Goal: Task Accomplishment & Management: Use online tool/utility

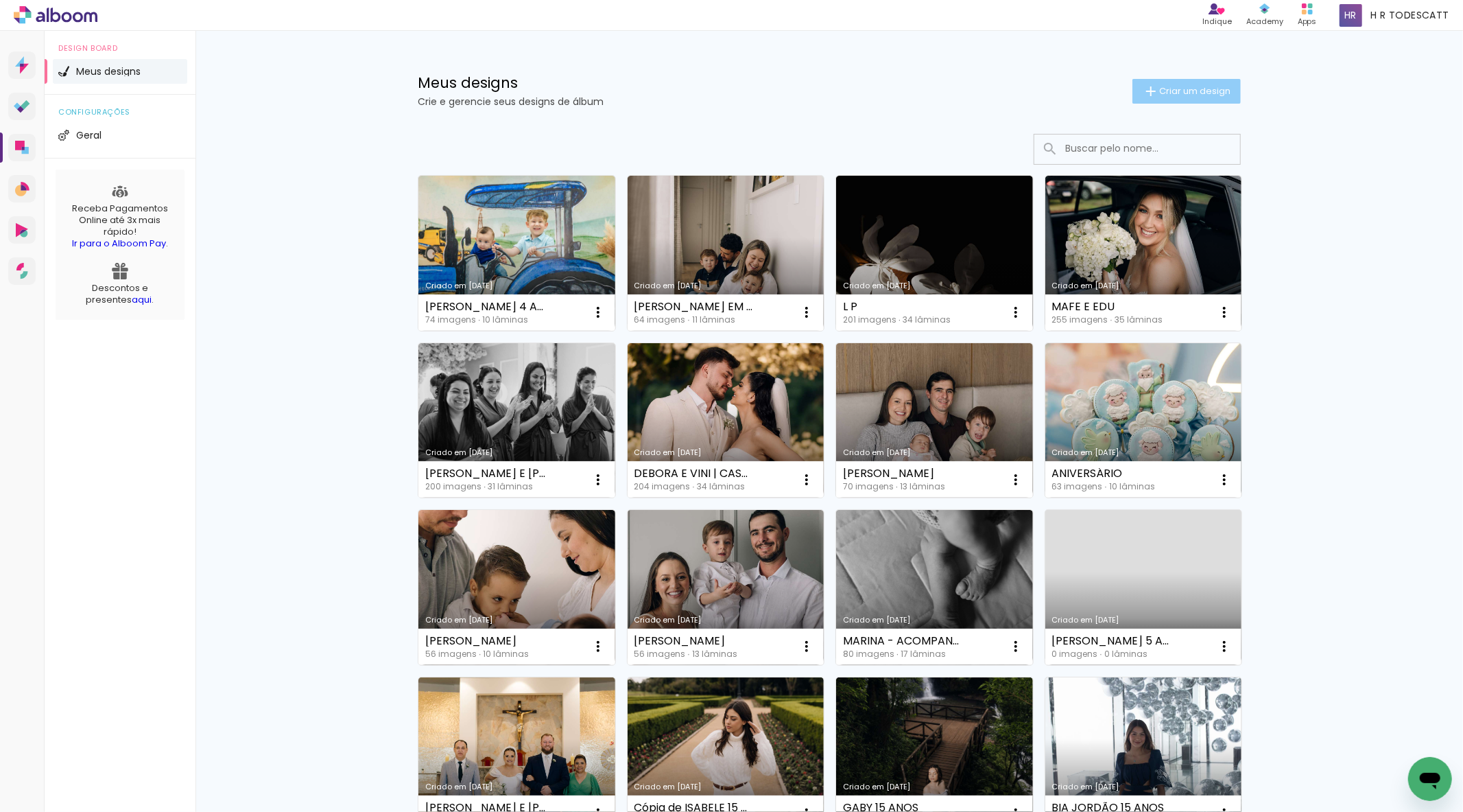
click at [1151, 81] on paper-button "Criar um design" at bounding box center [1186, 91] width 109 height 24
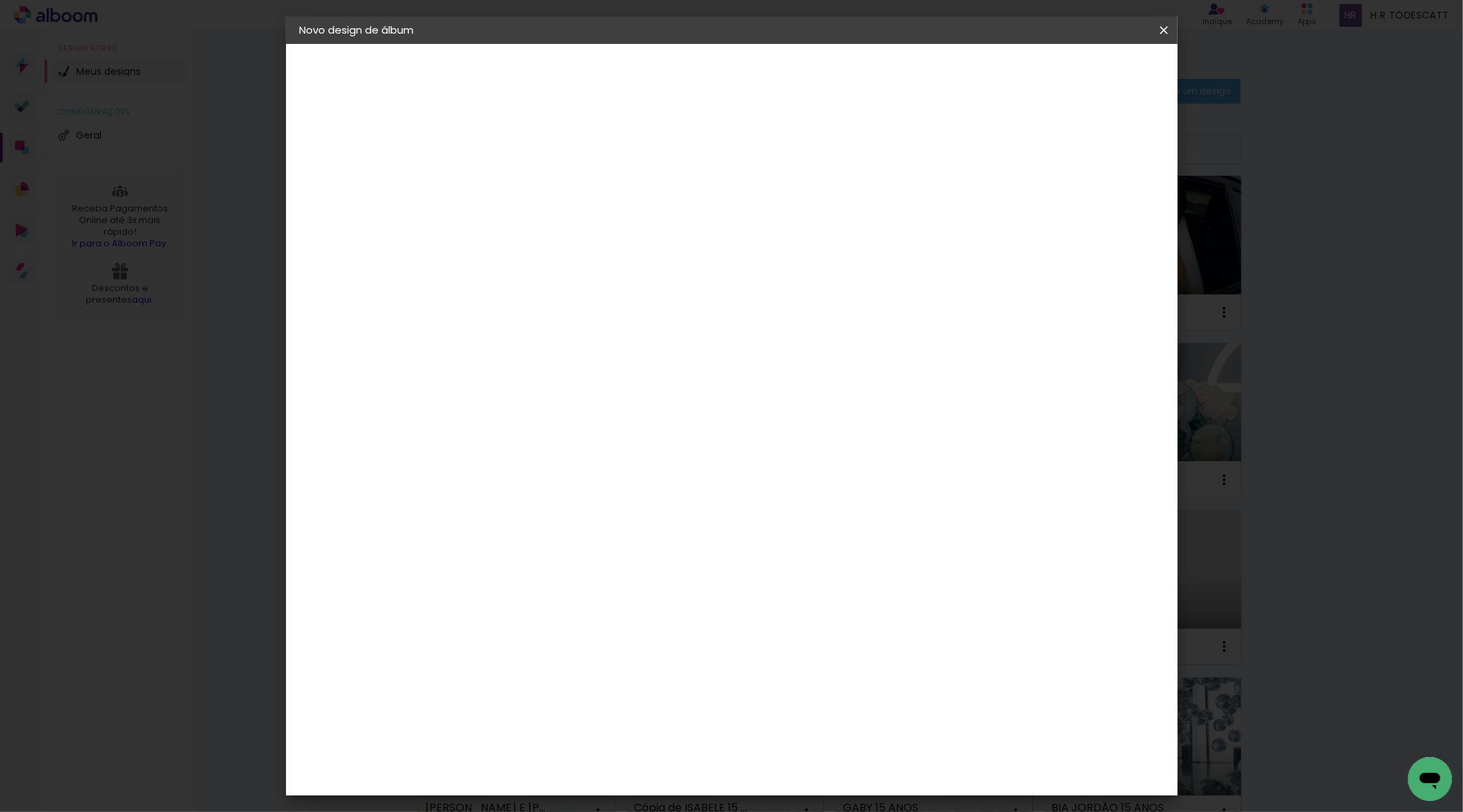
click at [529, 171] on paper-input-container "Título do álbum" at bounding box center [524, 185] width 9 height 35
type input "C"
type input "HELO E PABLO - CIVIL"
type paper-input "HELO E PABLO - CIVIL"
click at [664, 67] on paper-button "Avançar" at bounding box center [632, 73] width 67 height 24
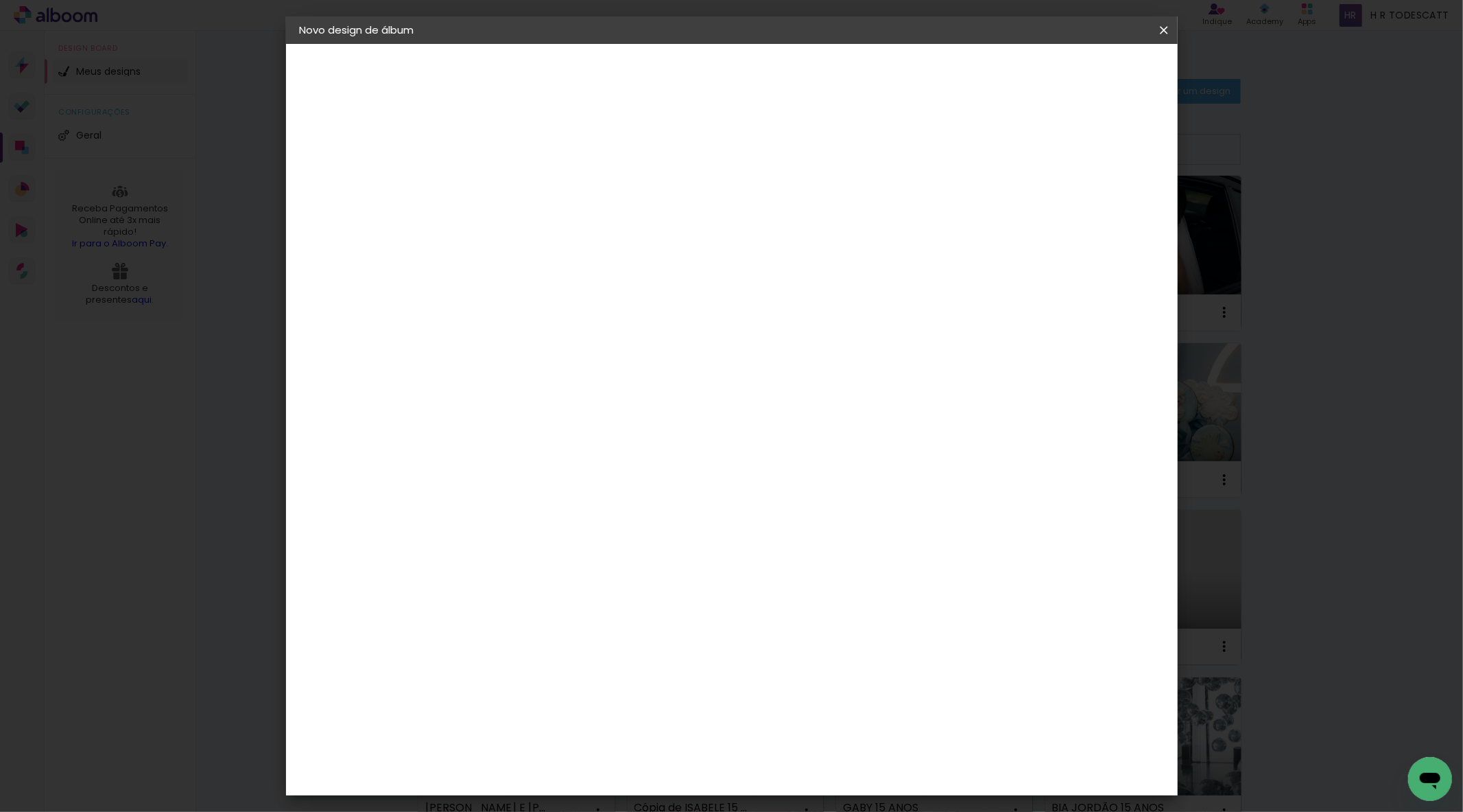
click at [571, 270] on div at bounding box center [559, 271] width 138 height 2
type input "SC"
type paper-input "SC"
click at [567, 361] on div "Schlosser" at bounding box center [541, 360] width 52 height 11
click at [765, 53] on header "Fornecedor Escolha um fornecedor ou avance com o tamanho livre. Voltar Avançar" at bounding box center [615, 90] width 300 height 93
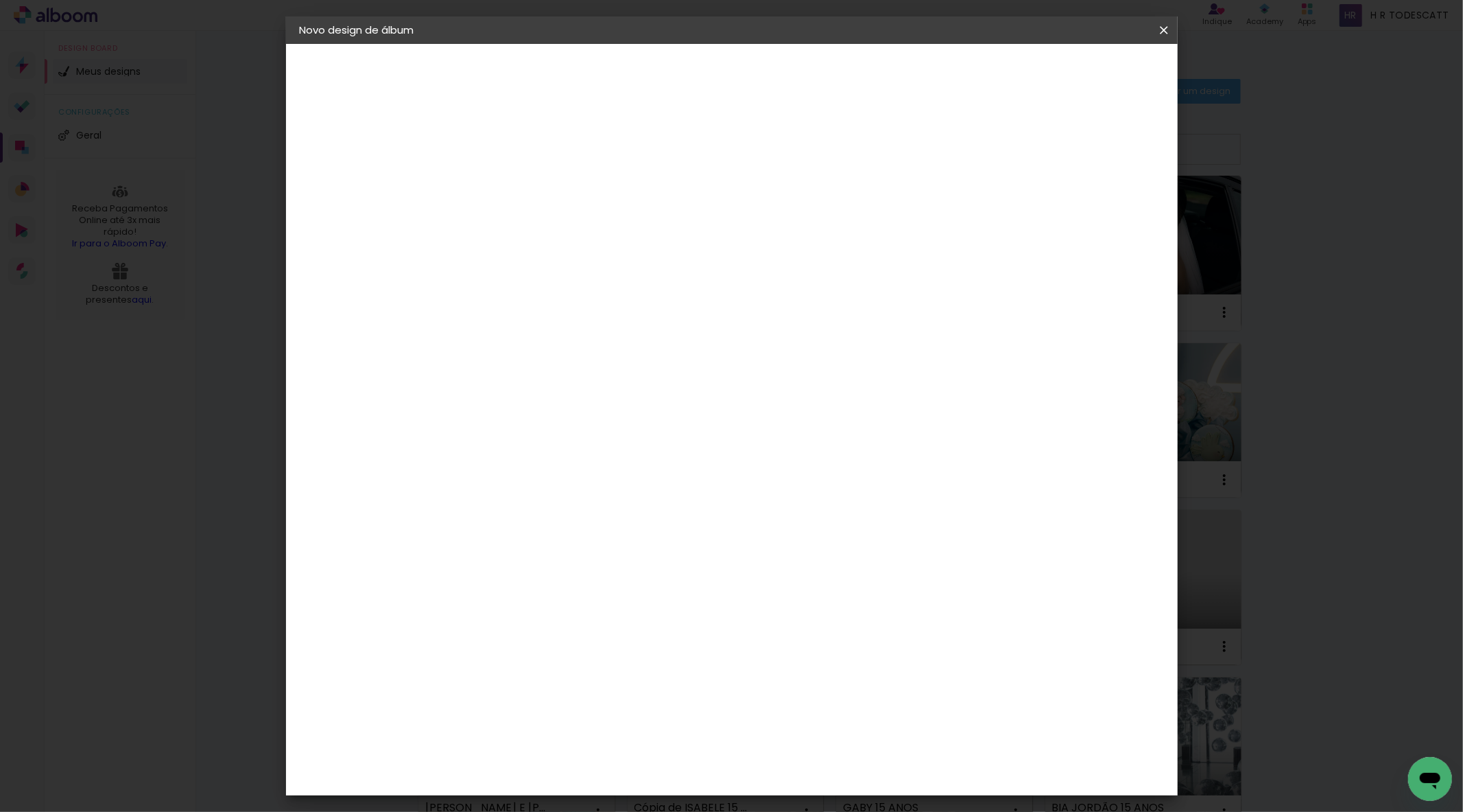
click at [744, 83] on paper-button "Avançar" at bounding box center [710, 73] width 67 height 24
click at [668, 711] on span "25 × 25 cm" at bounding box center [642, 729] width 51 height 36
click at [748, 67] on paper-button "Avançar" at bounding box center [714, 73] width 67 height 24
drag, startPoint x: 1141, startPoint y: 67, endPoint x: 1070, endPoint y: 81, distance: 72.4
click at [1071, 81] on paper-button "Iniciar design" at bounding box center [1046, 73] width 90 height 24
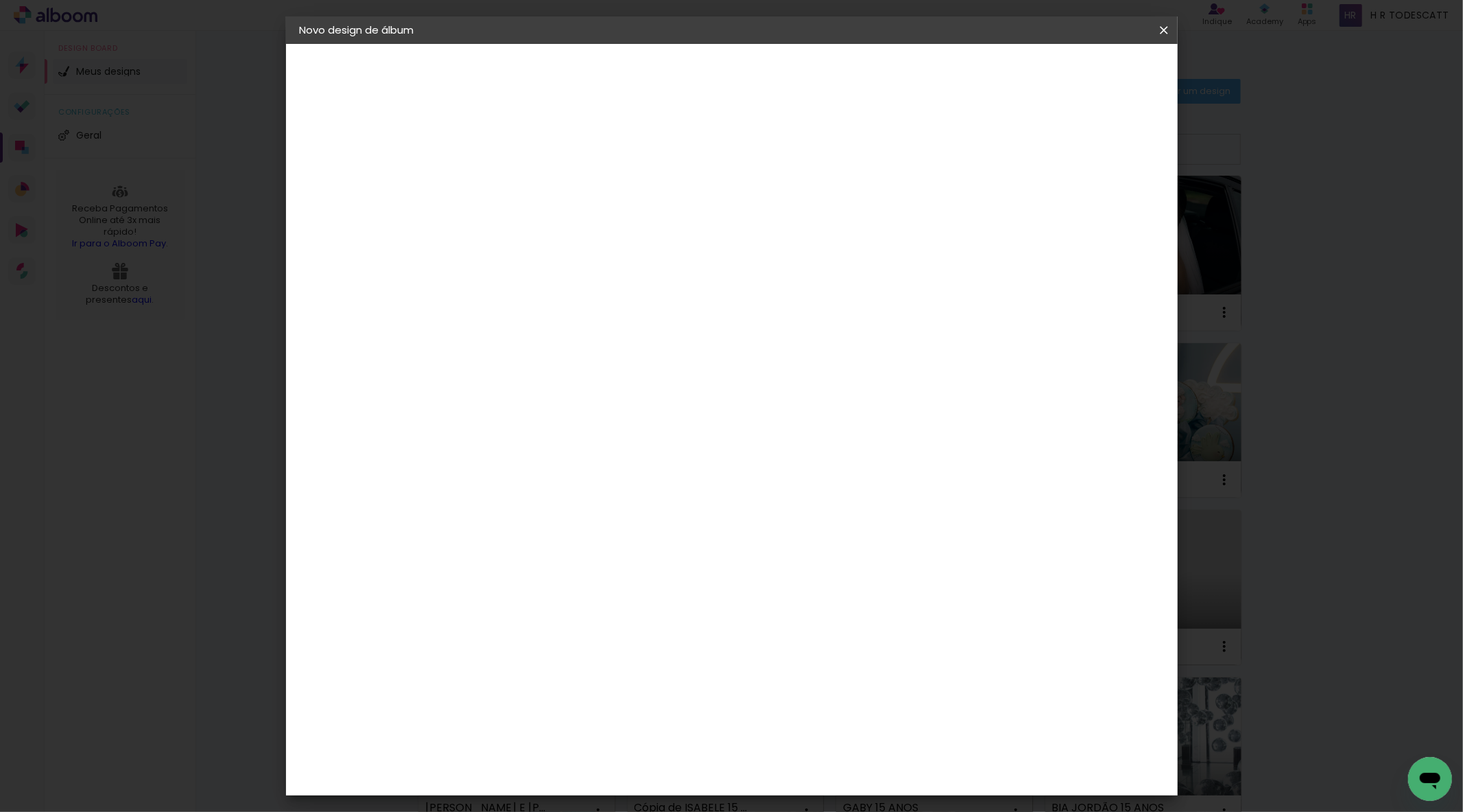
click at [994, 78] on paper-button "Voltar" at bounding box center [966, 73] width 56 height 24
click at [616, 635] on span "25 × 25" at bounding box center [585, 653] width 64 height 36
click at [748, 72] on paper-button "Avançar" at bounding box center [714, 73] width 67 height 24
click at [1111, 57] on header "Revisão Verifique as configurações do seu álbum. Voltar Iniciar design" at bounding box center [788, 79] width 647 height 71
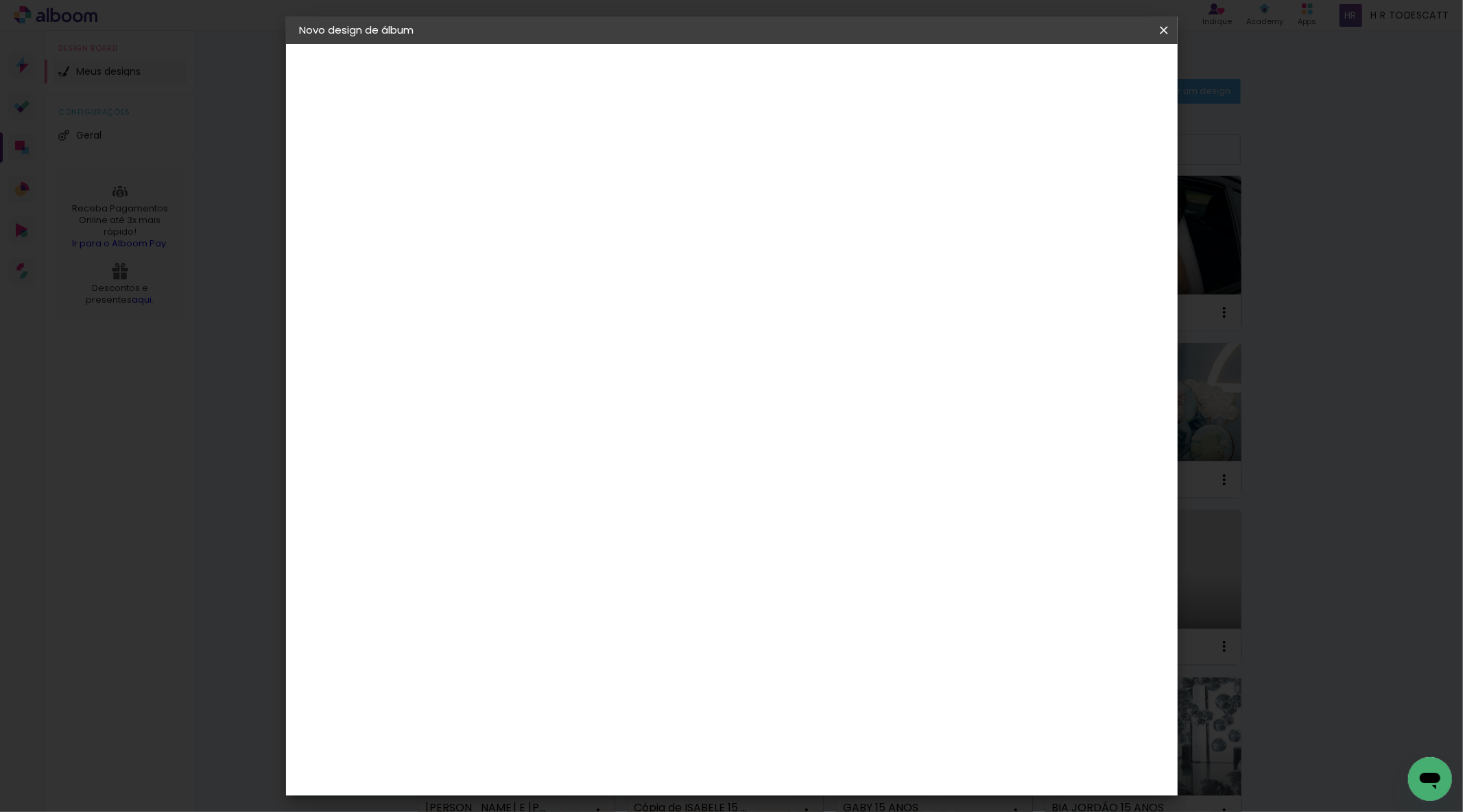
click at [1091, 64] on paper-button "Iniciar design" at bounding box center [1046, 73] width 90 height 24
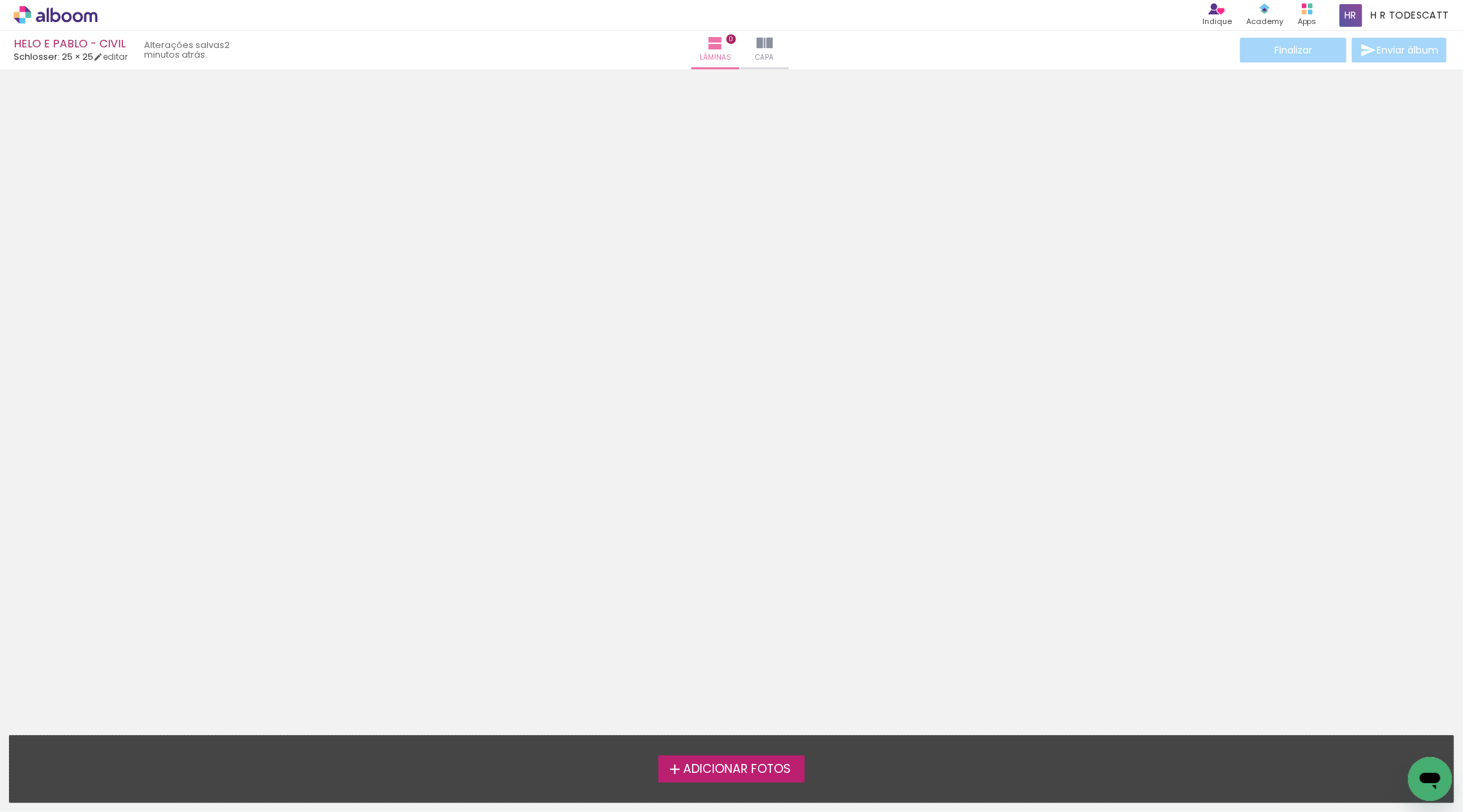
click at [777, 764] on span "Adicionar Fotos" at bounding box center [737, 769] width 108 height 13
click at [0, 0] on input "file" at bounding box center [0, 0] width 0 height 0
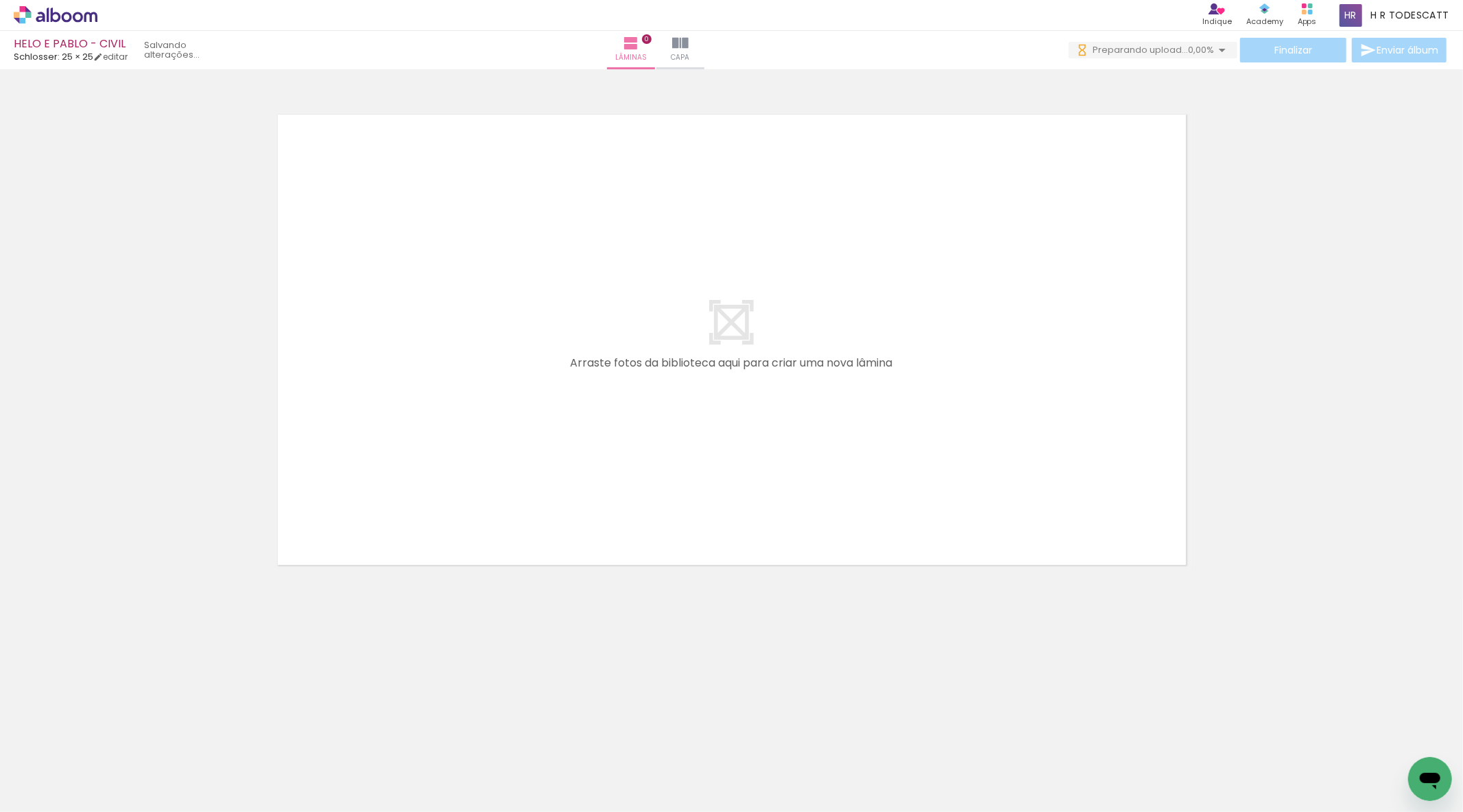
click at [90, 786] on iron-horizontal-list at bounding box center [99, 769] width 28 height 86
click at [75, 782] on paper-button "Adicionar Fotos" at bounding box center [42, 793] width 67 height 22
click at [0, 0] on input "file" at bounding box center [0, 0] width 0 height 0
click at [50, 786] on span "Adicionar Fotos" at bounding box center [48, 793] width 41 height 15
click at [0, 0] on input "file" at bounding box center [0, 0] width 0 height 0
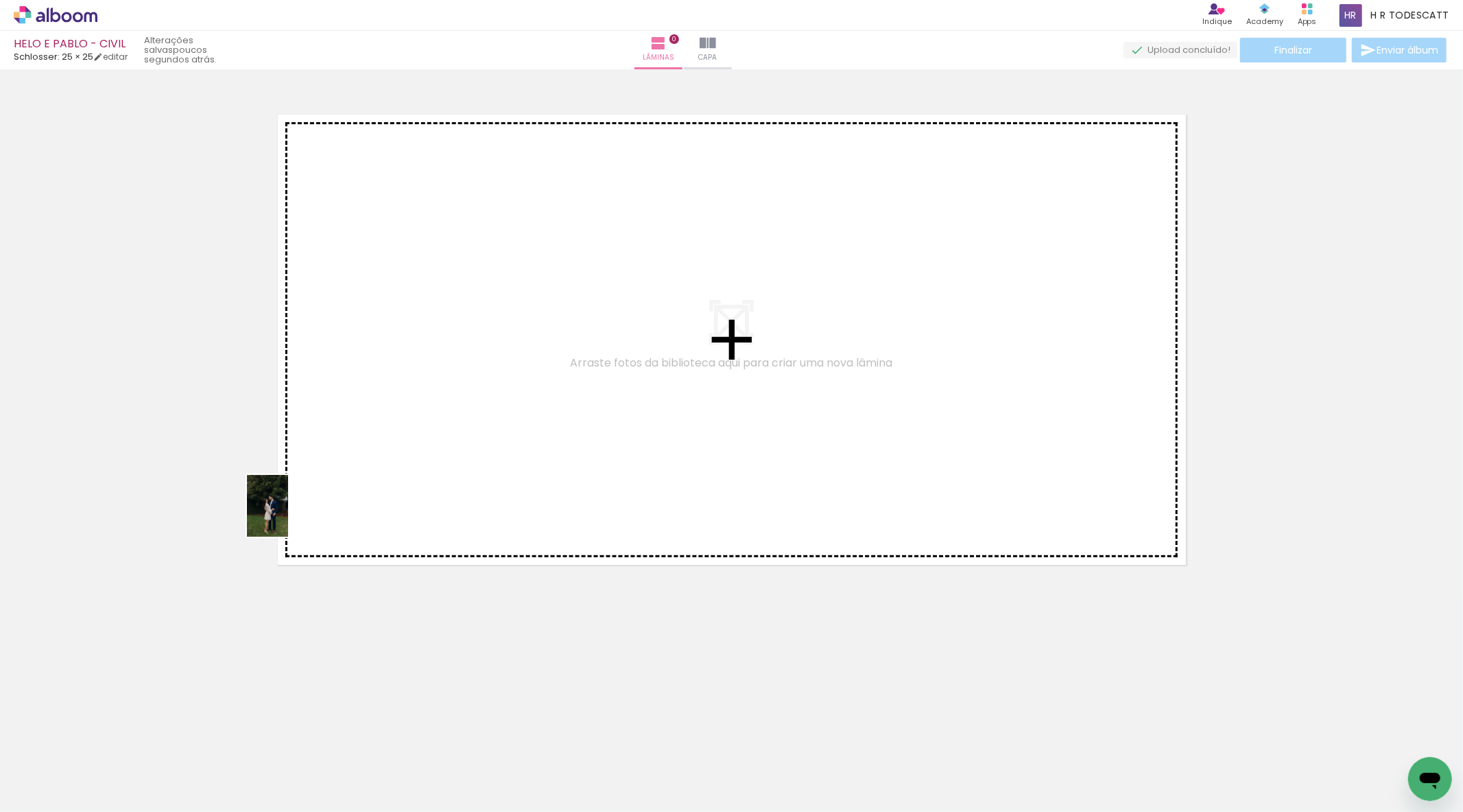
drag, startPoint x: 149, startPoint y: 765, endPoint x: 392, endPoint y: 422, distance: 420.4
click at [392, 422] on quentale-workspace at bounding box center [731, 406] width 1463 height 812
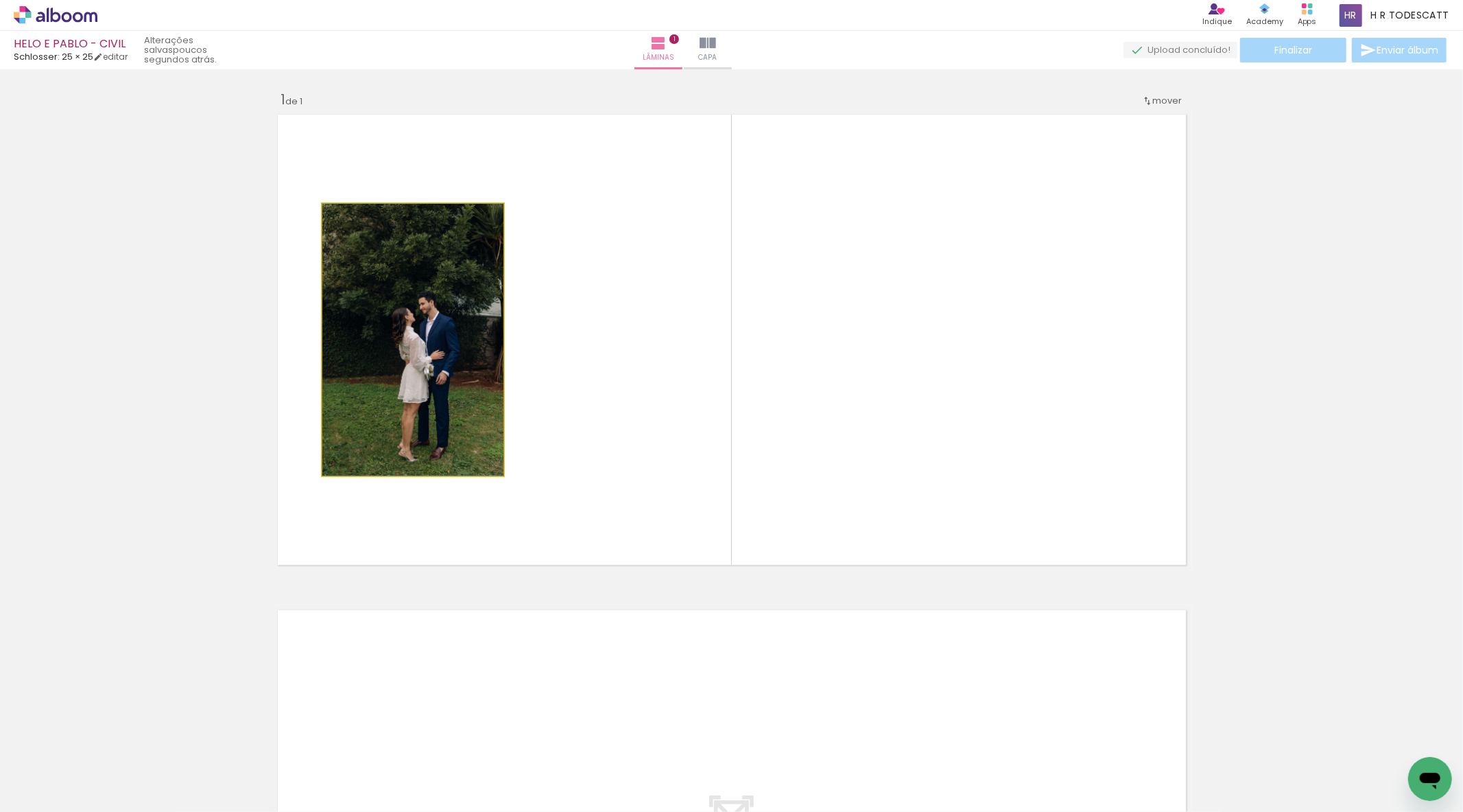
drag, startPoint x: 446, startPoint y: 414, endPoint x: 187, endPoint y: 509, distance: 275.9
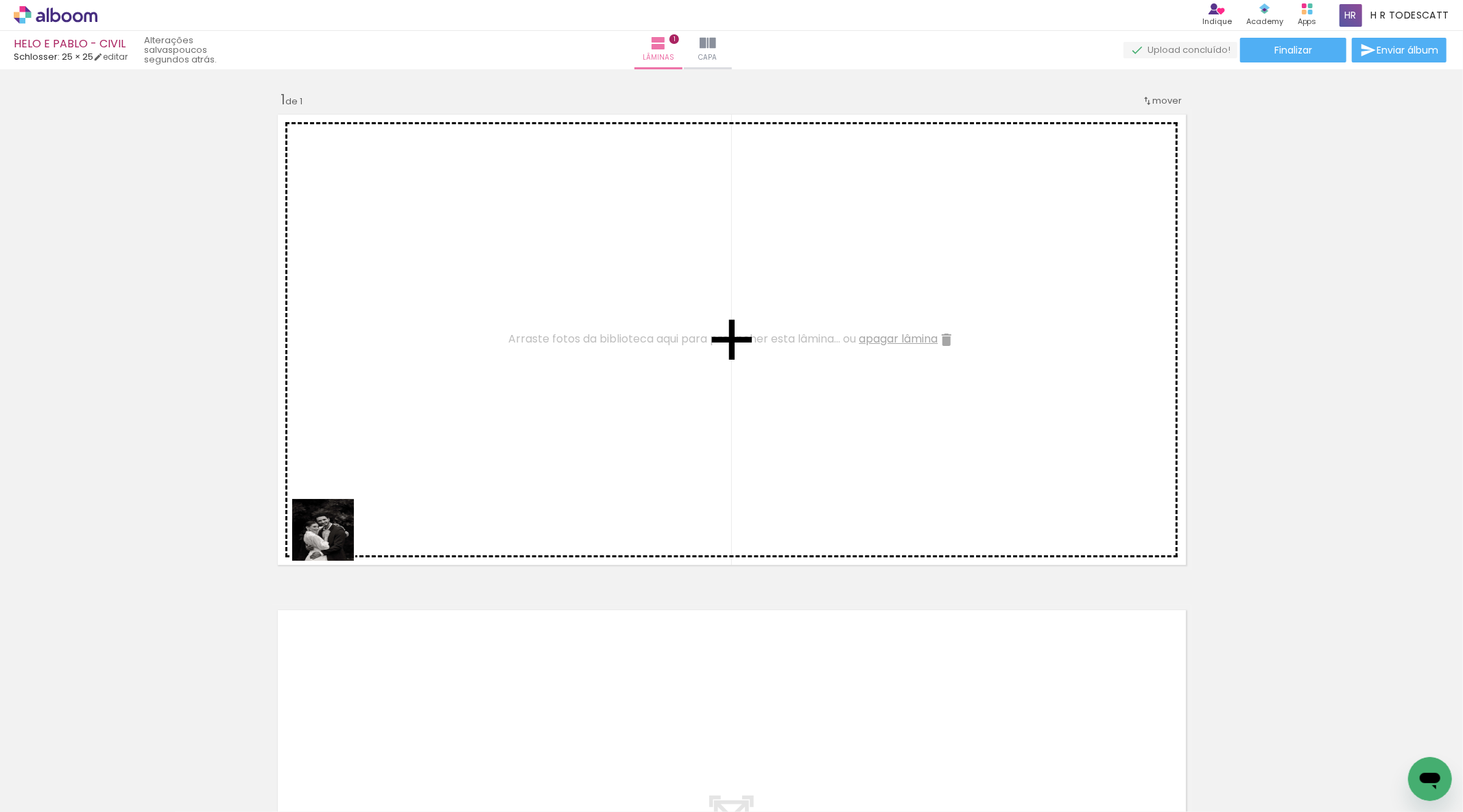
drag, startPoint x: 235, startPoint y: 755, endPoint x: 447, endPoint y: 442, distance: 378.0
click at [447, 442] on quentale-workspace at bounding box center [731, 406] width 1463 height 812
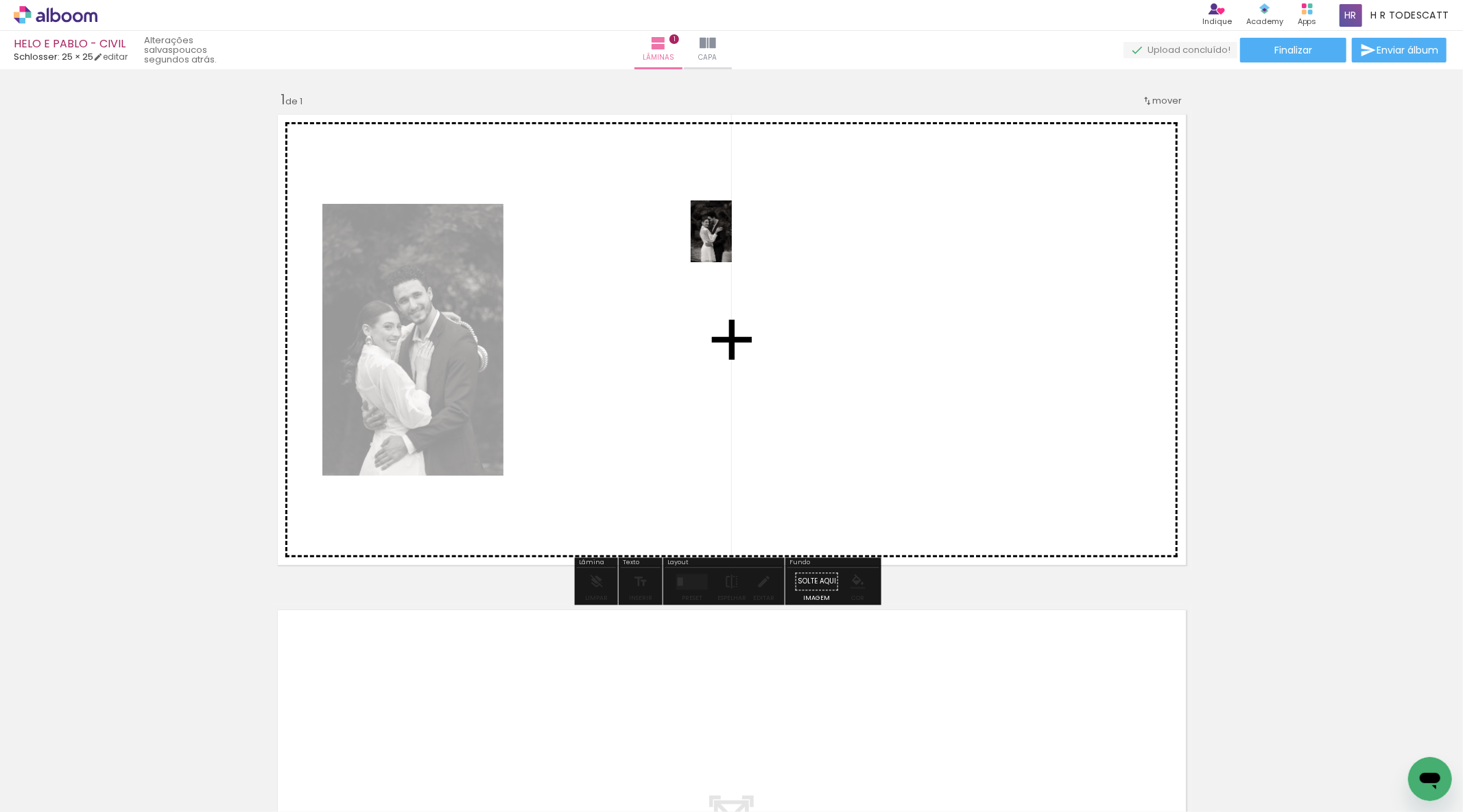
drag, startPoint x: 460, startPoint y: 769, endPoint x: 732, endPoint y: 241, distance: 593.9
click at [732, 241] on quentale-workspace at bounding box center [731, 406] width 1463 height 812
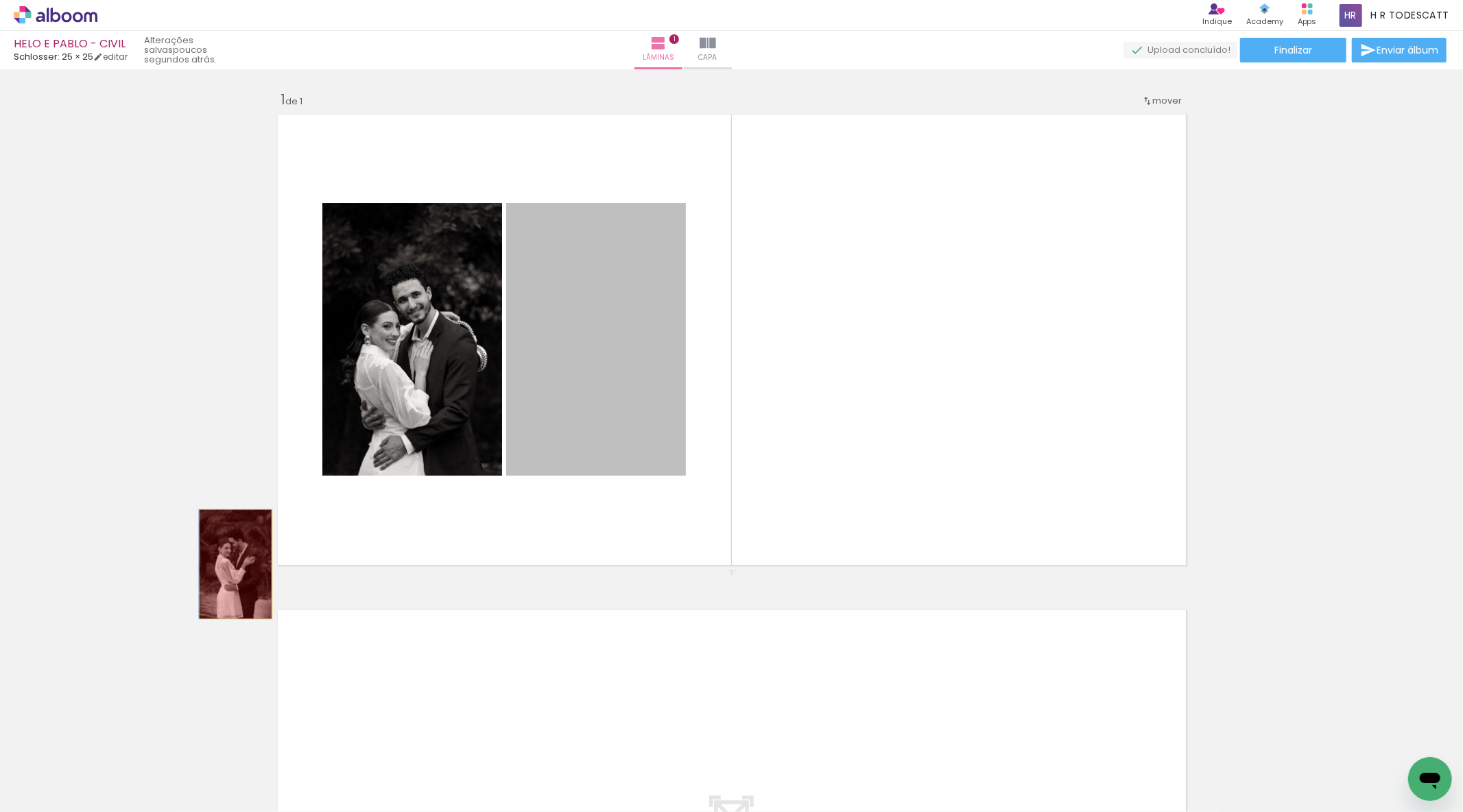
drag, startPoint x: 602, startPoint y: 402, endPoint x: 230, endPoint y: 564, distance: 405.7
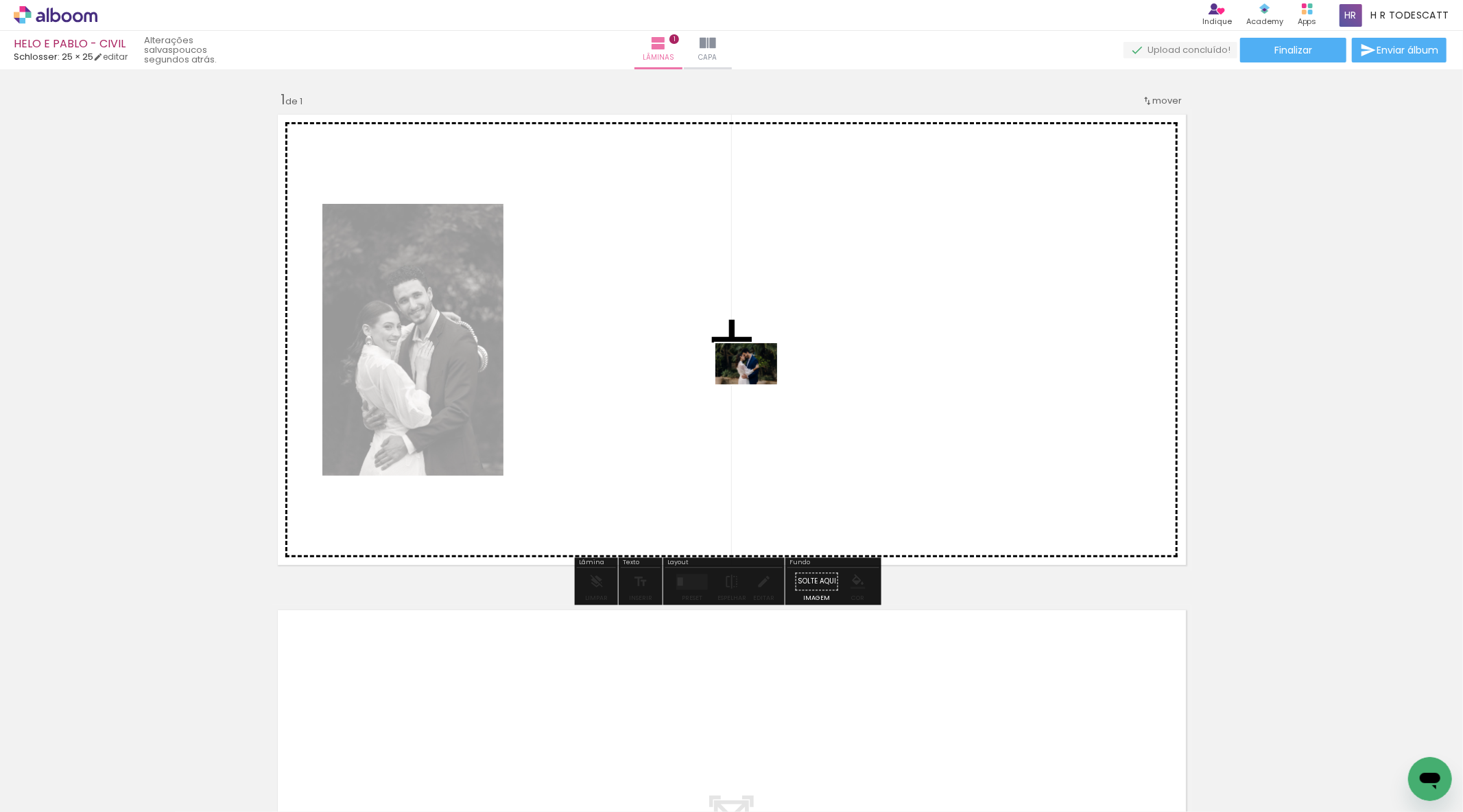
drag, startPoint x: 368, startPoint y: 793, endPoint x: 763, endPoint y: 381, distance: 570.8
click at [763, 381] on quentale-workspace at bounding box center [731, 406] width 1463 height 812
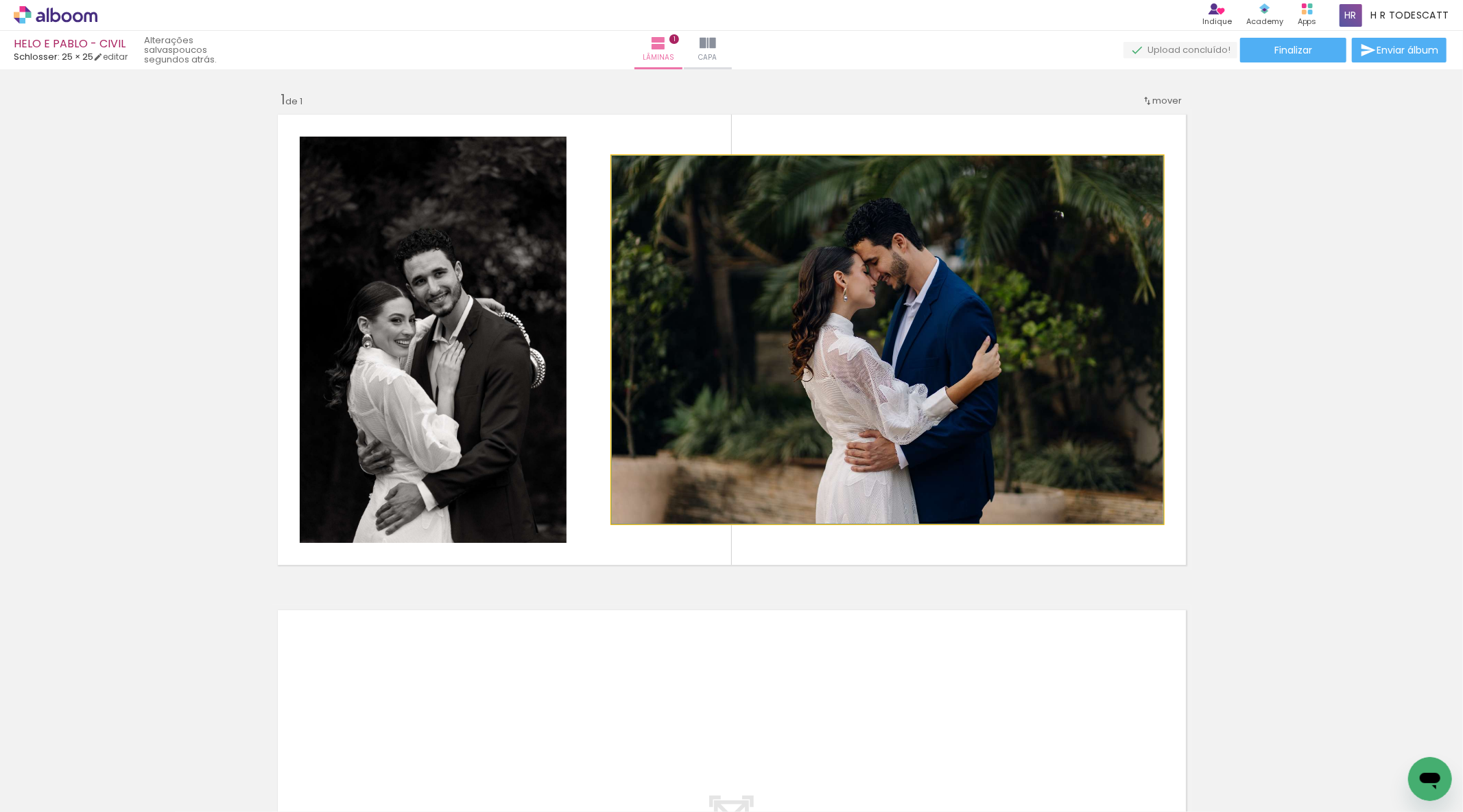
drag, startPoint x: 876, startPoint y: 363, endPoint x: 883, endPoint y: 376, distance: 14.8
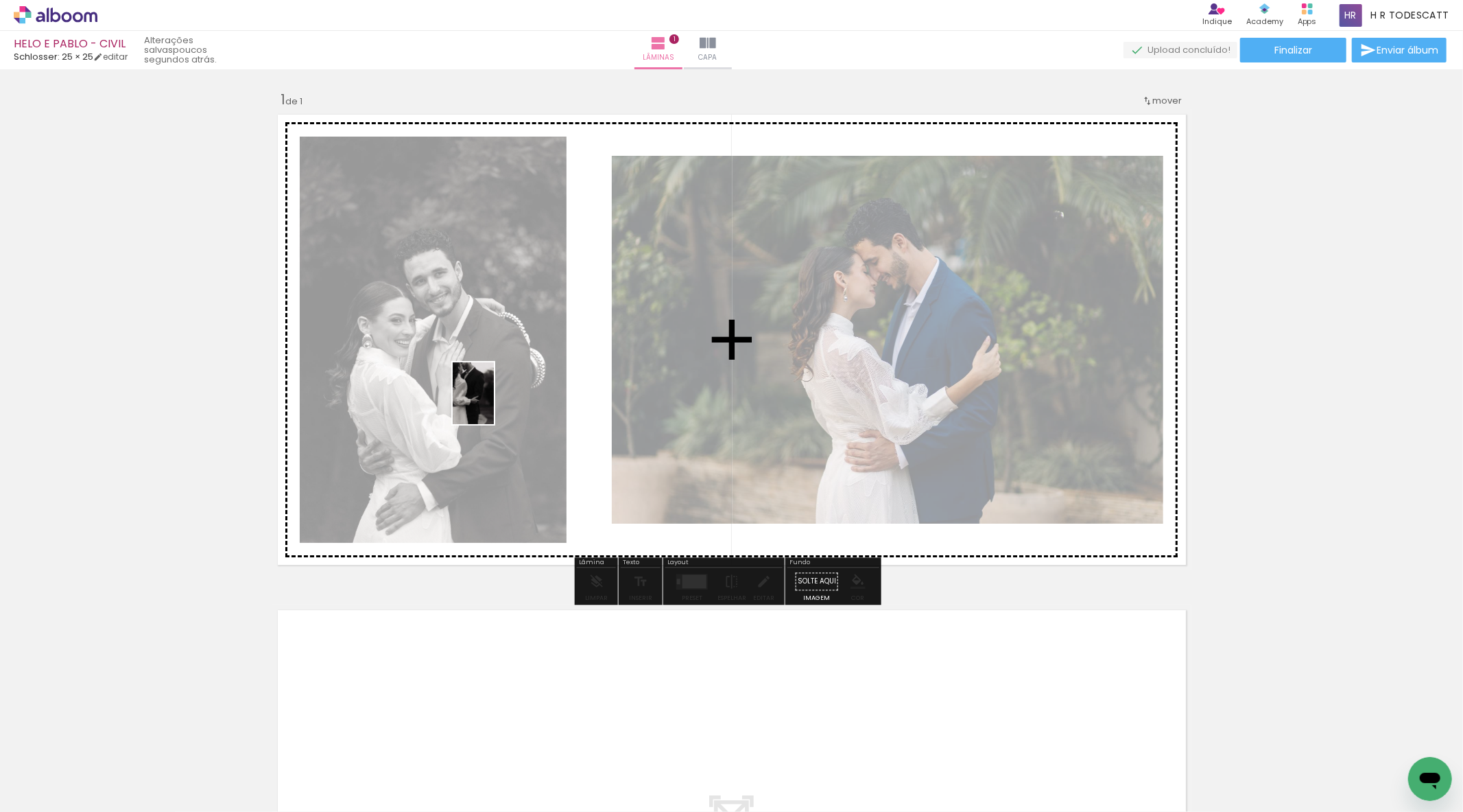
drag, startPoint x: 588, startPoint y: 753, endPoint x: 494, endPoint y: 403, distance: 362.4
click at [494, 403] on quentale-workspace at bounding box center [731, 406] width 1463 height 812
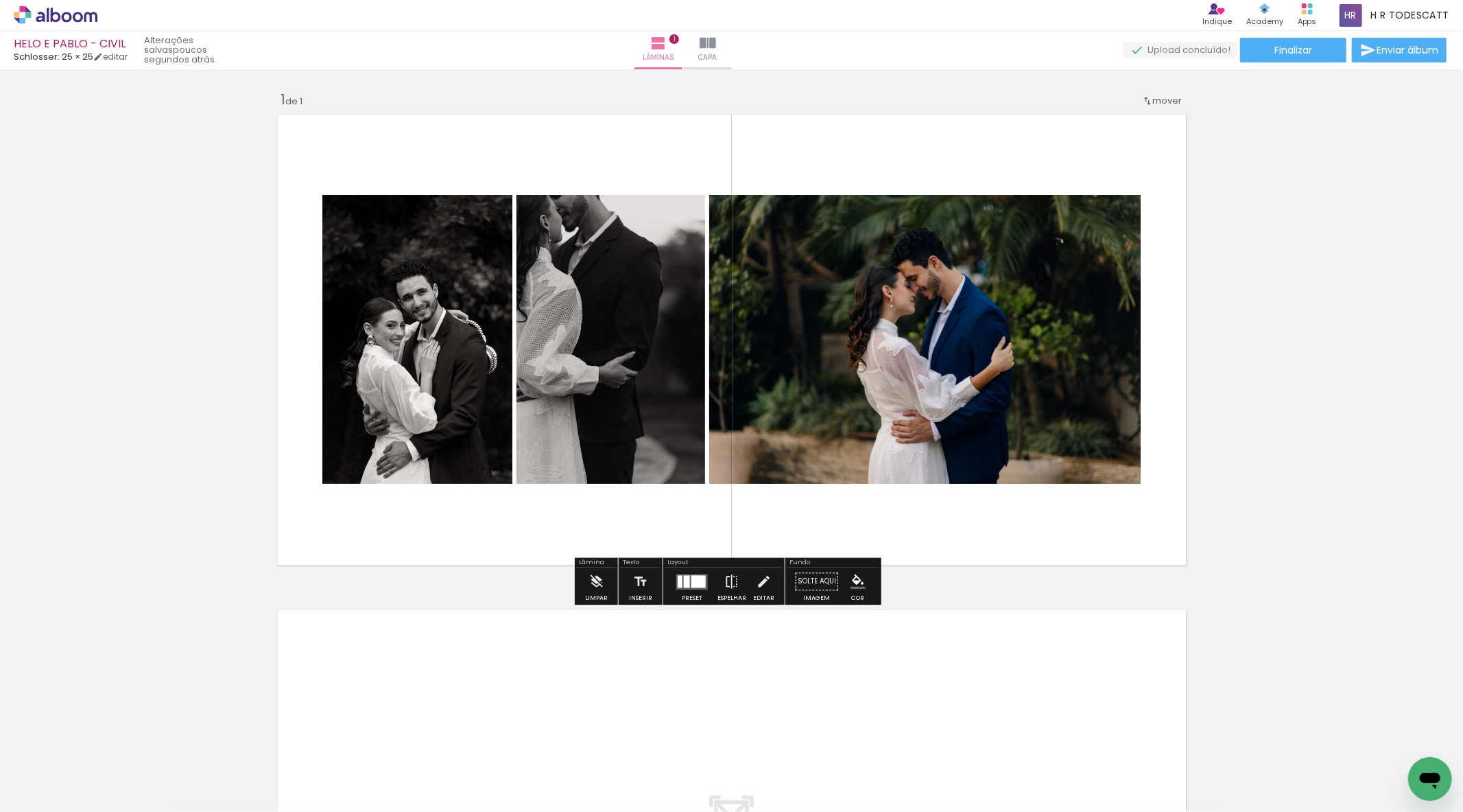
click at [678, 578] on div at bounding box center [680, 581] width 5 height 13
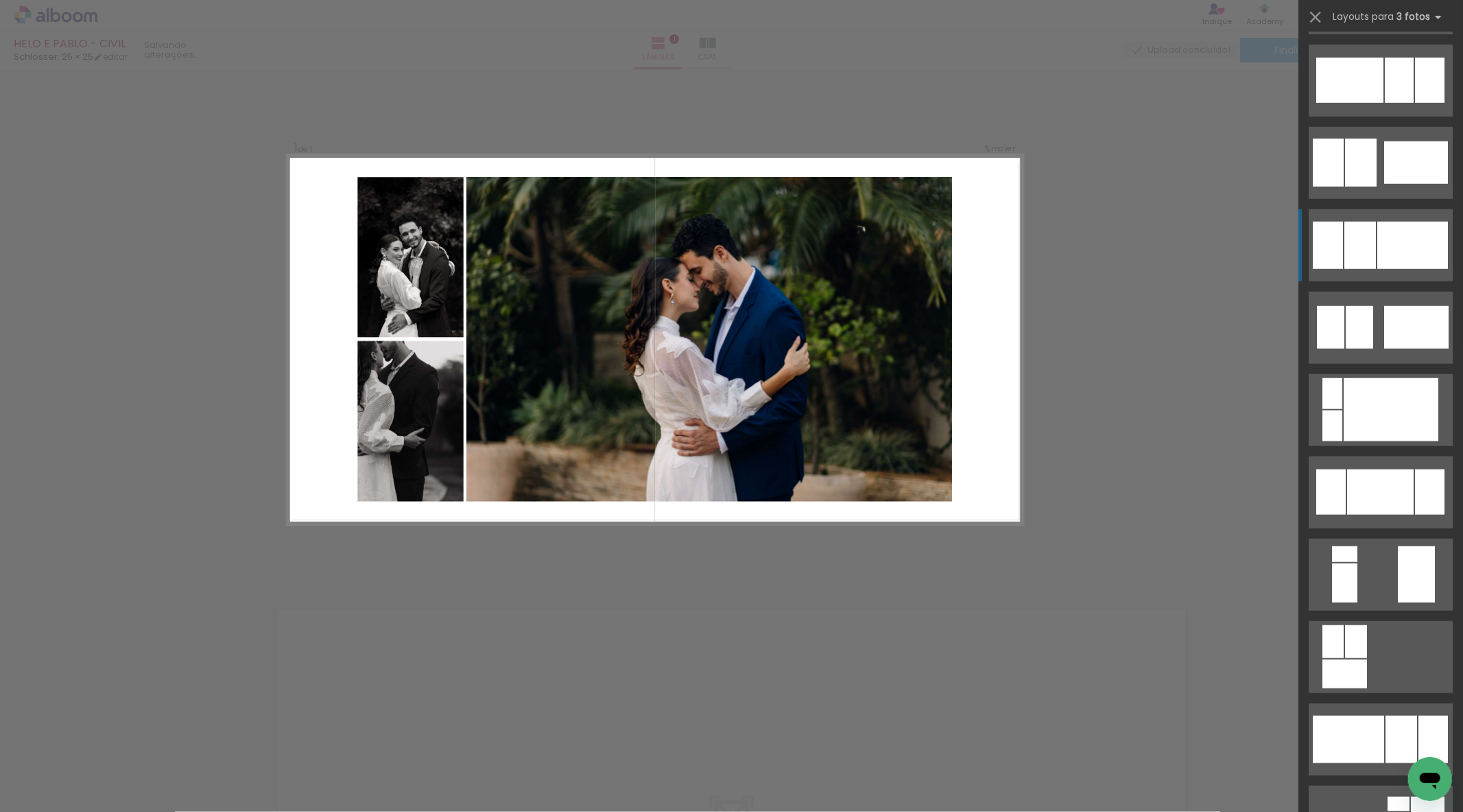
scroll to position [991, 0]
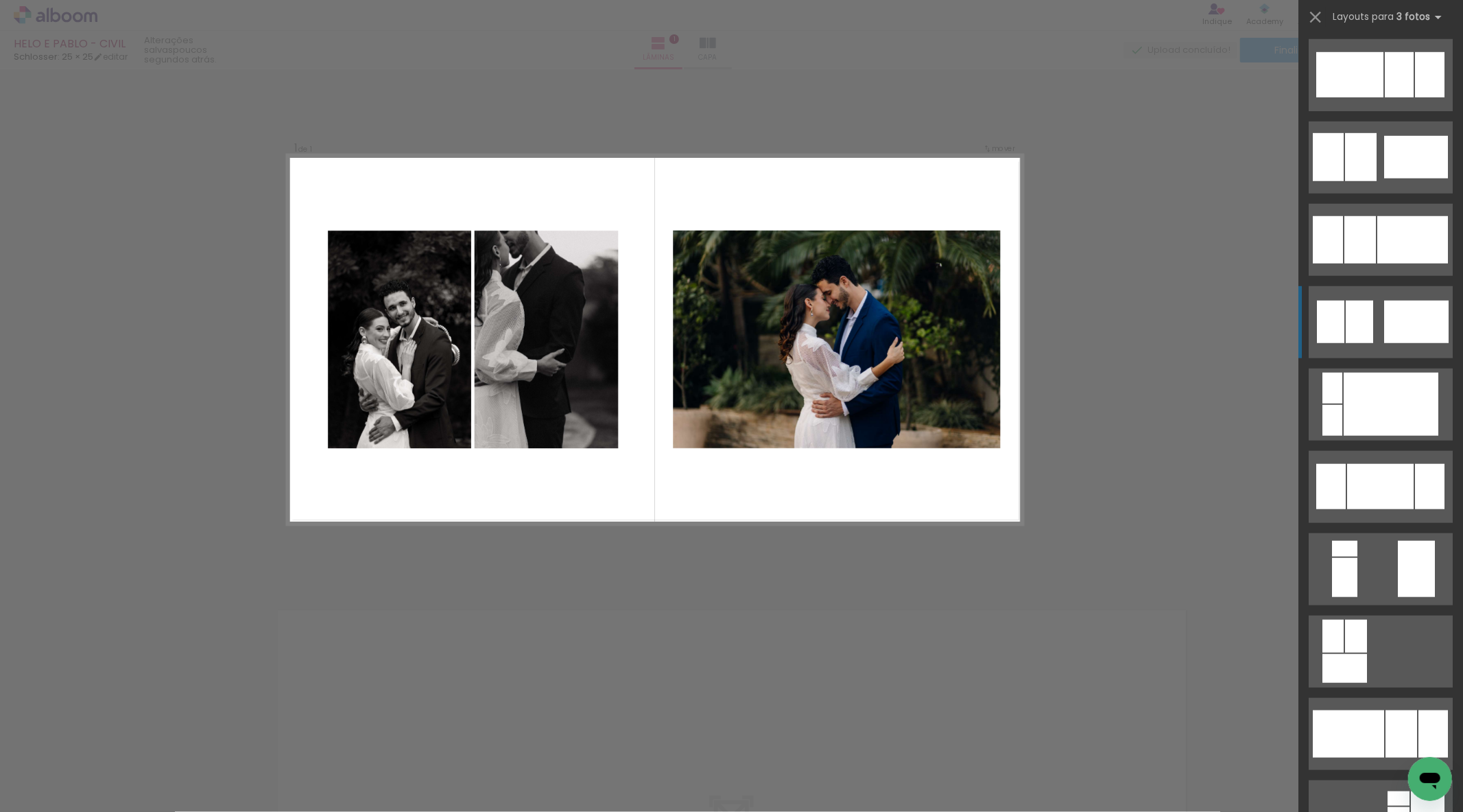
click at [1396, 328] on div at bounding box center [1417, 321] width 64 height 42
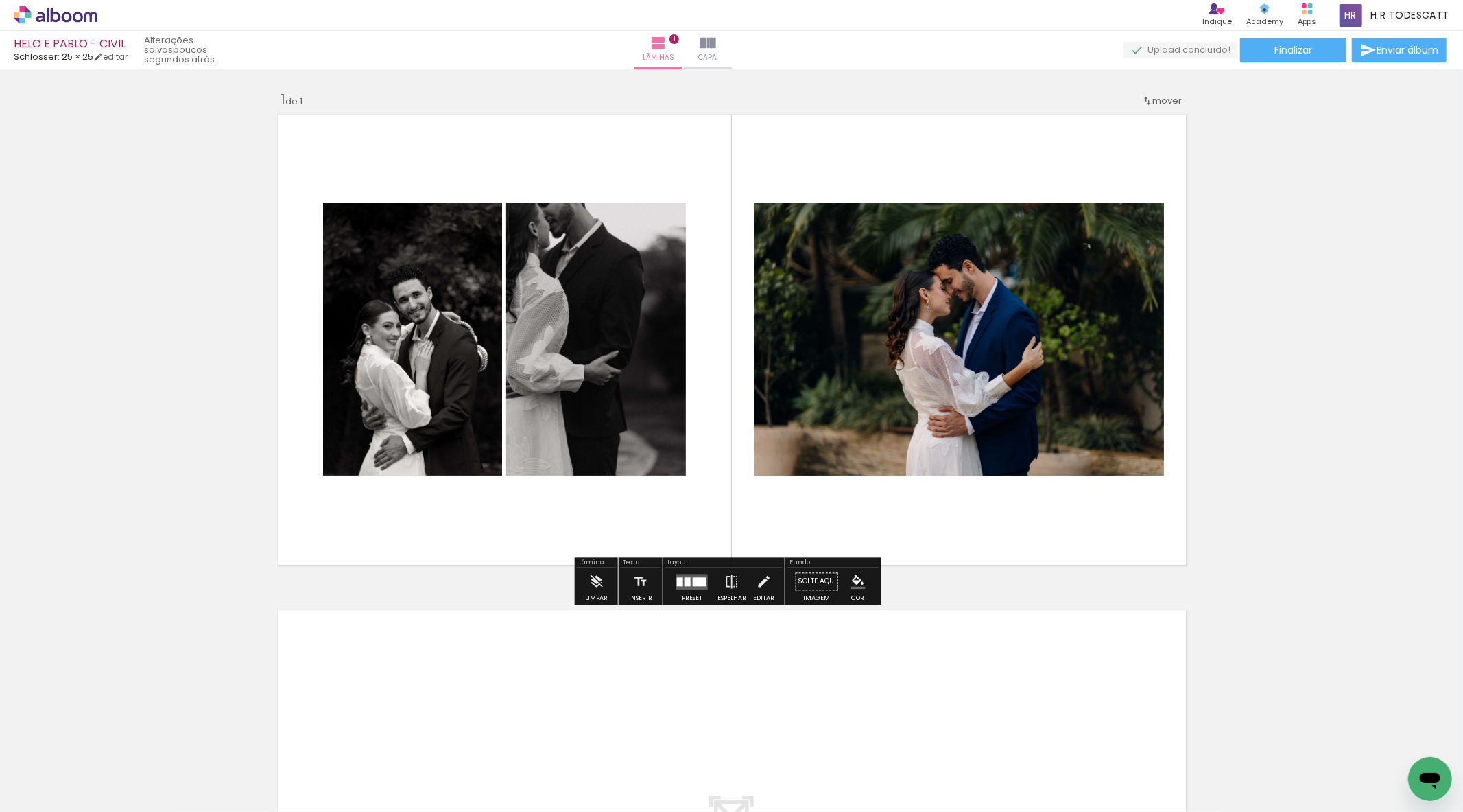
click at [1279, 164] on div "Inserir lâmina 1 de 1" at bounding box center [731, 570] width 1463 height 992
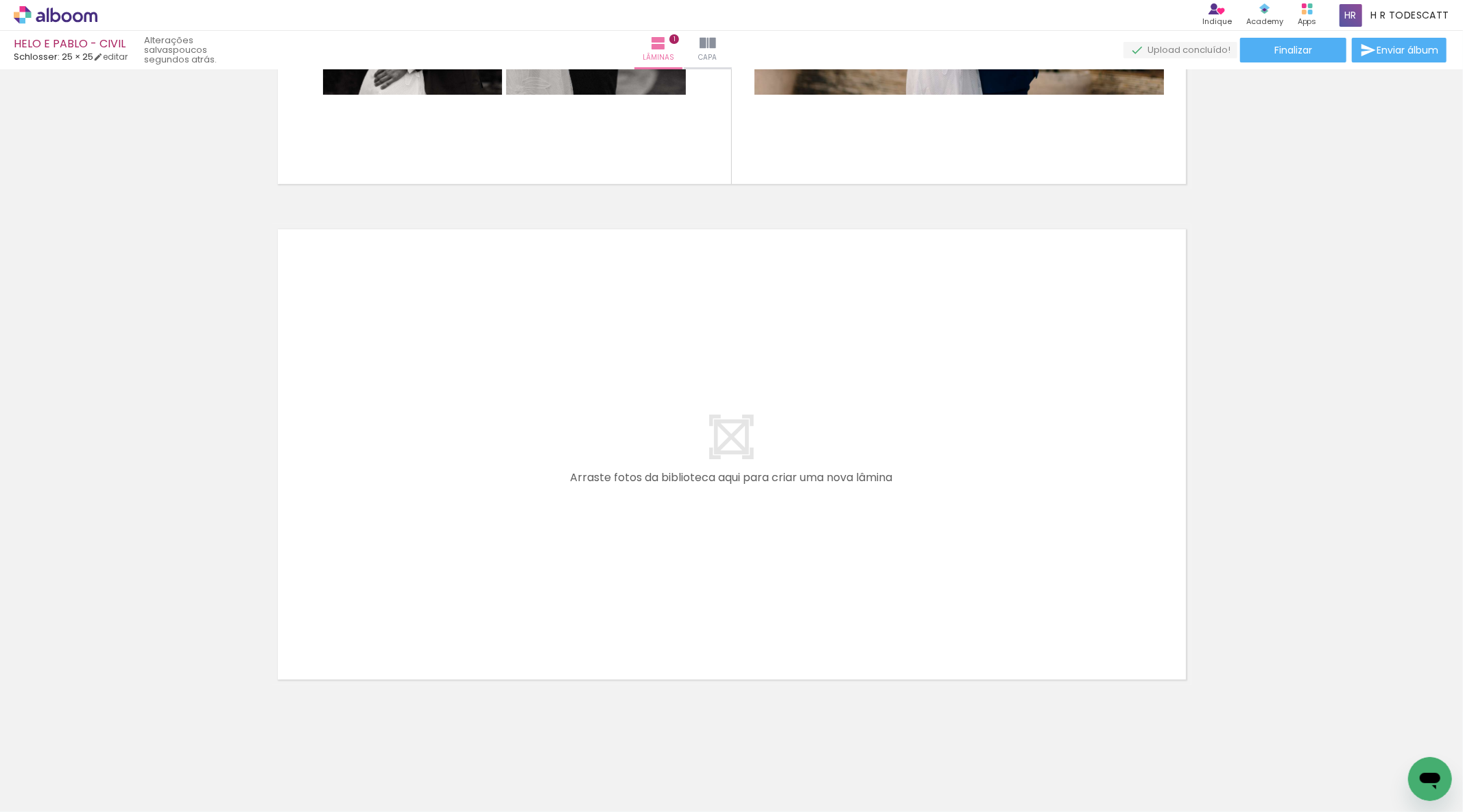
scroll to position [0, 624]
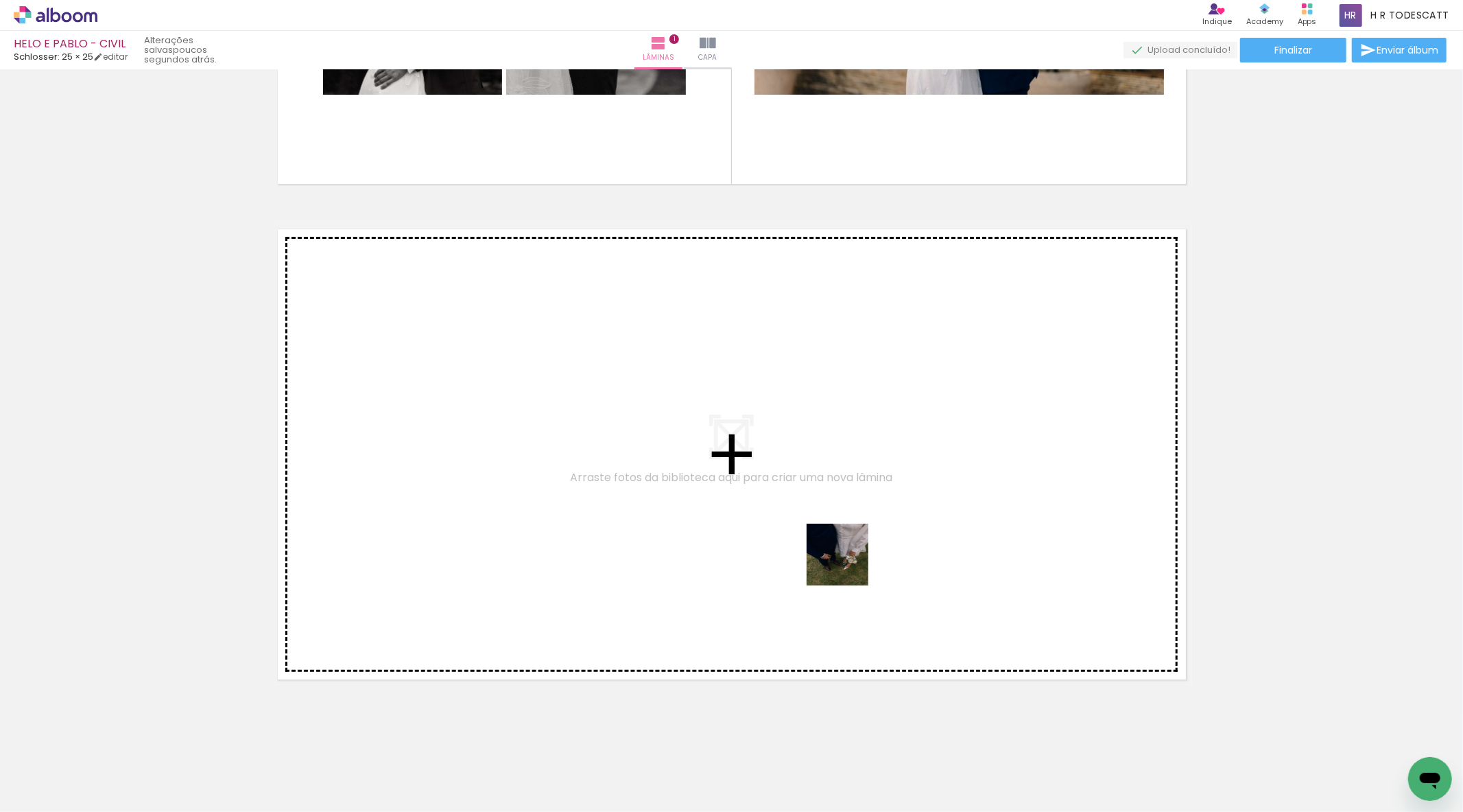
drag, startPoint x: 691, startPoint y: 776, endPoint x: 848, endPoint y: 565, distance: 263.0
click at [848, 565] on quentale-workspace at bounding box center [731, 406] width 1463 height 812
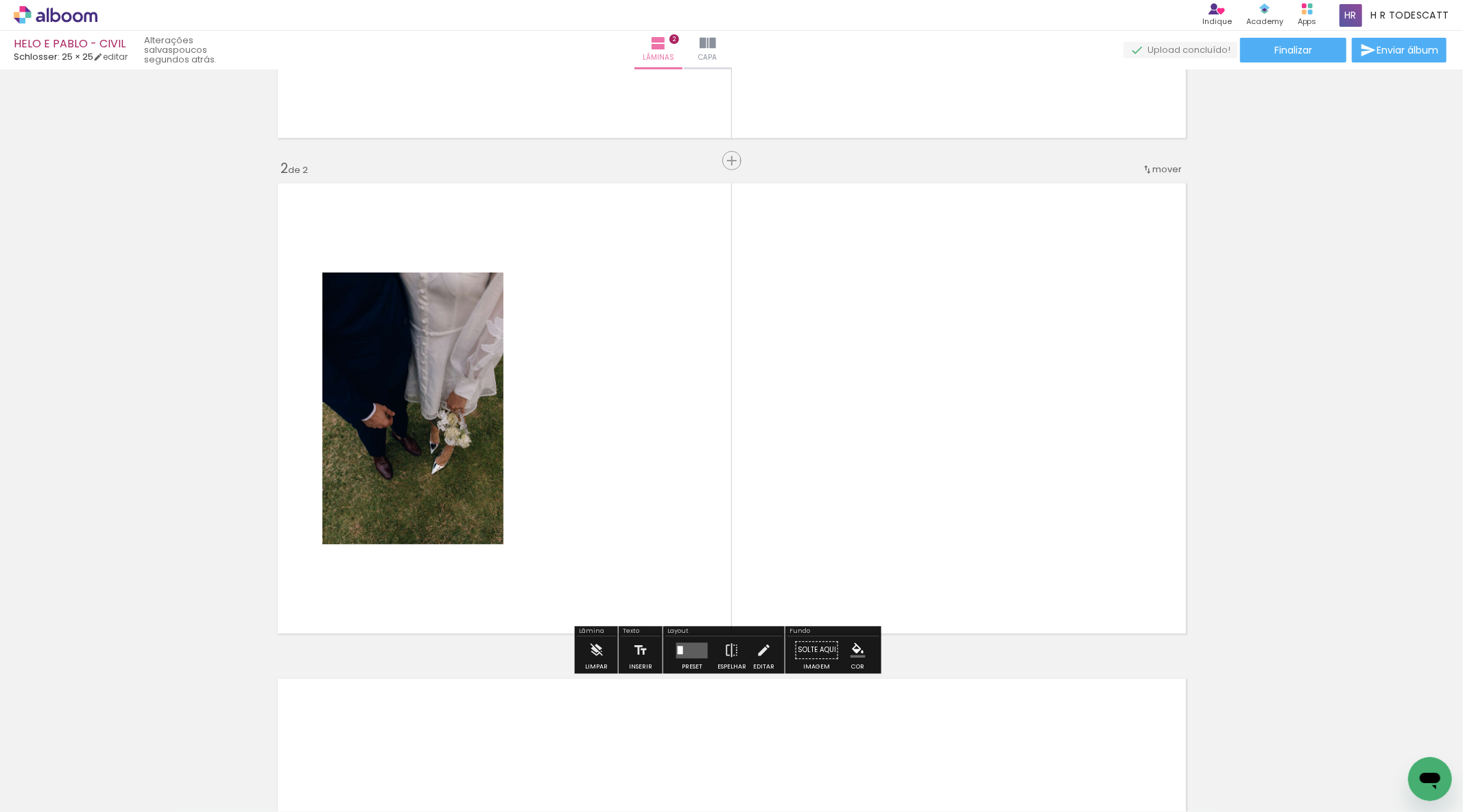
scroll to position [437, 0]
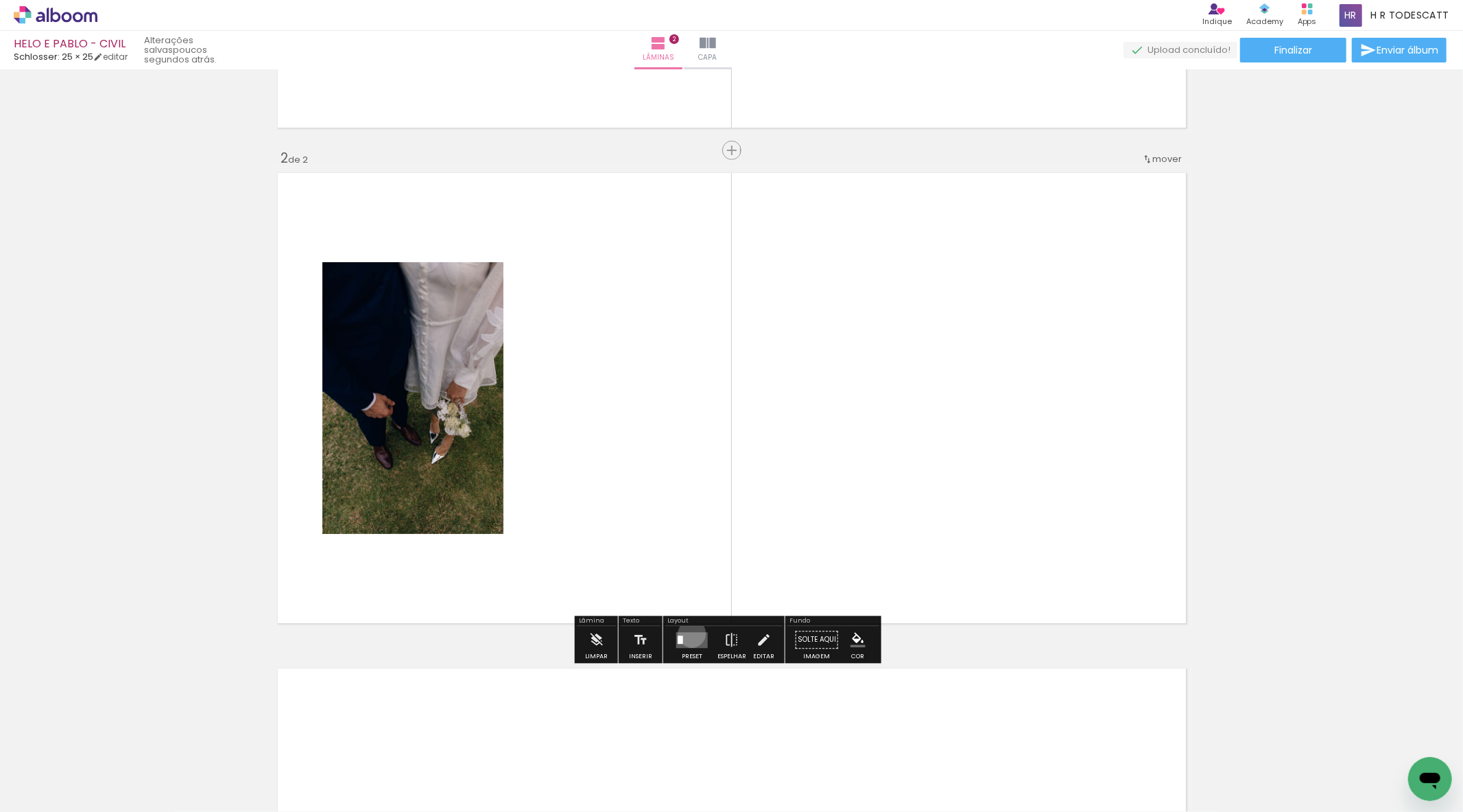
click at [689, 632] on quentale-layouter at bounding box center [691, 639] width 31 height 16
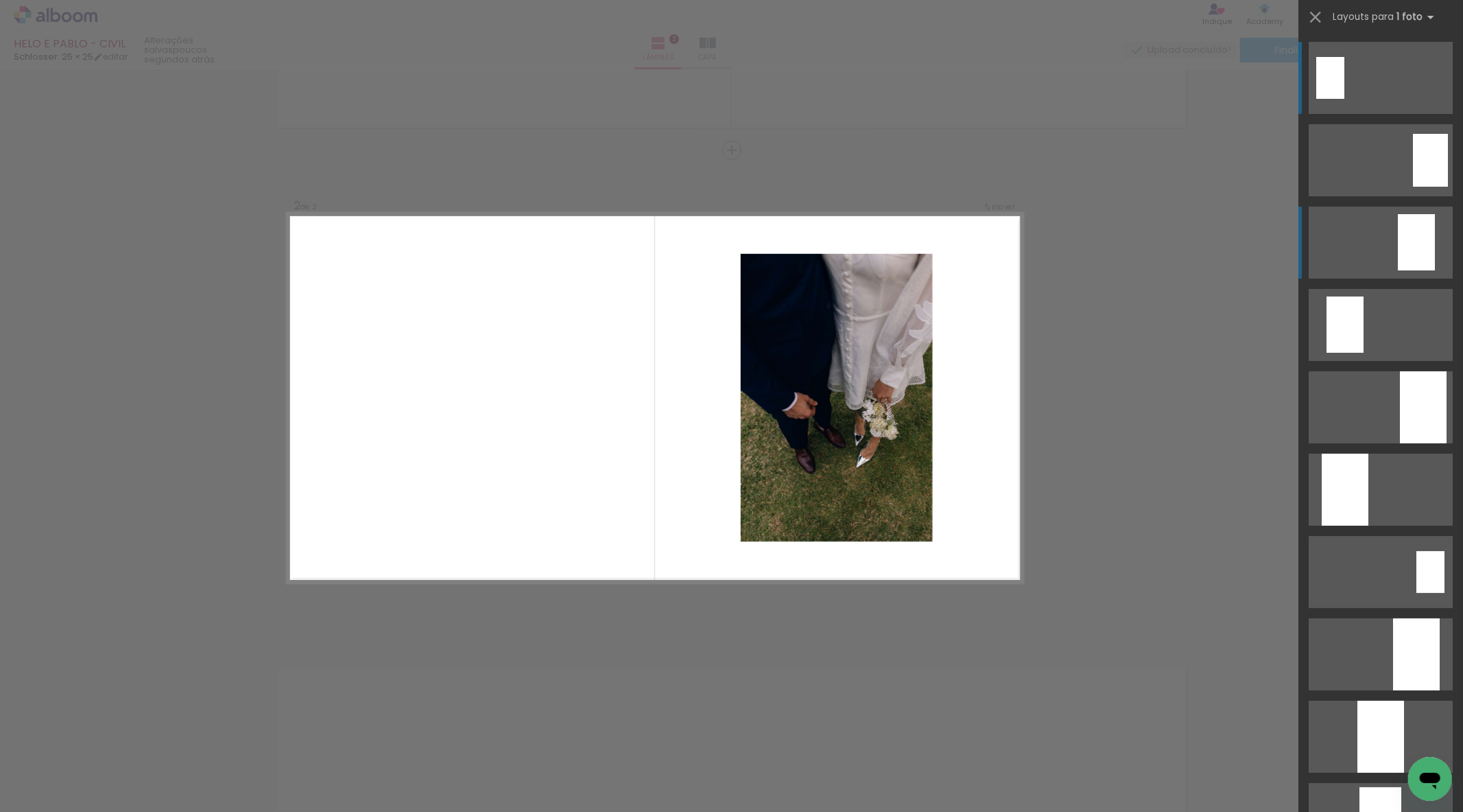
click at [1415, 245] on div at bounding box center [1417, 242] width 37 height 56
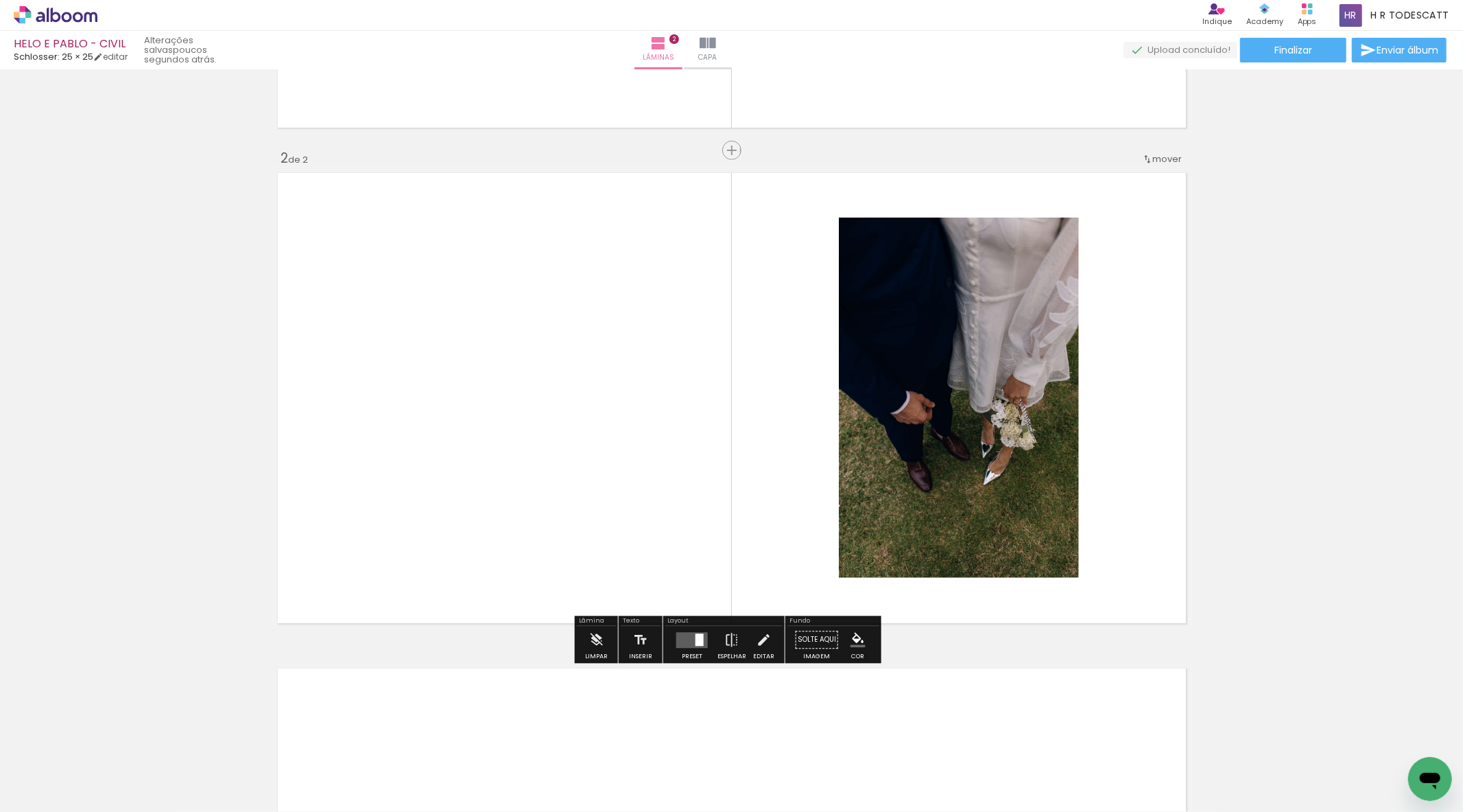
click at [1163, 158] on span "mover" at bounding box center [1168, 159] width 30 height 13
click at [1142, 154] on paper-item "antes da 1" at bounding box center [1127, 156] width 105 height 23
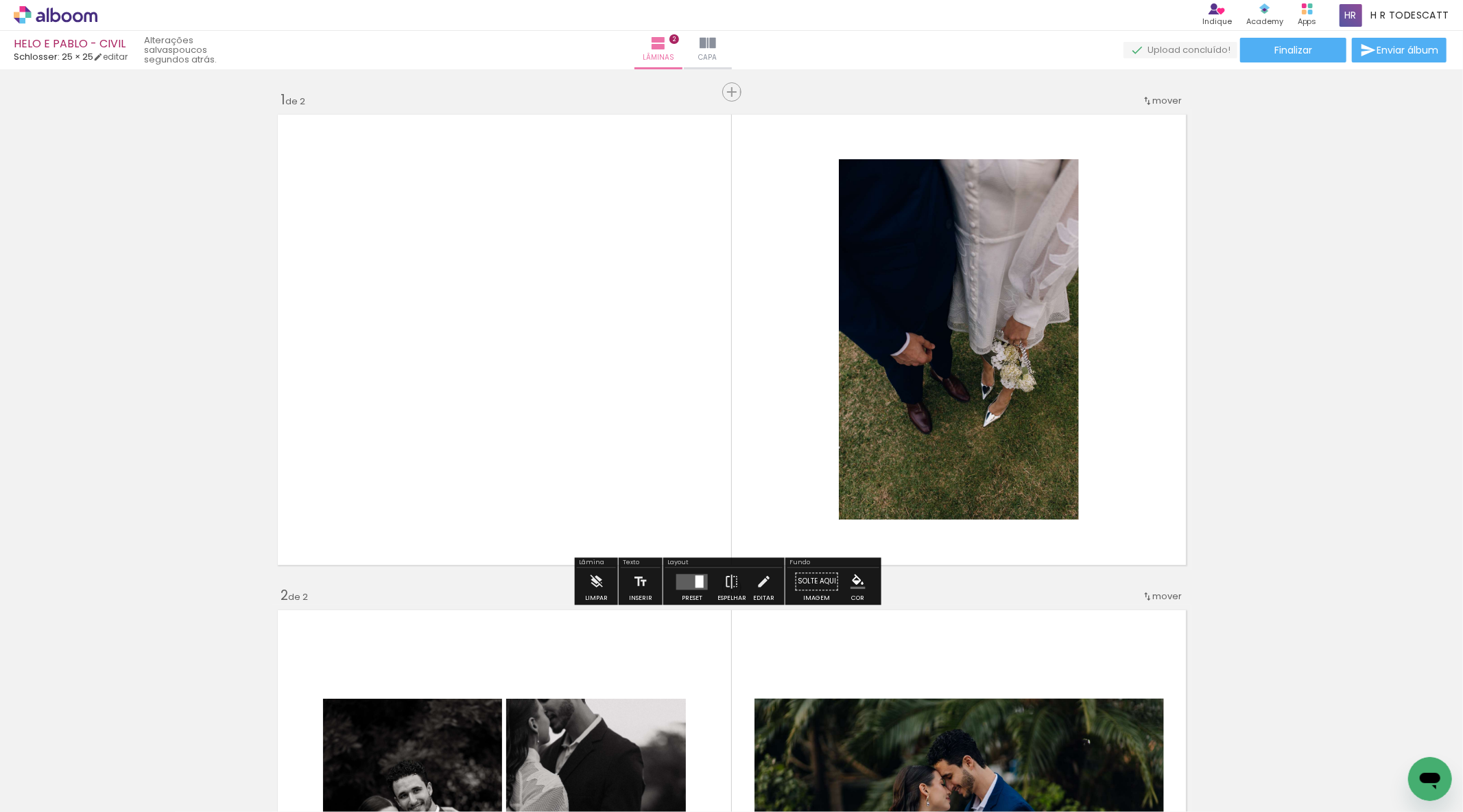
click at [1287, 398] on div "Inserir lâmina 1 de 2 Inserir lâmina 2 de 2" at bounding box center [731, 817] width 1463 height 1487
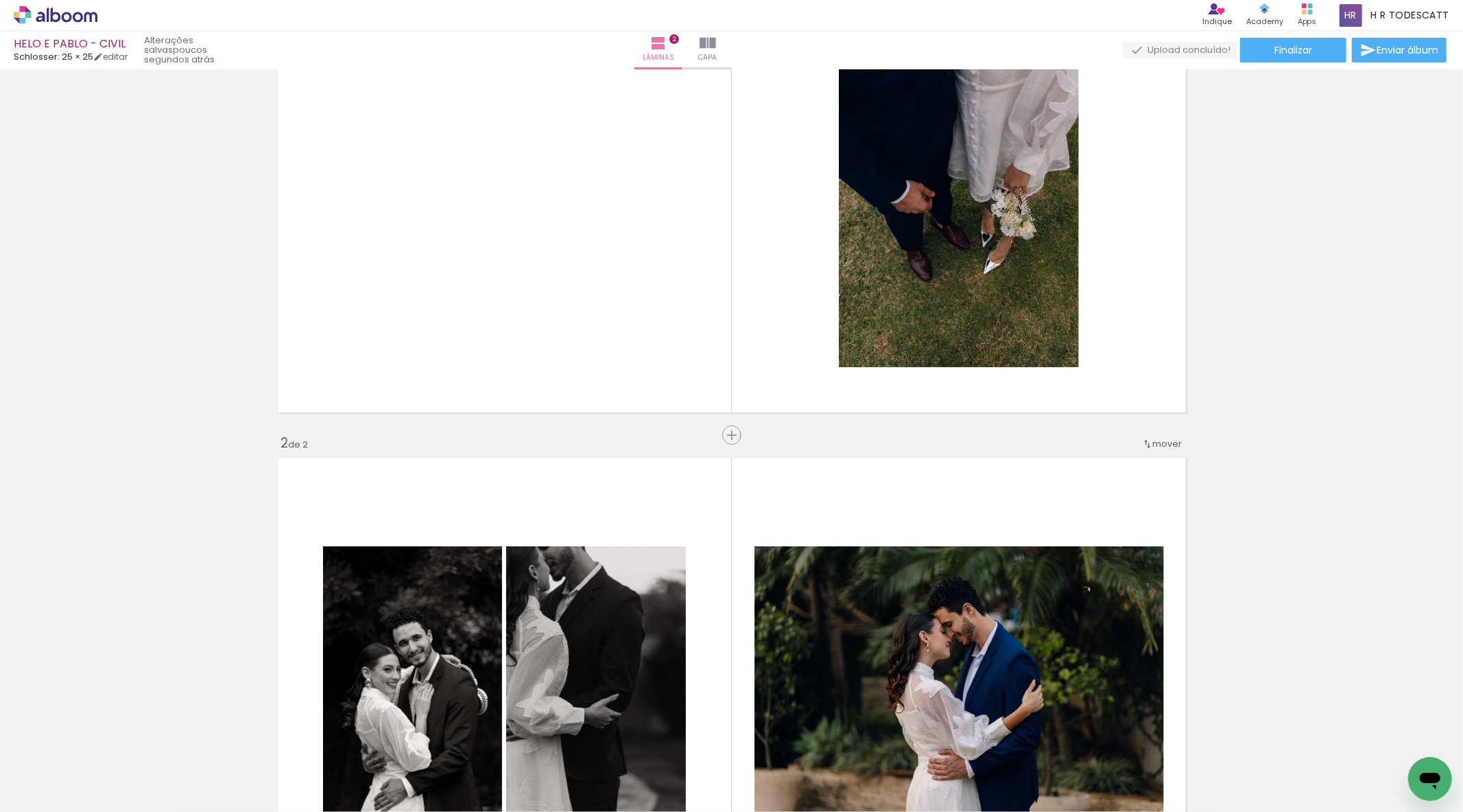
click at [1263, 487] on div "Inserir lâmina 1 de 2 Inserir lâmina 2 de 2" at bounding box center [731, 664] width 1463 height 1487
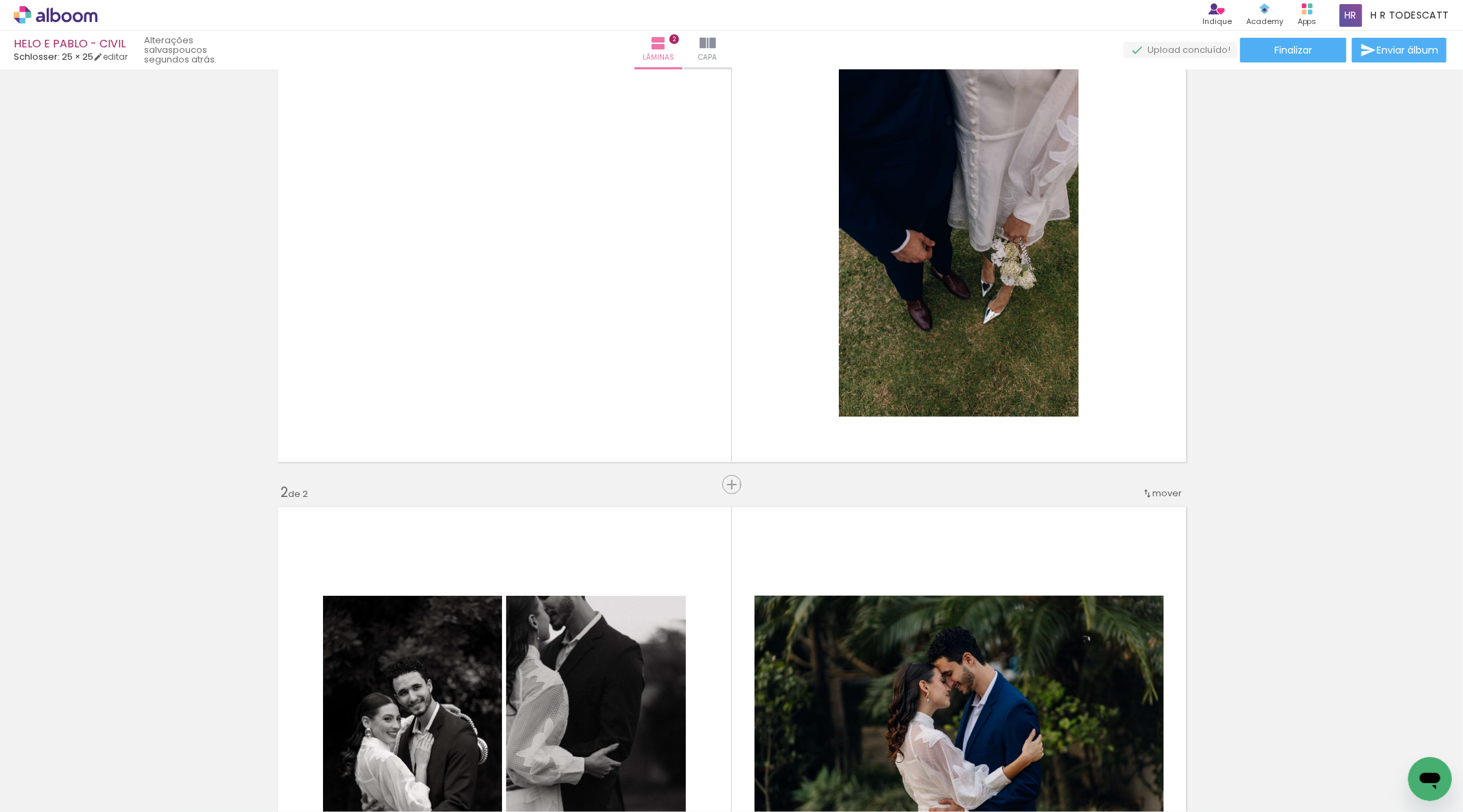
scroll to position [76, 0]
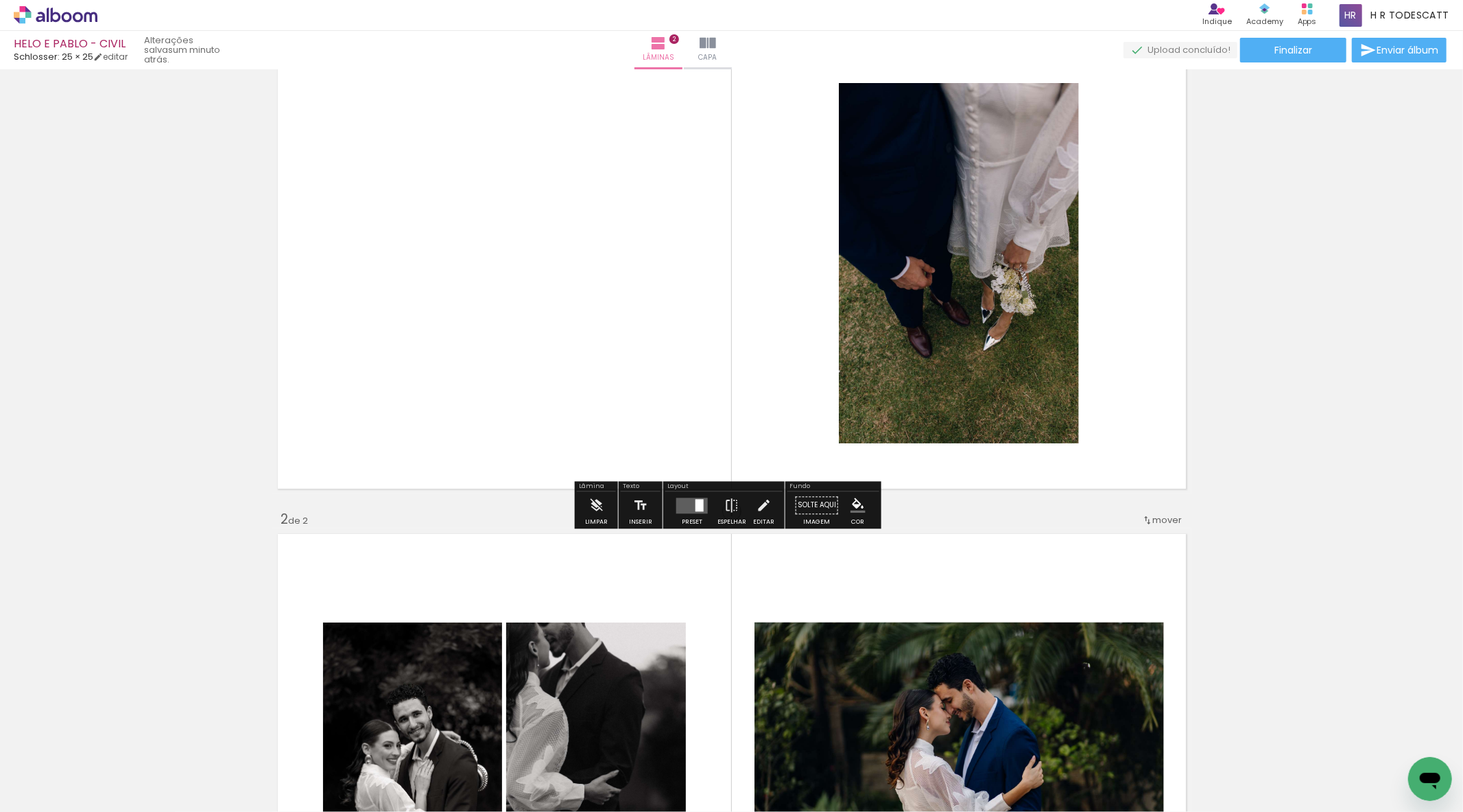
click at [680, 506] on quentale-layouter at bounding box center [691, 505] width 31 height 16
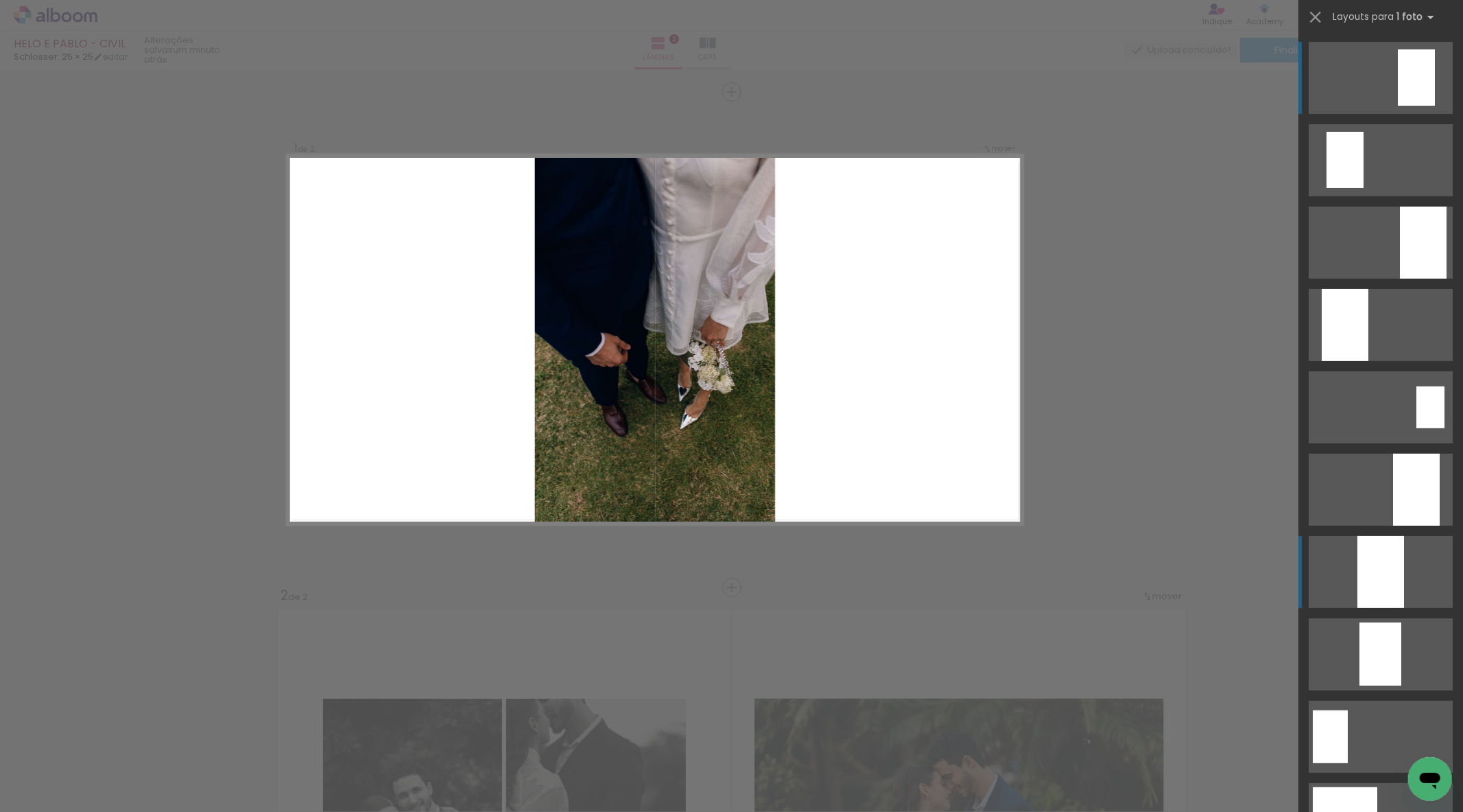
scroll to position [393, 0]
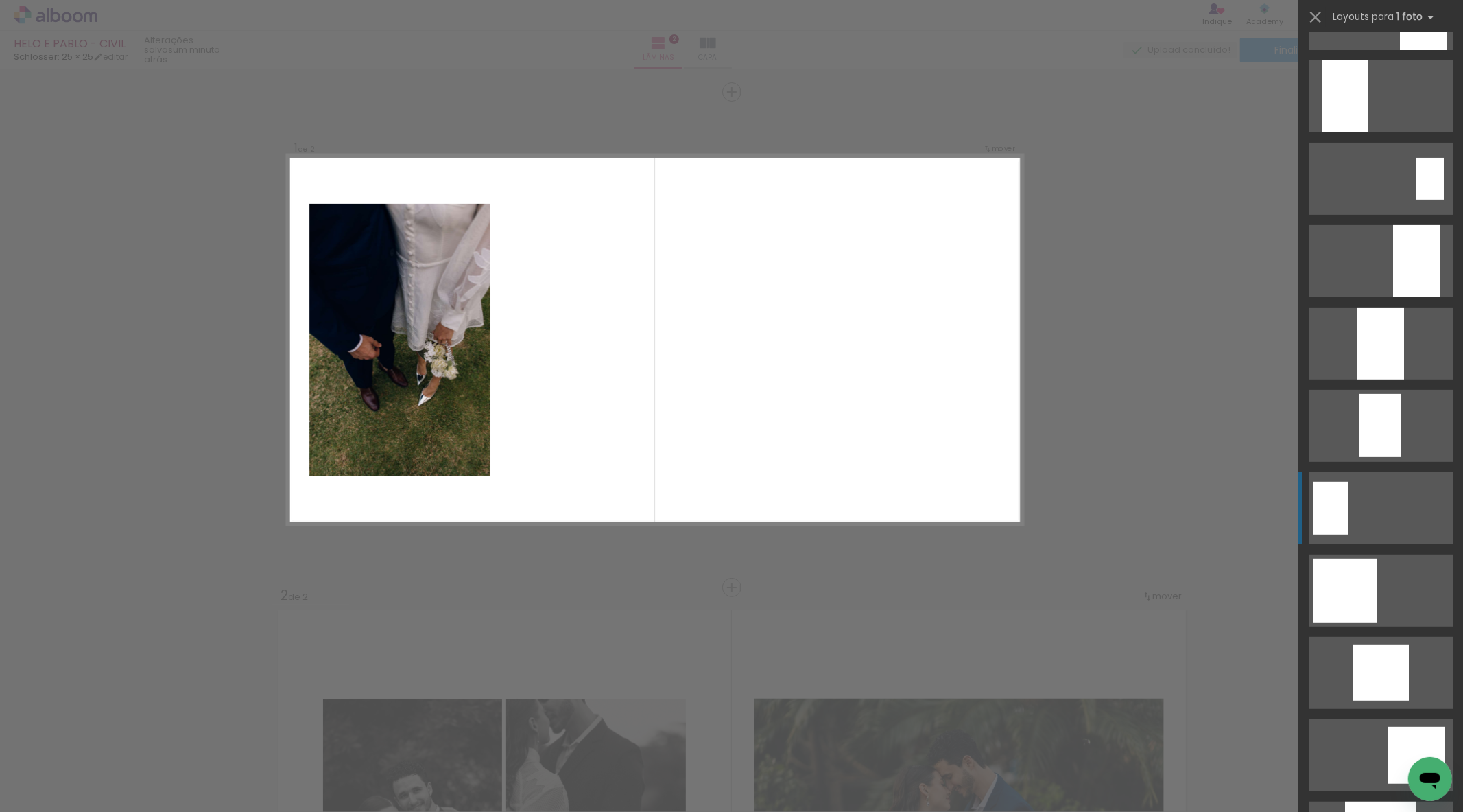
click at [1339, 503] on div at bounding box center [1330, 508] width 35 height 53
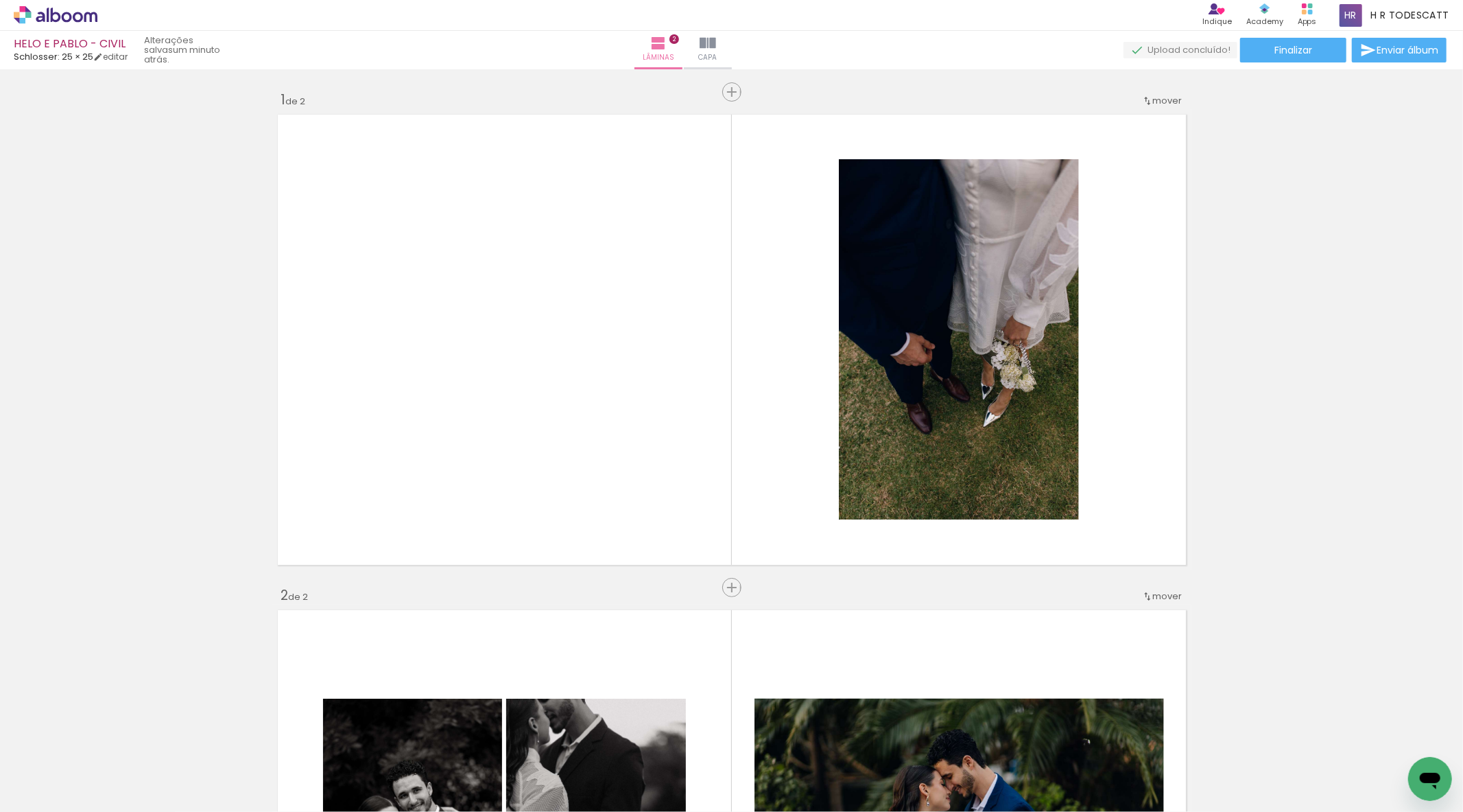
click at [688, 580] on div "Inserir lâmina 1 de 2 Inserir lâmina 2 de 2" at bounding box center [731, 817] width 1463 height 1487
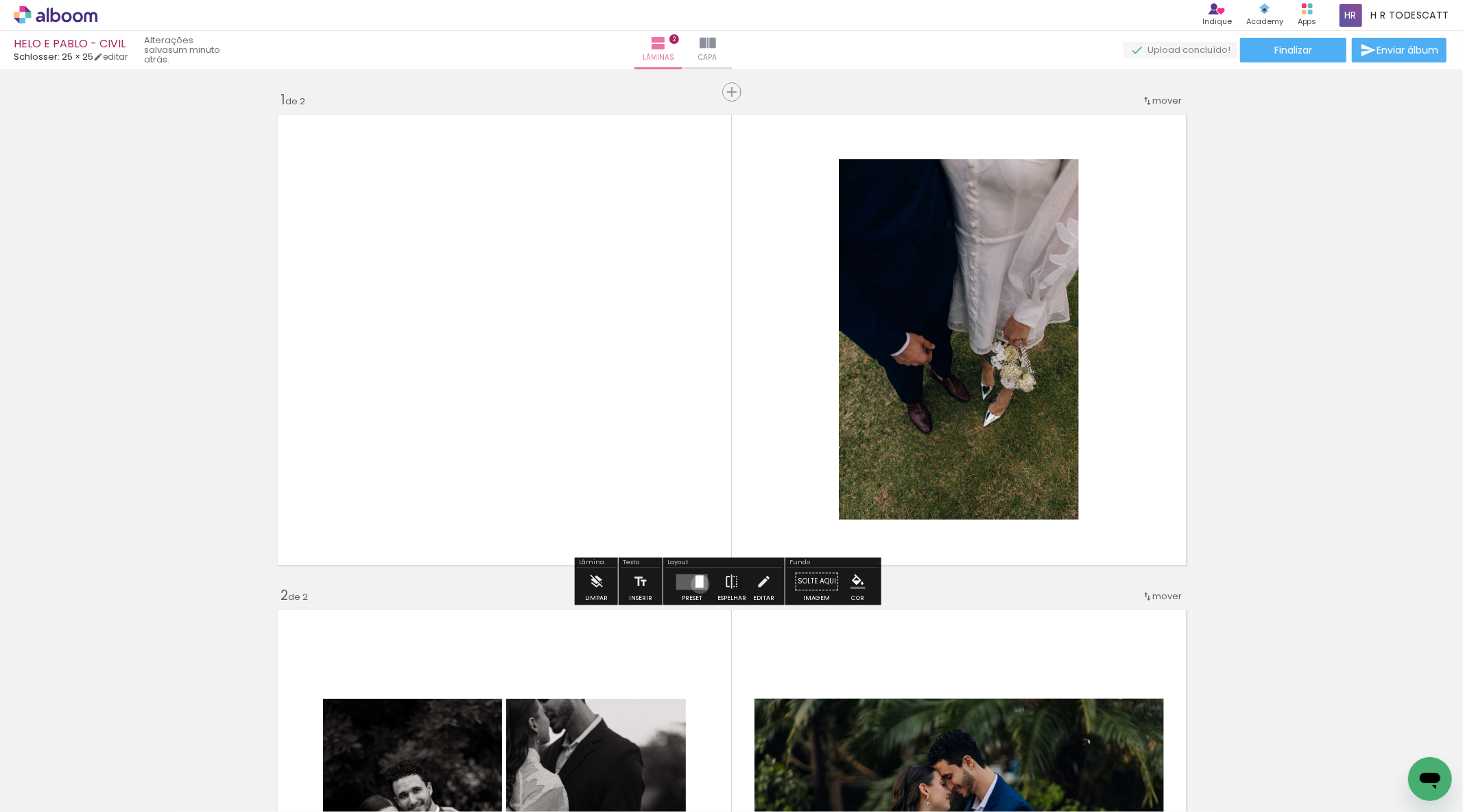
click at [697, 583] on div at bounding box center [700, 581] width 8 height 13
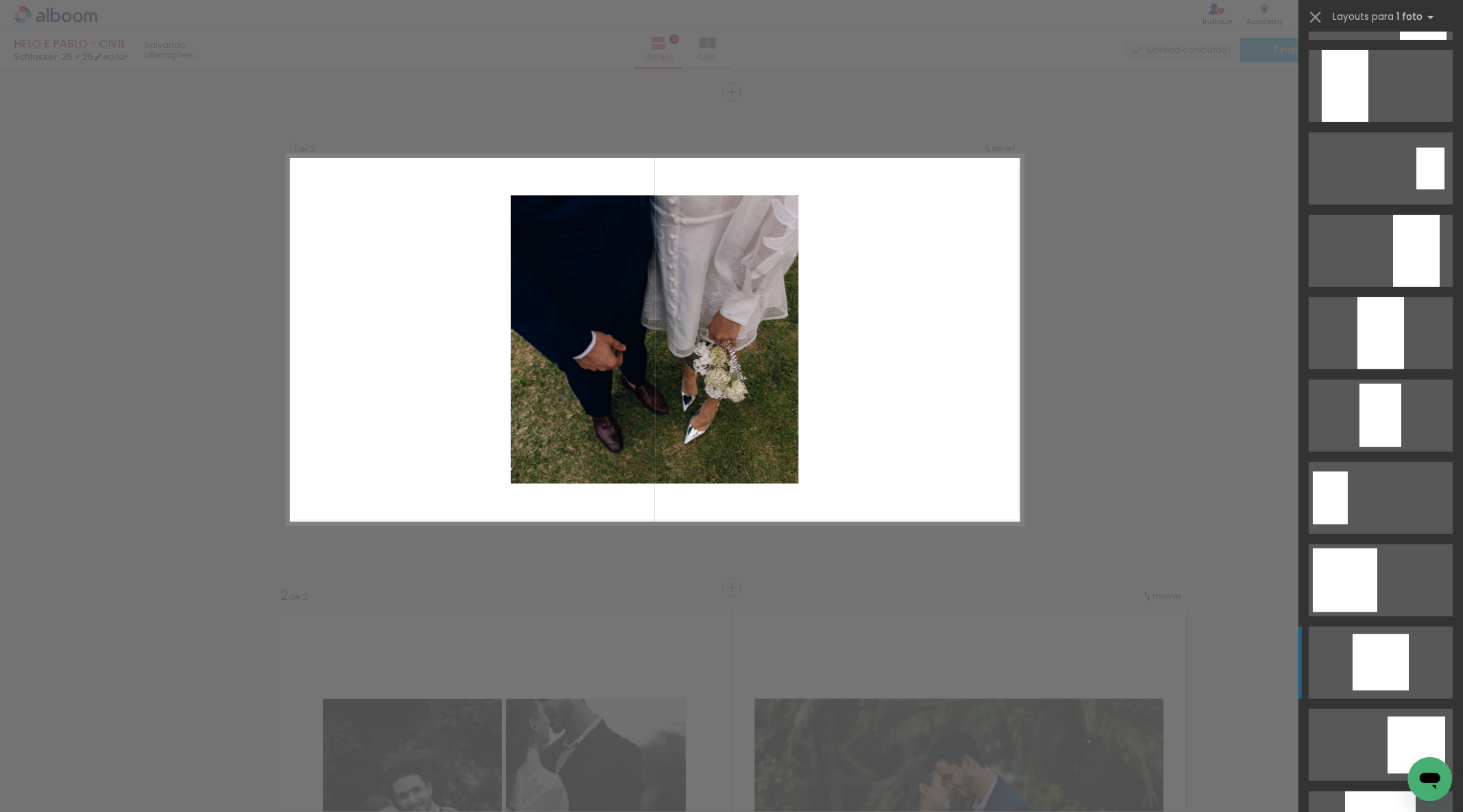
scroll to position [470, 0]
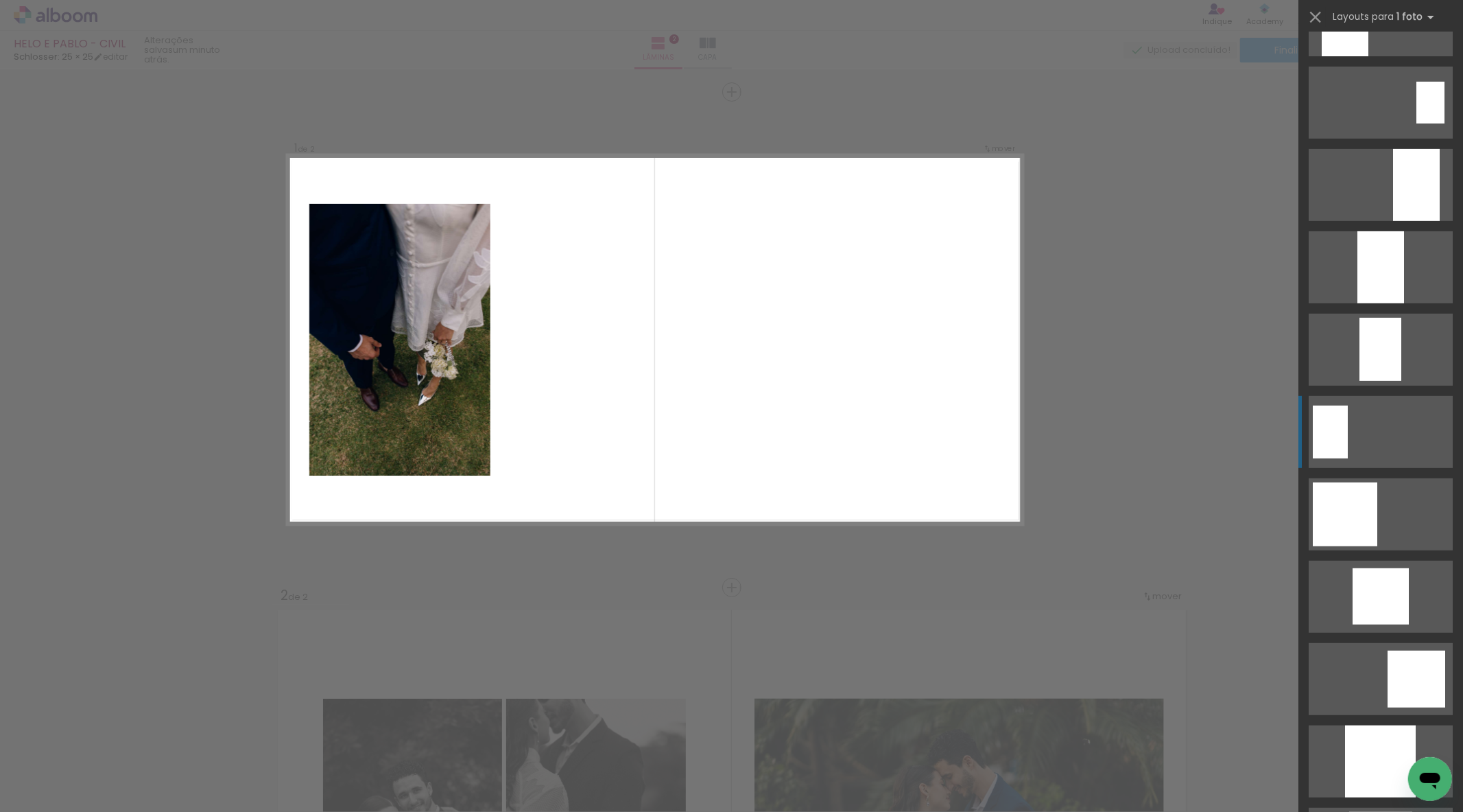
click at [1341, 466] on quentale-layouter at bounding box center [1380, 431] width 144 height 72
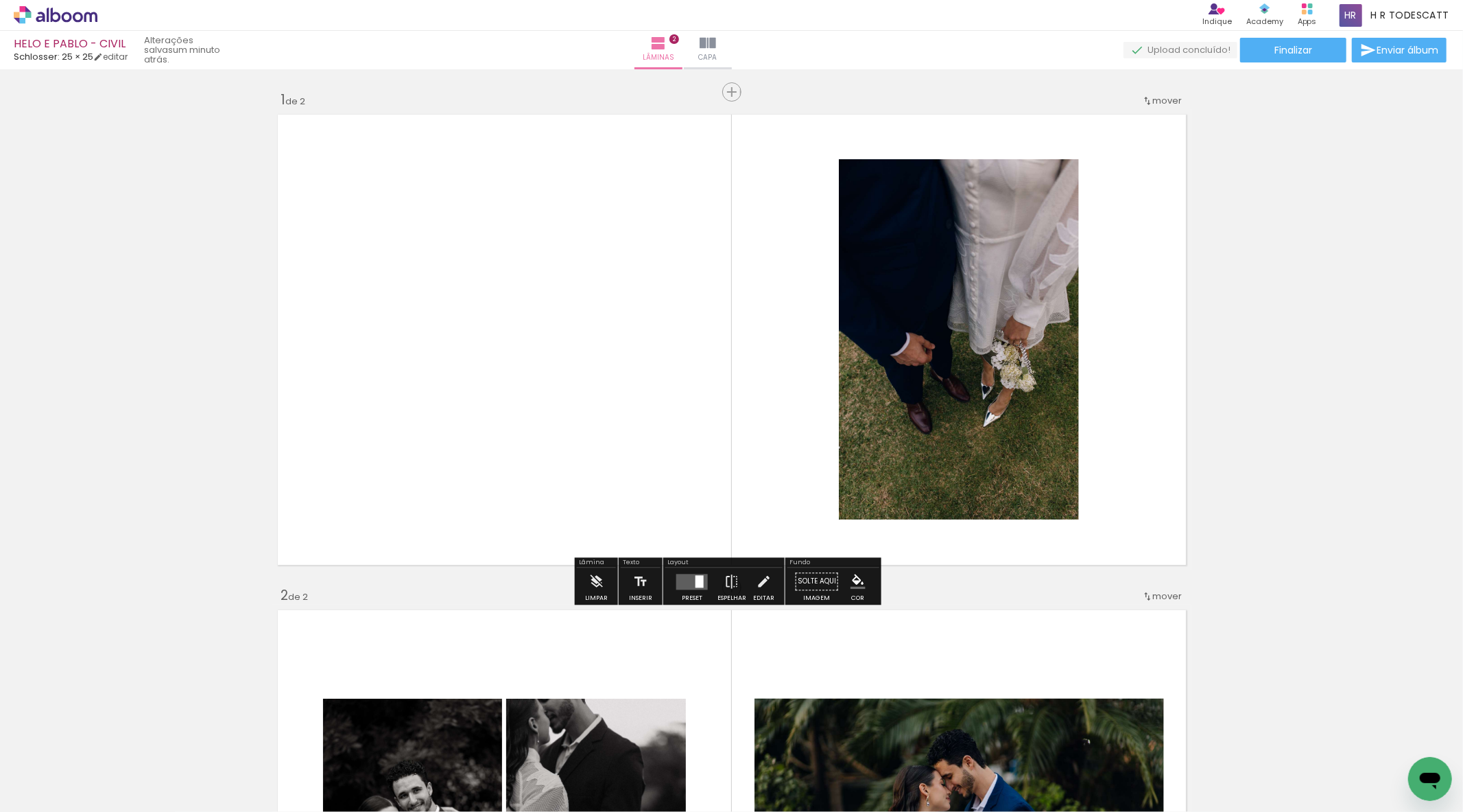
click at [690, 584] on quentale-layouter at bounding box center [691, 581] width 31 height 16
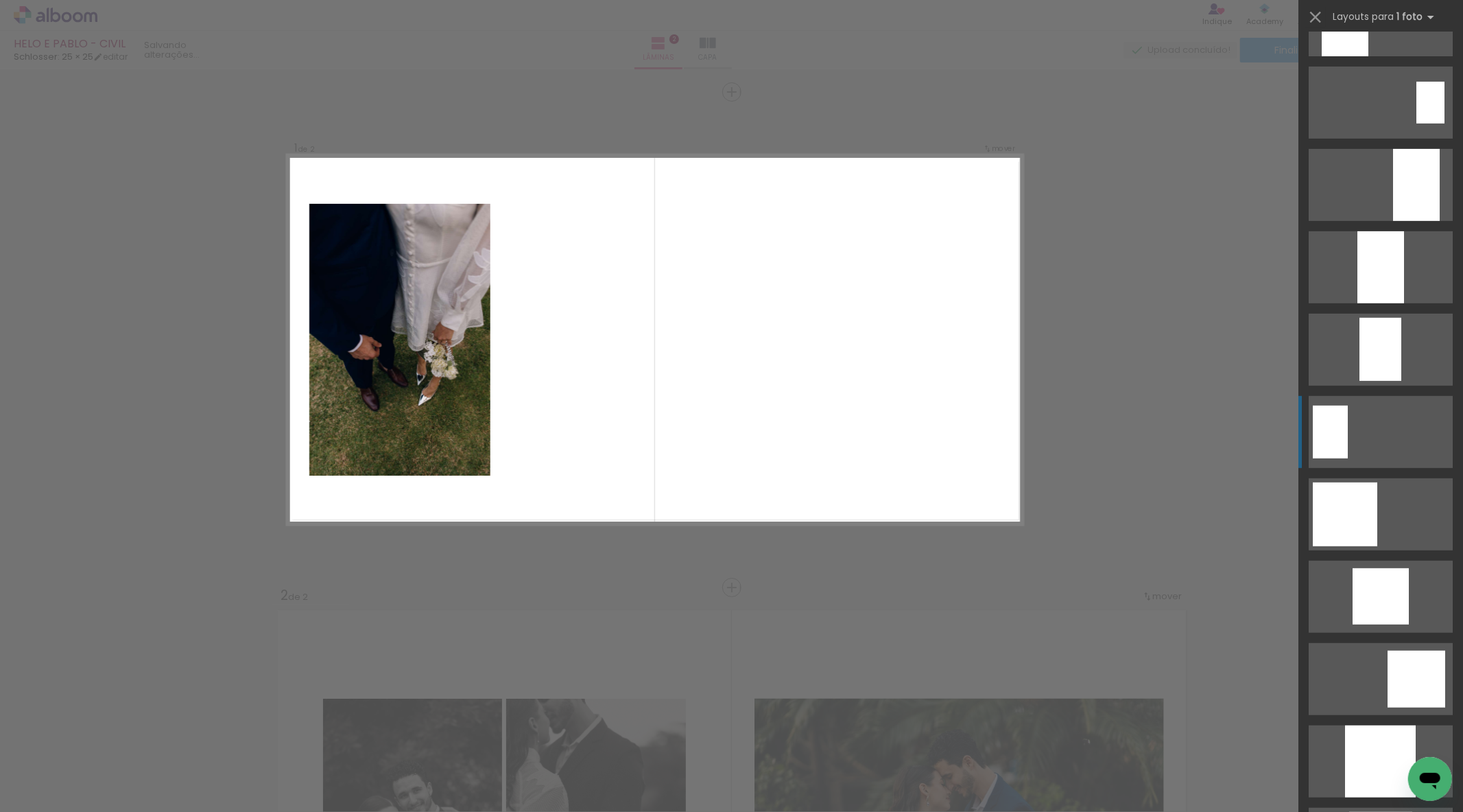
click at [1330, 433] on div at bounding box center [1330, 432] width 35 height 53
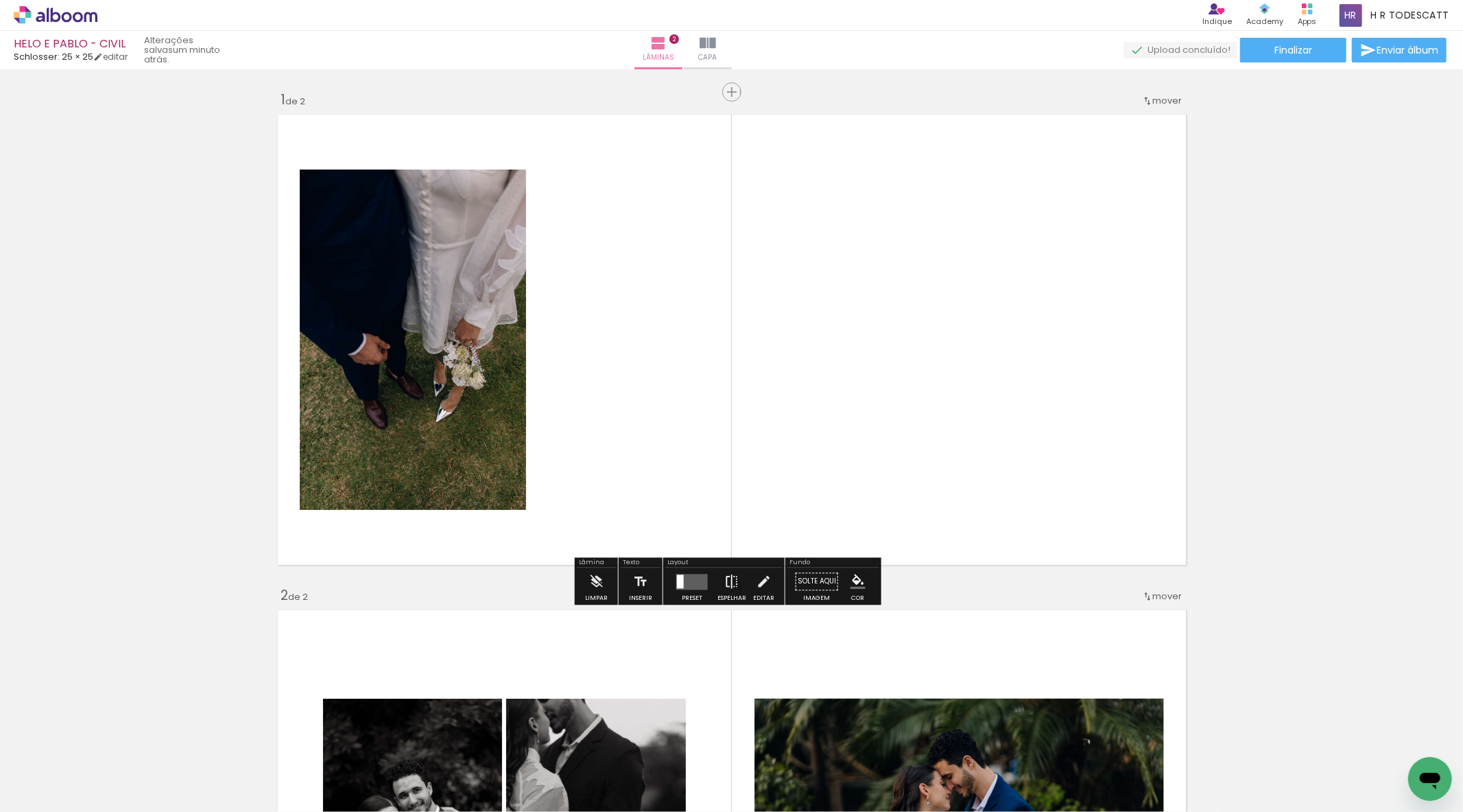
click at [724, 574] on iron-icon at bounding box center [732, 581] width 15 height 28
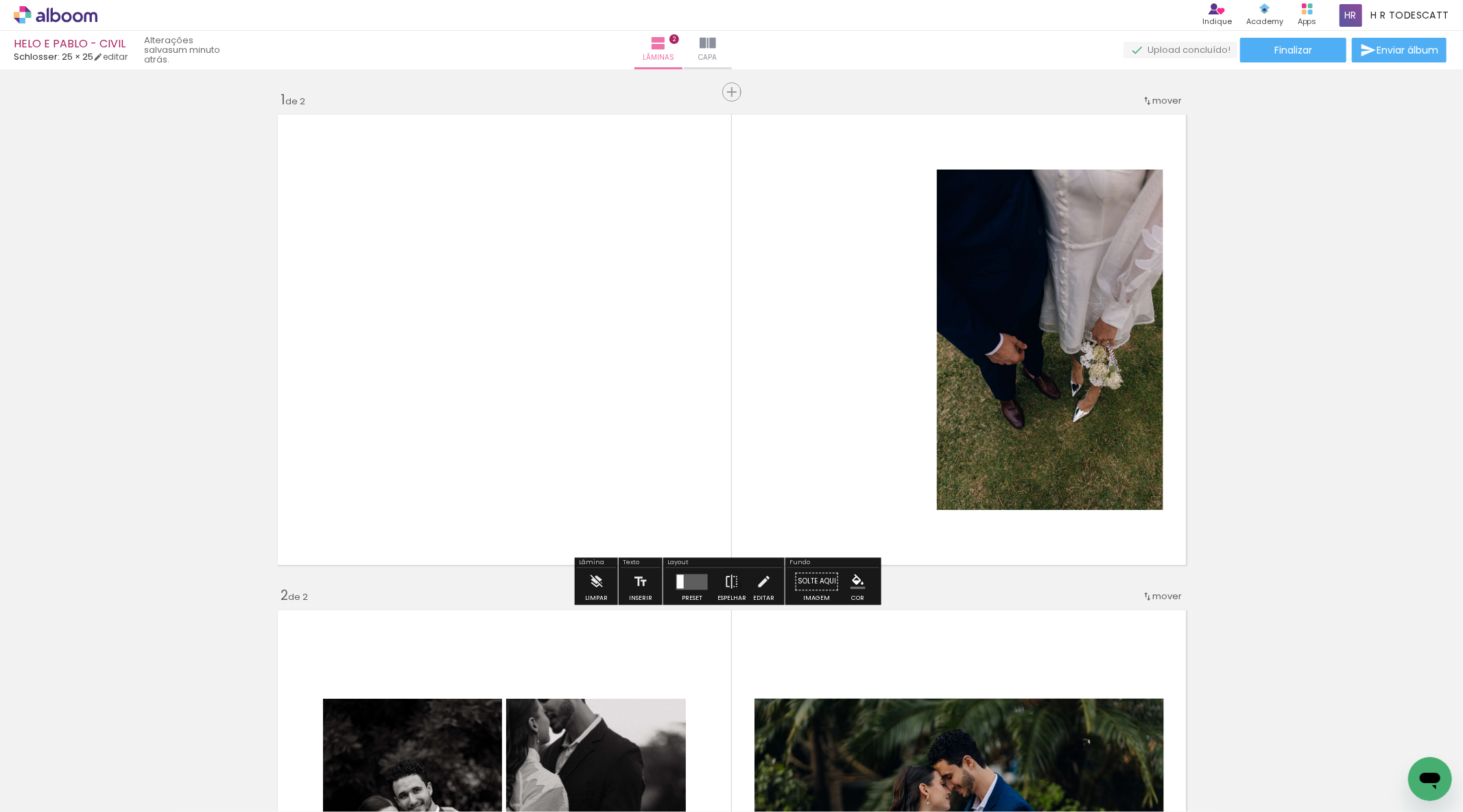
click at [1372, 358] on div "Inserir lâmina 1 de 2 Inserir lâmina 2 de 2" at bounding box center [731, 817] width 1463 height 1487
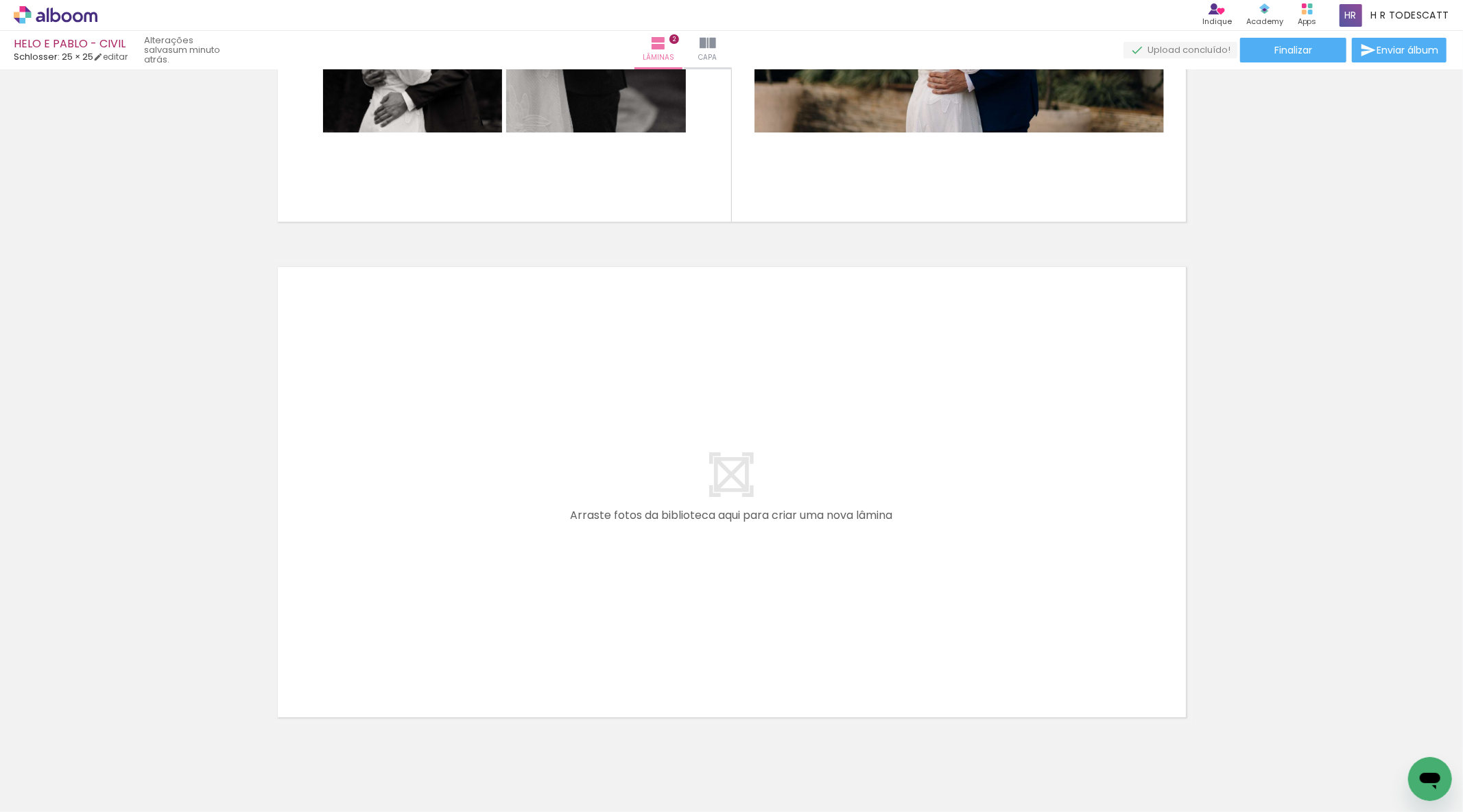
scroll to position [0, 408]
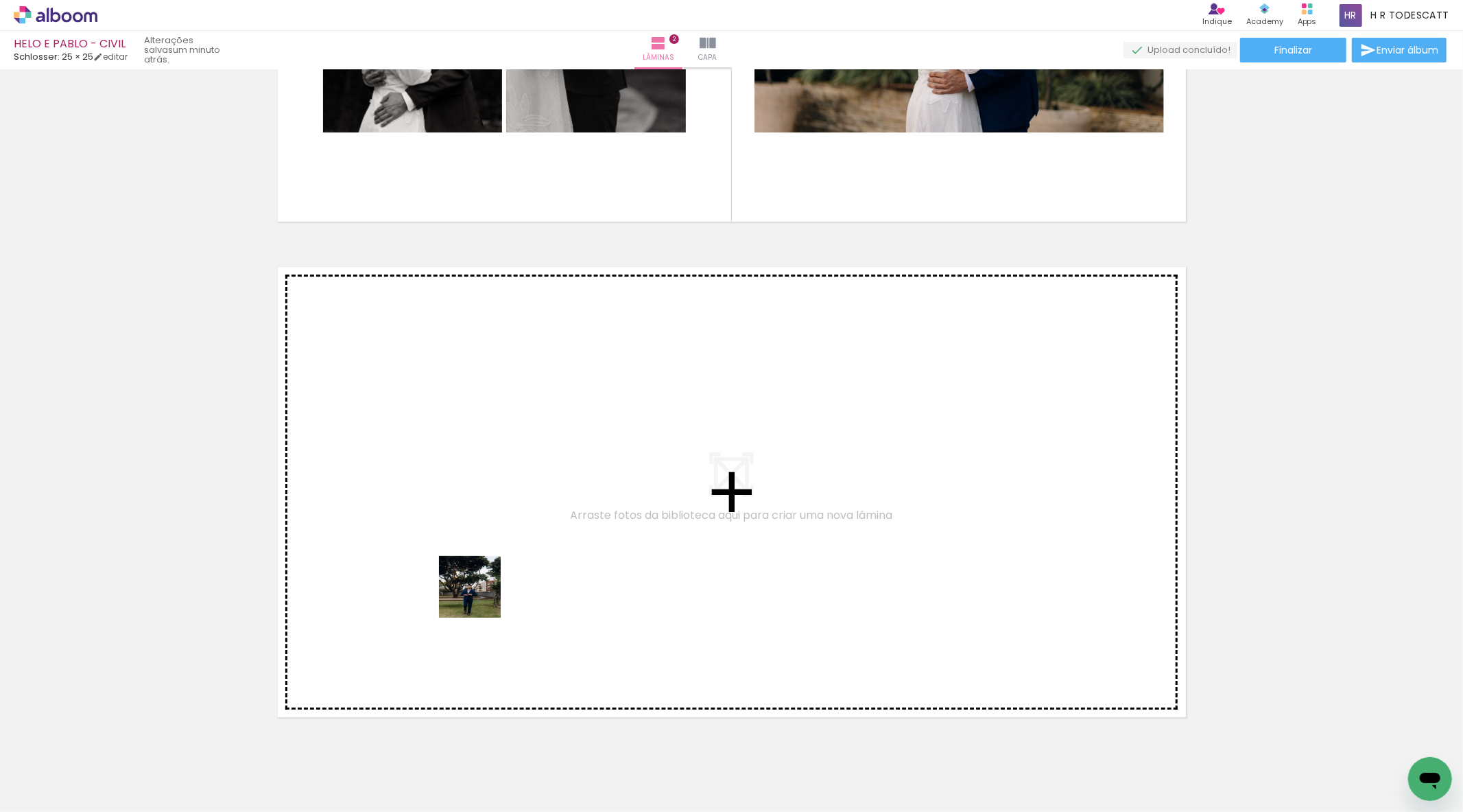
drag, startPoint x: 366, startPoint y: 778, endPoint x: 481, endPoint y: 597, distance: 214.4
click at [481, 597] on quentale-workspace at bounding box center [731, 406] width 1463 height 812
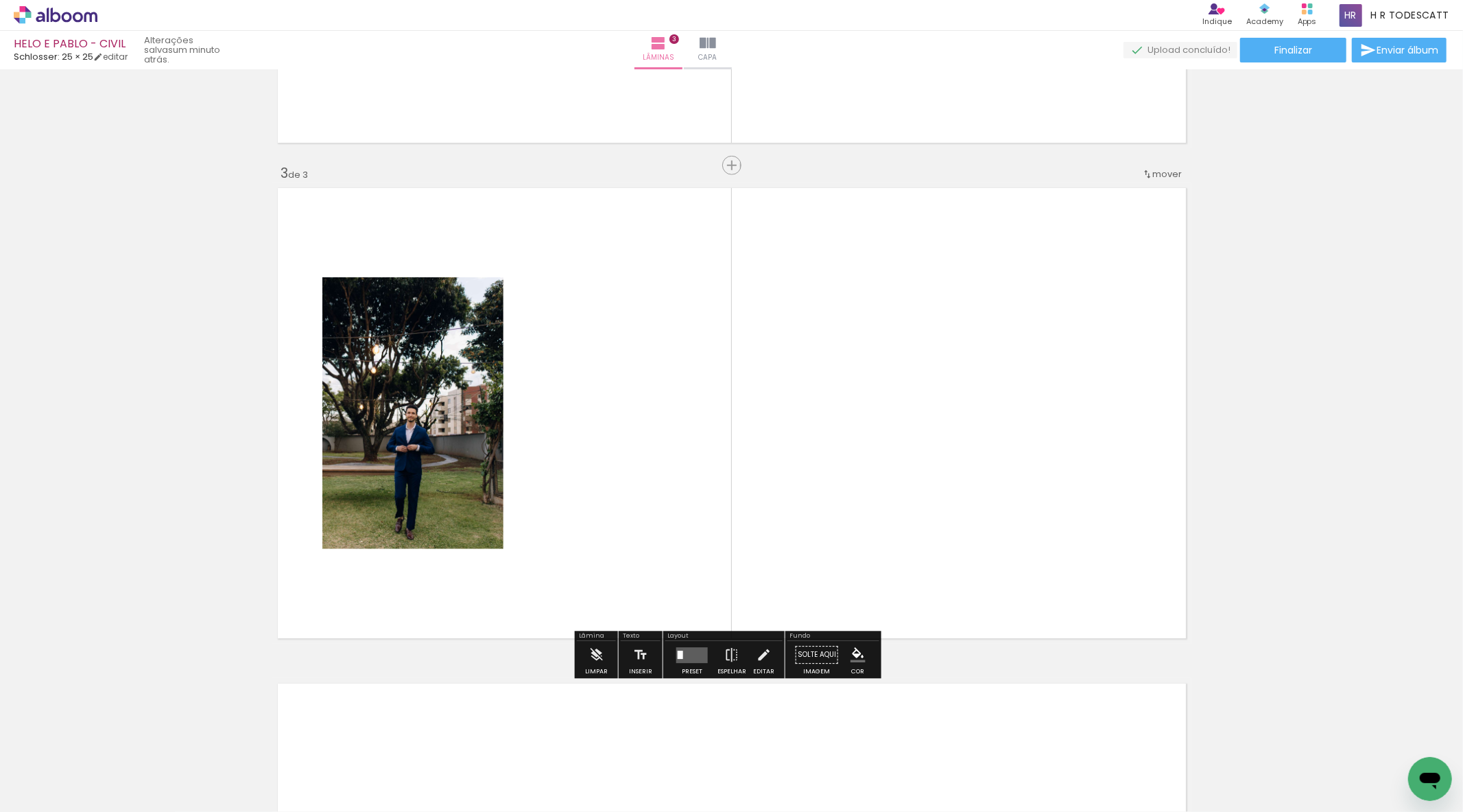
scroll to position [932, 0]
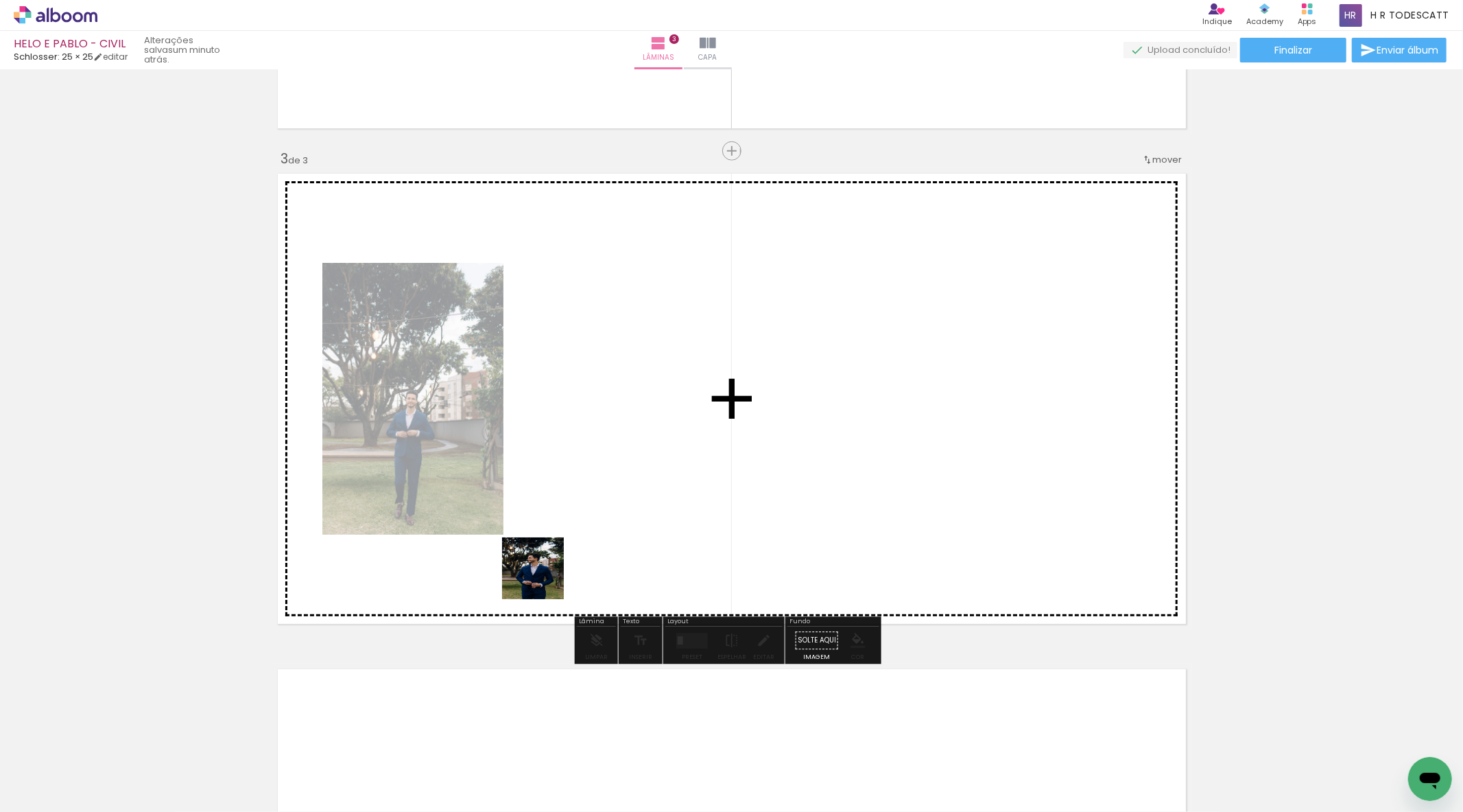
drag, startPoint x: 436, startPoint y: 774, endPoint x: 564, endPoint y: 624, distance: 197.2
click at [560, 557] on quentale-workspace at bounding box center [731, 406] width 1463 height 812
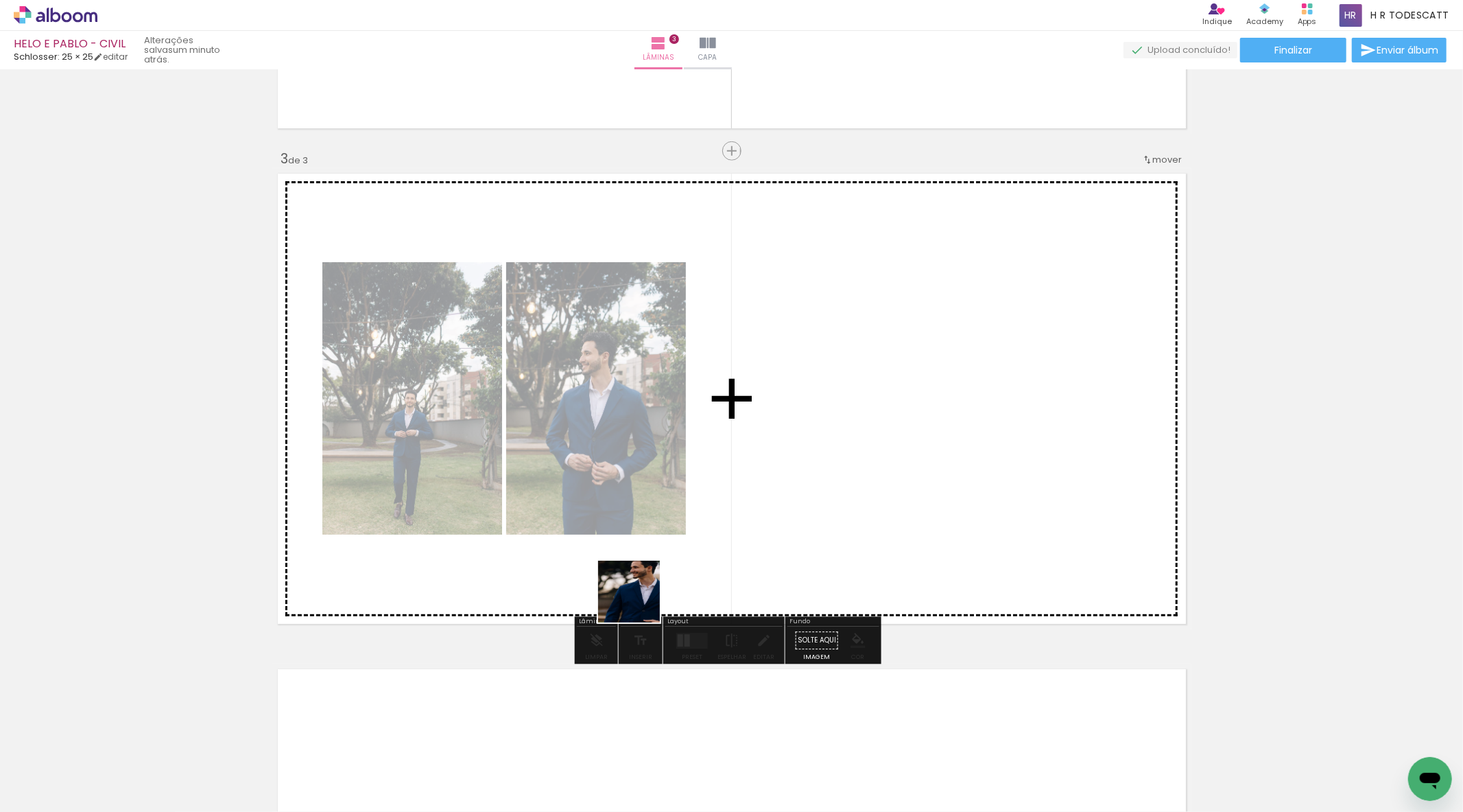
drag, startPoint x: 578, startPoint y: 764, endPoint x: 657, endPoint y: 567, distance: 212.2
click at [683, 498] on quentale-workspace at bounding box center [731, 406] width 1463 height 812
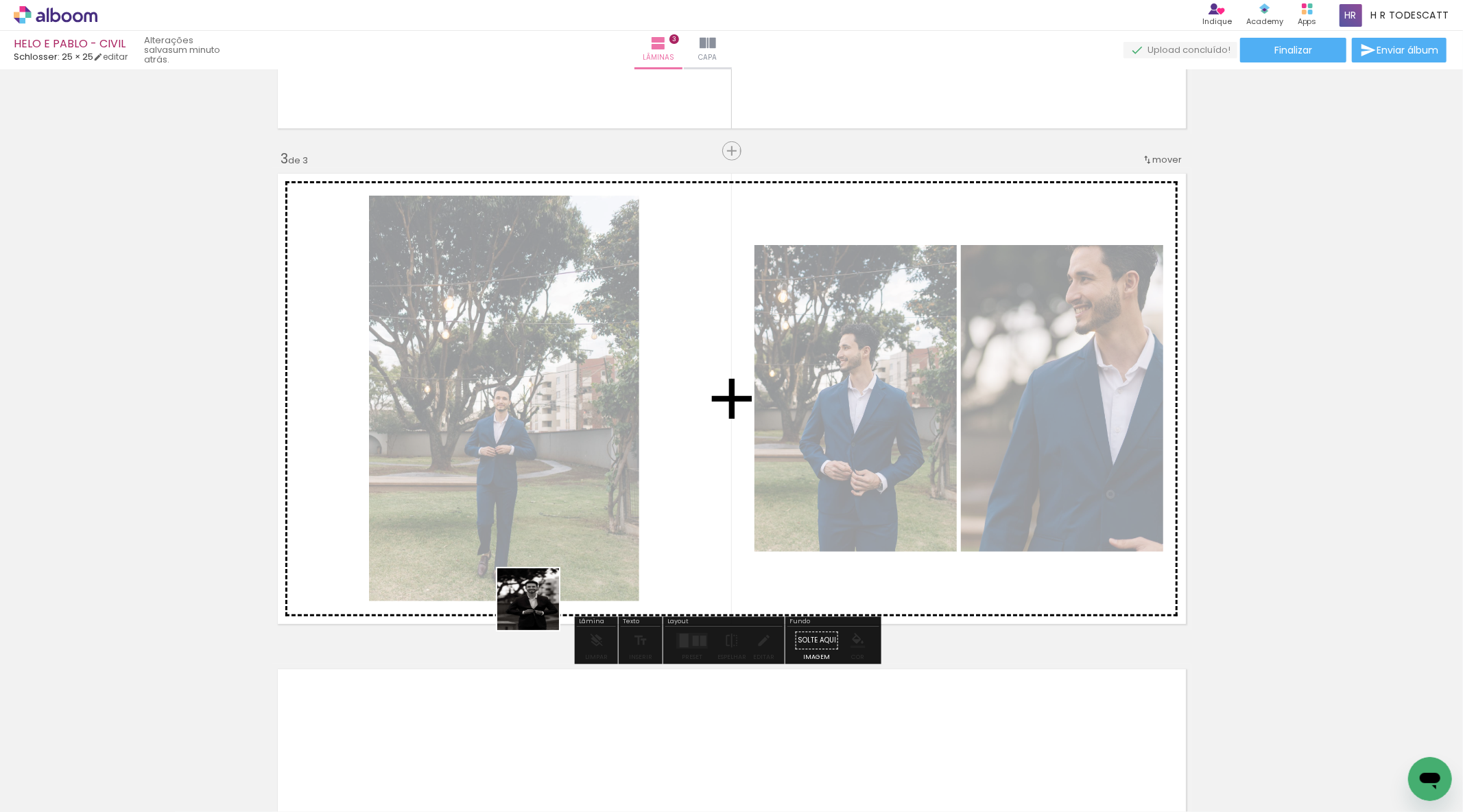
drag, startPoint x: 497, startPoint y: 769, endPoint x: 539, endPoint y: 609, distance: 165.4
click at [539, 609] on quentale-workspace at bounding box center [731, 406] width 1463 height 812
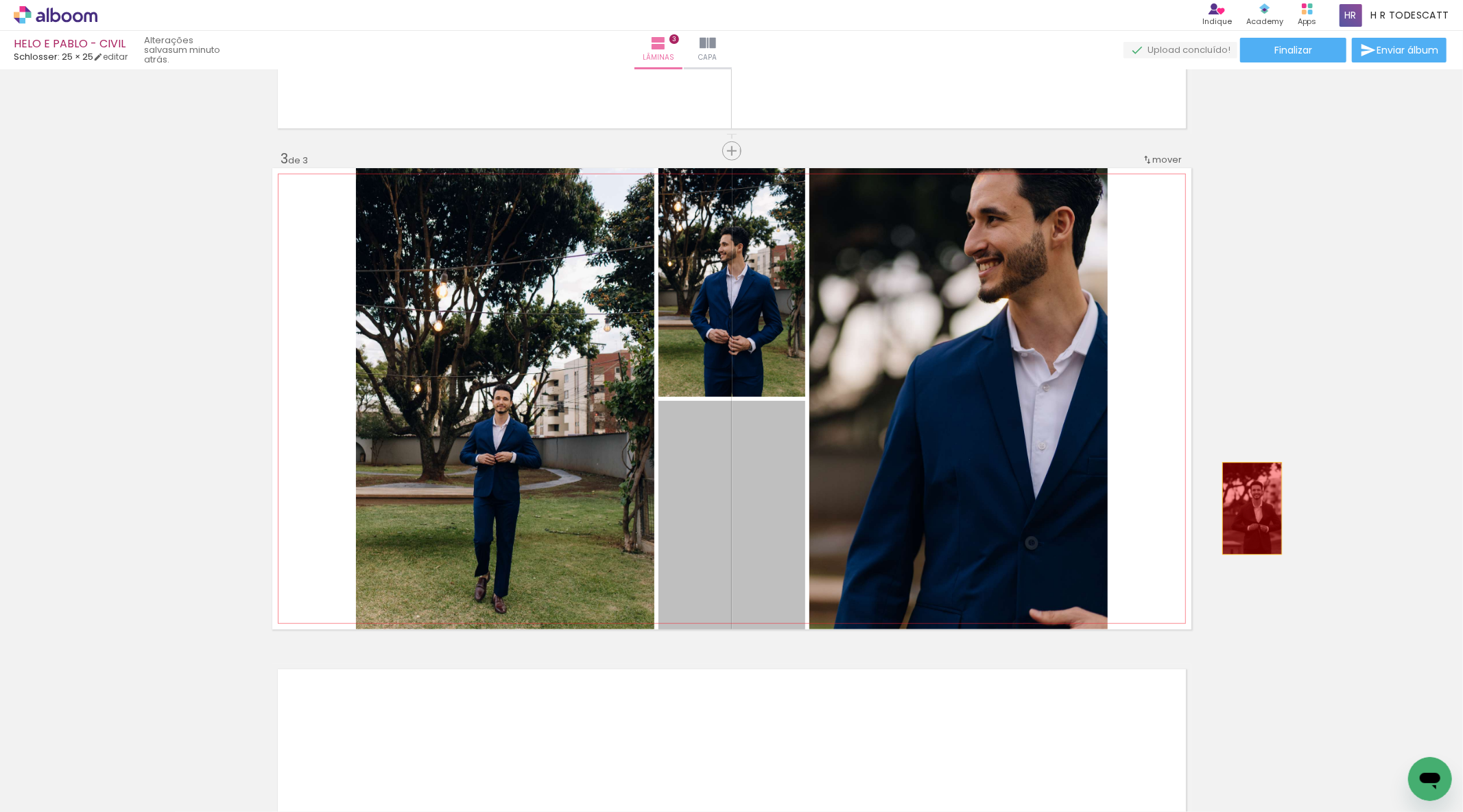
drag, startPoint x: 775, startPoint y: 556, endPoint x: 1246, endPoint y: 508, distance: 473.4
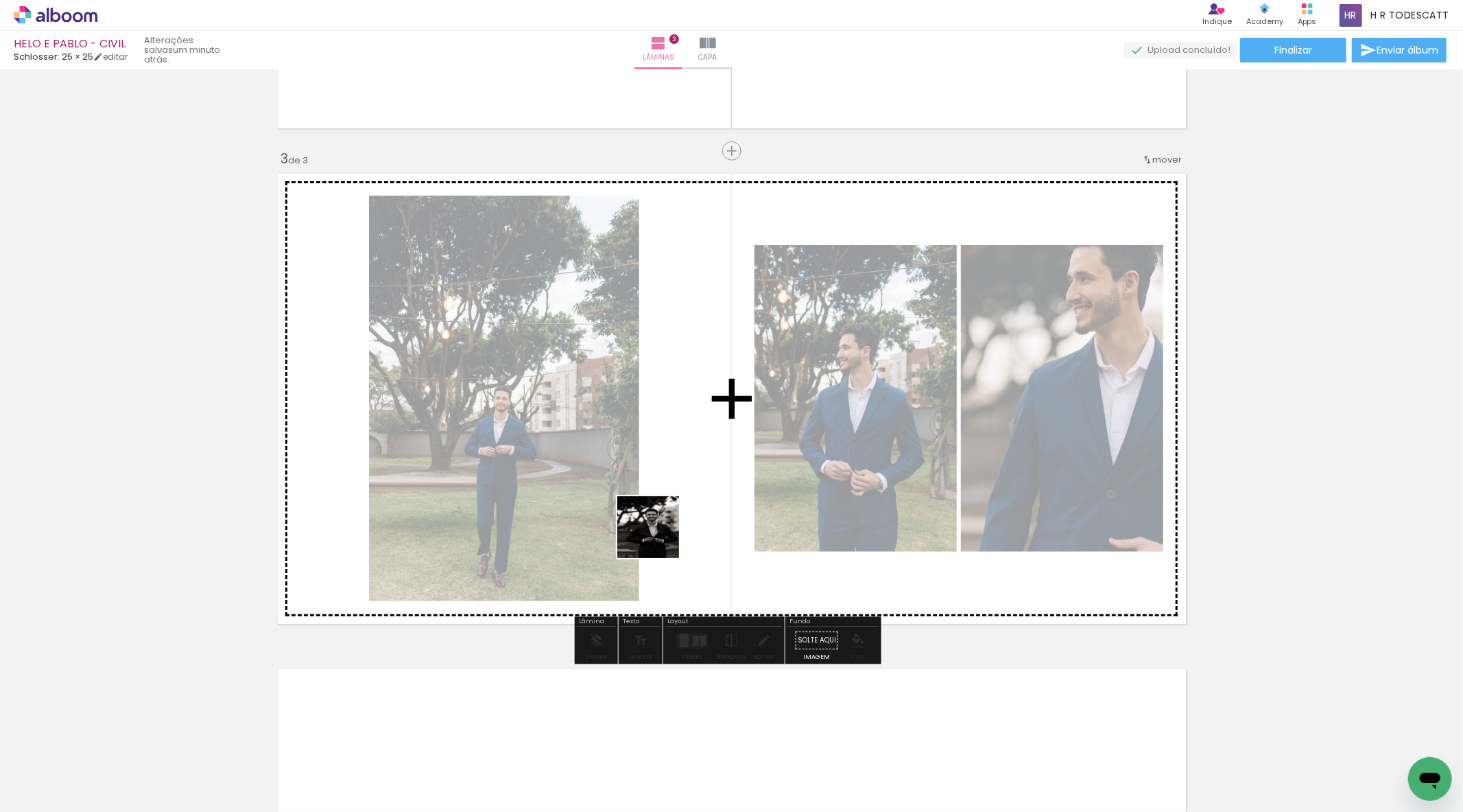
drag, startPoint x: 501, startPoint y: 772, endPoint x: 702, endPoint y: 502, distance: 336.6
click at [702, 502] on quentale-workspace at bounding box center [731, 406] width 1463 height 812
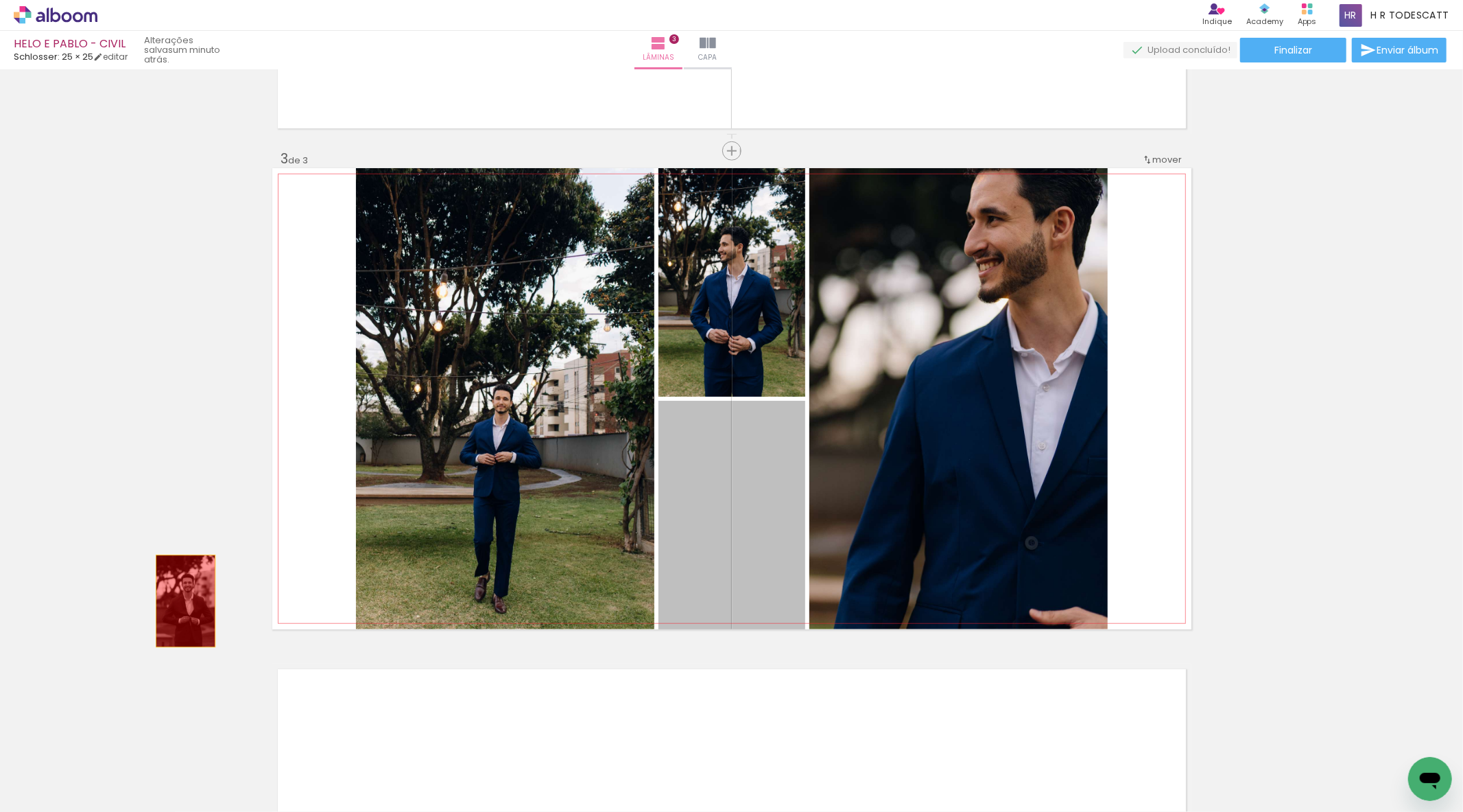
drag, startPoint x: 743, startPoint y: 545, endPoint x: 172, endPoint y: 580, distance: 572.1
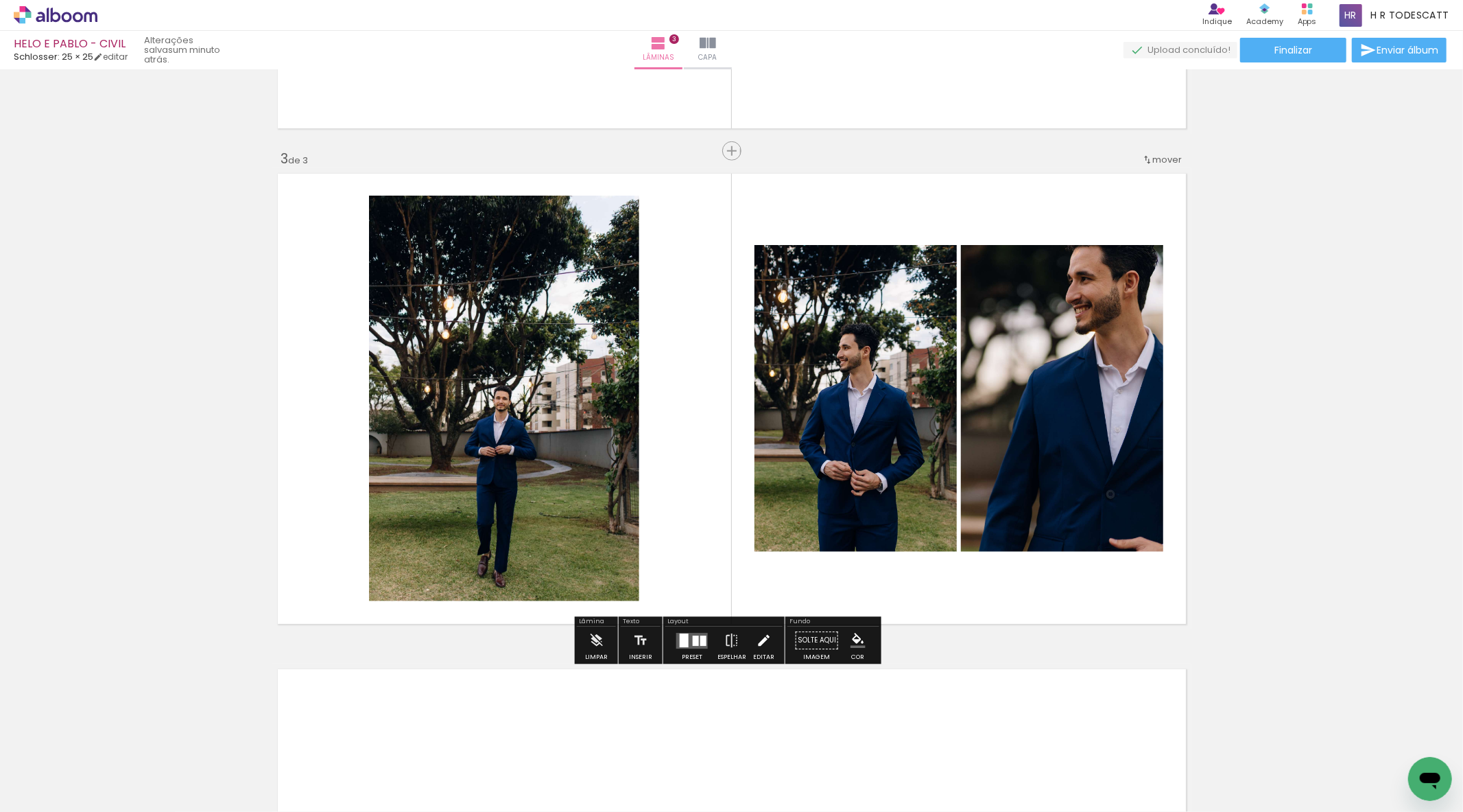
scroll to position [1313, 0]
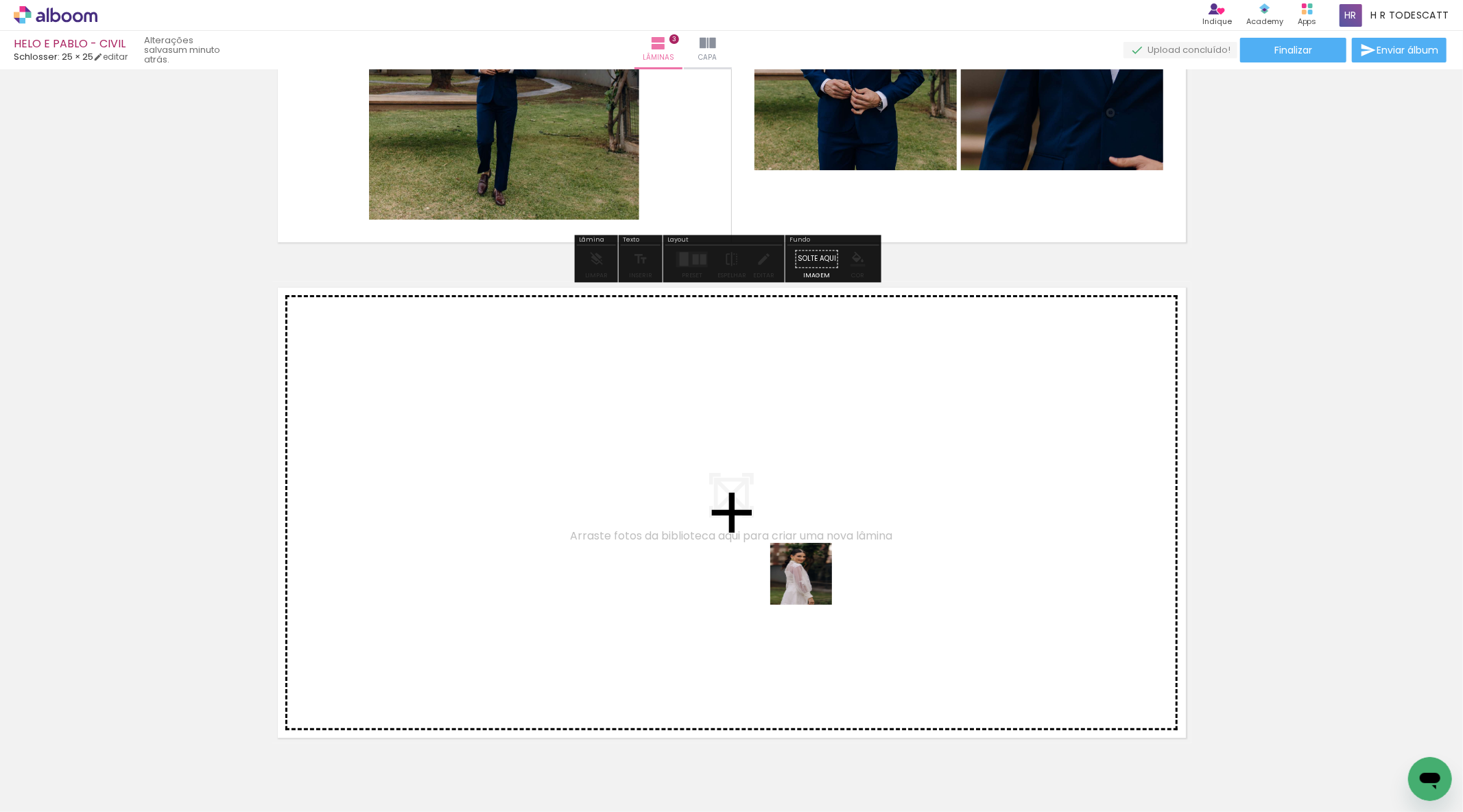
drag, startPoint x: 730, startPoint y: 782, endPoint x: 804, endPoint y: 536, distance: 256.9
click at [804, 536] on quentale-workspace at bounding box center [731, 406] width 1463 height 812
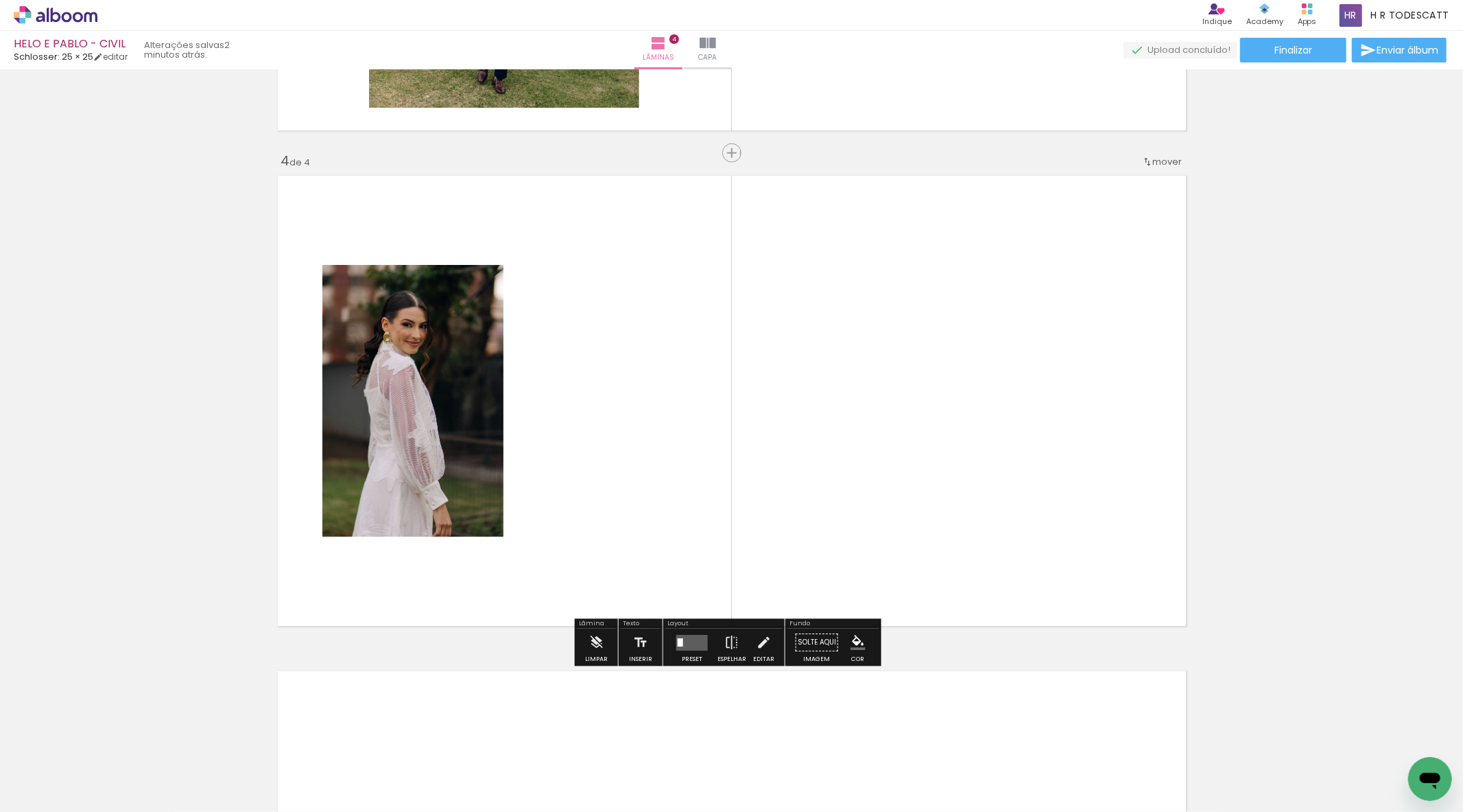
scroll to position [1428, 0]
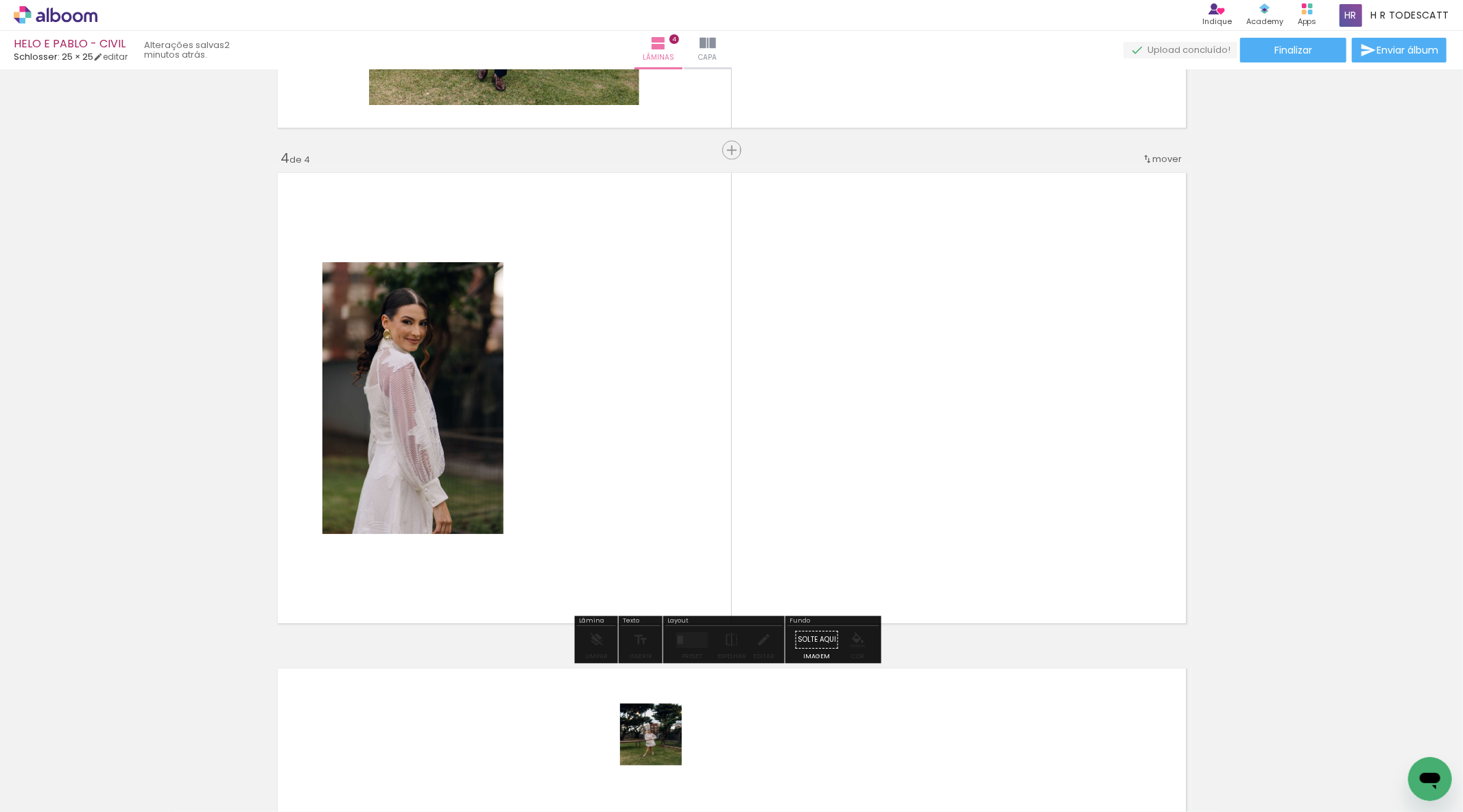
drag, startPoint x: 656, startPoint y: 772, endPoint x: 684, endPoint y: 520, distance: 253.6
click at [691, 458] on quentale-workspace at bounding box center [731, 406] width 1463 height 812
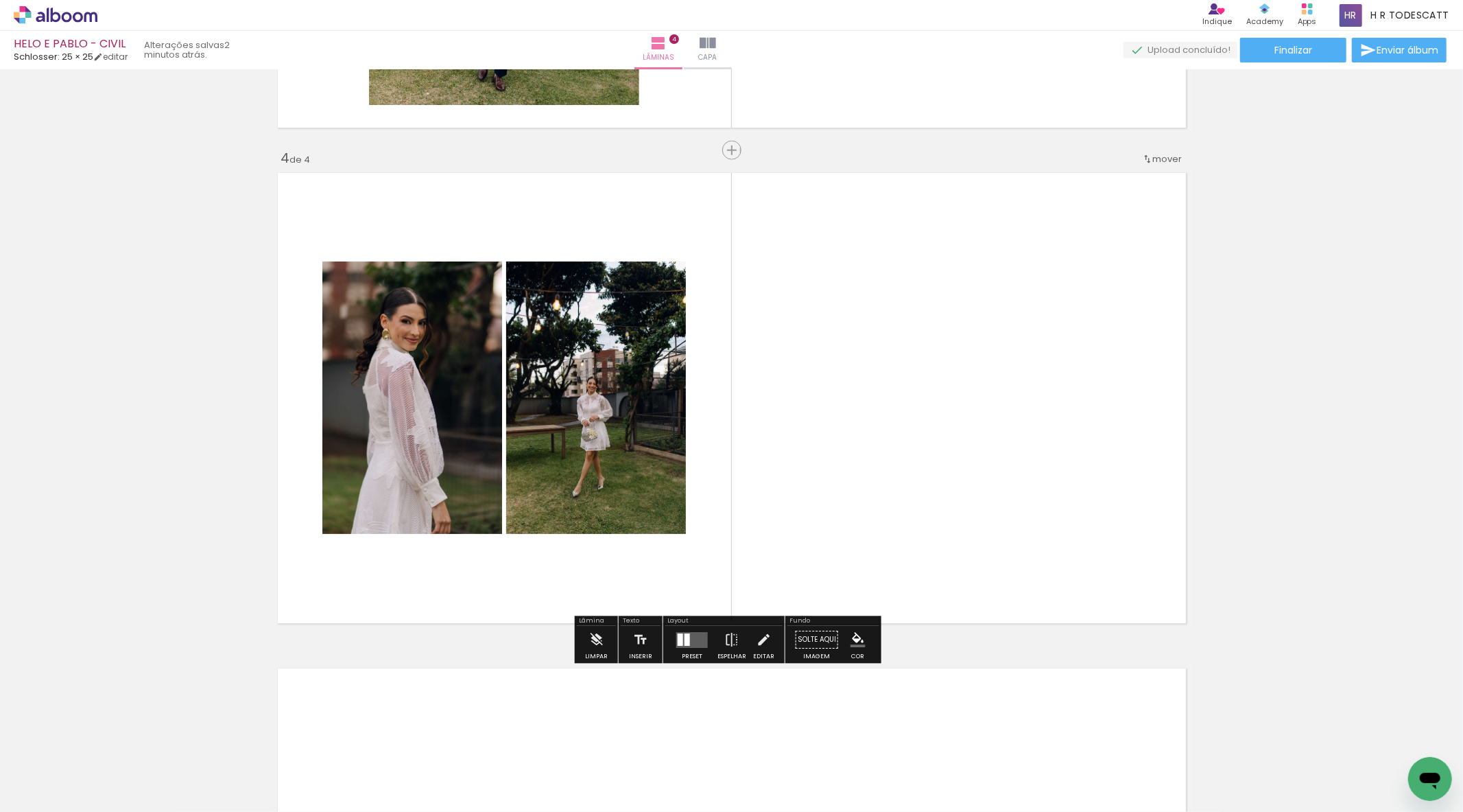
drag, startPoint x: 809, startPoint y: 774, endPoint x: 906, endPoint y: 470, distance: 319.1
click at [906, 470] on quentale-workspace at bounding box center [731, 406] width 1463 height 812
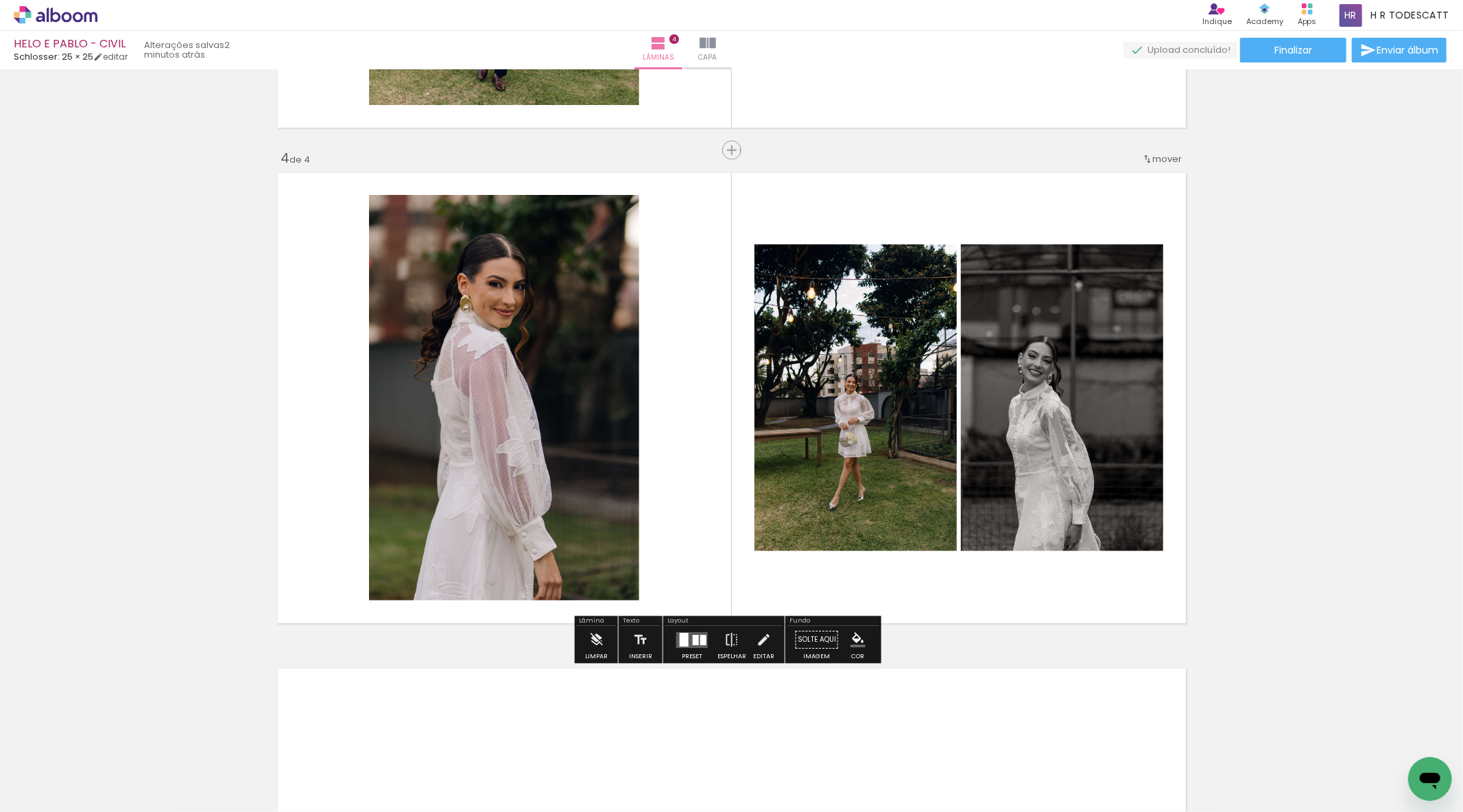
click at [694, 632] on quentale-layouter at bounding box center [691, 639] width 31 height 16
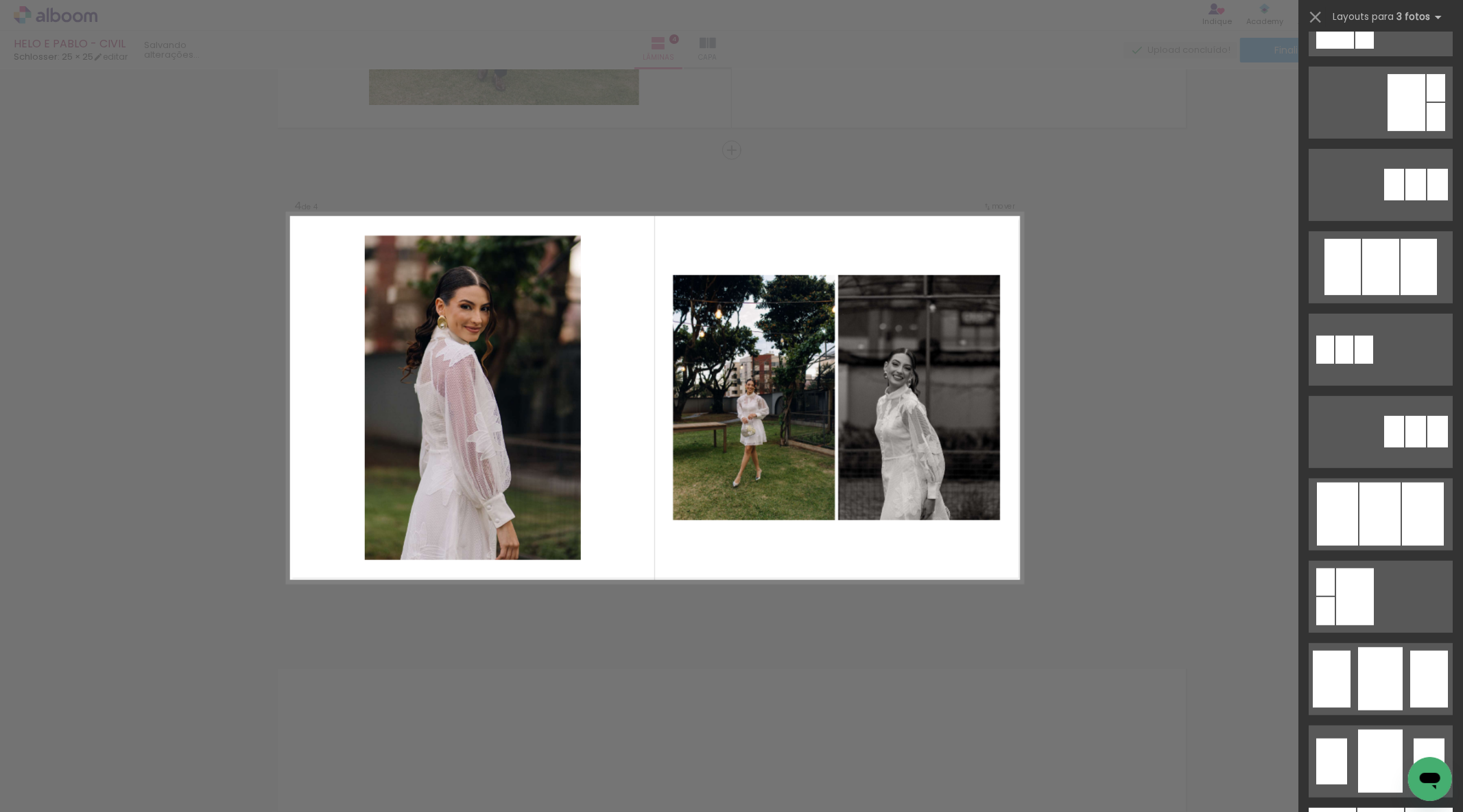
scroll to position [0, 0]
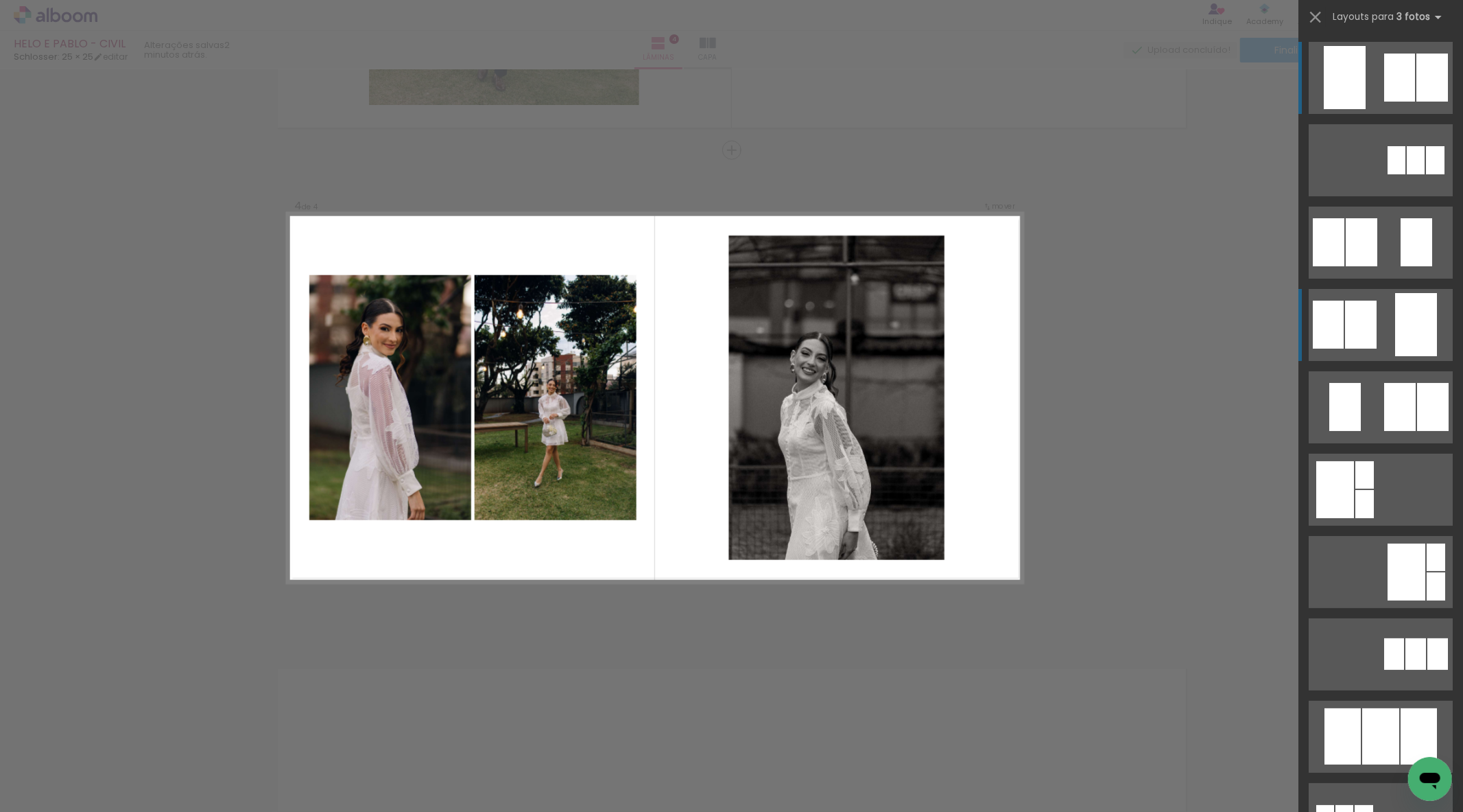
click at [1431, 327] on div at bounding box center [1417, 324] width 42 height 63
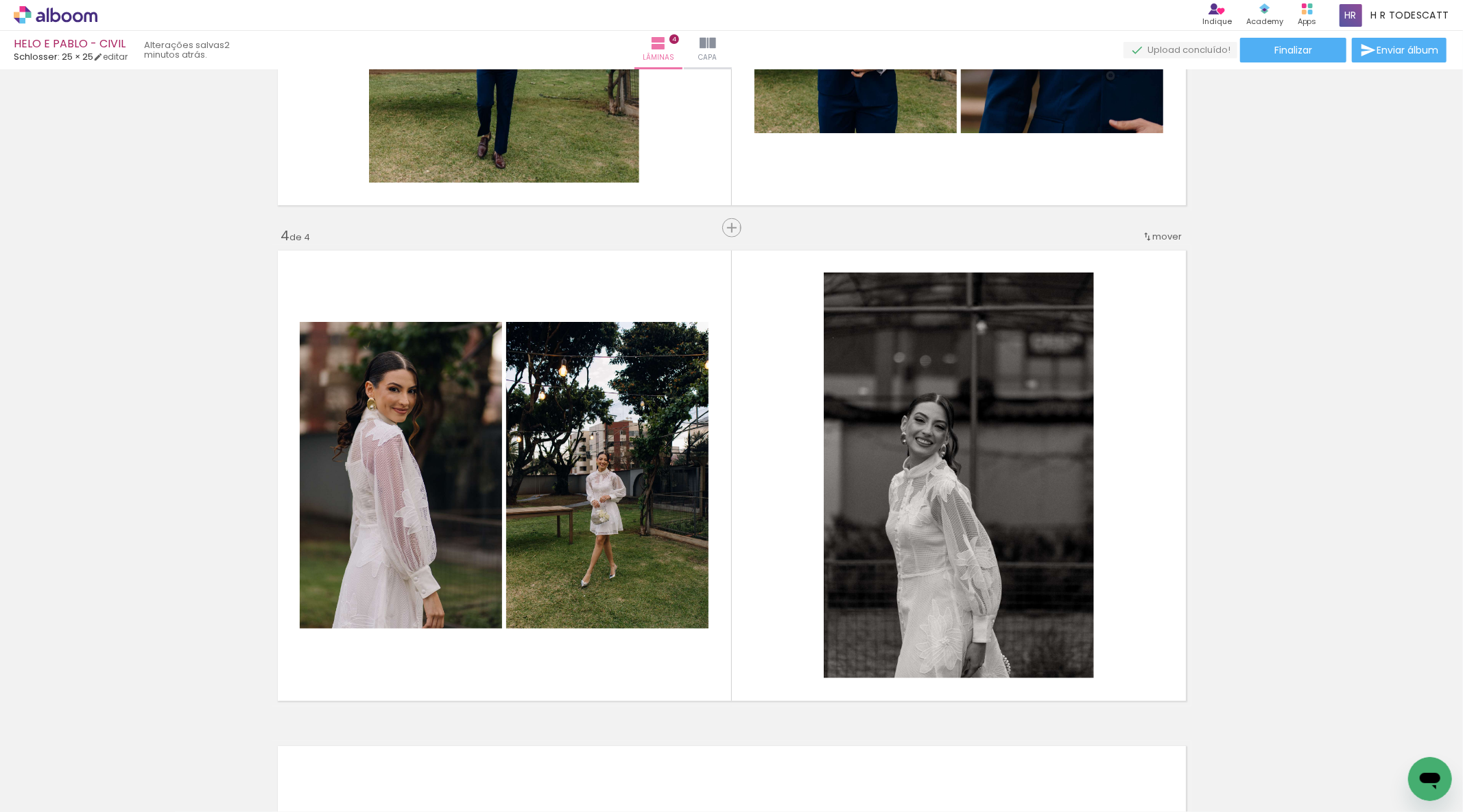
scroll to position [1352, 0]
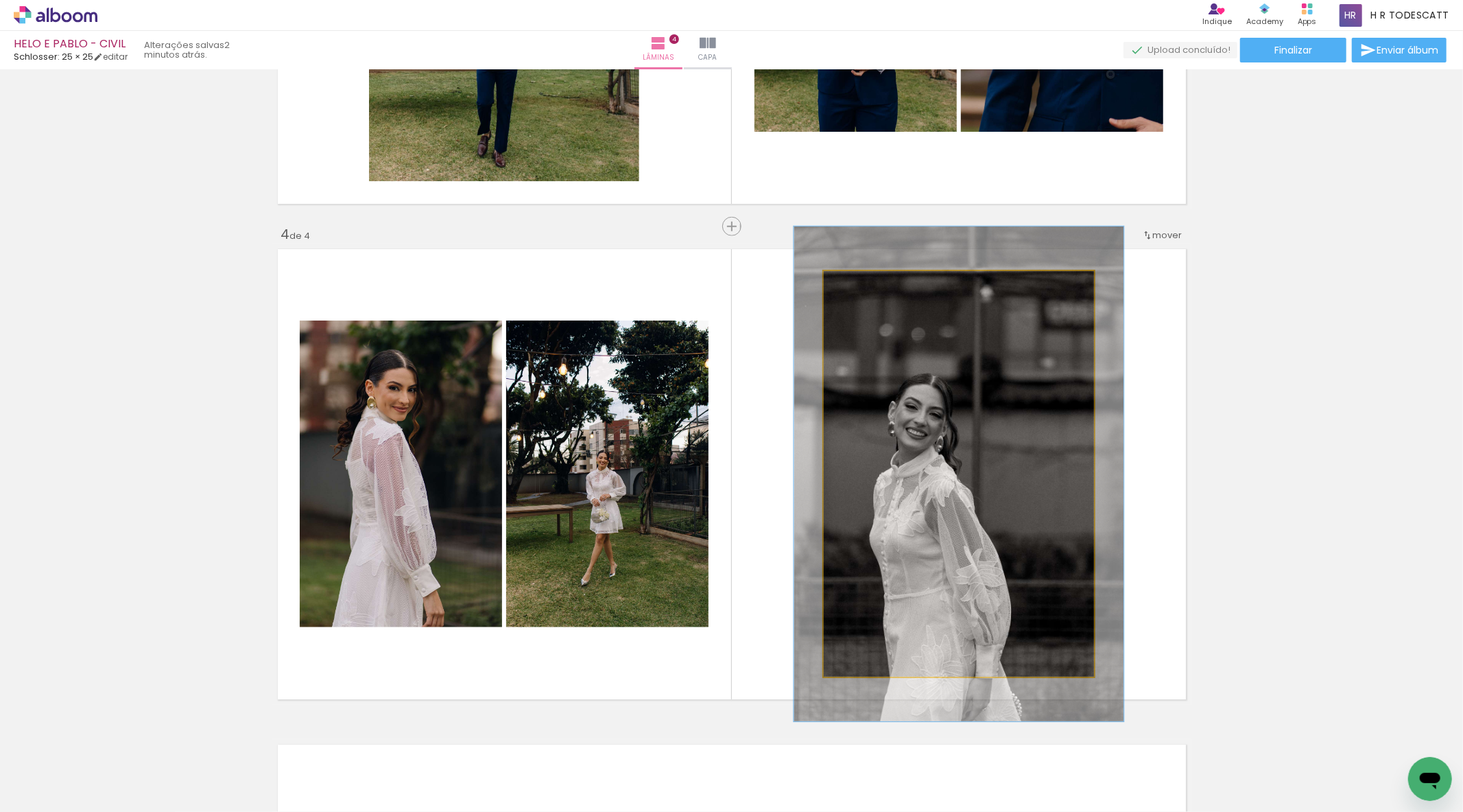
type paper-slider "122"
click at [865, 276] on div at bounding box center [882, 285] width 53 height 22
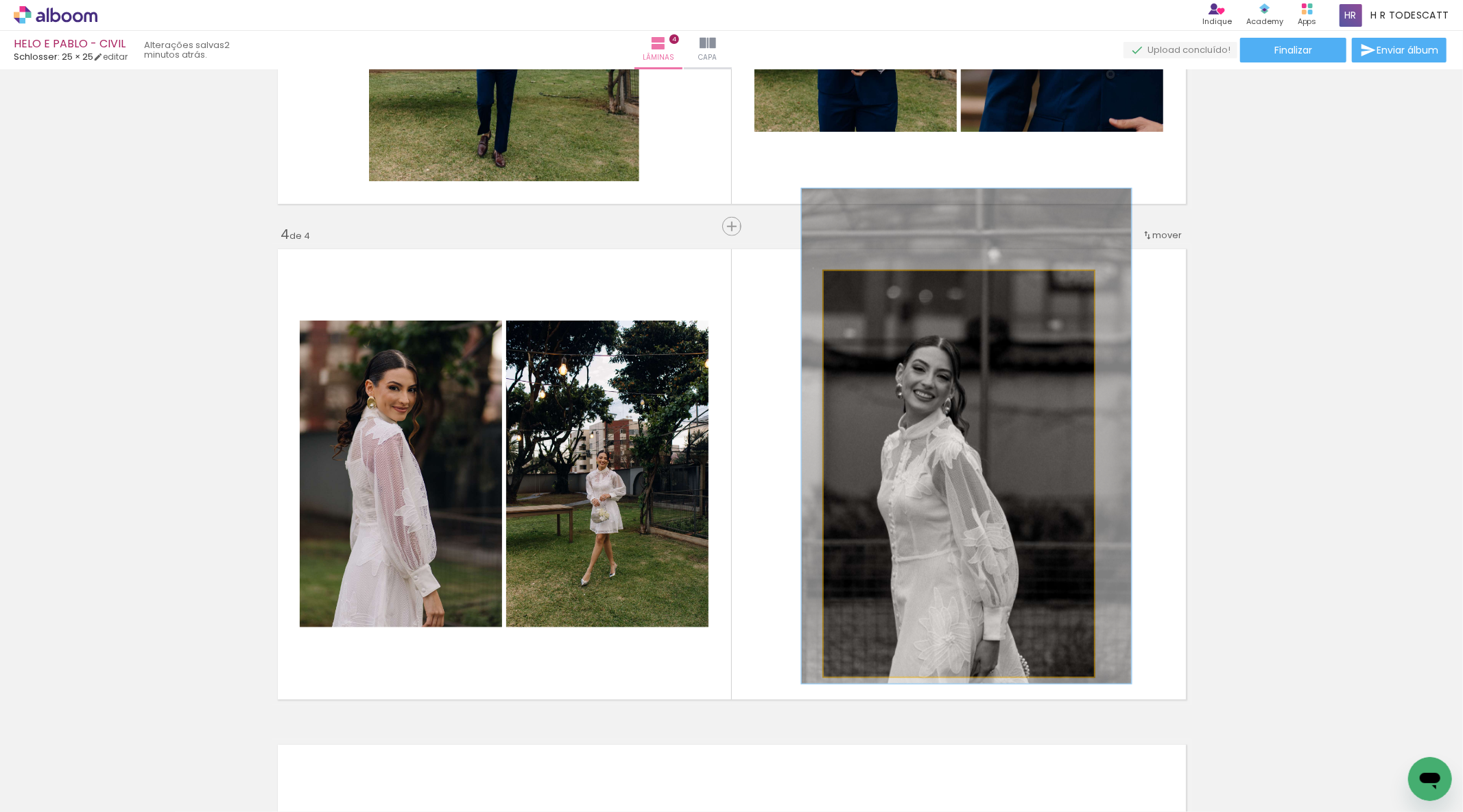
drag, startPoint x: 916, startPoint y: 420, endPoint x: 924, endPoint y: 338, distance: 82.4
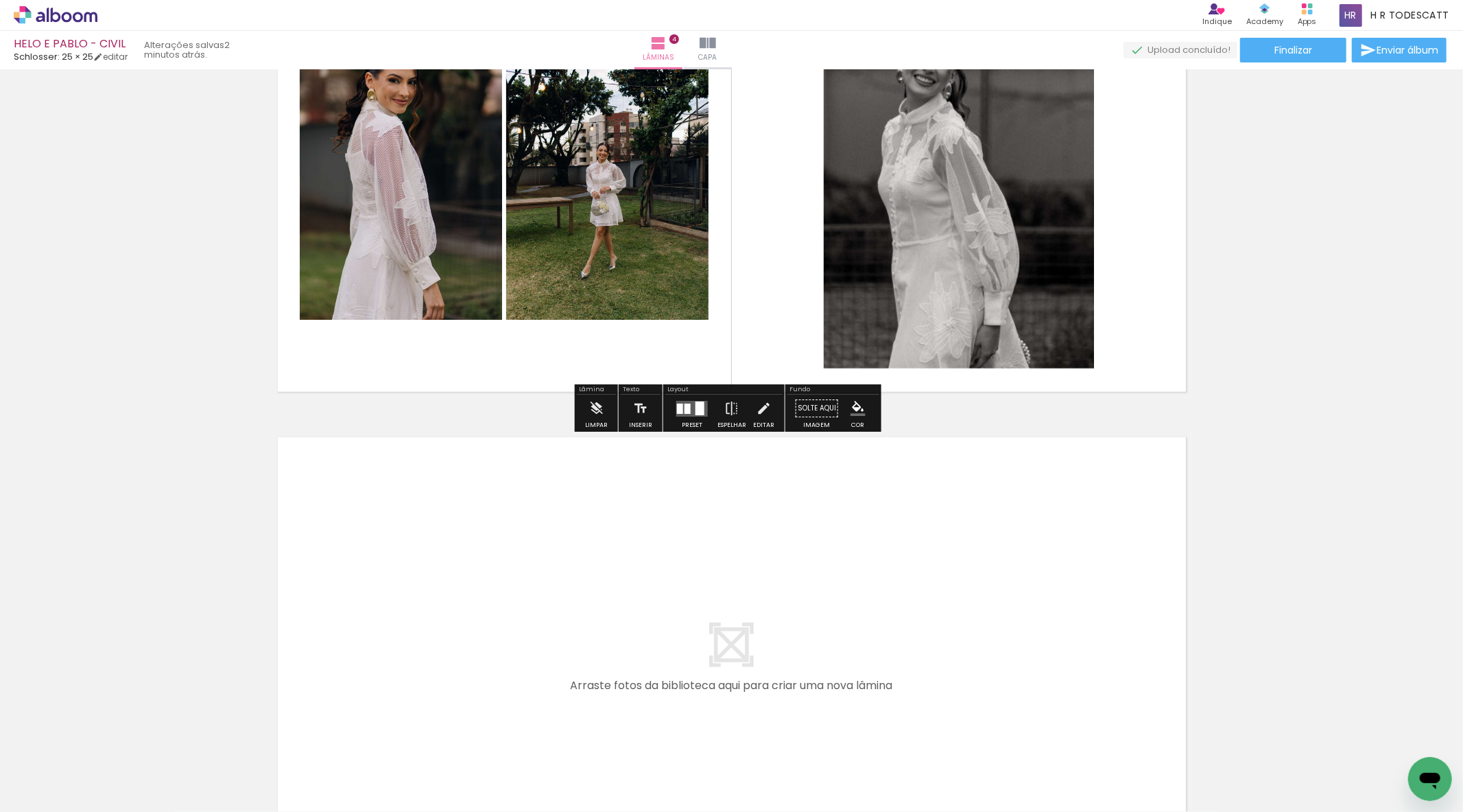
scroll to position [1874, 0]
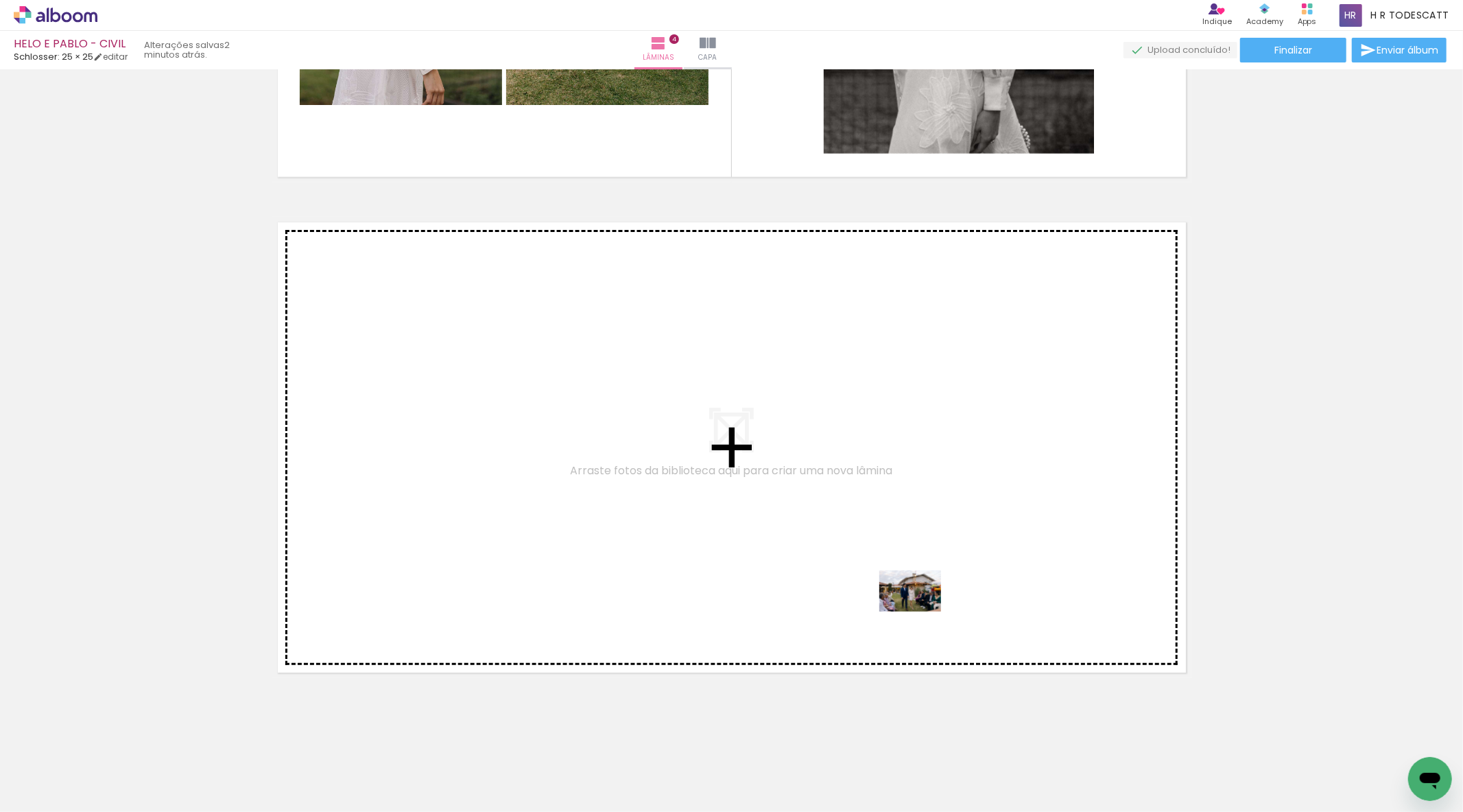
drag, startPoint x: 940, startPoint y: 786, endPoint x: 820, endPoint y: 479, distance: 329.6
click at [820, 479] on quentale-workspace at bounding box center [731, 406] width 1463 height 812
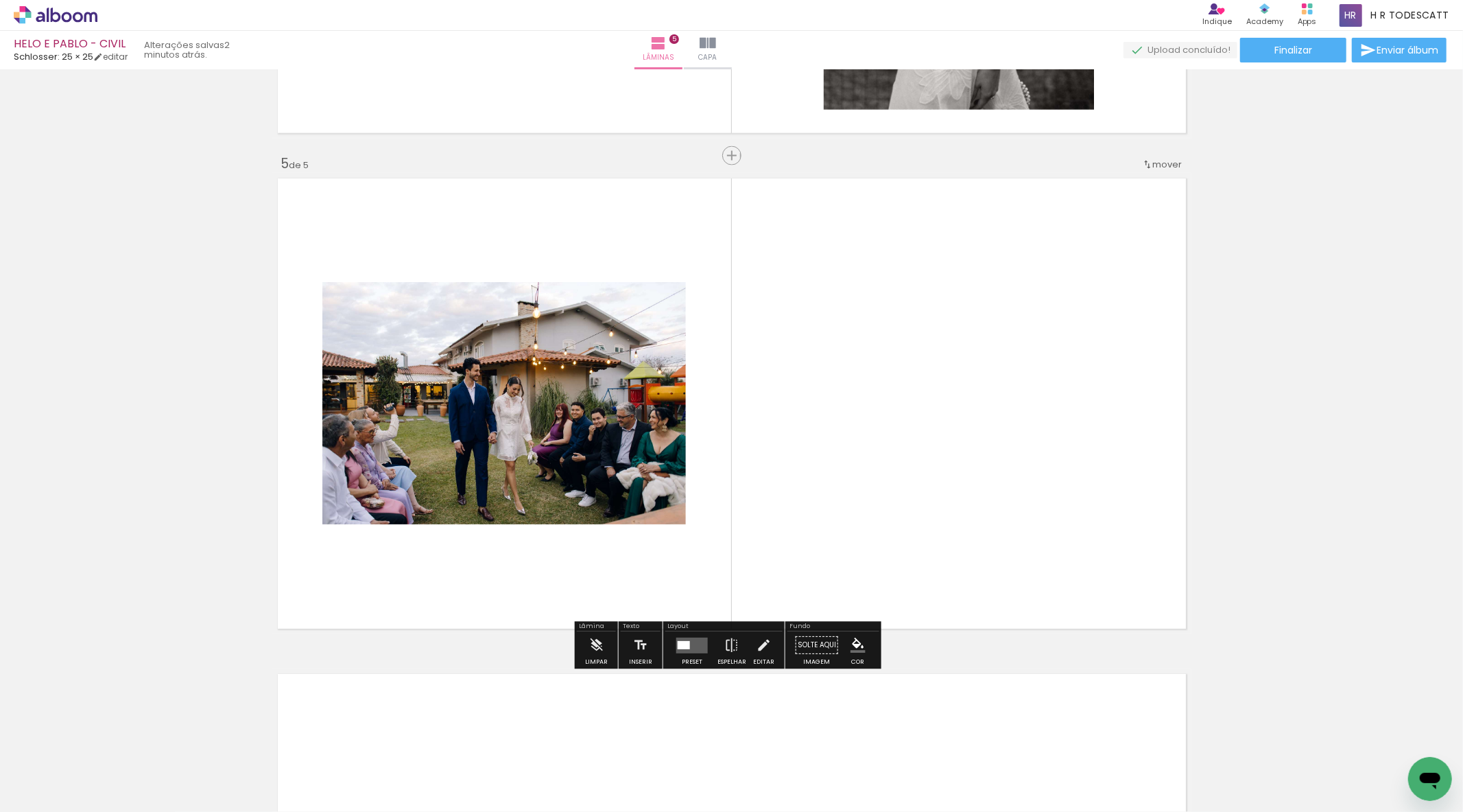
scroll to position [1923, 0]
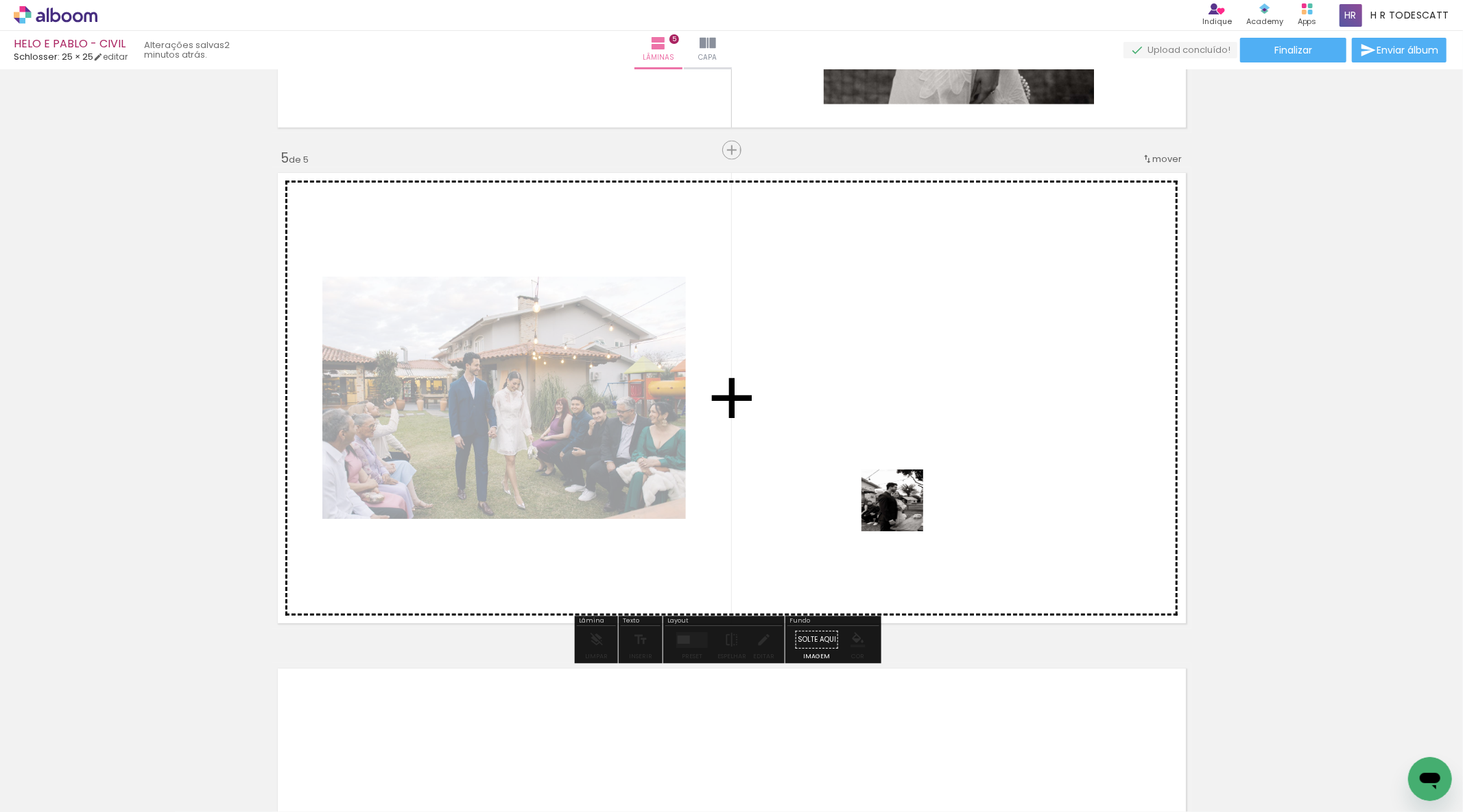
drag, startPoint x: 1037, startPoint y: 768, endPoint x: 903, endPoint y: 510, distance: 290.7
click at [903, 510] on quentale-workspace at bounding box center [731, 406] width 1463 height 812
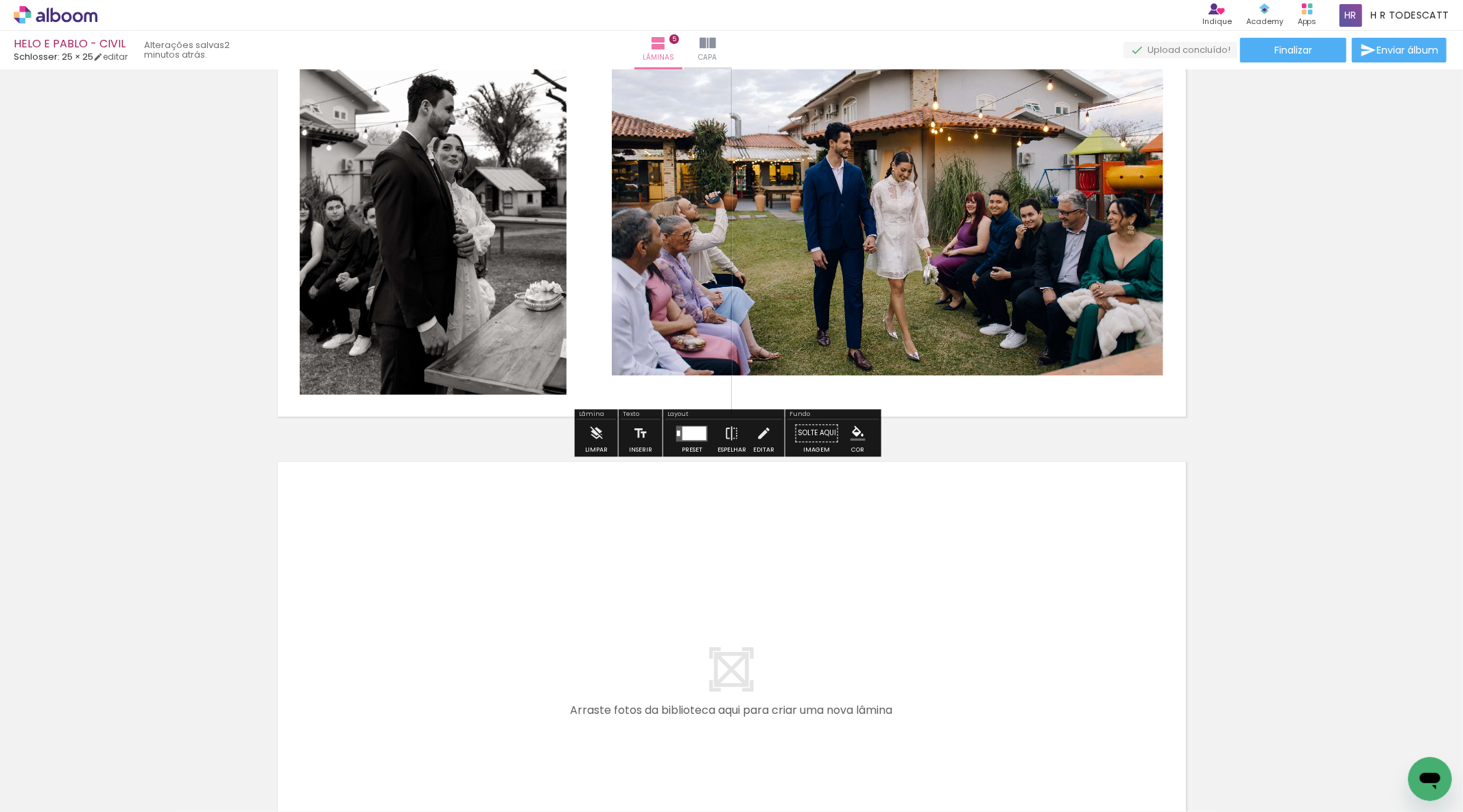
scroll to position [2151, 0]
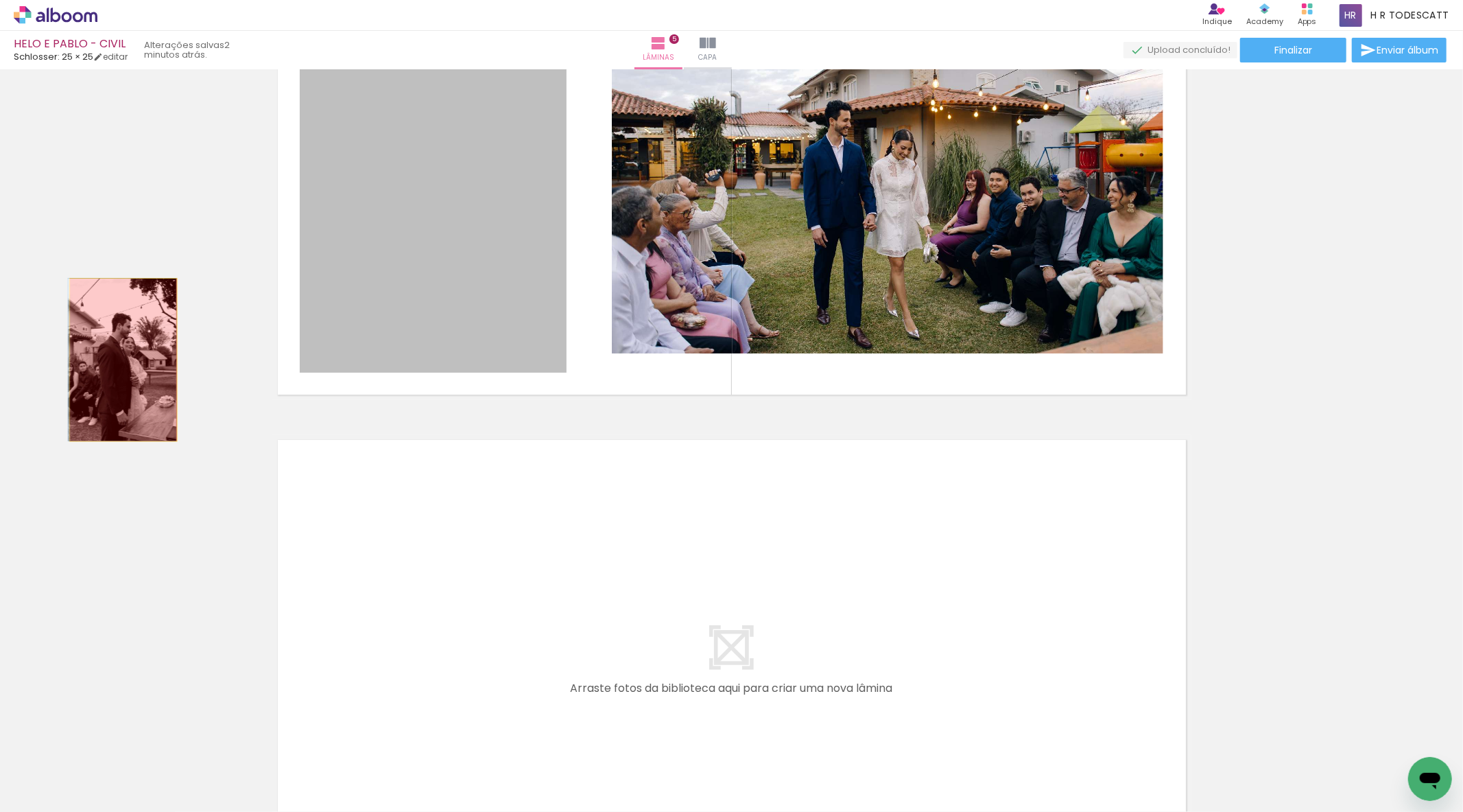
drag, startPoint x: 438, startPoint y: 247, endPoint x: 117, endPoint y: 359, distance: 340.0
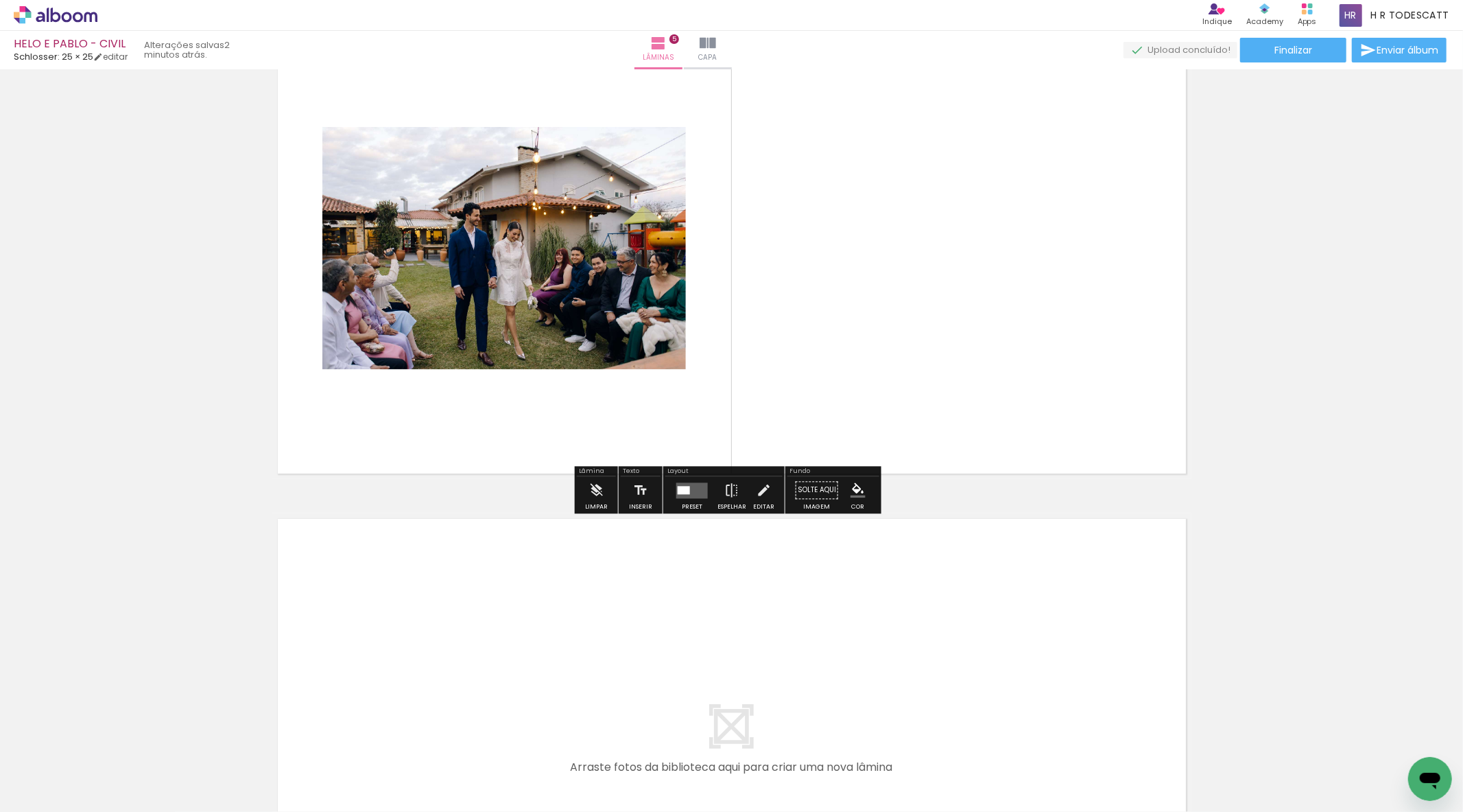
scroll to position [1923, 0]
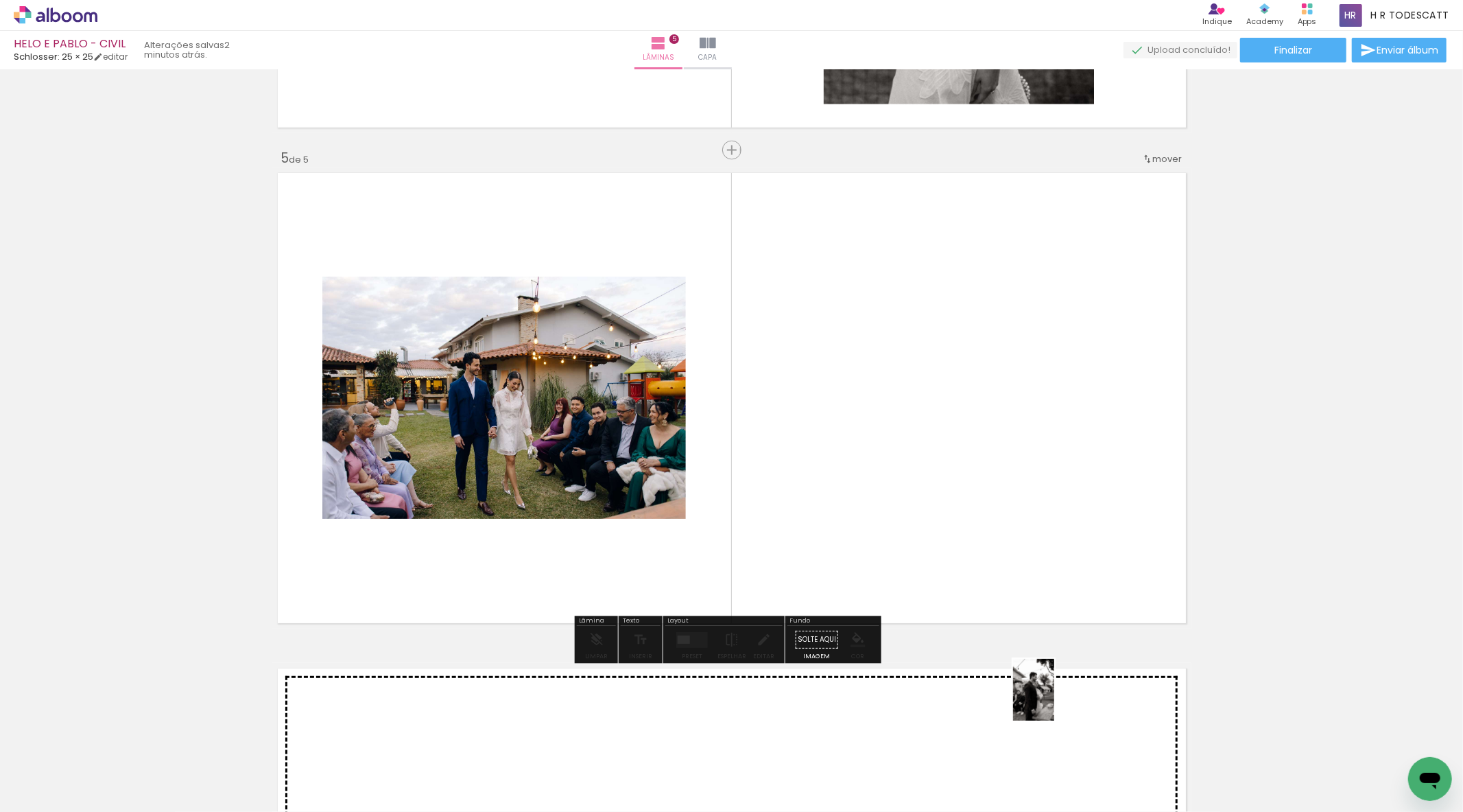
drag, startPoint x: 1057, startPoint y: 777, endPoint x: 1058, endPoint y: 750, distance: 27.0
click at [1058, 749] on div at bounding box center [1035, 765] width 46 height 68
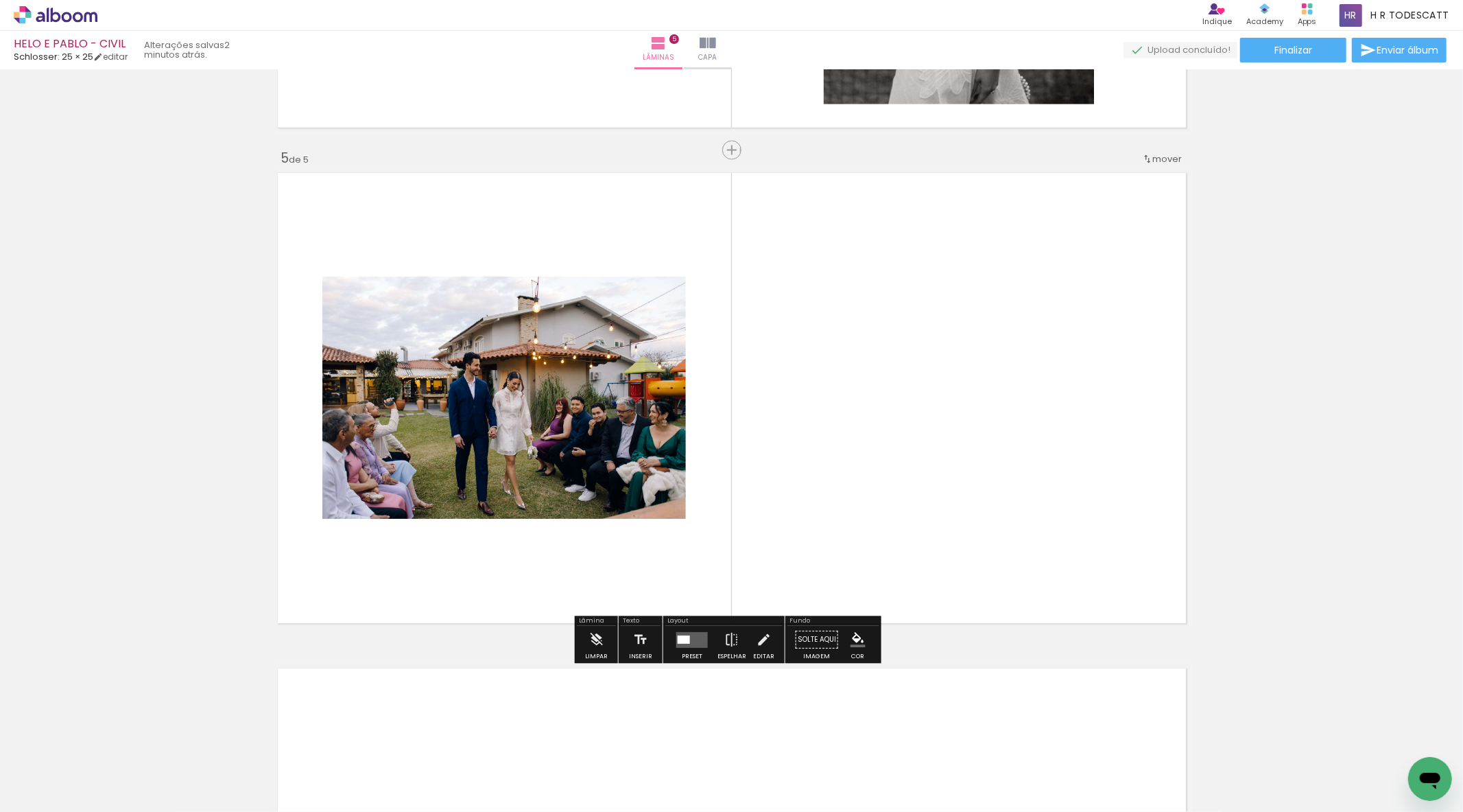
click at [1142, 774] on quentale-thumb at bounding box center [1111, 766] width 77 height 79
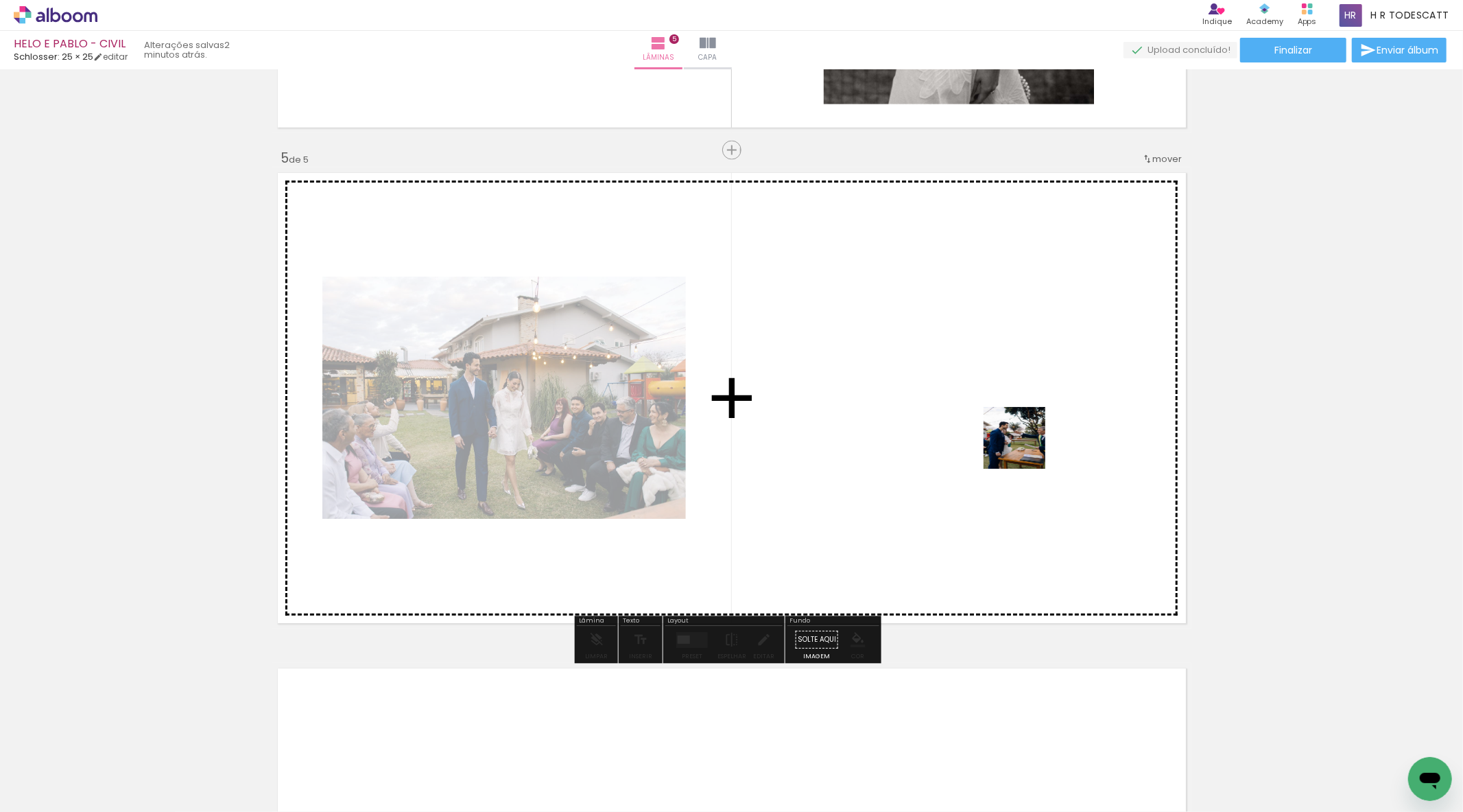
drag, startPoint x: 1121, startPoint y: 774, endPoint x: 1025, endPoint y: 448, distance: 339.8
click at [1025, 448] on quentale-workspace at bounding box center [731, 406] width 1463 height 812
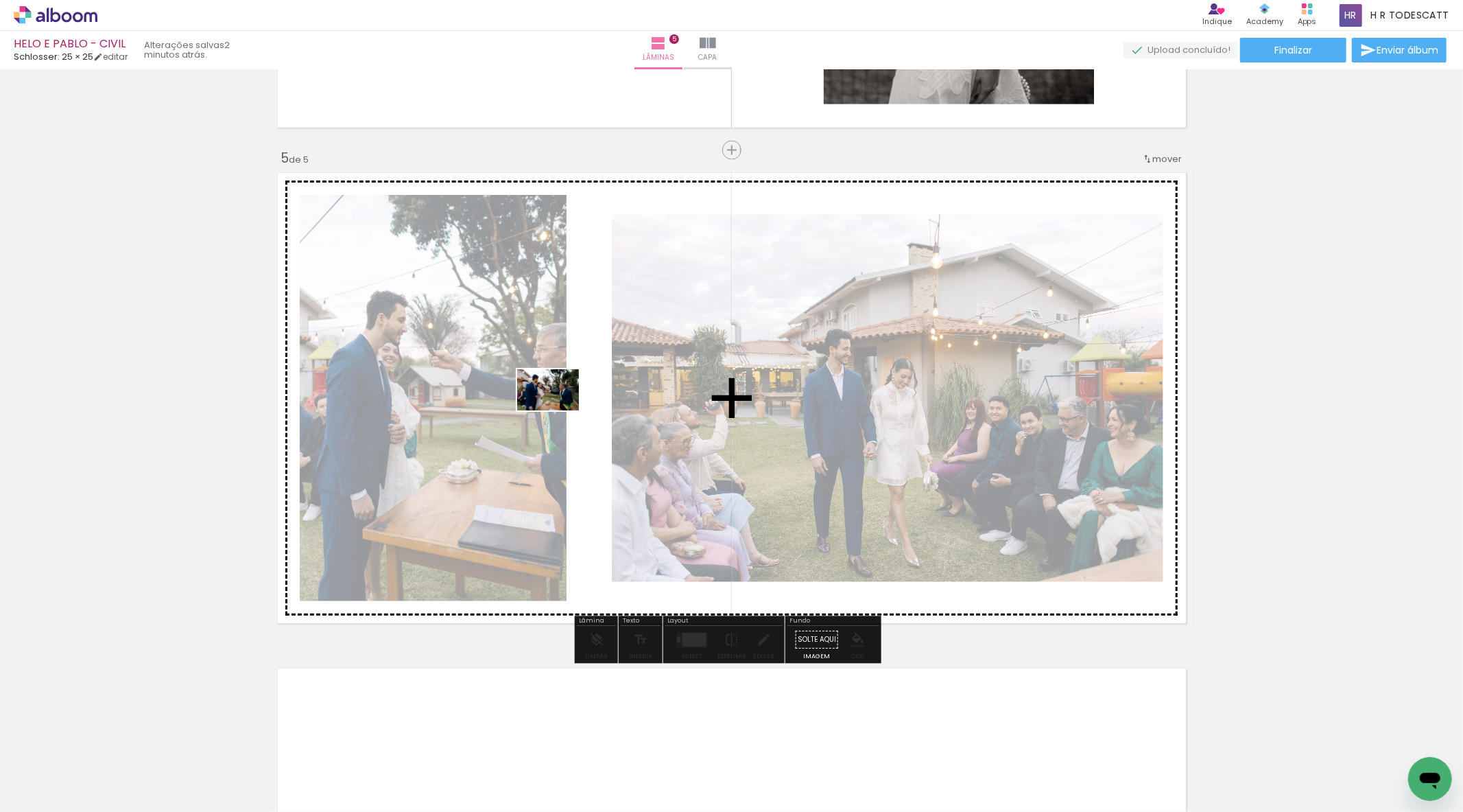
drag, startPoint x: 1175, startPoint y: 748, endPoint x: 557, endPoint y: 439, distance: 690.9
click at [556, 410] on quentale-workspace at bounding box center [731, 406] width 1463 height 812
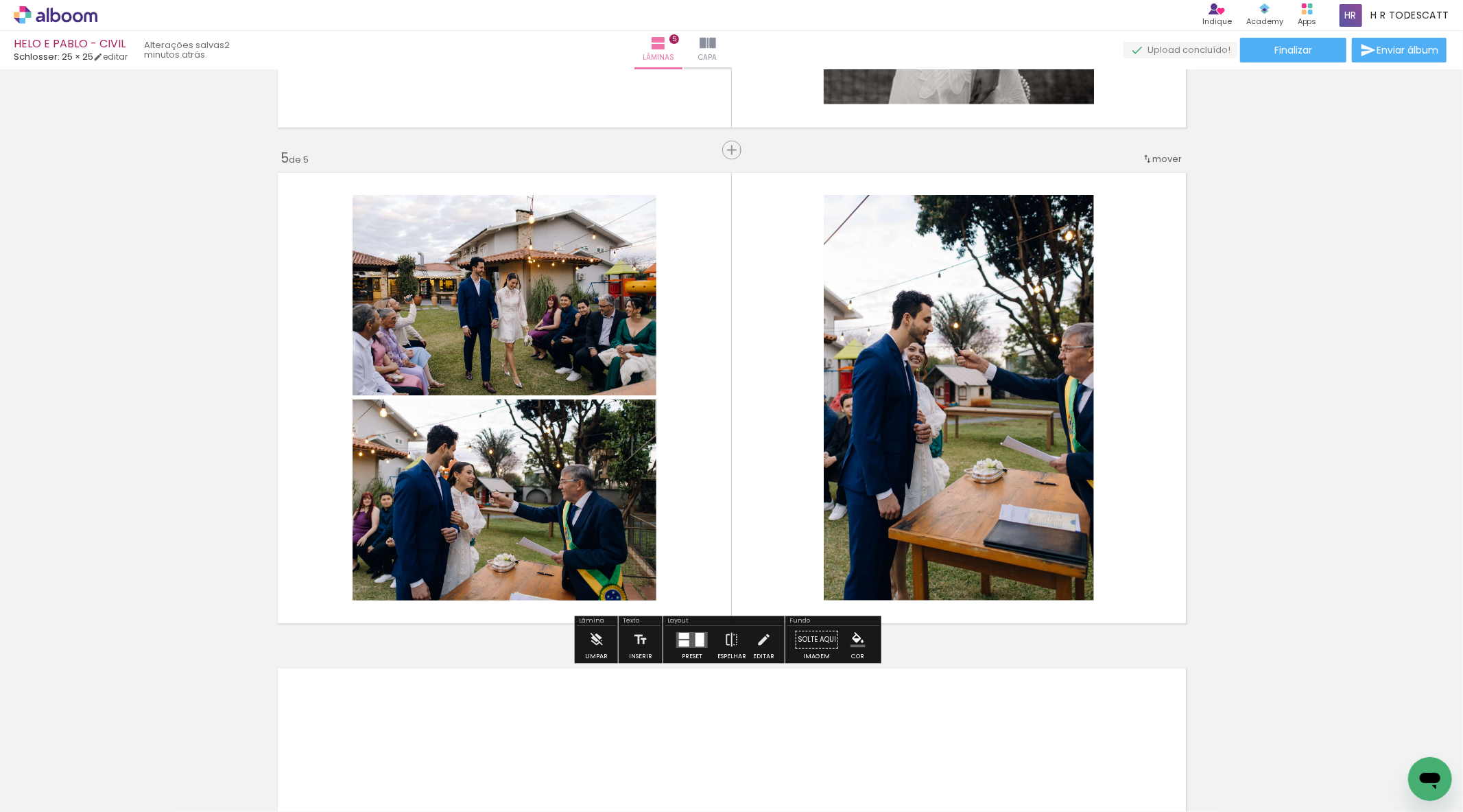
click at [690, 648] on div at bounding box center [692, 639] width 37 height 28
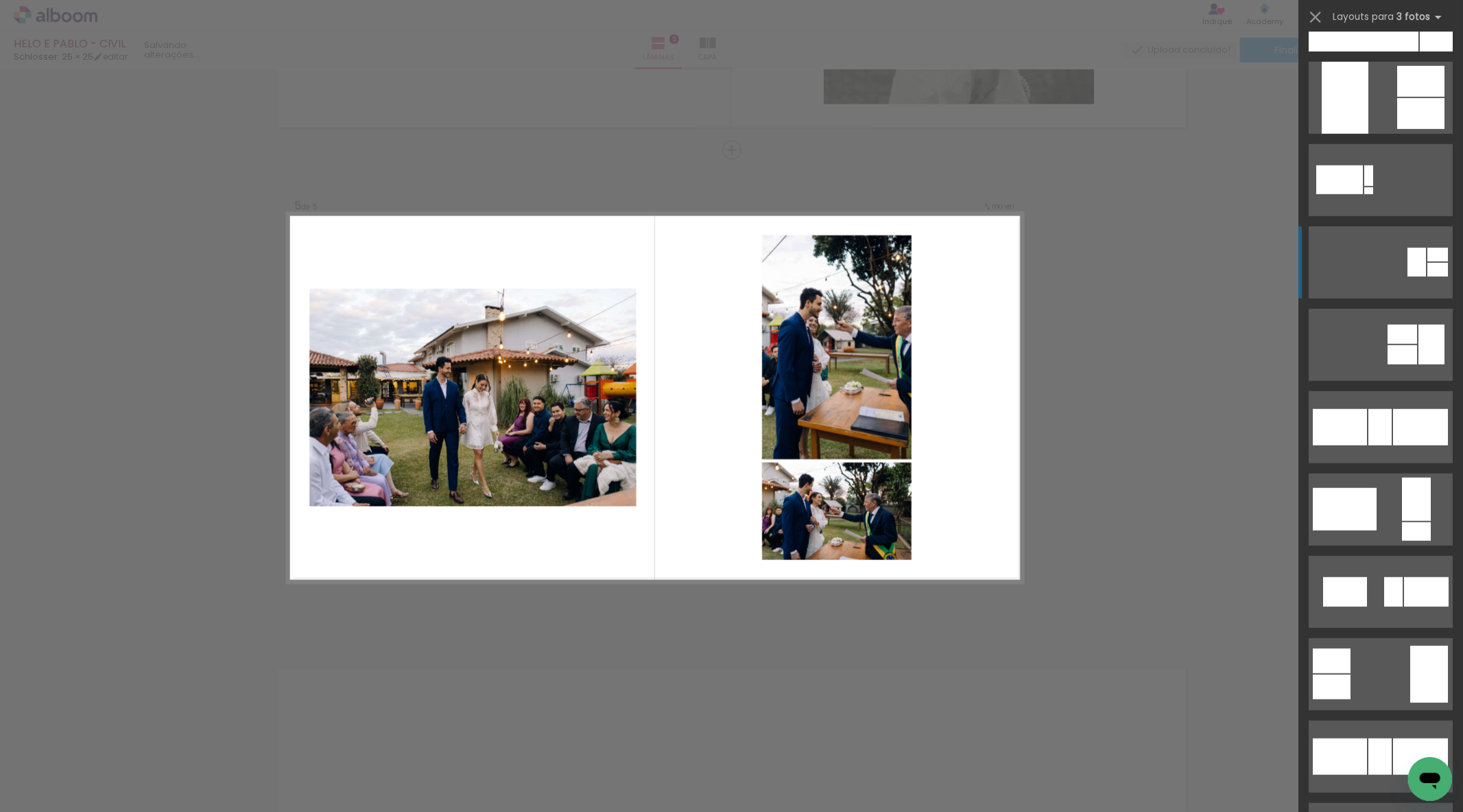
scroll to position [838, 0]
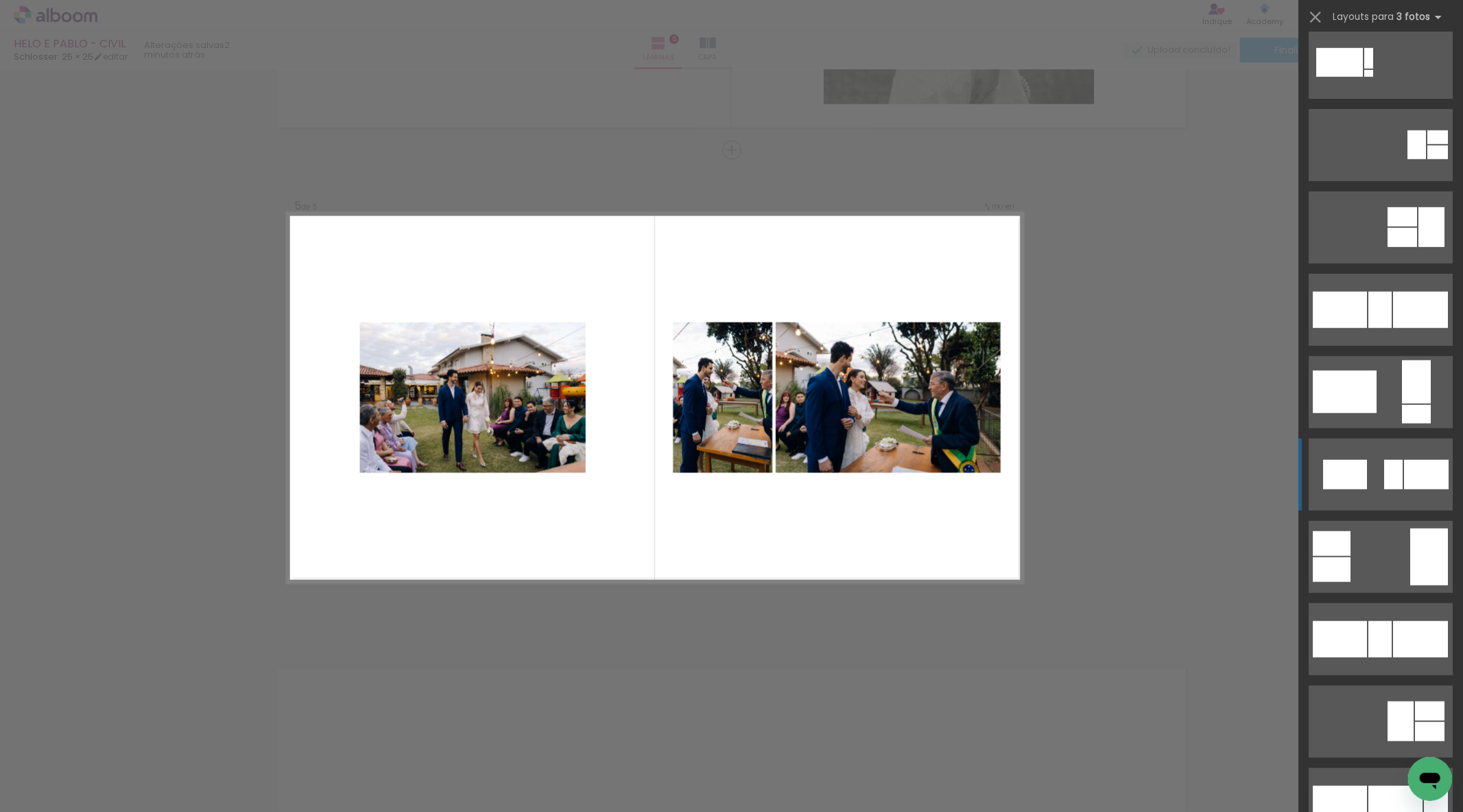
click at [1395, 484] on div at bounding box center [1394, 474] width 19 height 30
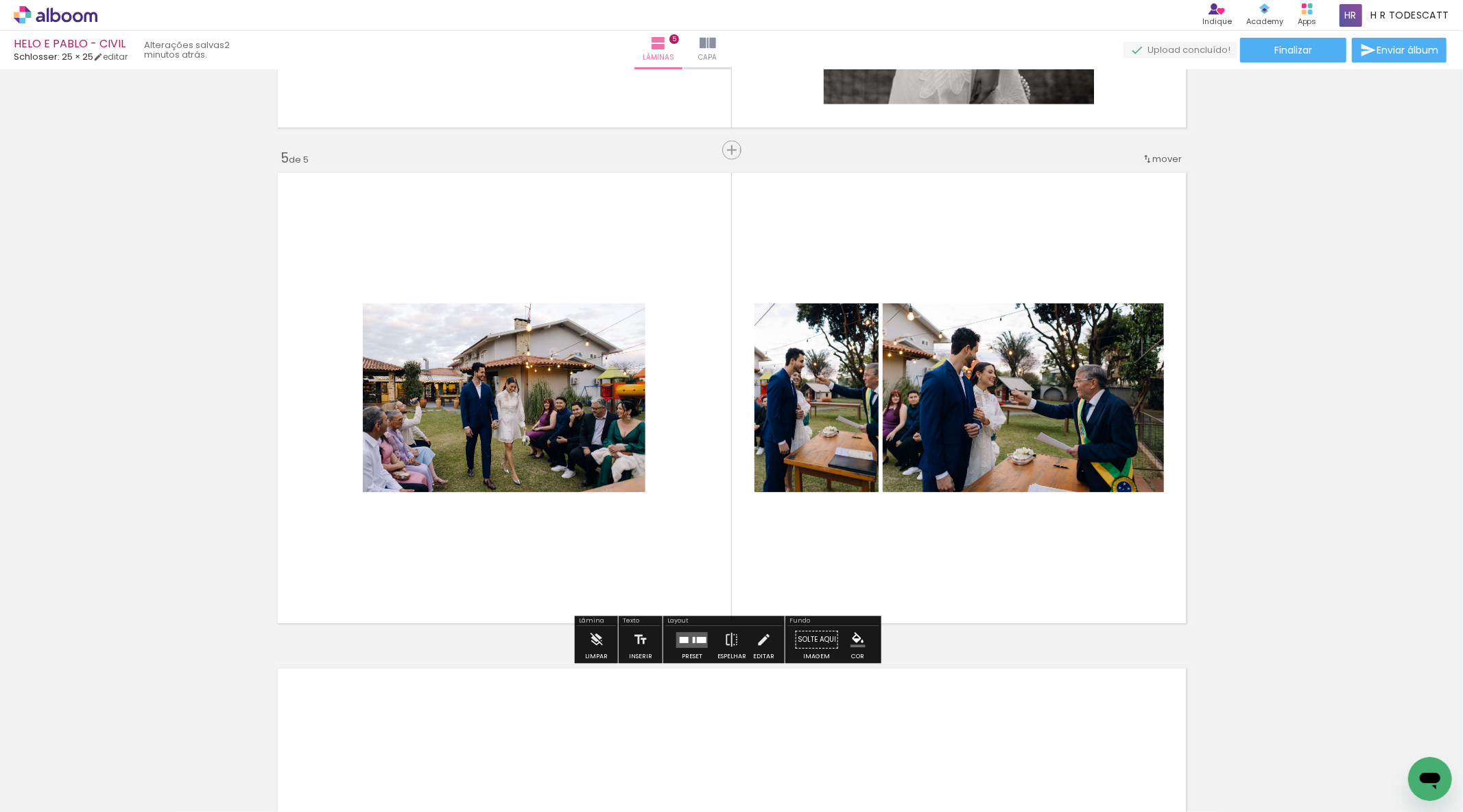
click at [693, 638] on div at bounding box center [694, 639] width 3 height 6
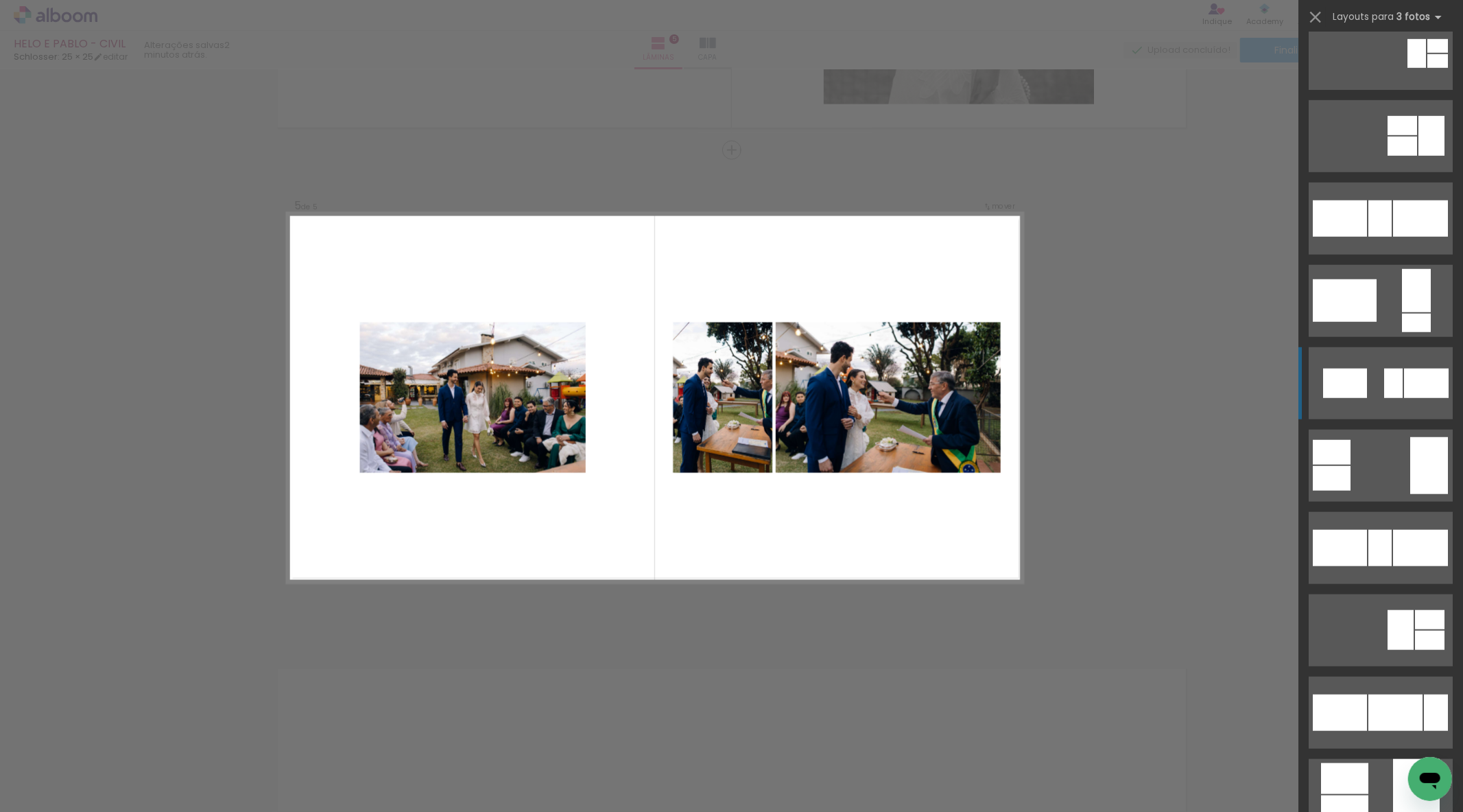
scroll to position [853, 0]
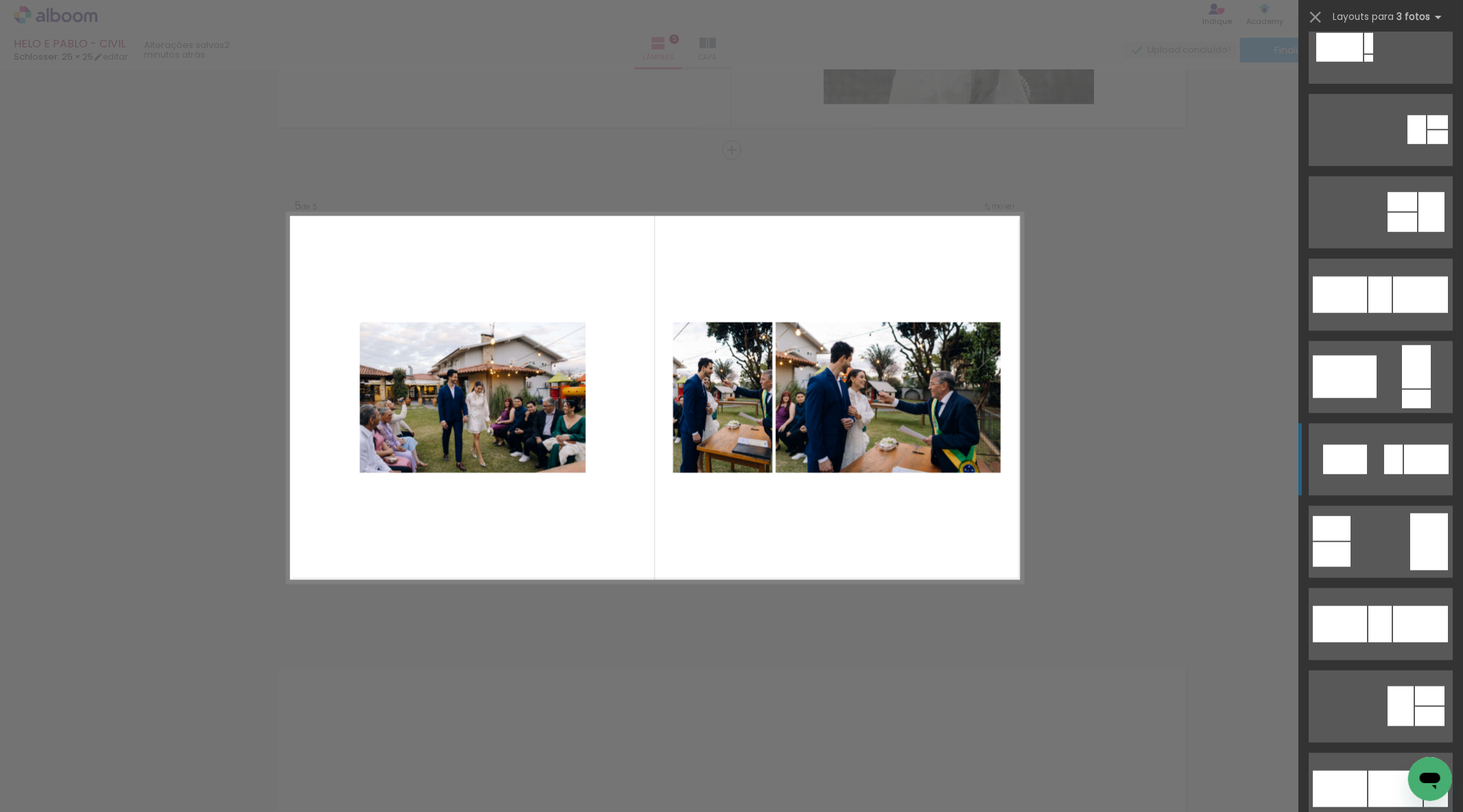
click at [1385, 463] on div at bounding box center [1394, 459] width 19 height 30
click at [1353, 456] on div at bounding box center [1345, 459] width 44 height 30
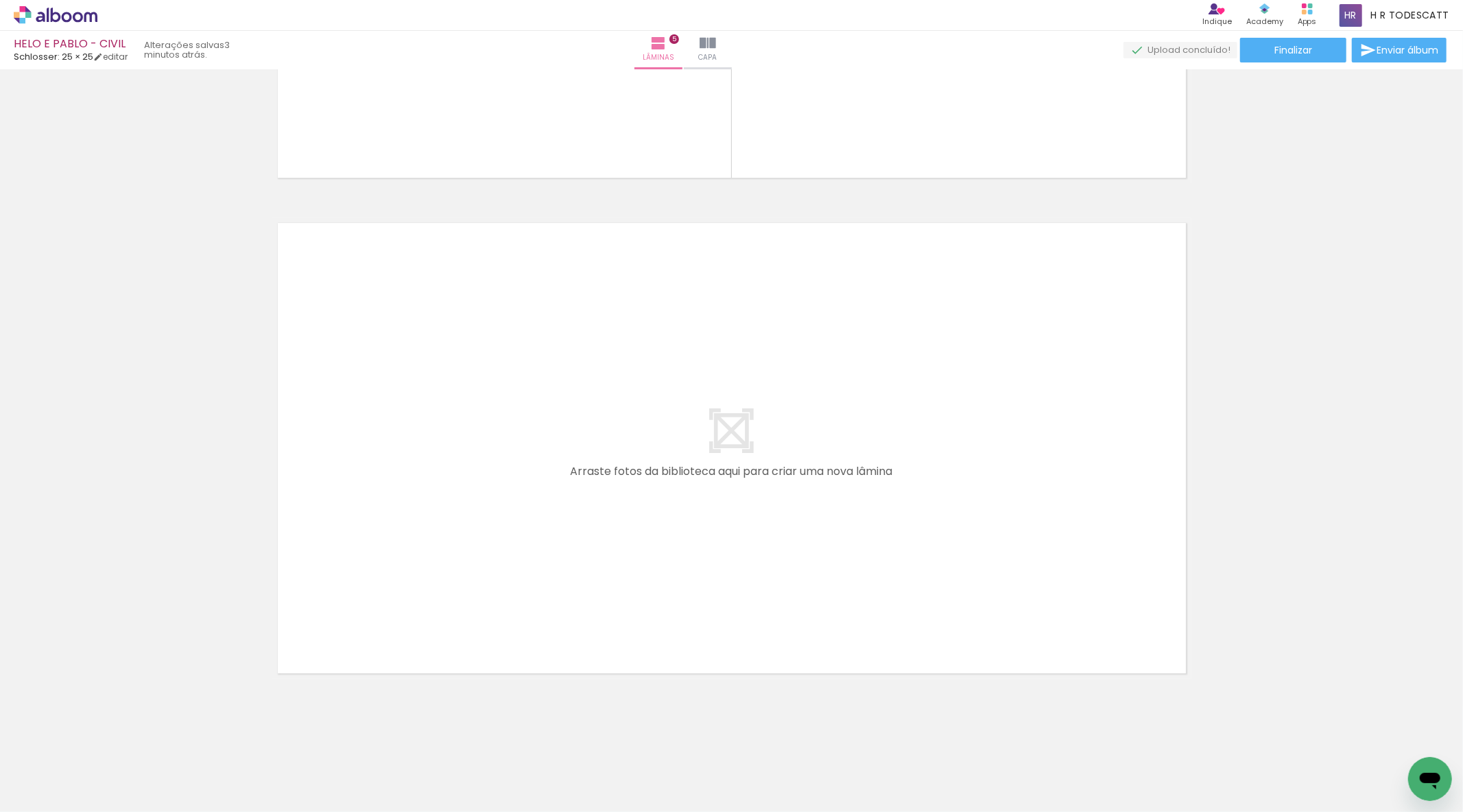
scroll to position [0, 1155]
drag, startPoint x: 554, startPoint y: 752, endPoint x: 587, endPoint y: 613, distance: 142.9
click at [587, 613] on quentale-workspace at bounding box center [731, 406] width 1463 height 812
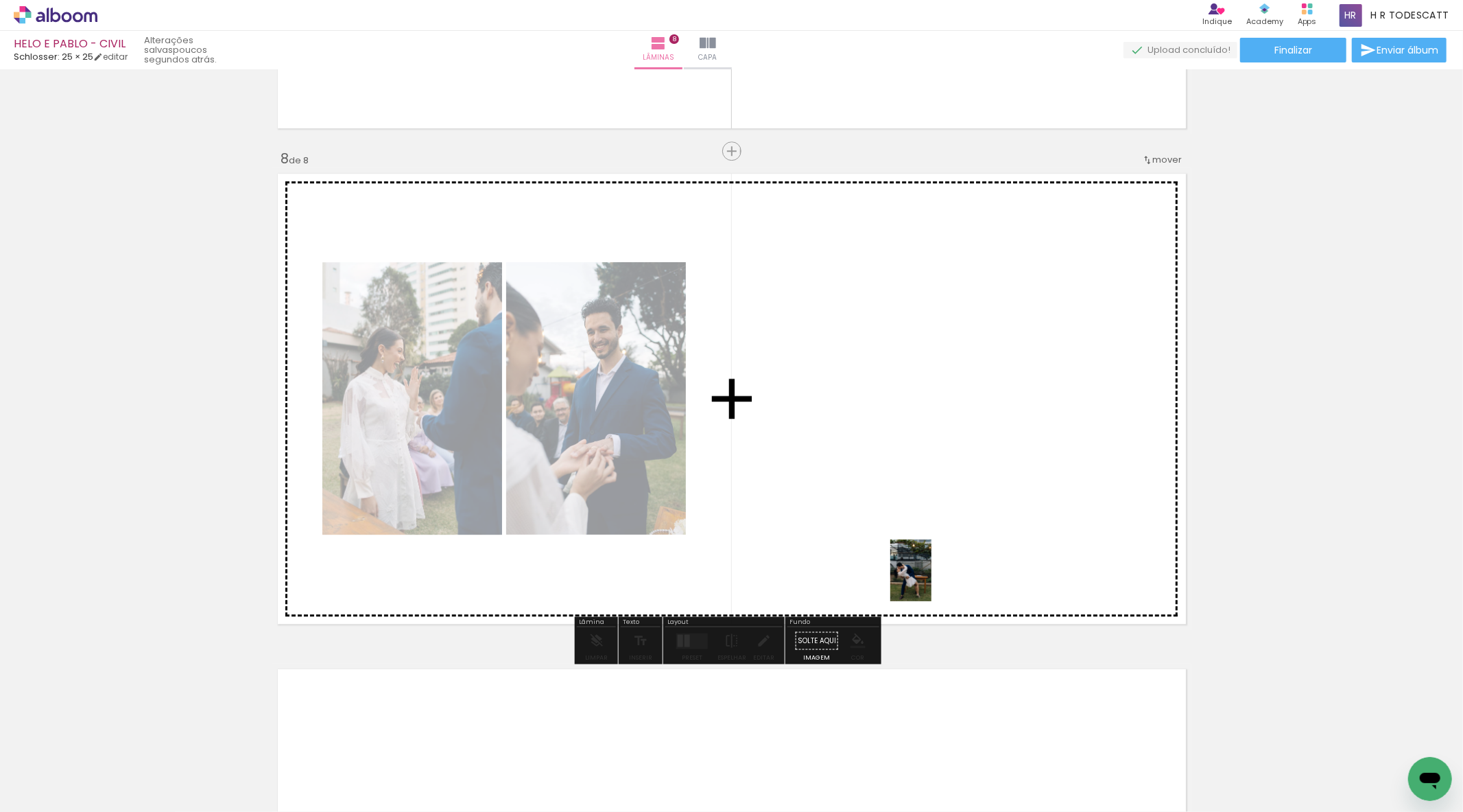
drag, startPoint x: 834, startPoint y: 767, endPoint x: 938, endPoint y: 570, distance: 222.8
click at [947, 571] on quentale-workspace at bounding box center [731, 406] width 1463 height 812
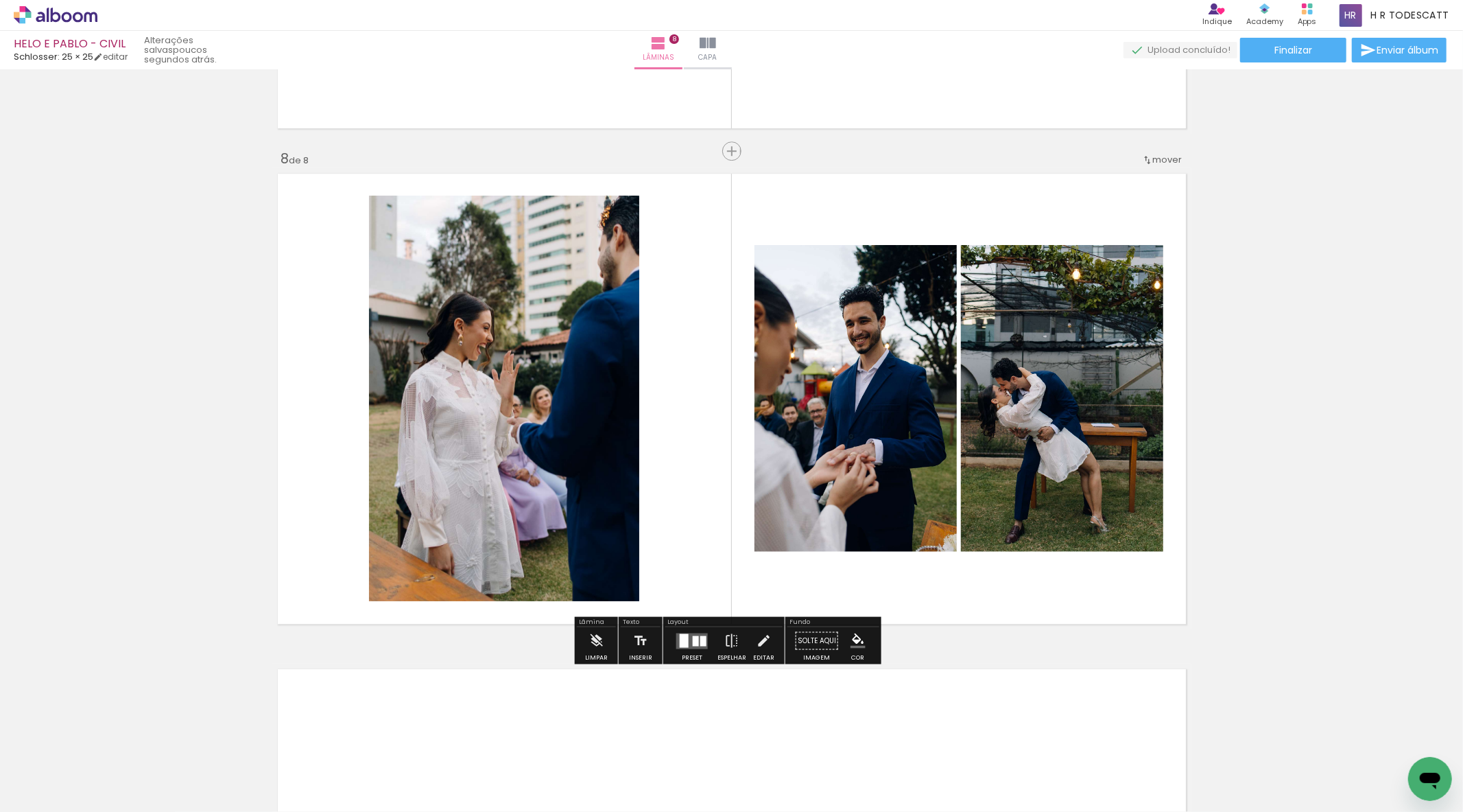
click at [680, 639] on div at bounding box center [684, 640] width 9 height 13
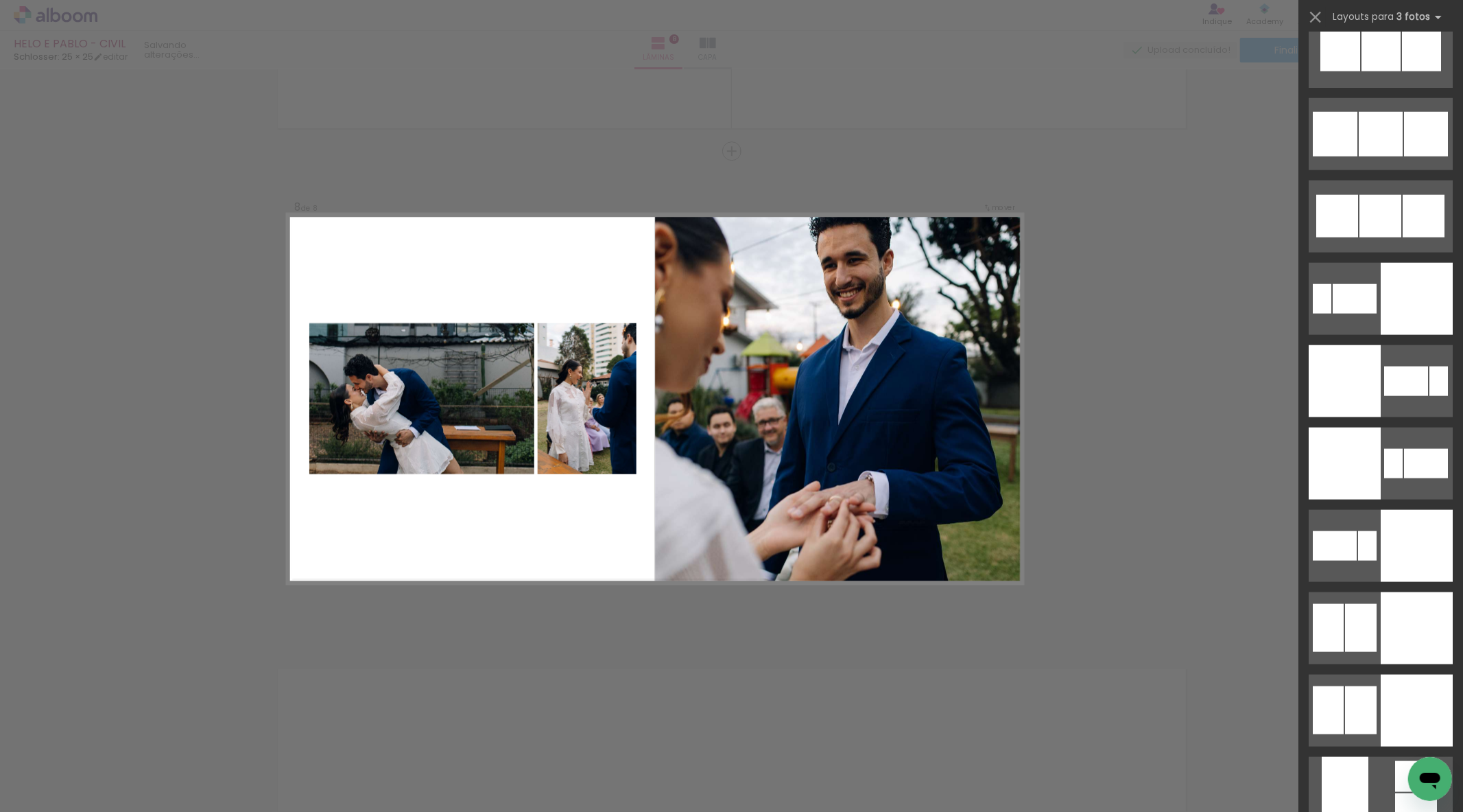
scroll to position [5641, 0]
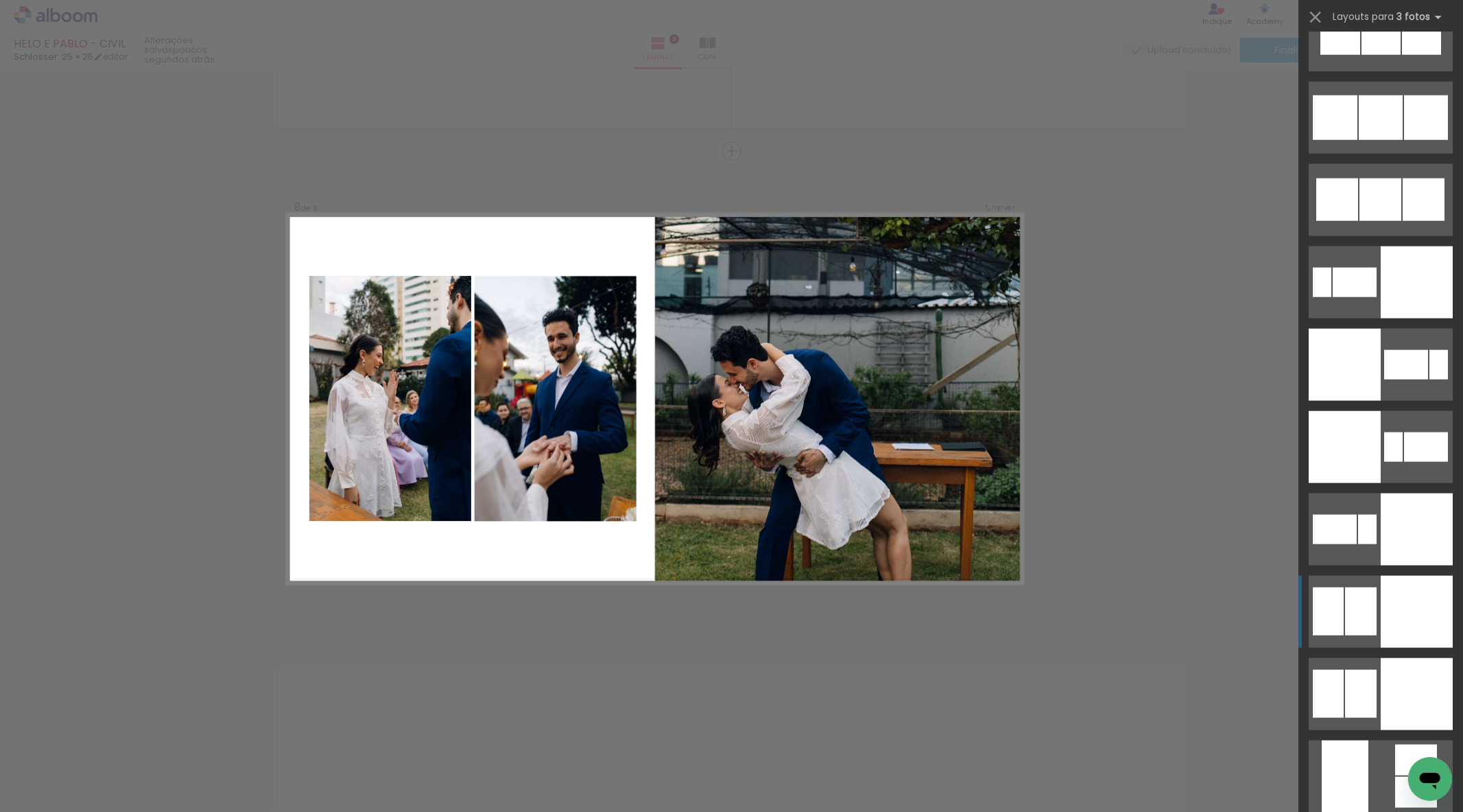
click at [1381, 605] on div at bounding box center [1417, 611] width 72 height 72
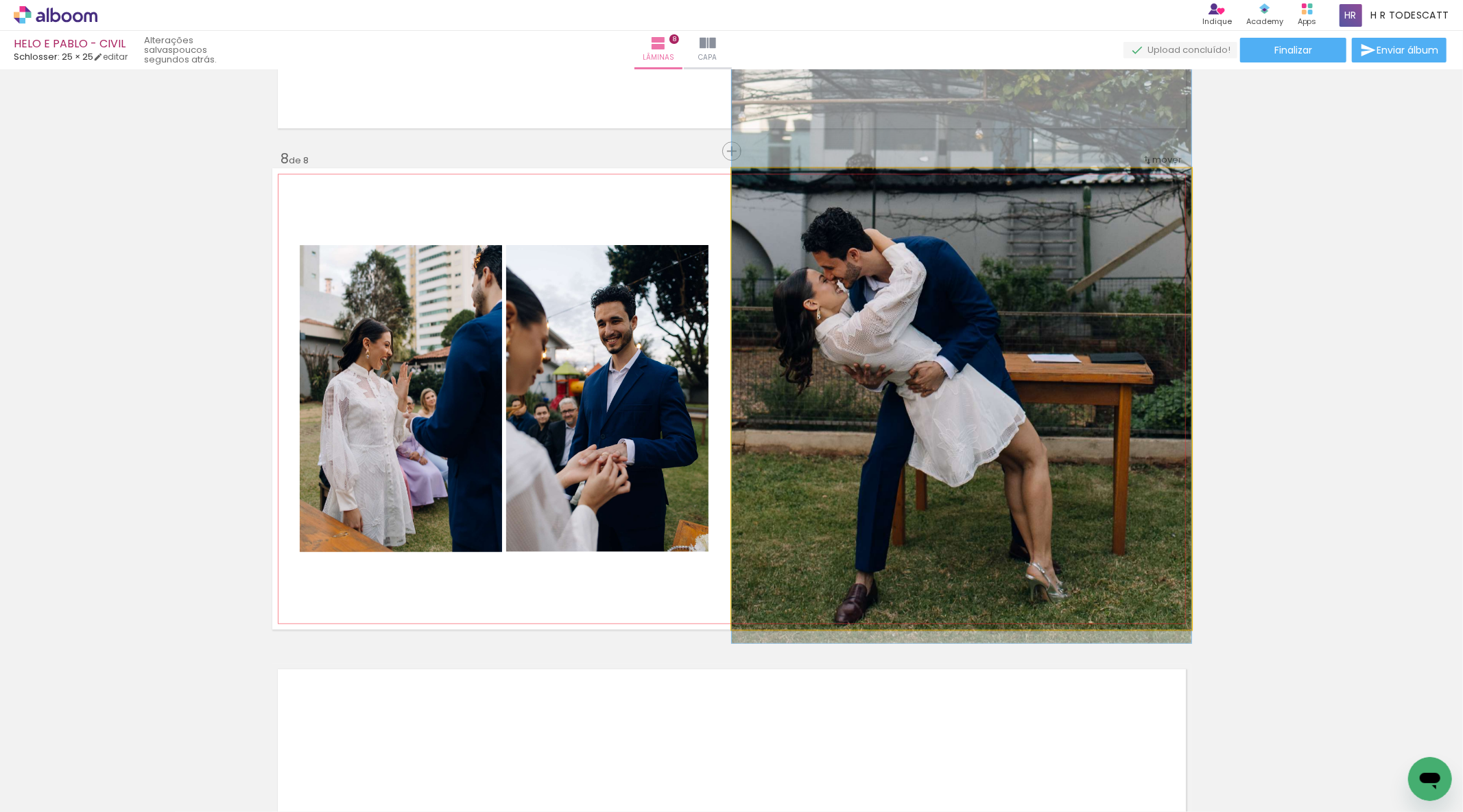
drag, startPoint x: 925, startPoint y: 426, endPoint x: 966, endPoint y: 325, distance: 109.0
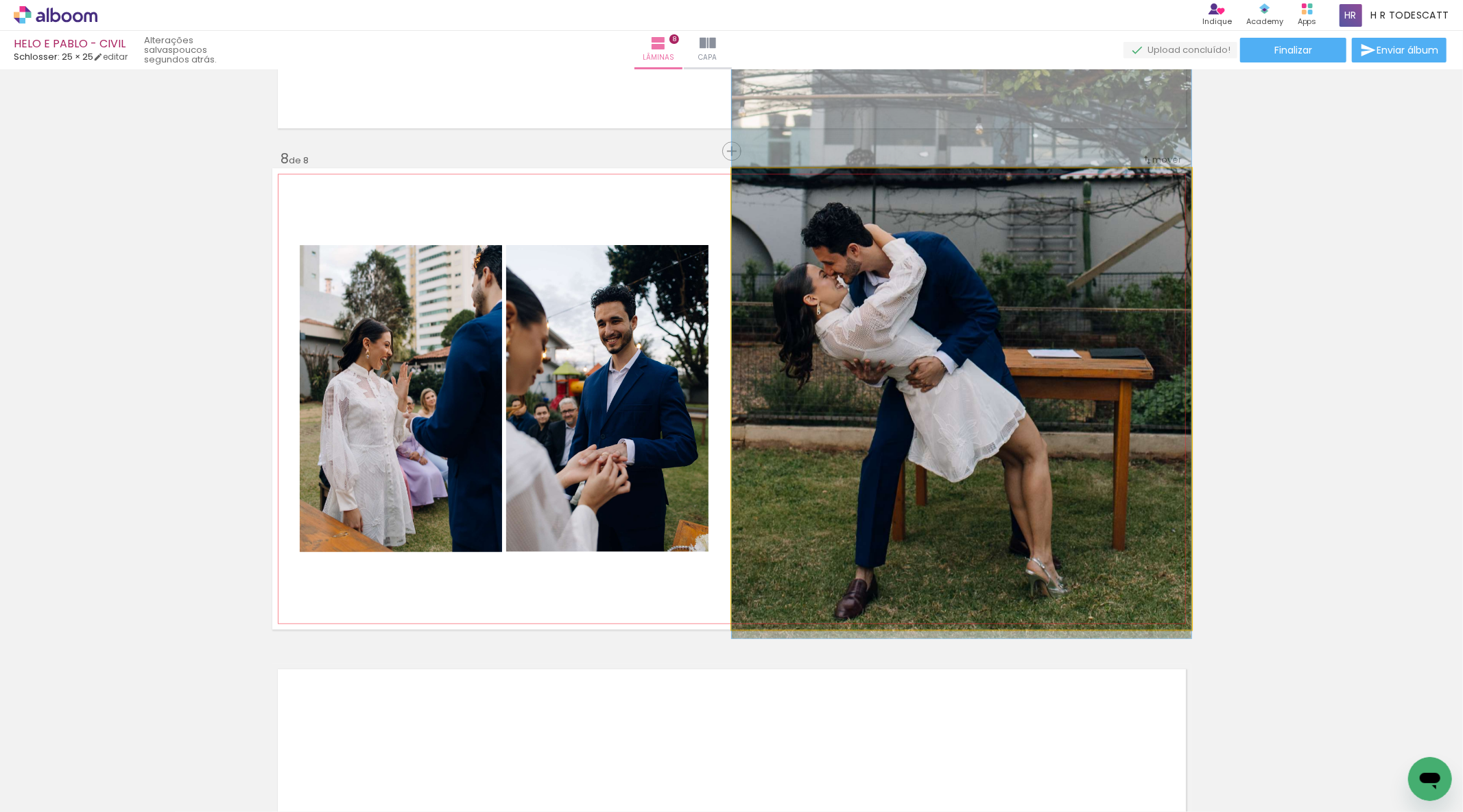
drag, startPoint x: 1020, startPoint y: 384, endPoint x: 1025, endPoint y: 380, distance: 6.4
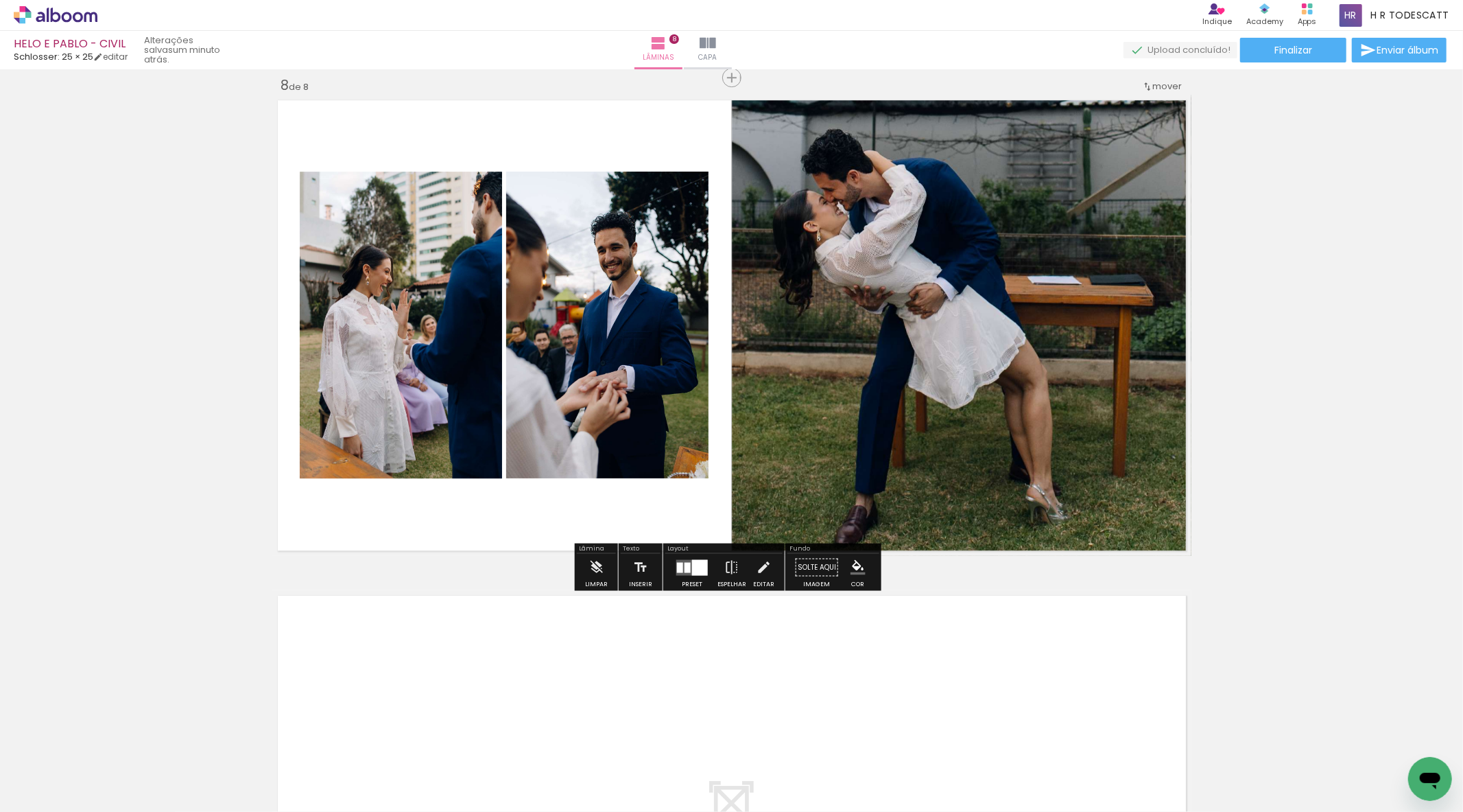
scroll to position [3561, 0]
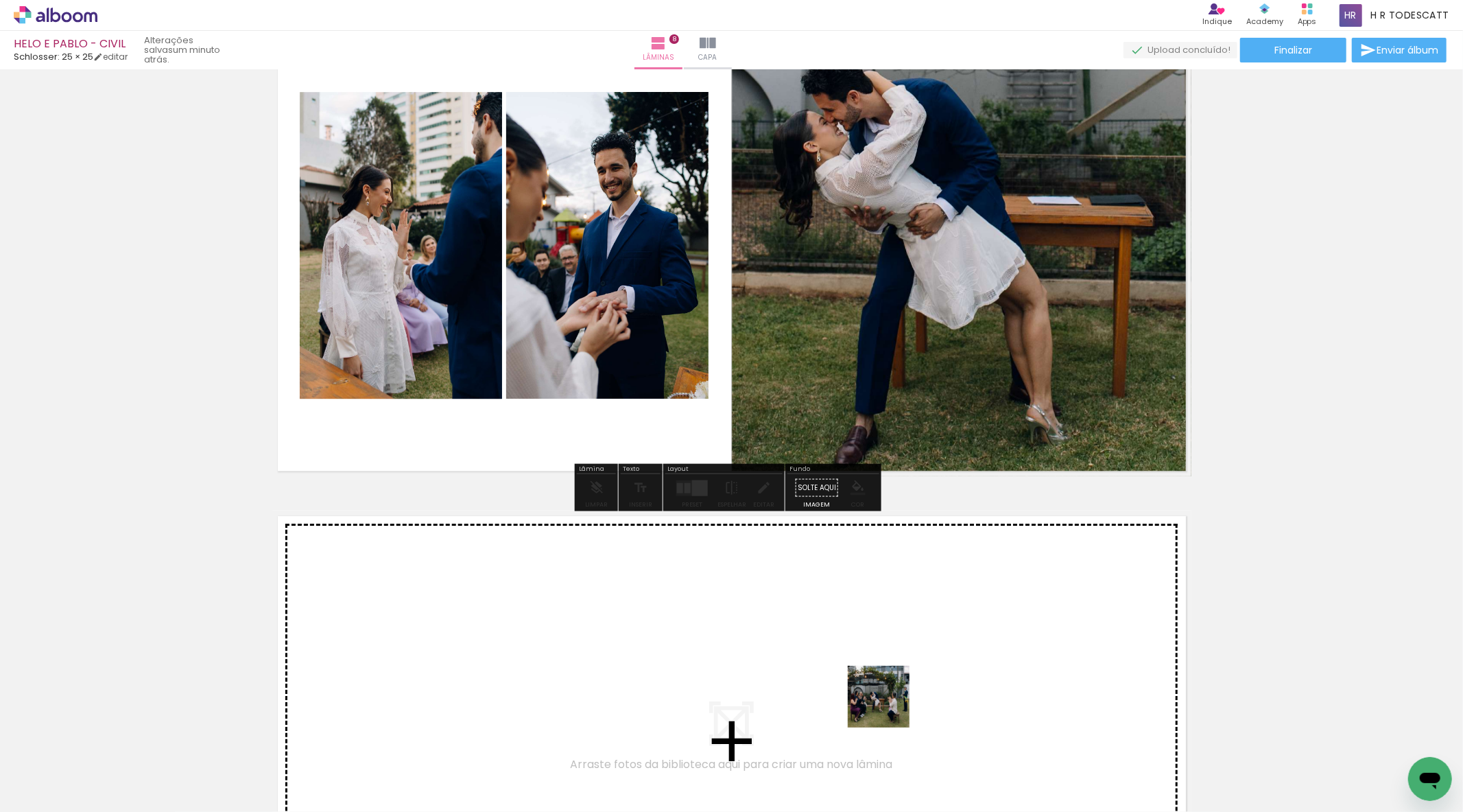
drag, startPoint x: 944, startPoint y: 765, endPoint x: 889, endPoint y: 707, distance: 79.9
click at [889, 707] on quentale-workspace at bounding box center [731, 406] width 1463 height 812
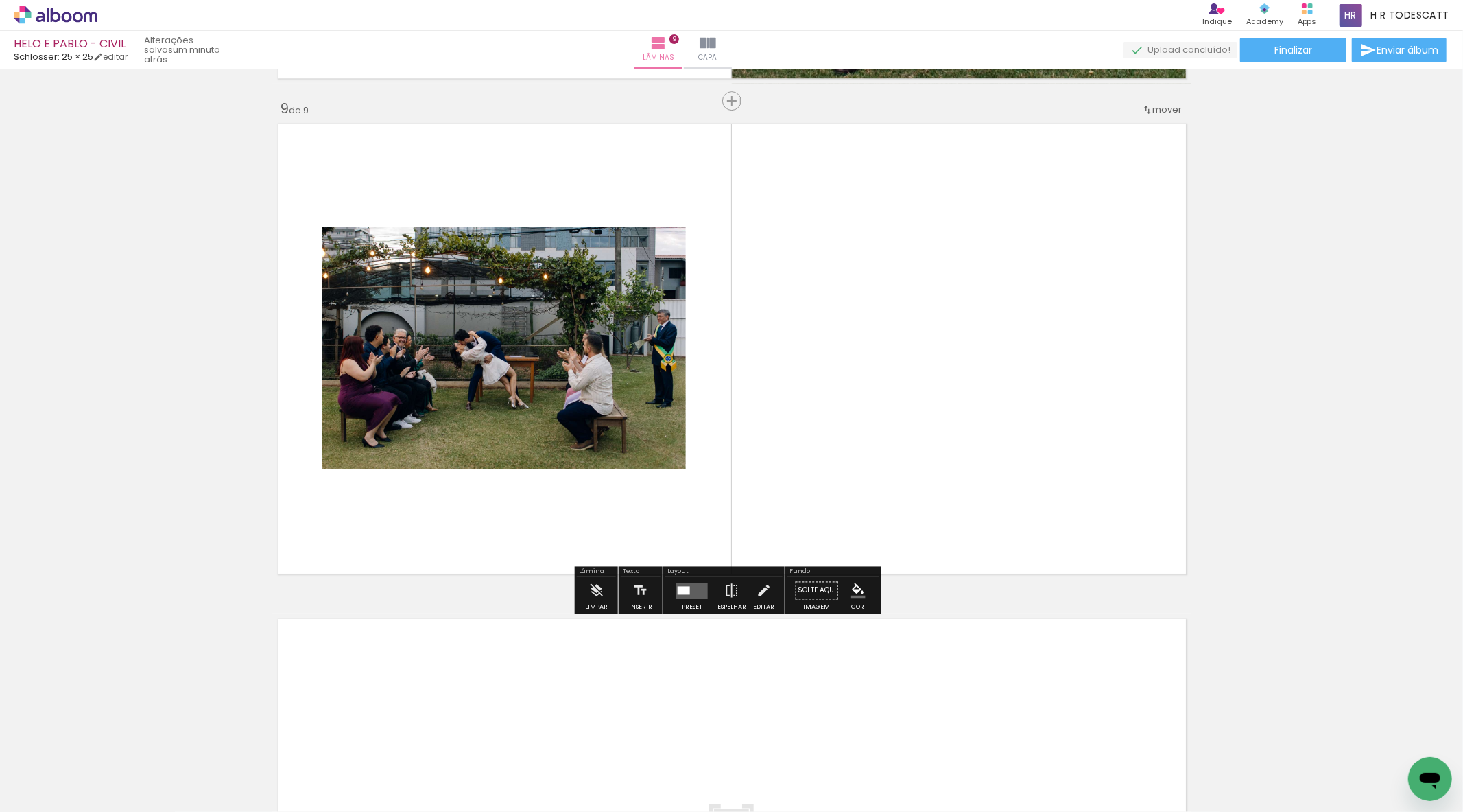
scroll to position [3981, 0]
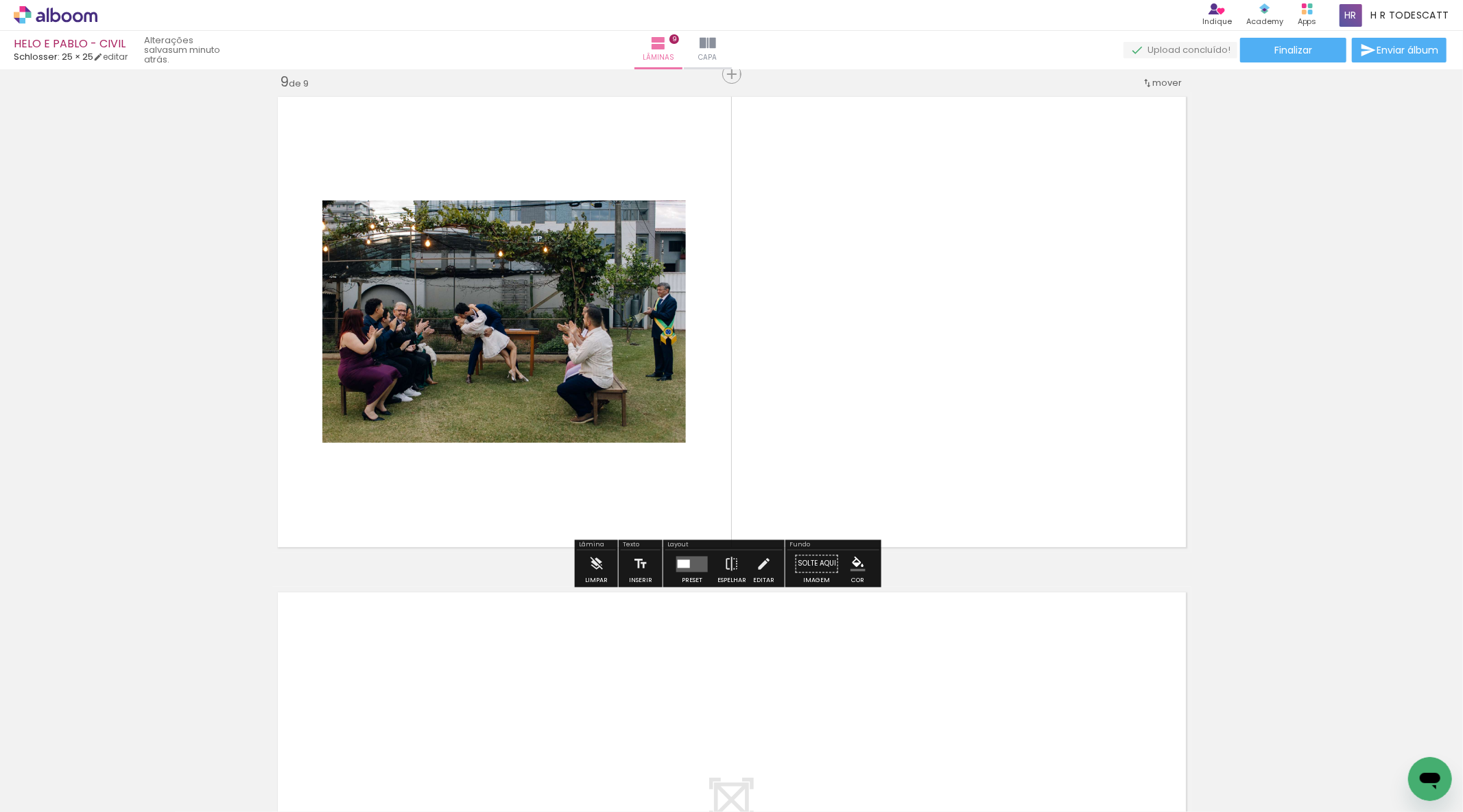
click at [695, 567] on quentale-layouter at bounding box center [691, 563] width 31 height 16
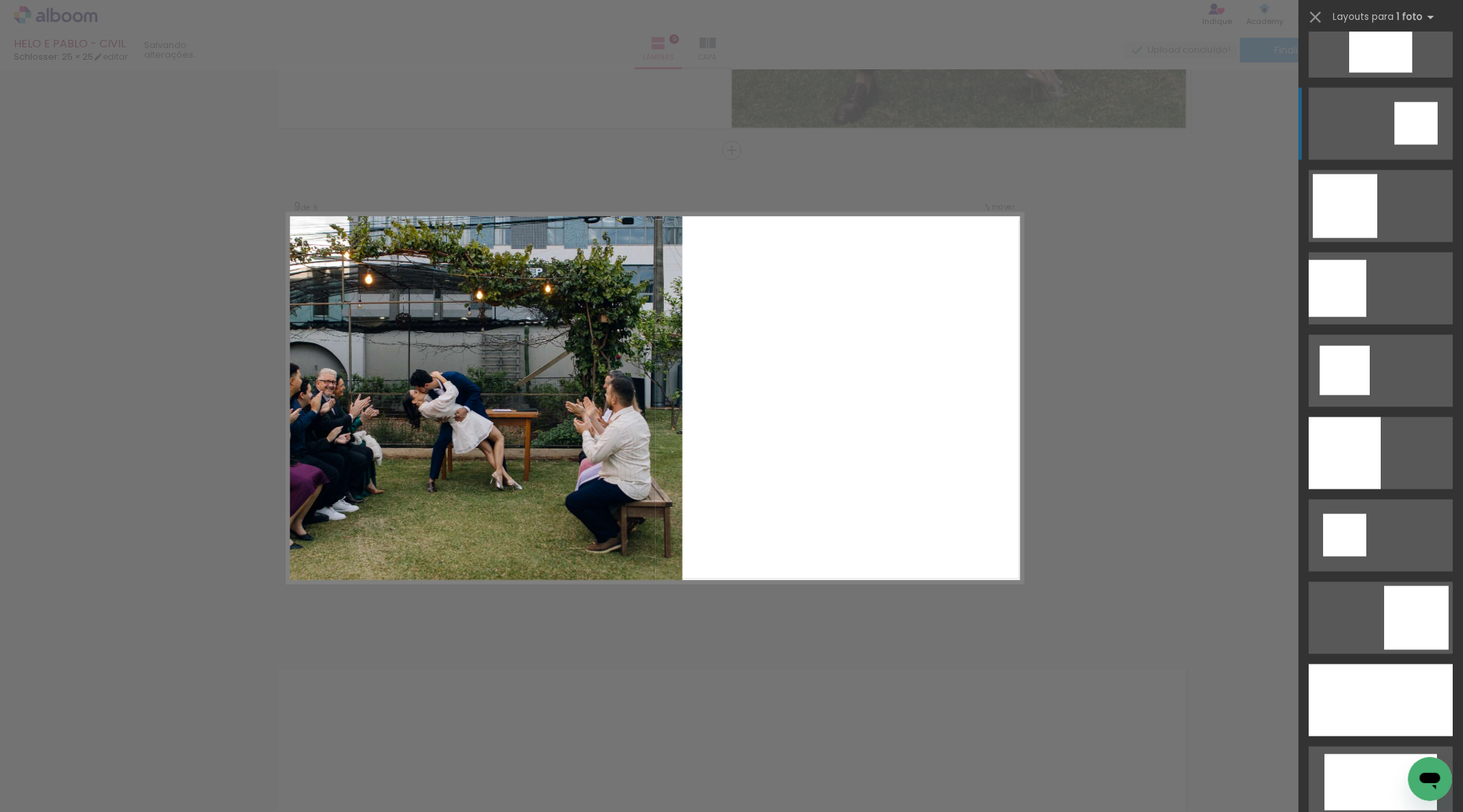
scroll to position [1905, 0]
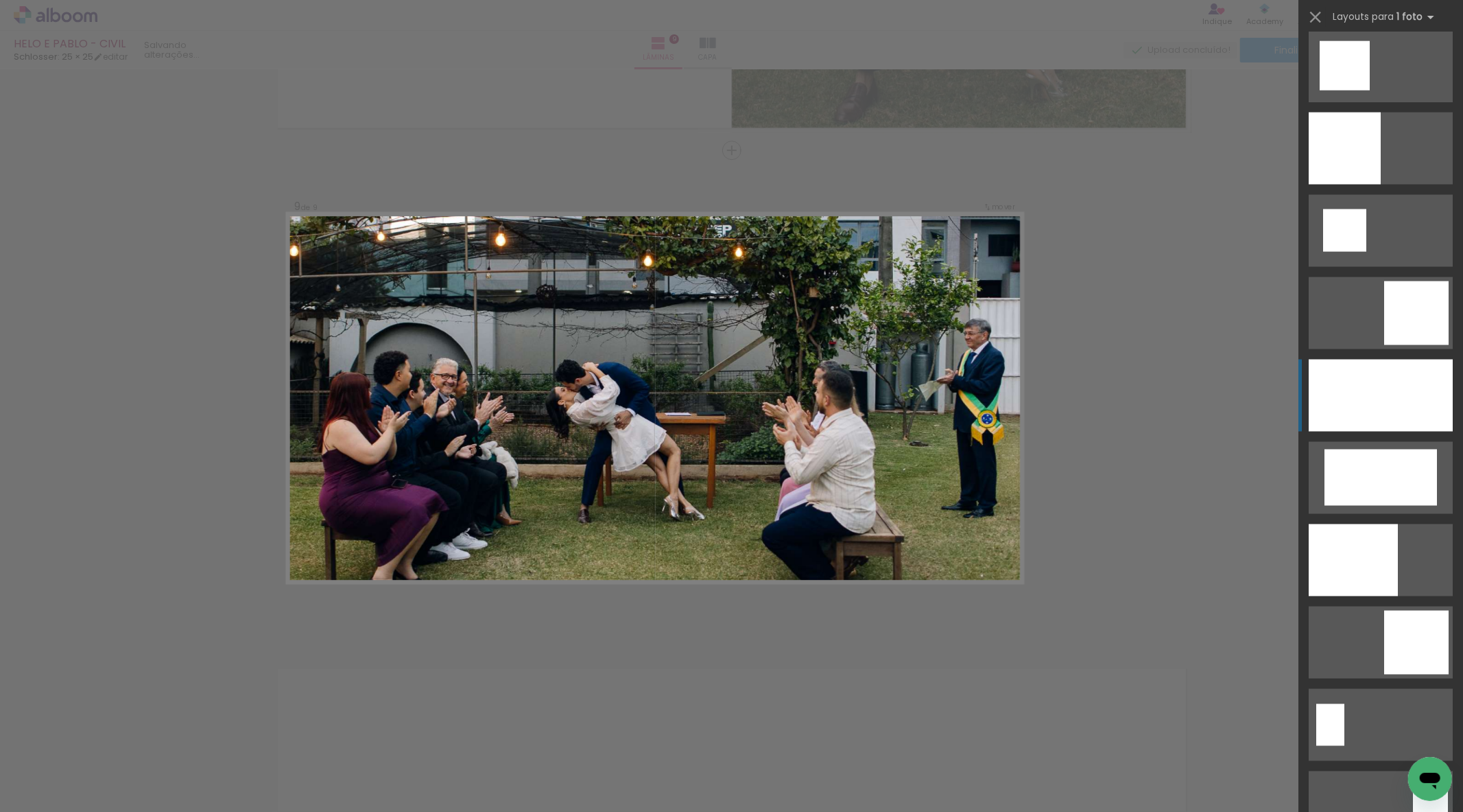
click at [1368, 419] on div at bounding box center [1380, 395] width 144 height 72
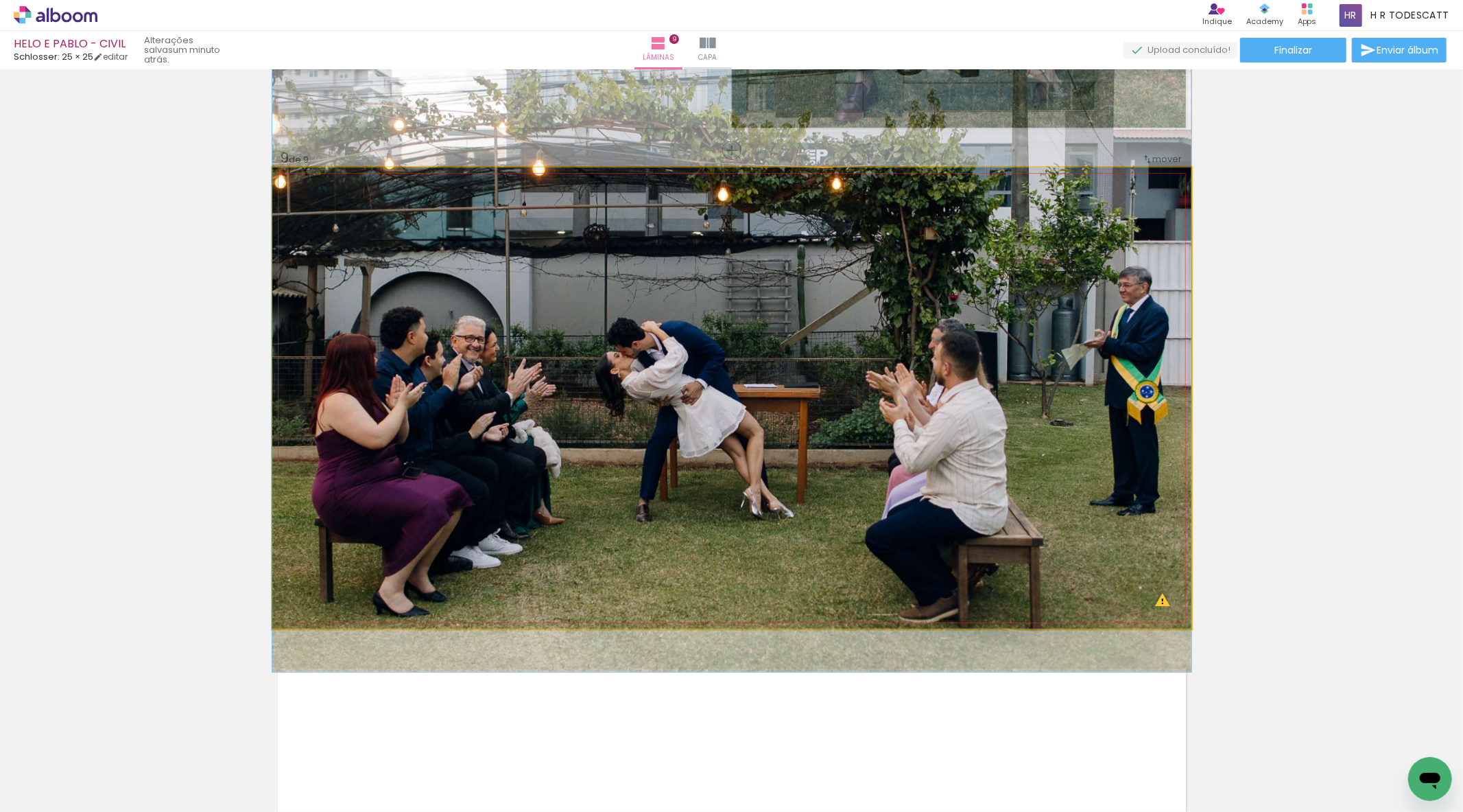
drag, startPoint x: 858, startPoint y: 475, endPoint x: 881, endPoint y: 443, distance: 39.4
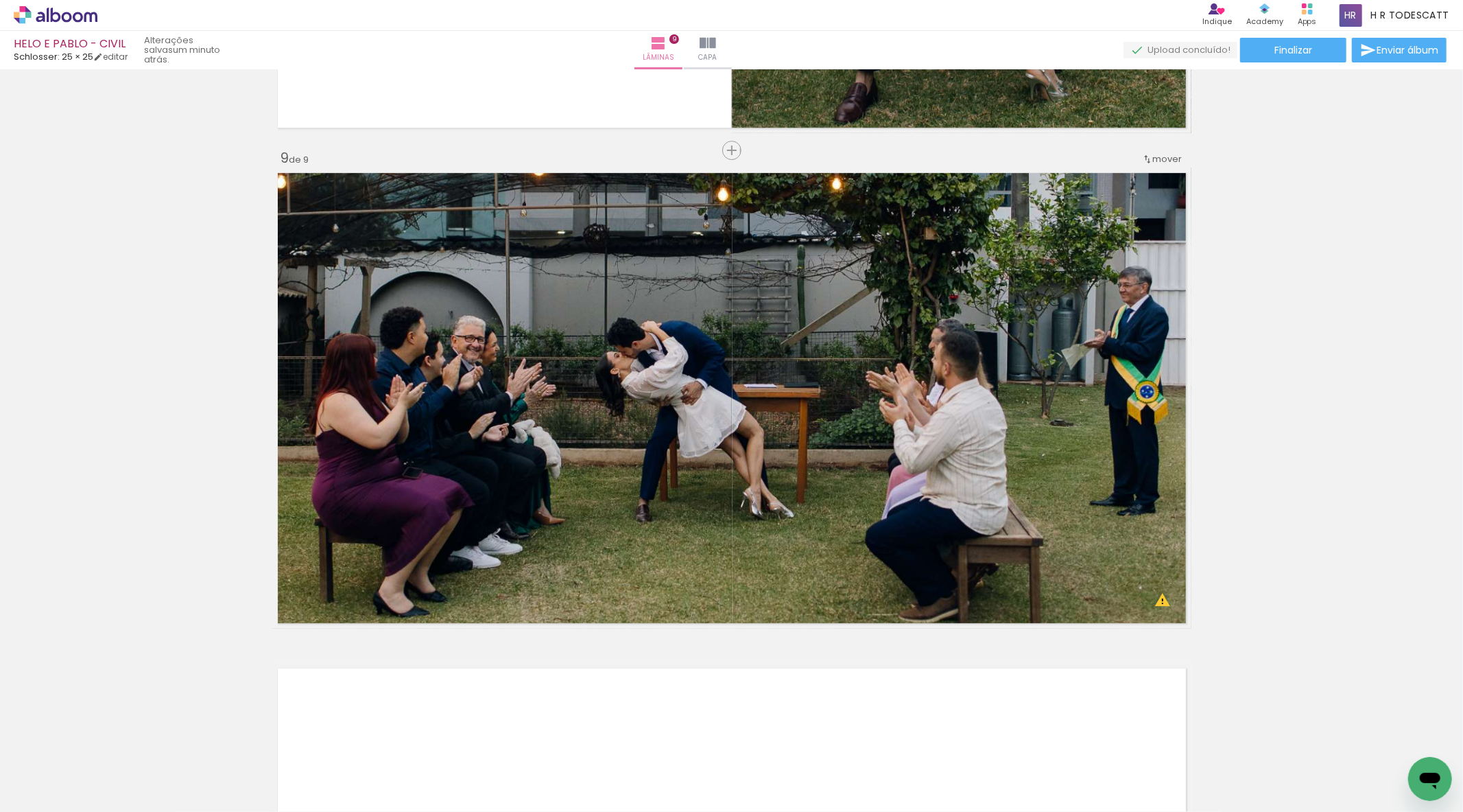
scroll to position [0, 2430]
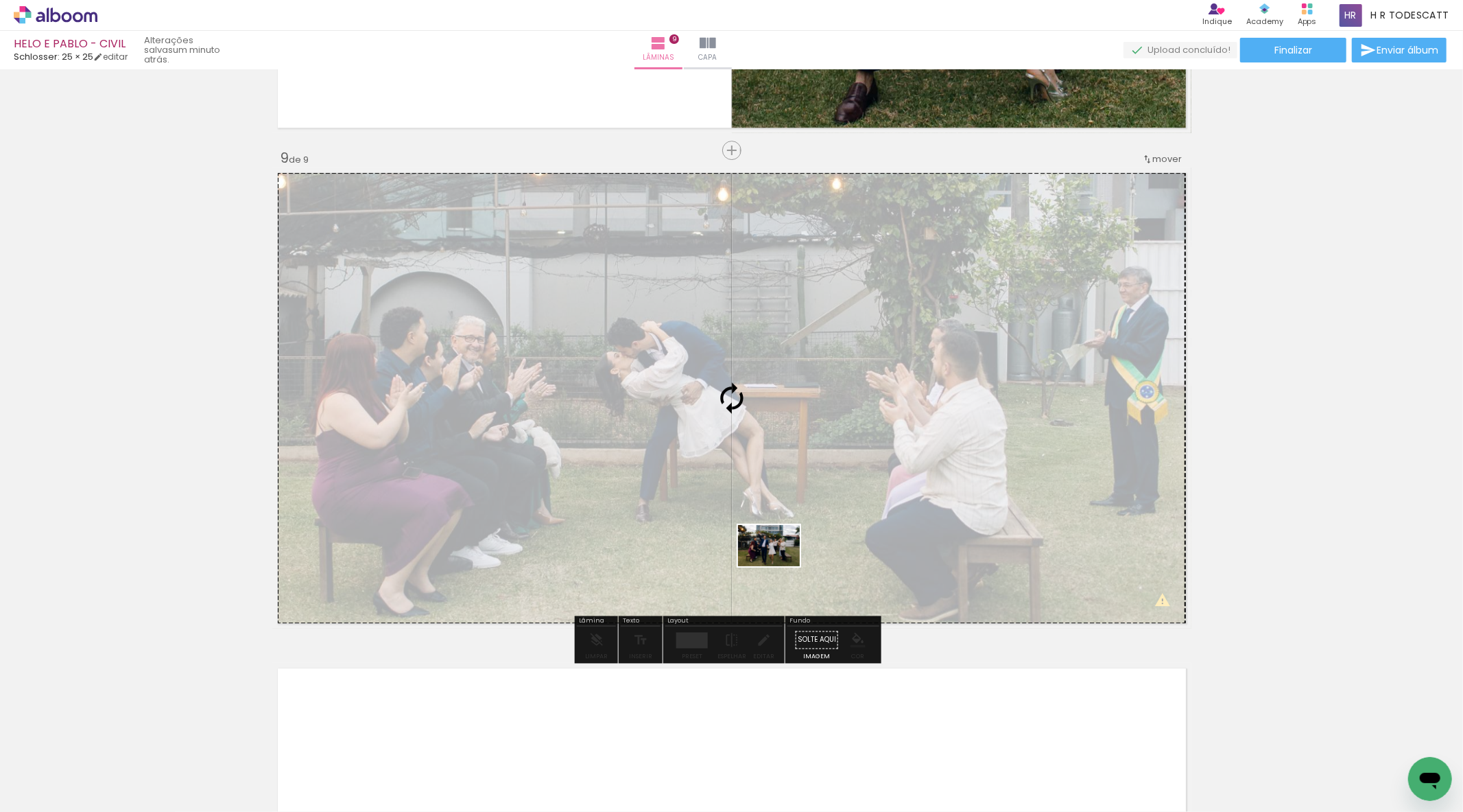
drag, startPoint x: 1032, startPoint y: 772, endPoint x: 779, endPoint y: 566, distance: 326.3
click at [779, 566] on quentale-workspace at bounding box center [731, 406] width 1463 height 812
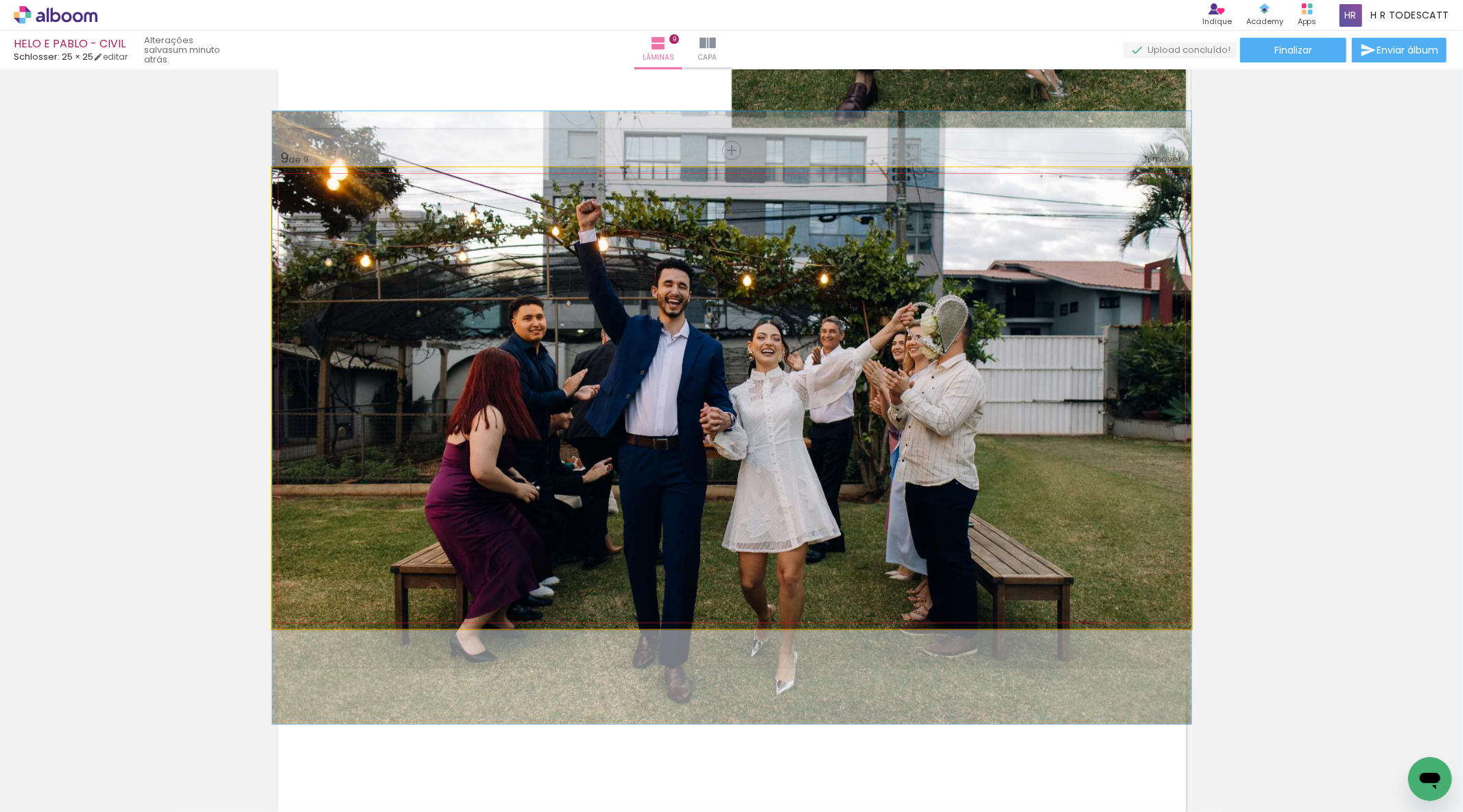
drag, startPoint x: 1029, startPoint y: 532, endPoint x: 1030, endPoint y: 552, distance: 20.0
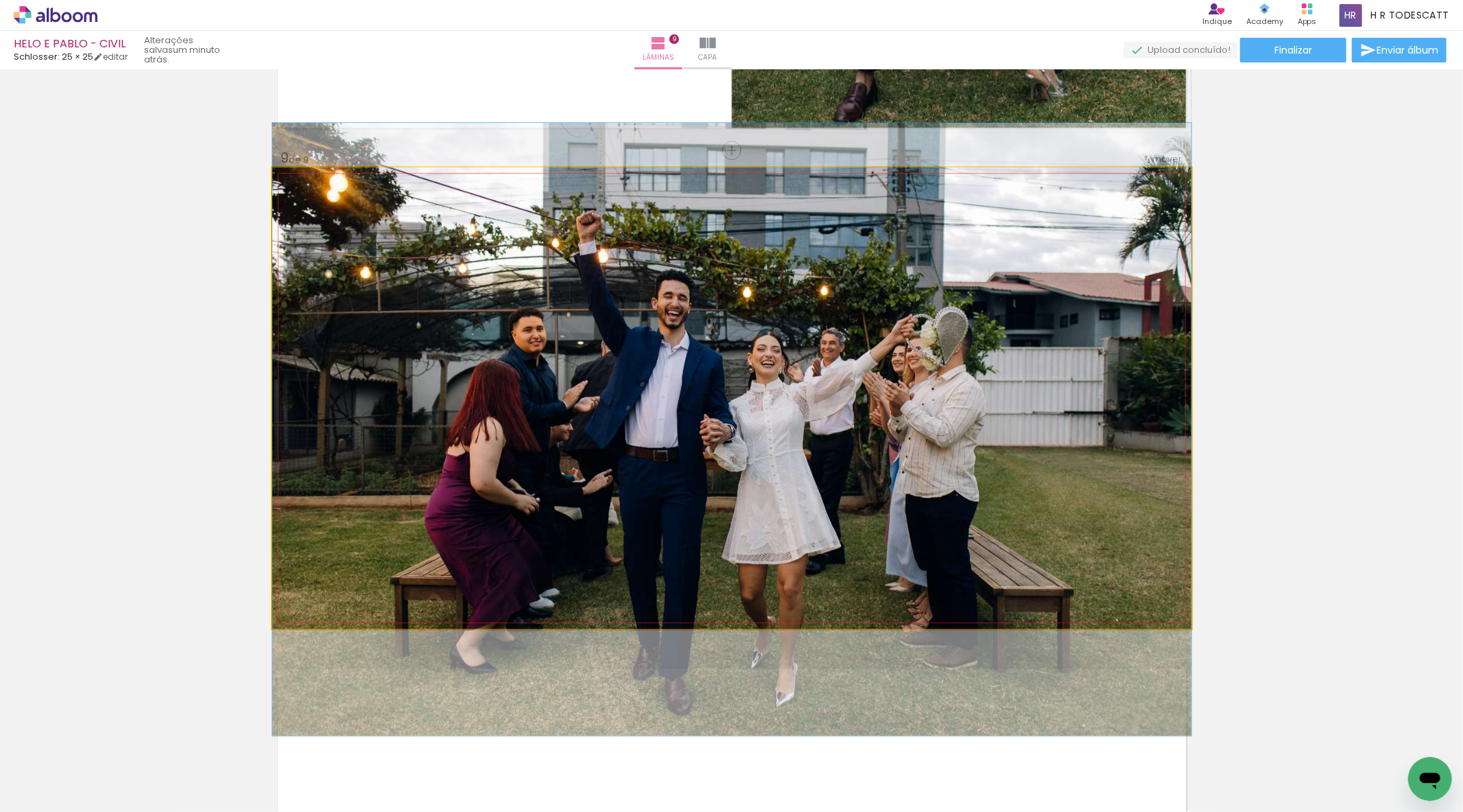
drag, startPoint x: 1020, startPoint y: 524, endPoint x: 1020, endPoint y: 536, distance: 12.0
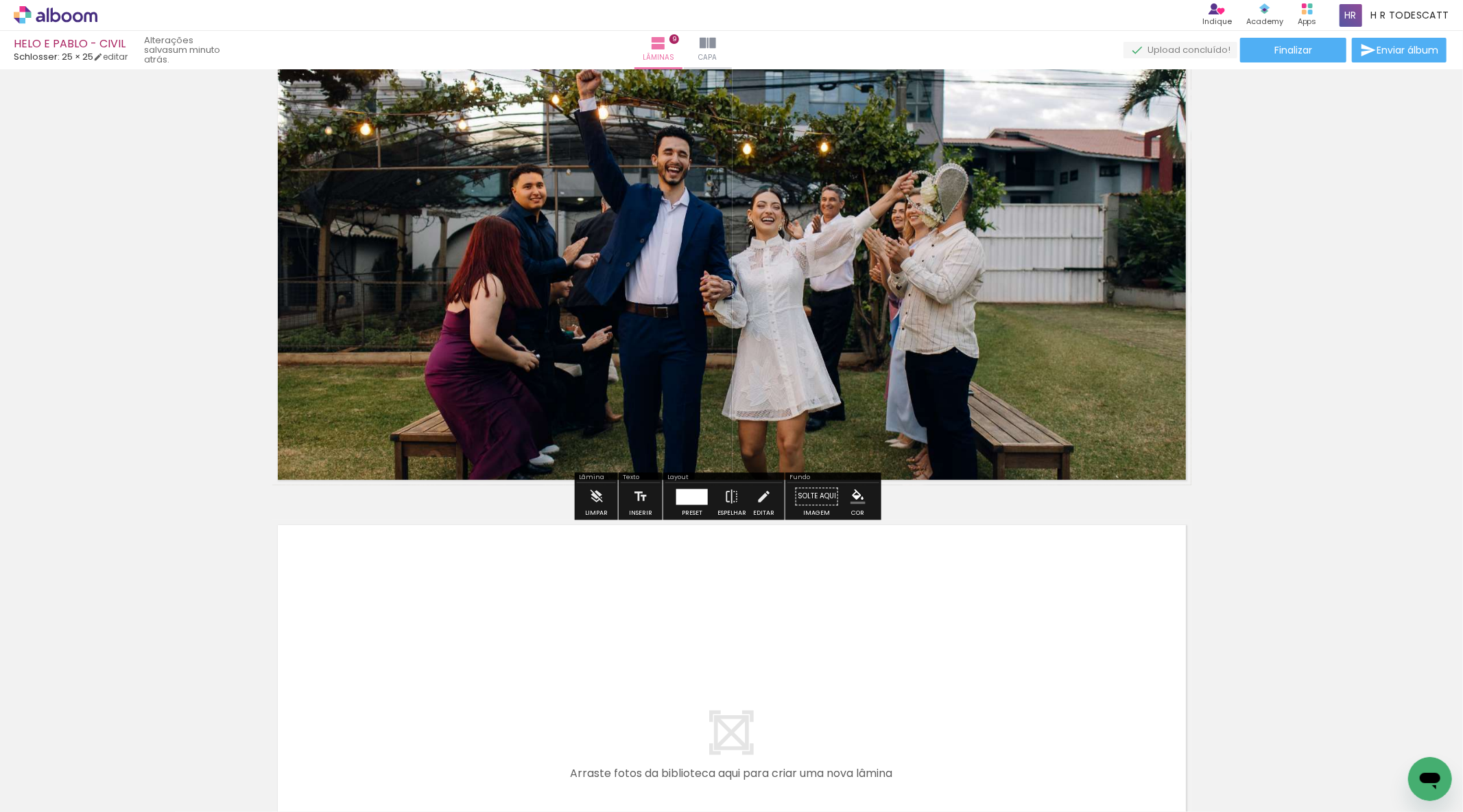
scroll to position [3828, 0]
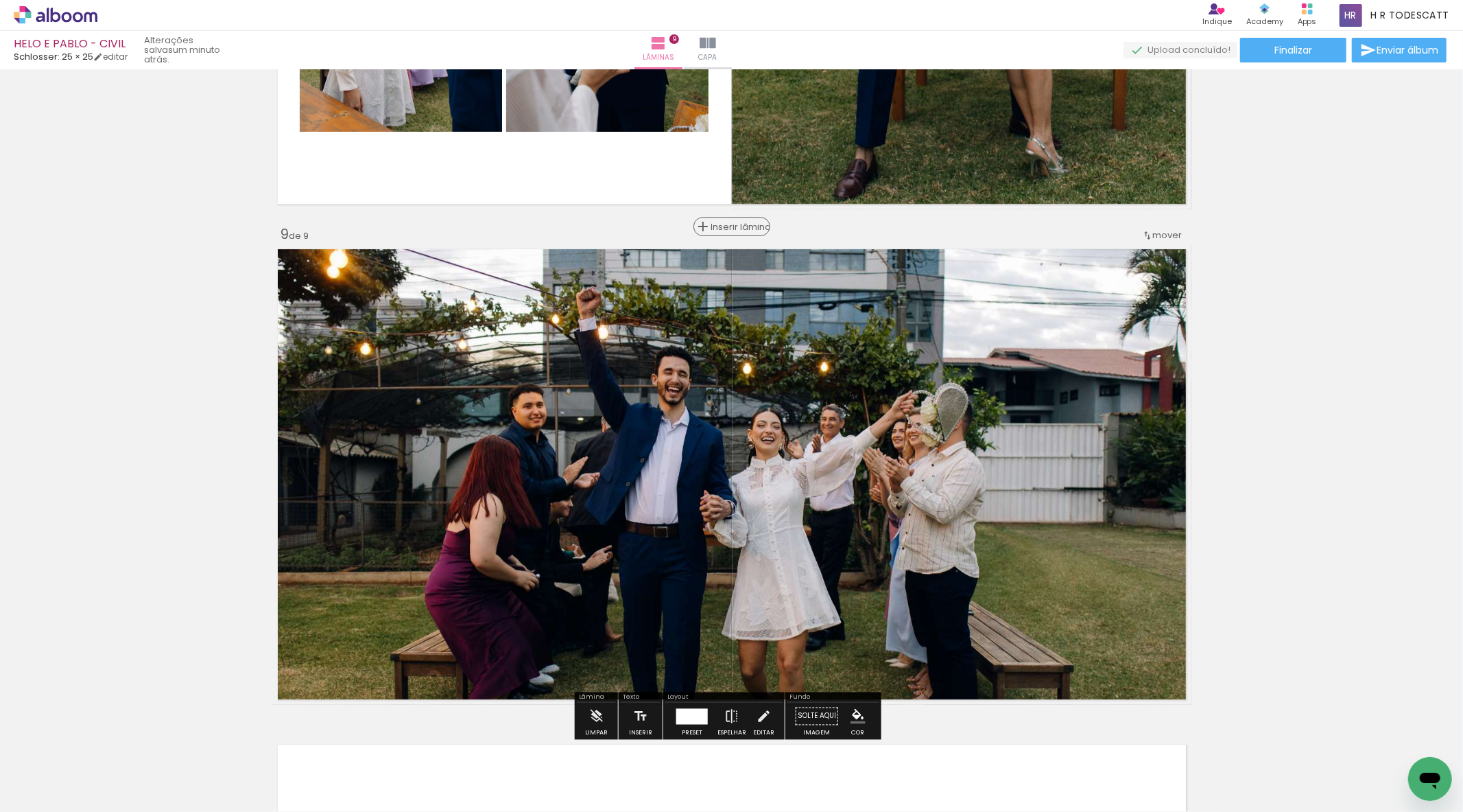
click at [722, 229] on span "Inserir lâmina" at bounding box center [738, 227] width 53 height 9
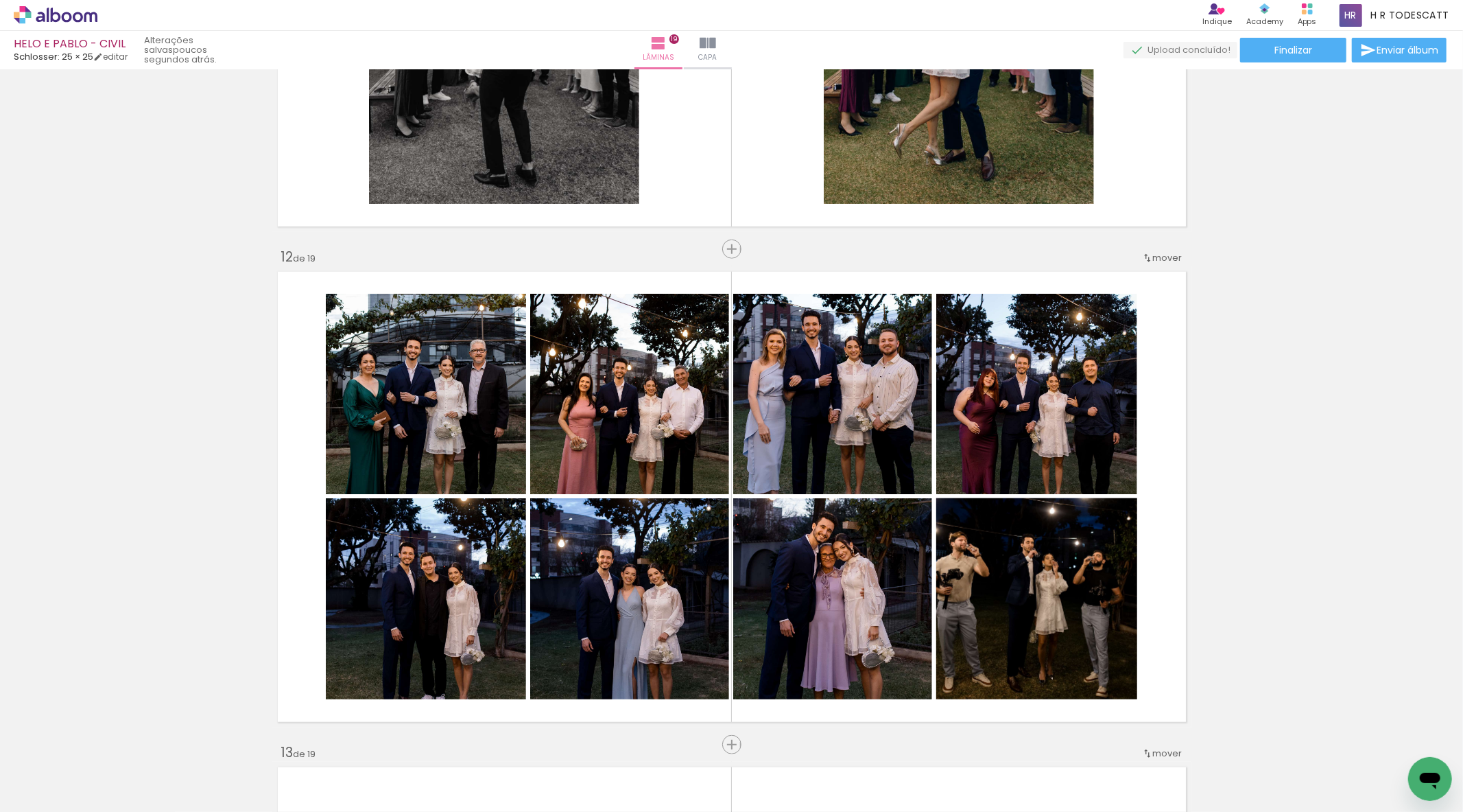
scroll to position [5368, 0]
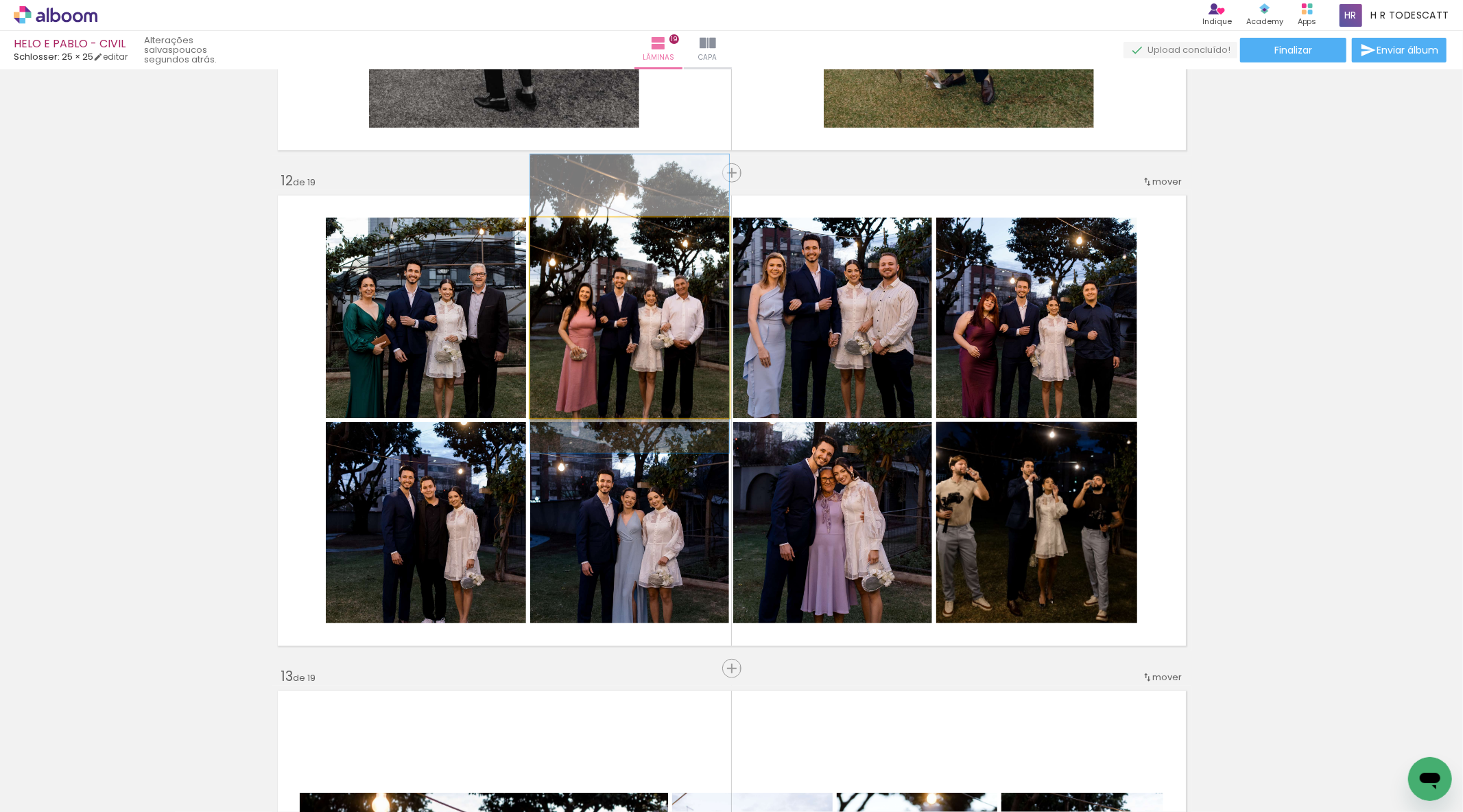
drag, startPoint x: 664, startPoint y: 345, endPoint x: 666, endPoint y: 331, distance: 14.1
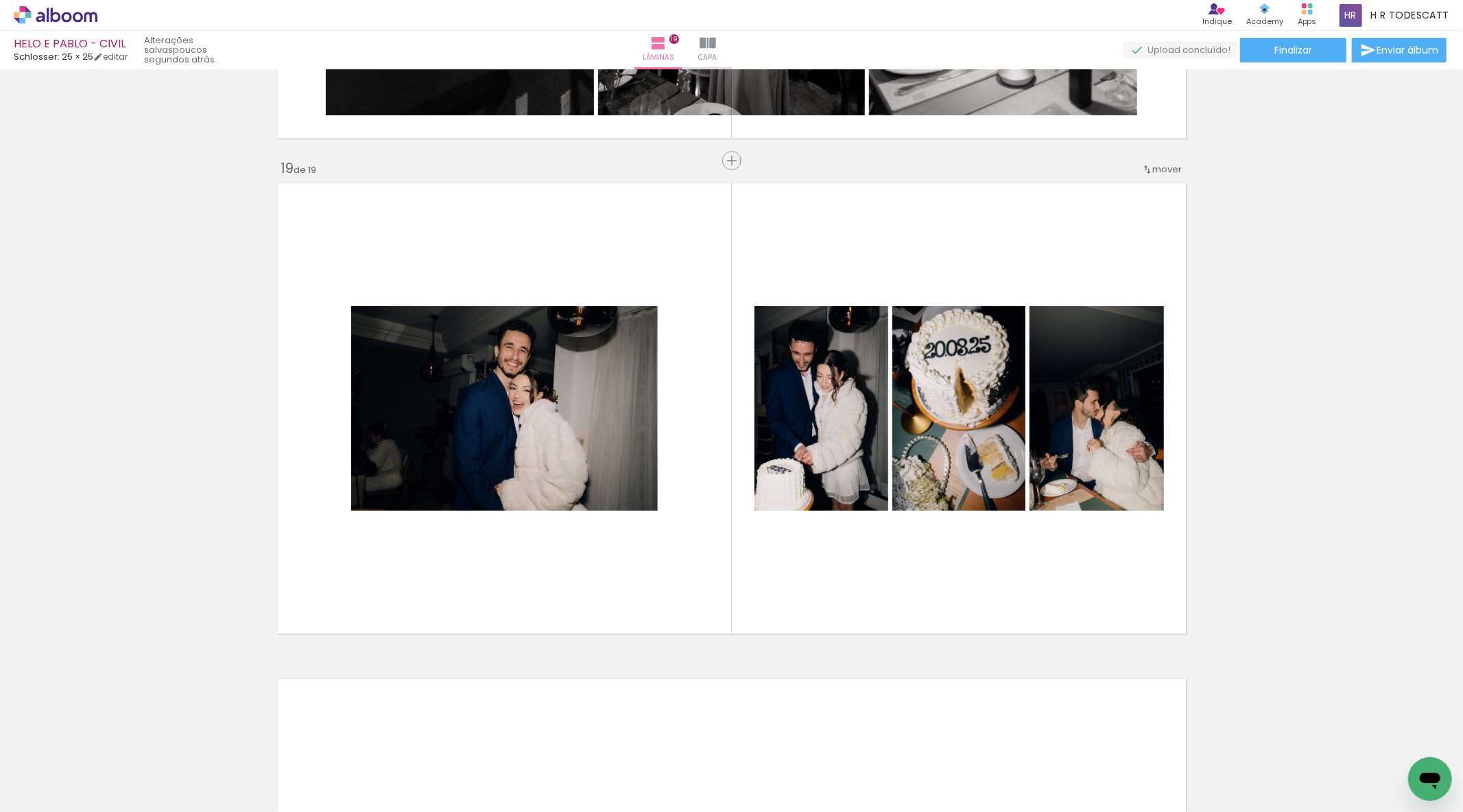
scroll to position [8874, 0]
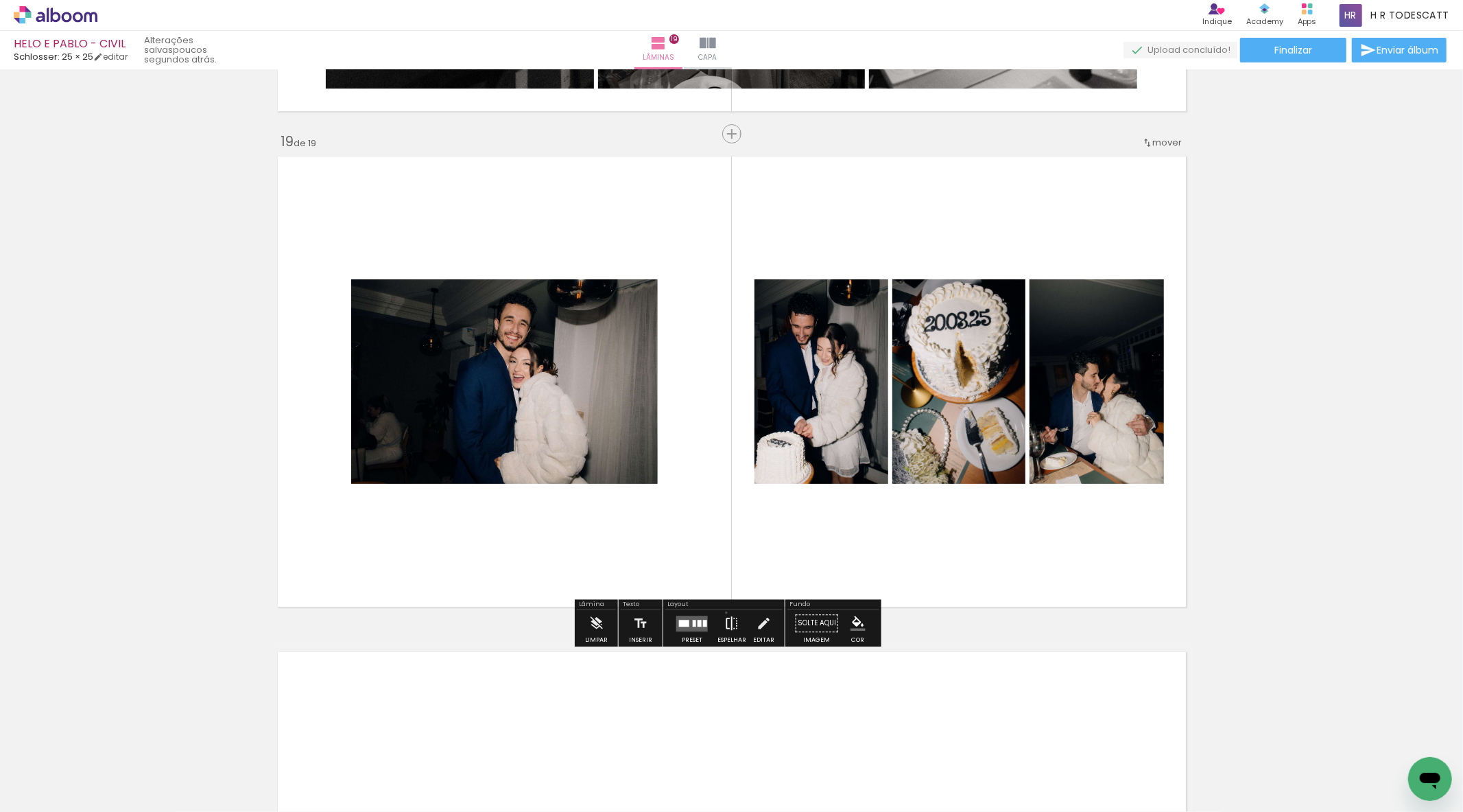
click at [724, 612] on iron-icon at bounding box center [732, 622] width 15 height 28
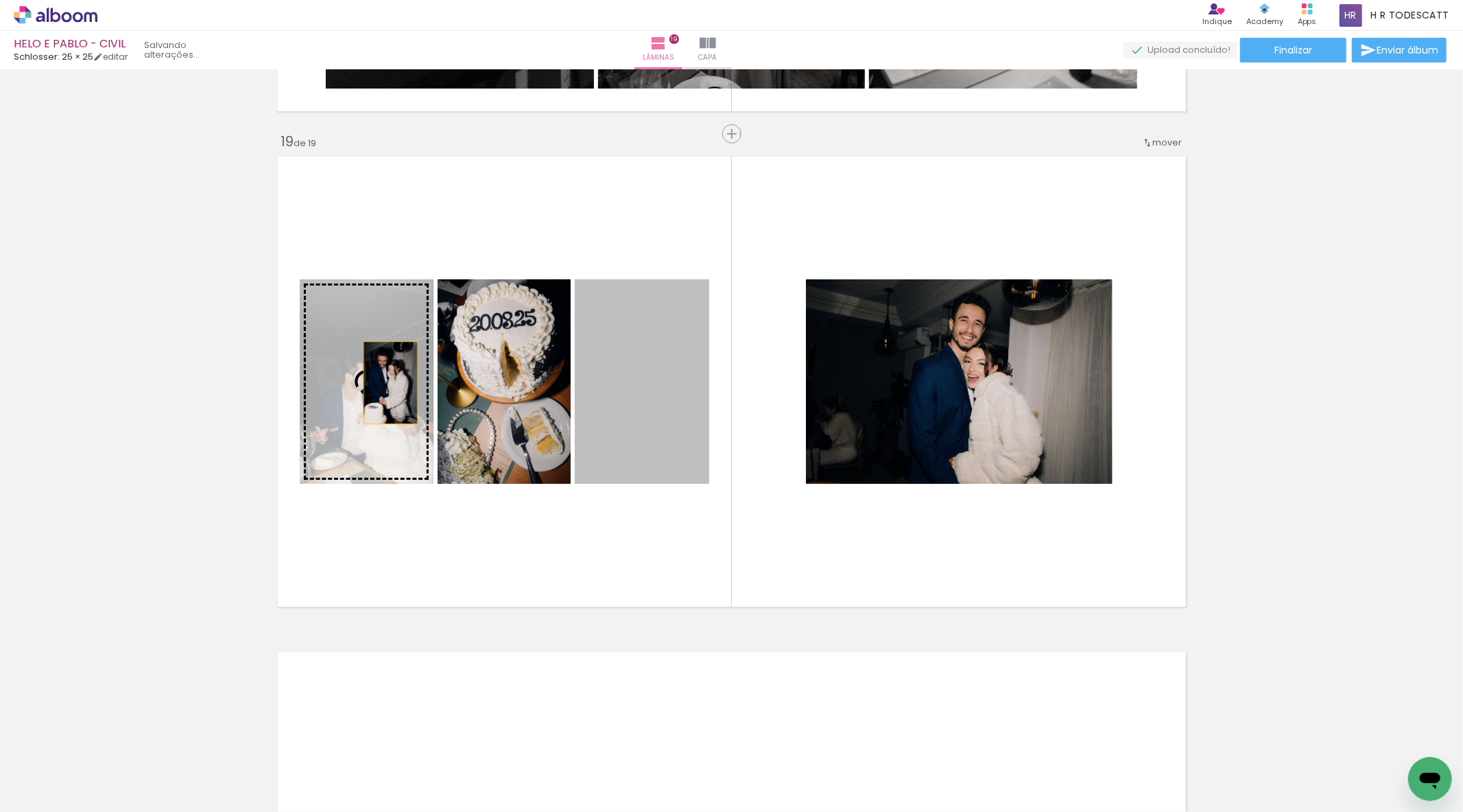
drag, startPoint x: 618, startPoint y: 384, endPoint x: 385, endPoint y: 382, distance: 233.0
click at [0, 0] on slot at bounding box center [0, 0] width 0 height 0
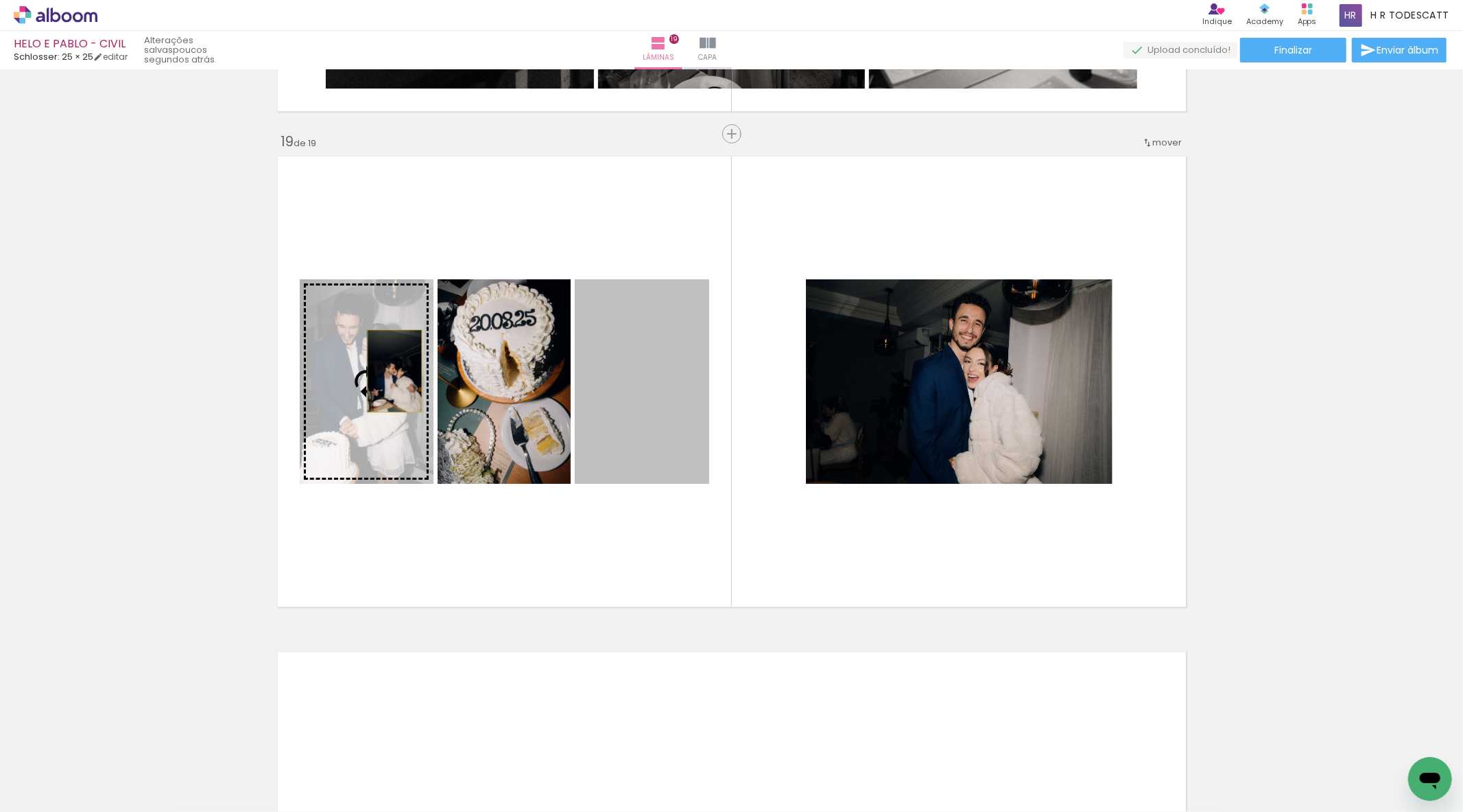
drag, startPoint x: 673, startPoint y: 381, endPoint x: 389, endPoint y: 370, distance: 284.2
click at [0, 0] on slot at bounding box center [0, 0] width 0 height 0
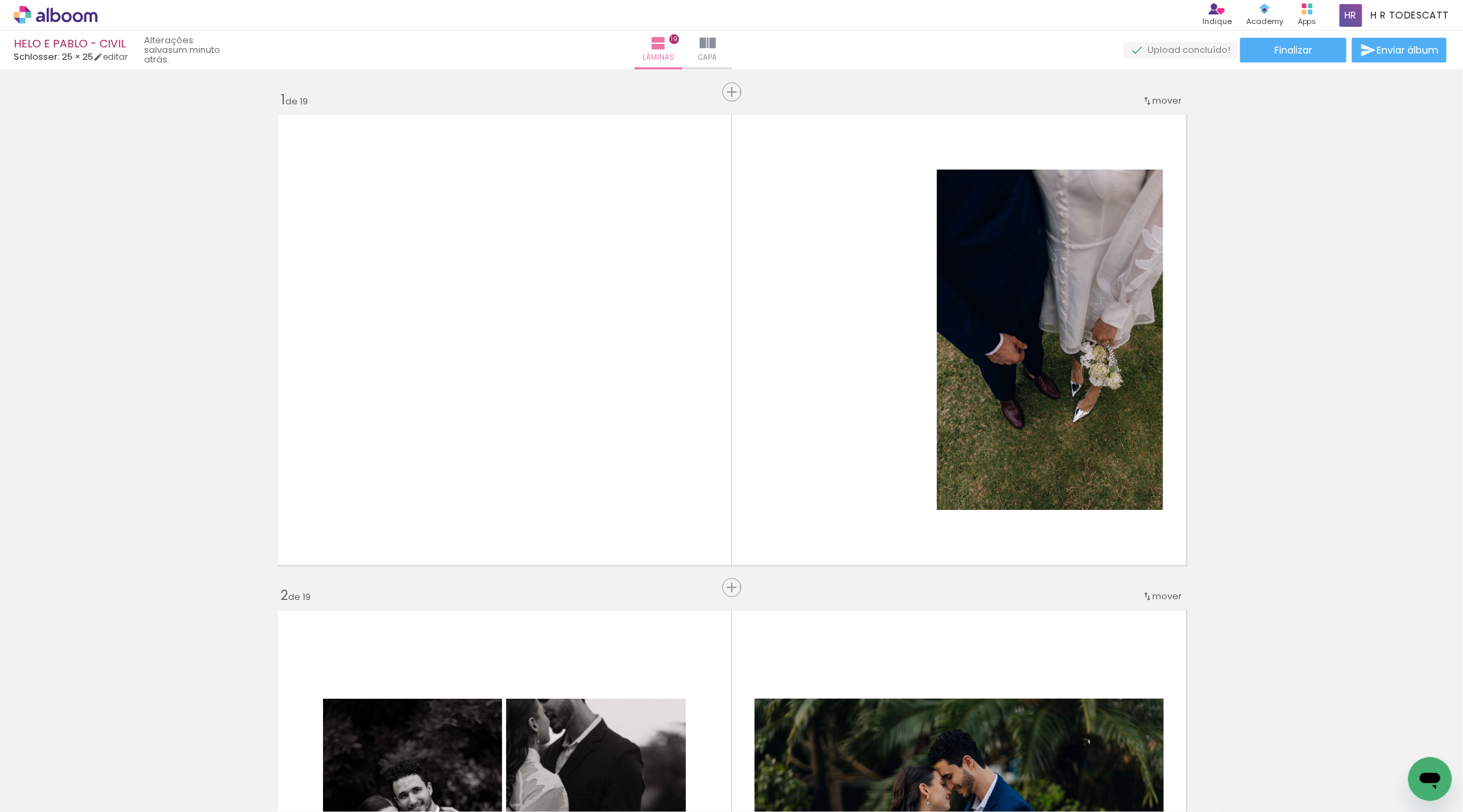
scroll to position [19, 0]
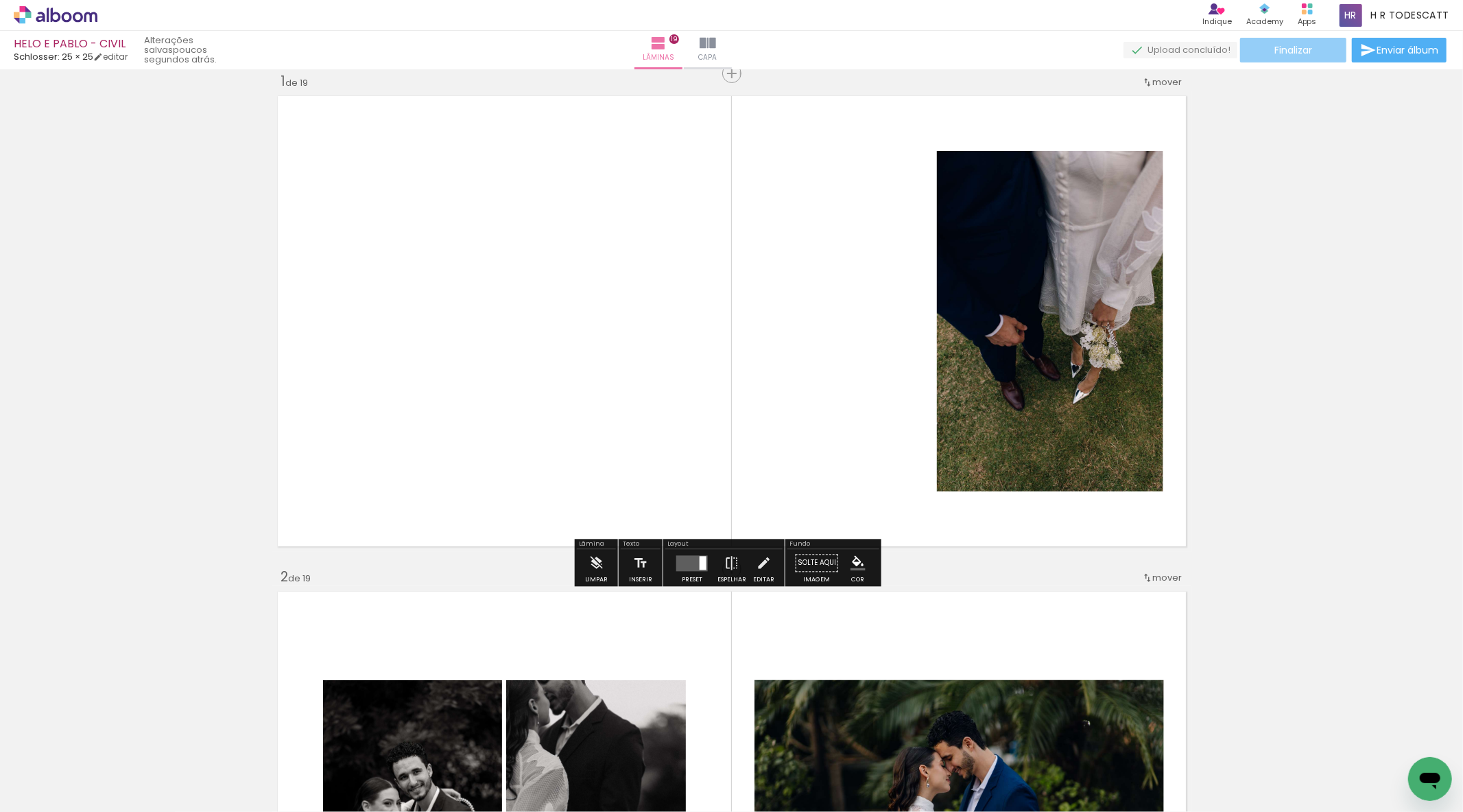
click at [1315, 42] on paper-button "Finalizar" at bounding box center [1294, 50] width 106 height 24
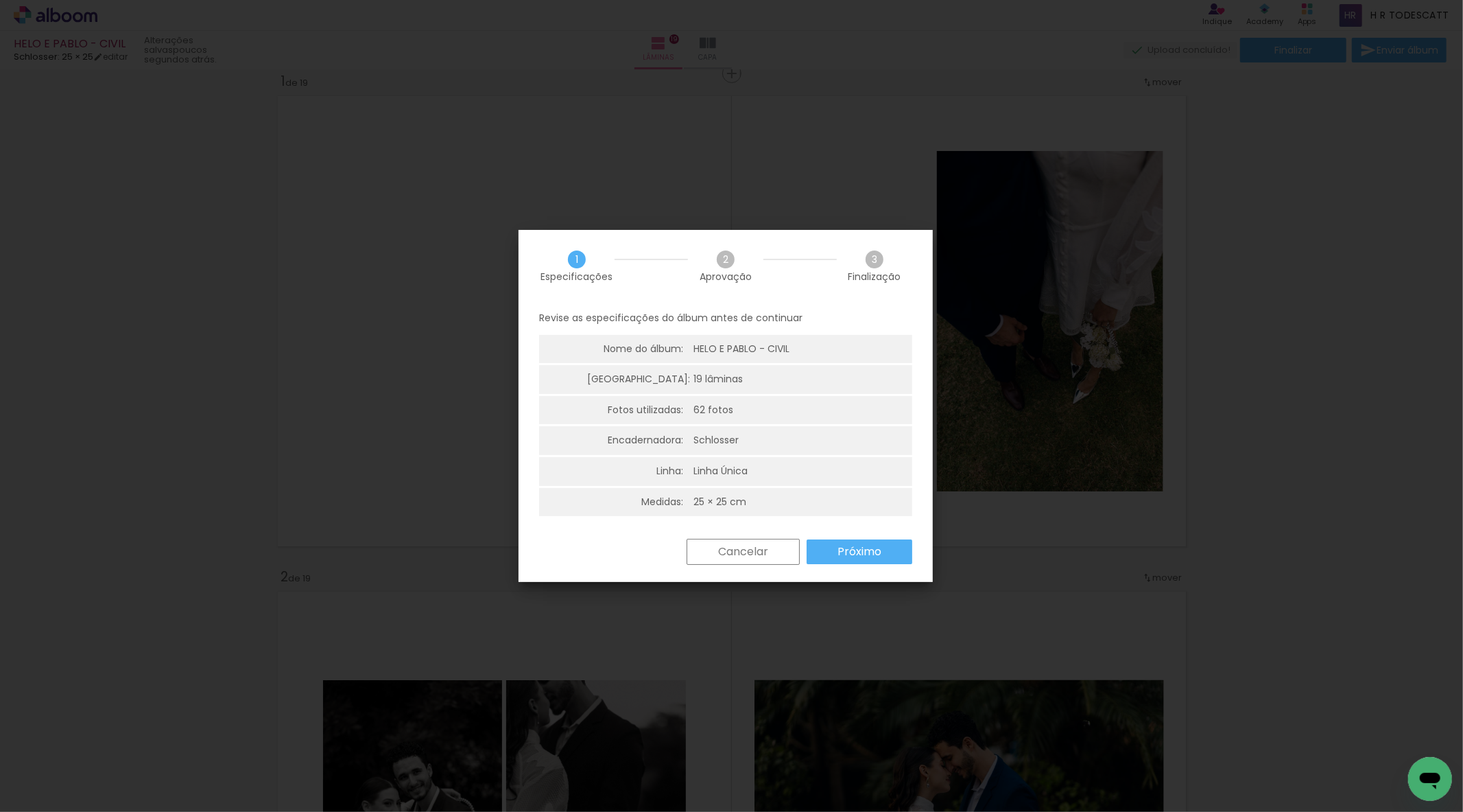
click at [894, 556] on paper-button "Próximo" at bounding box center [859, 551] width 105 height 24
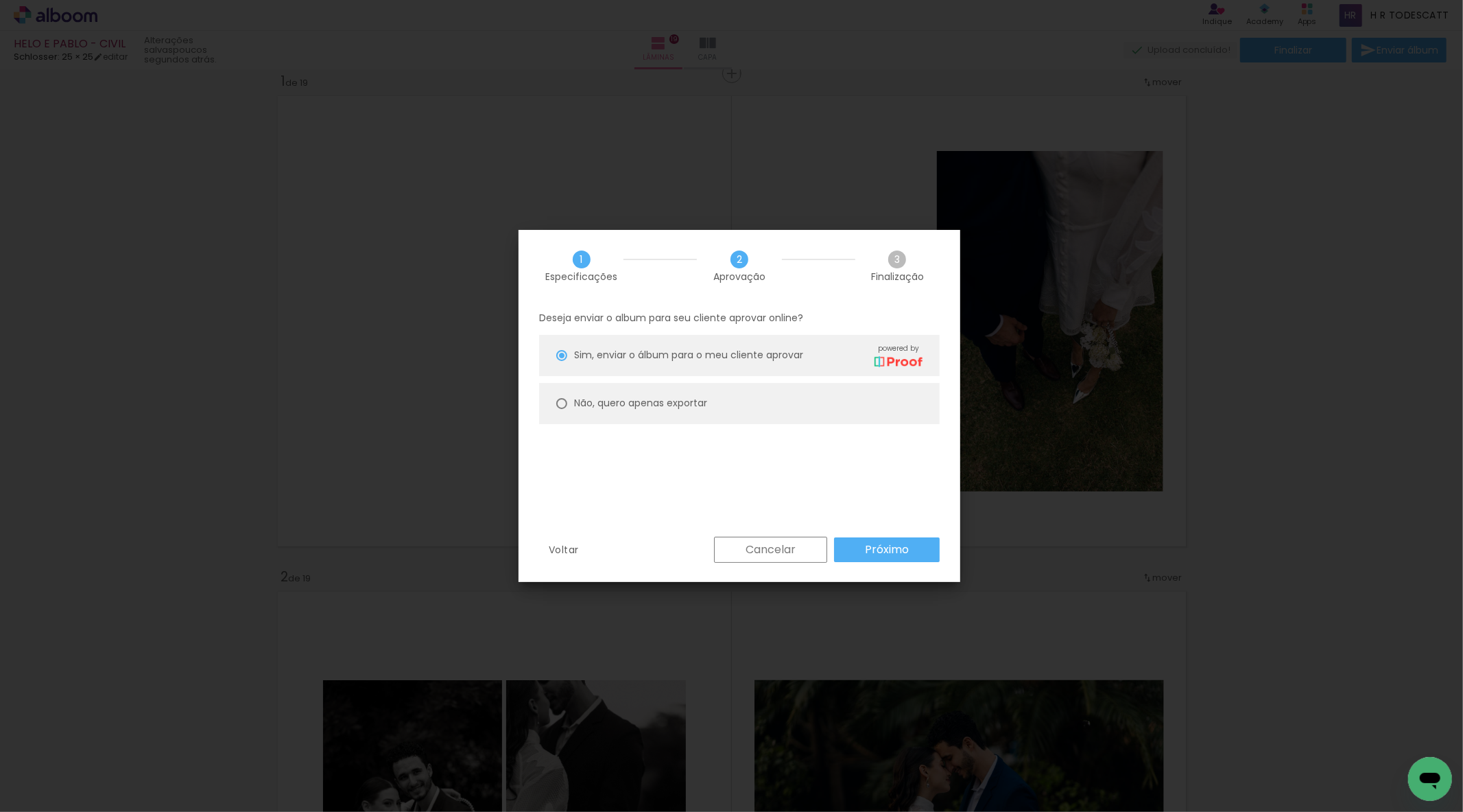
click at [611, 395] on div "Não, quero apenas exportar" at bounding box center [641, 402] width 133 height 14
type paper-radio-button "on"
click at [0, 0] on slot "Próximo" at bounding box center [0, 0] width 0 height 0
type input "Alta, 300 DPI"
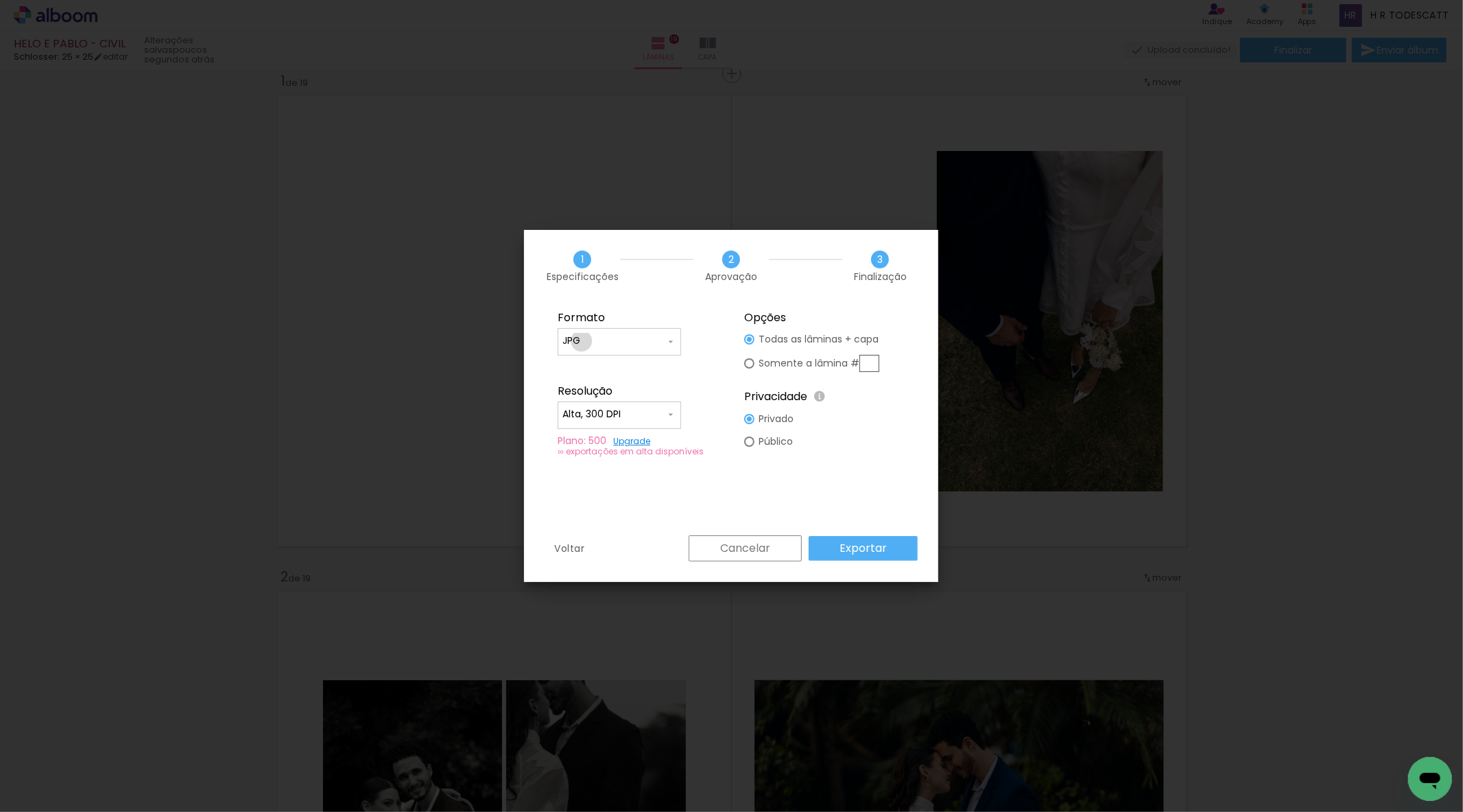
click at [582, 341] on input "JPG" at bounding box center [614, 341] width 103 height 13
click at [751, 363] on div at bounding box center [750, 363] width 10 height 10
type paper-radio-button "on"
click at [0, 0] on slot "Somente a lâmina #" at bounding box center [0, 0] width 0 height 0
click at [870, 361] on input "text" at bounding box center [869, 363] width 20 height 17
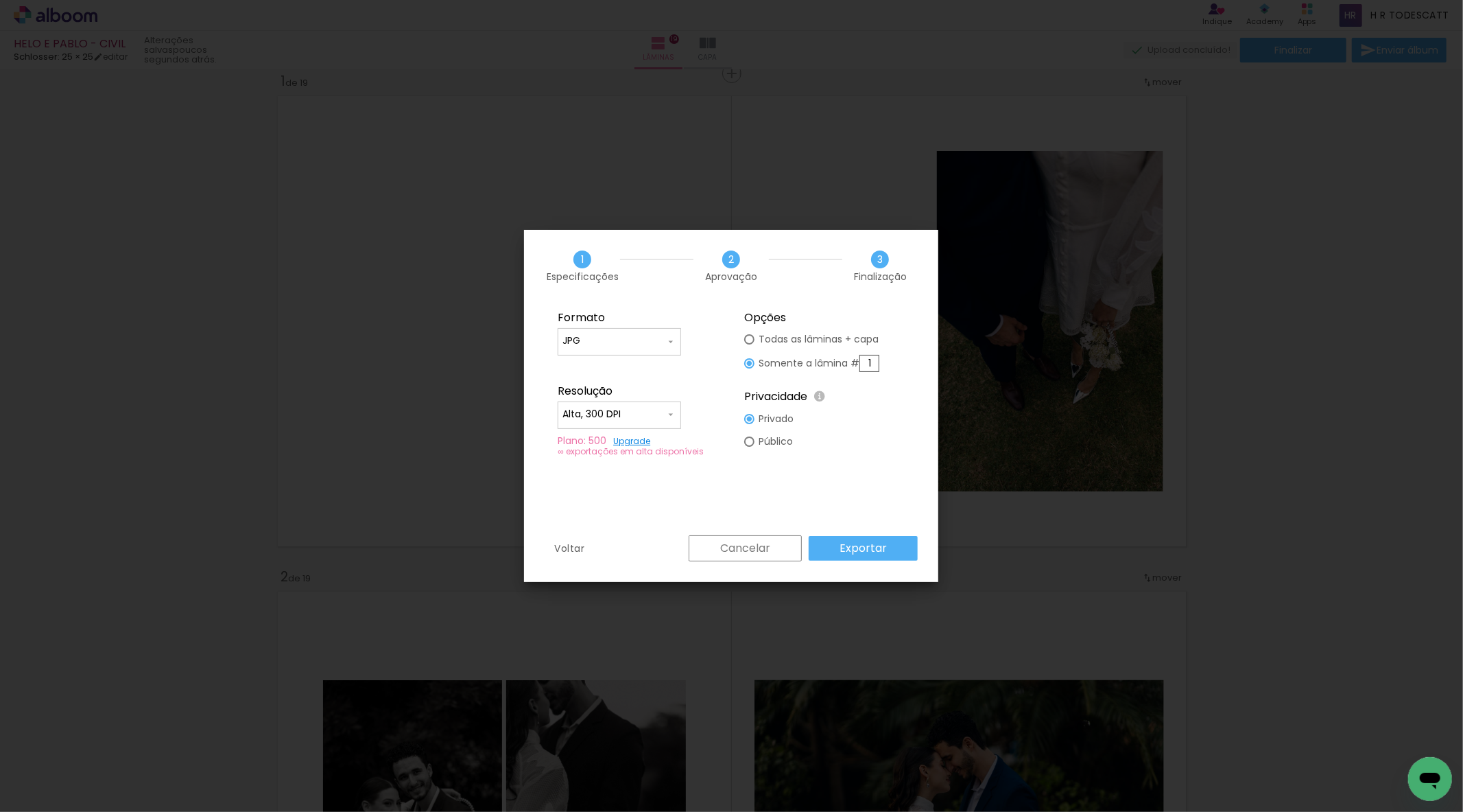
type input "1"
click at [0, 0] on slot "Exportar" at bounding box center [0, 0] width 0 height 0
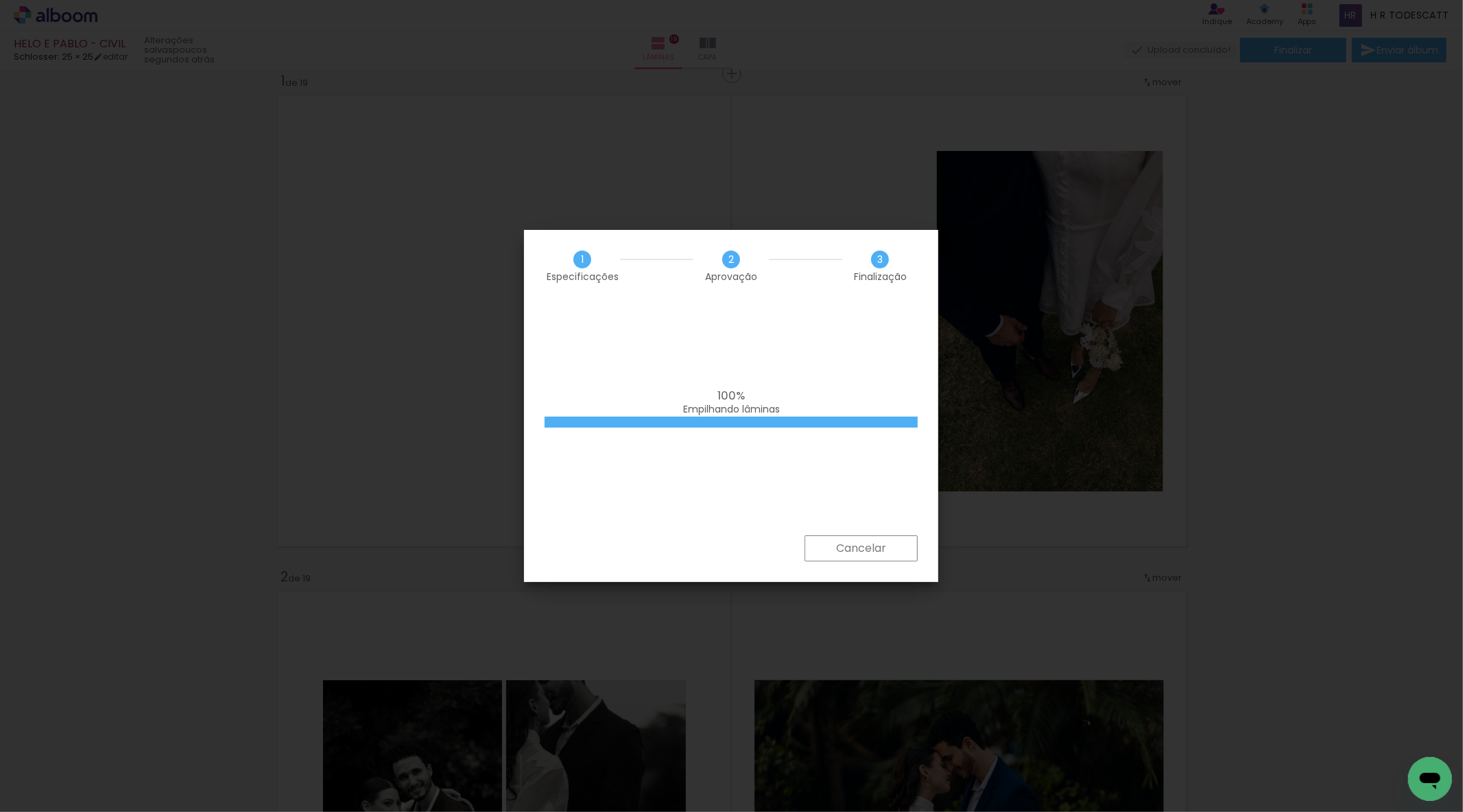
scroll to position [0, 5134]
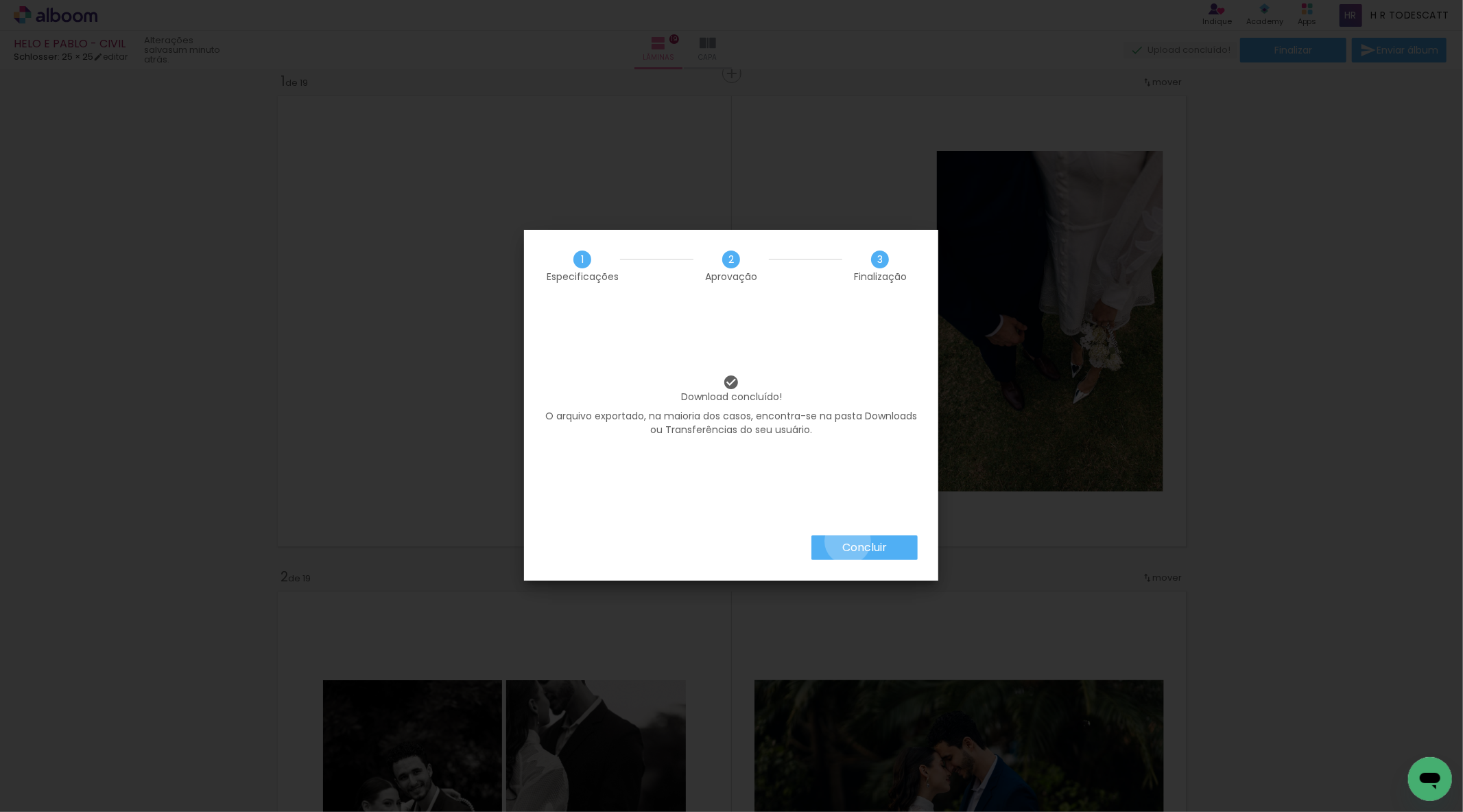
click at [0, 0] on slot "Concluir" at bounding box center [0, 0] width 0 height 0
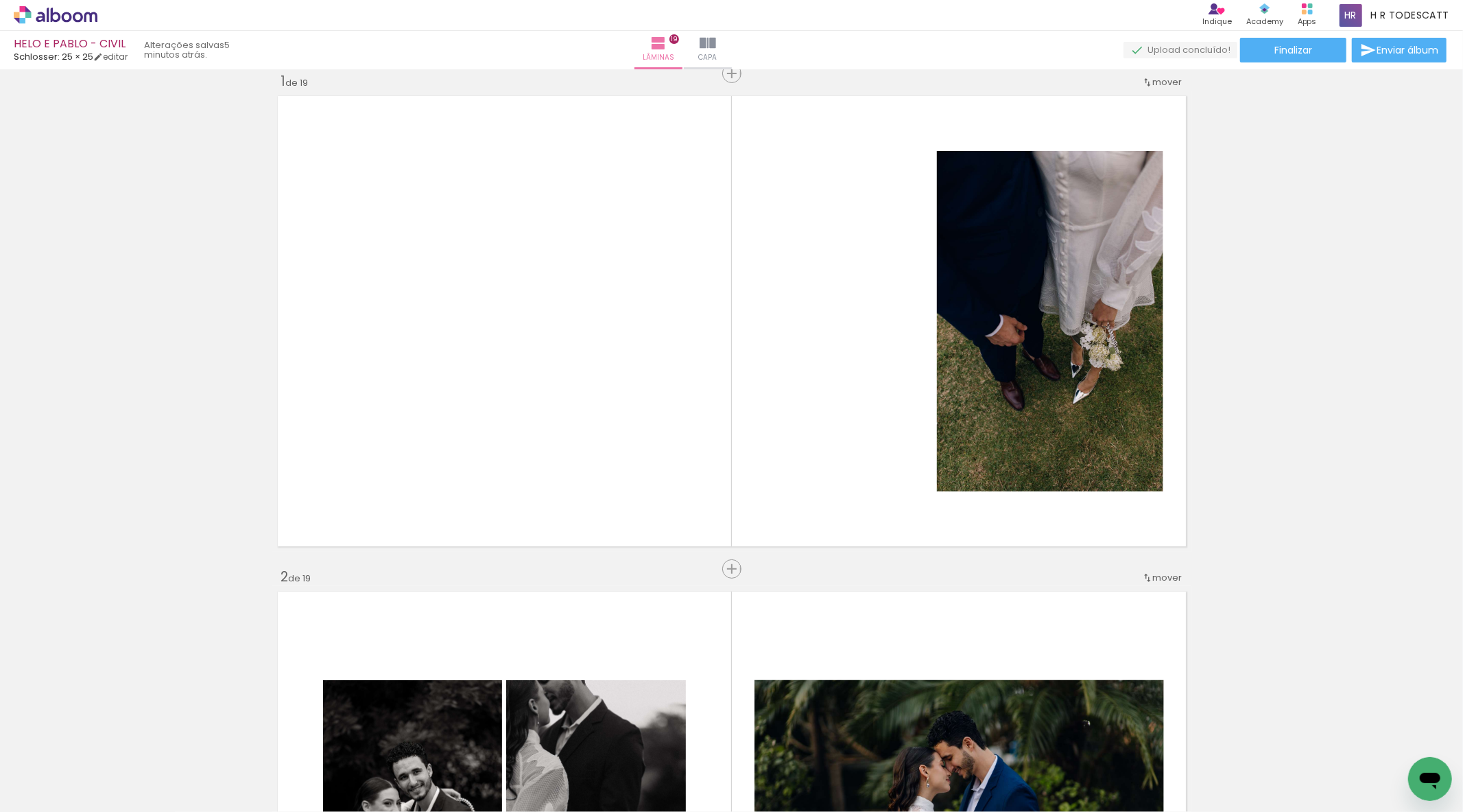
scroll to position [0, 5134]
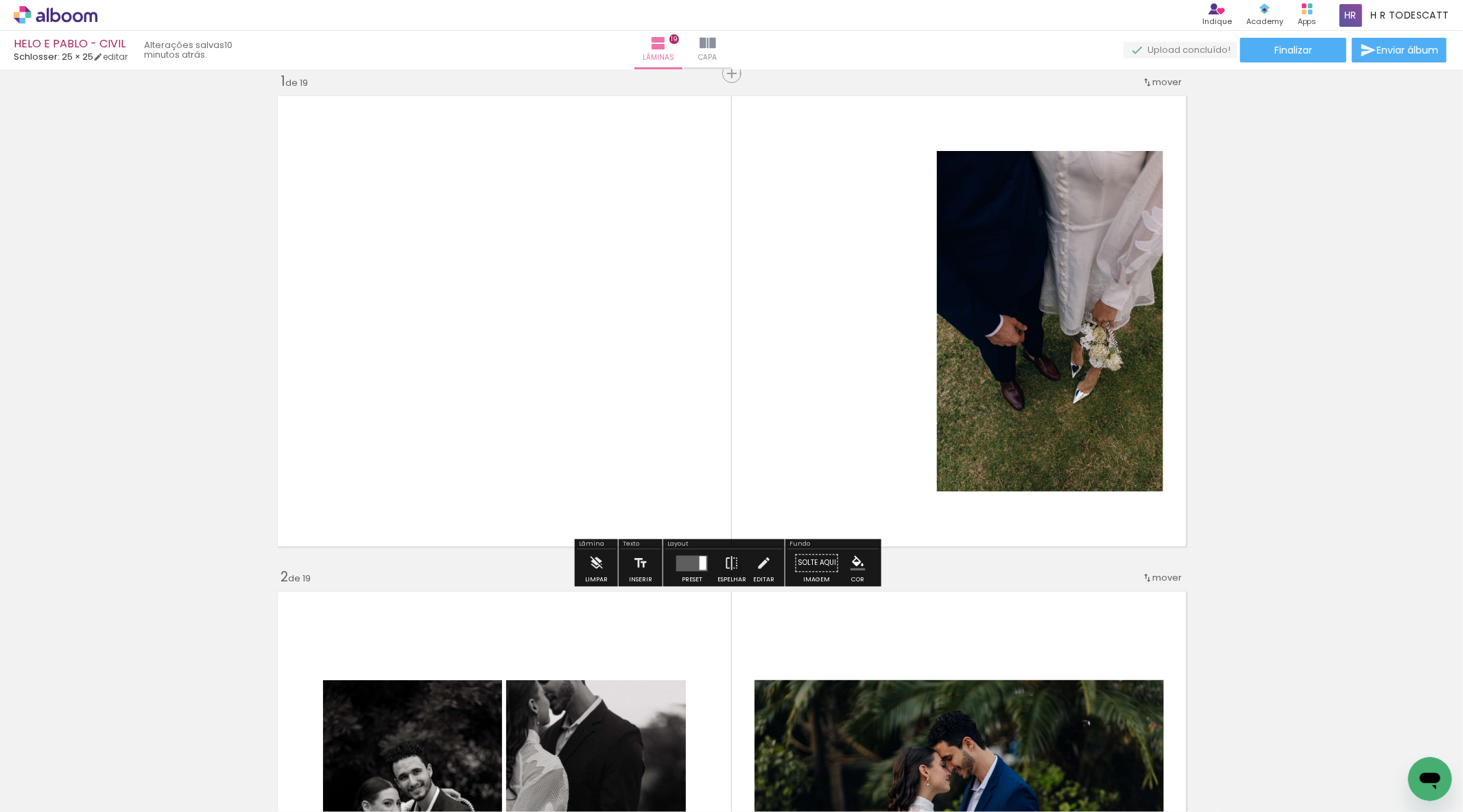
scroll to position [0, 5134]
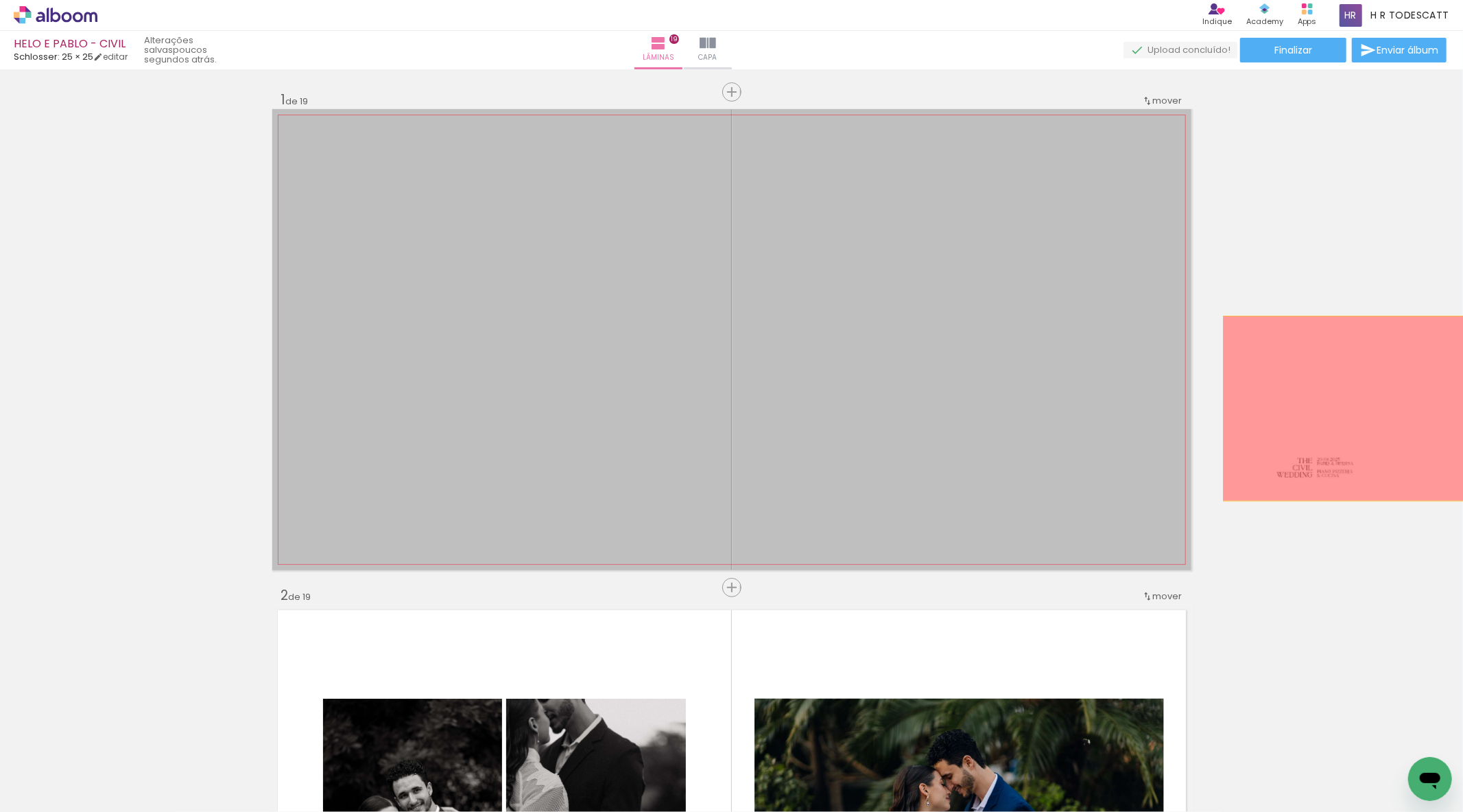
drag, startPoint x: 1095, startPoint y: 385, endPoint x: 1401, endPoint y: 408, distance: 306.9
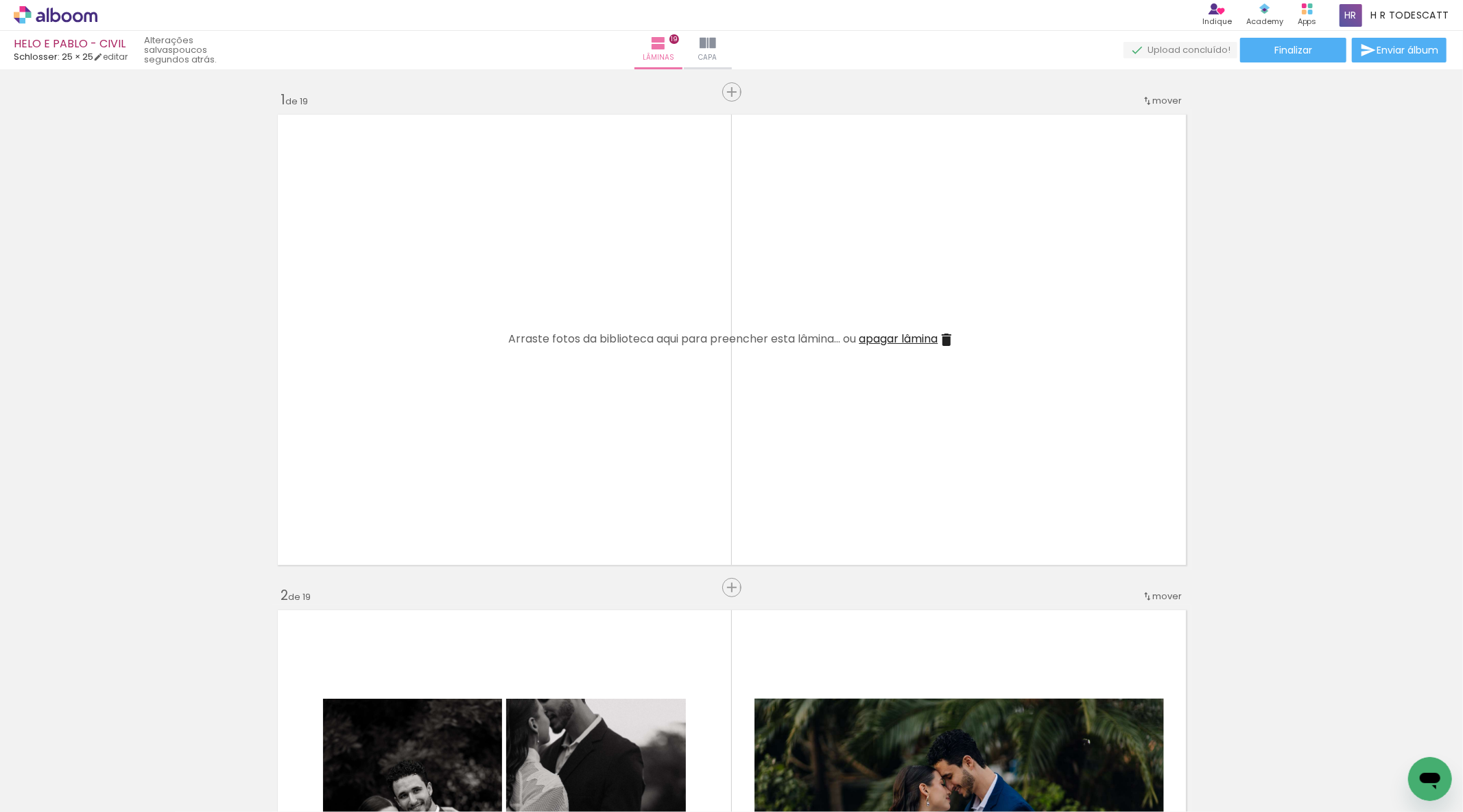
click at [49, 793] on span "Adicionar Fotos" at bounding box center [48, 793] width 41 height 15
click at [0, 0] on input "file" at bounding box center [0, 0] width 0 height 0
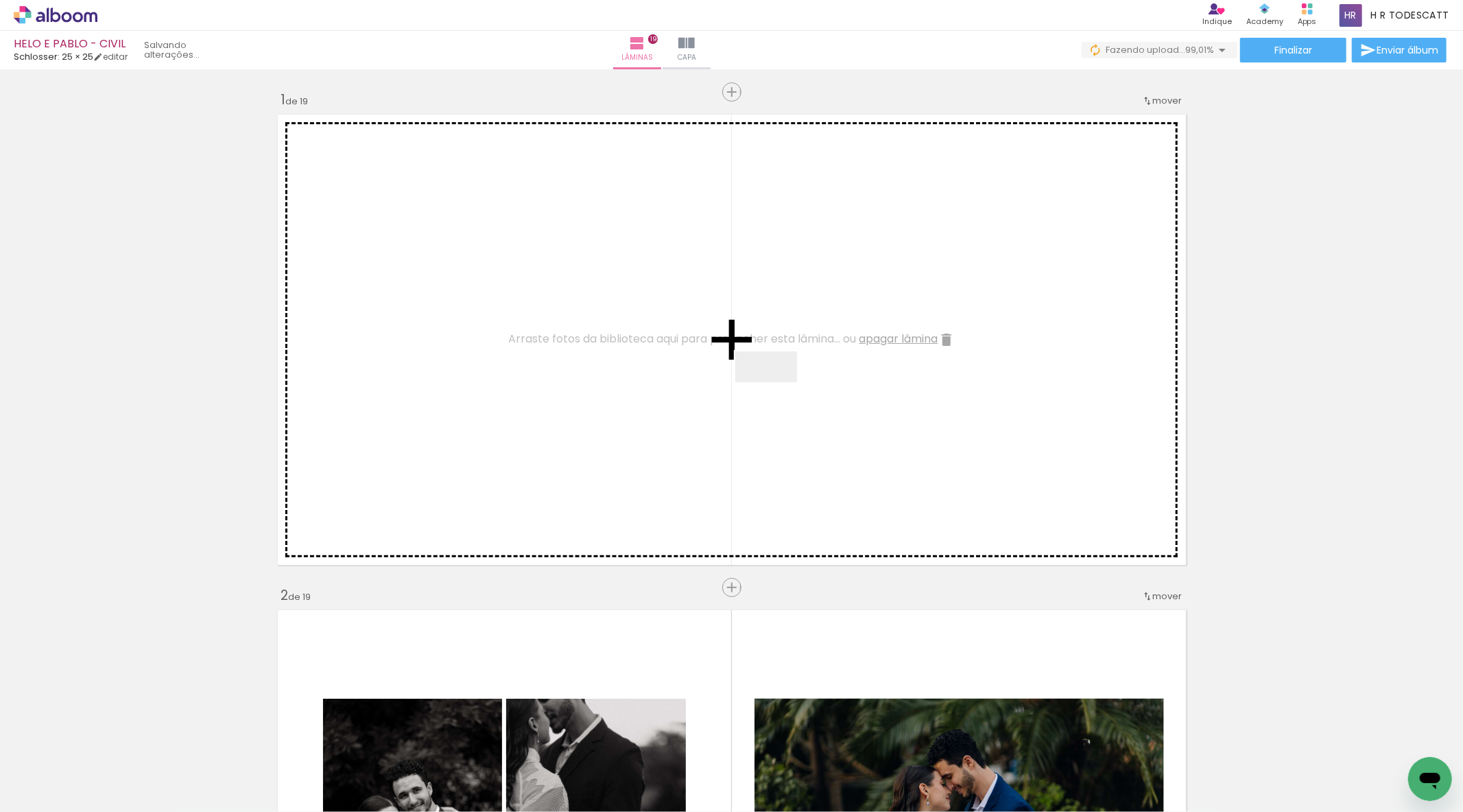
drag, startPoint x: 1387, startPoint y: 759, endPoint x: 729, endPoint y: 403, distance: 748.1
click at [756, 390] on quentale-workspace at bounding box center [731, 406] width 1463 height 812
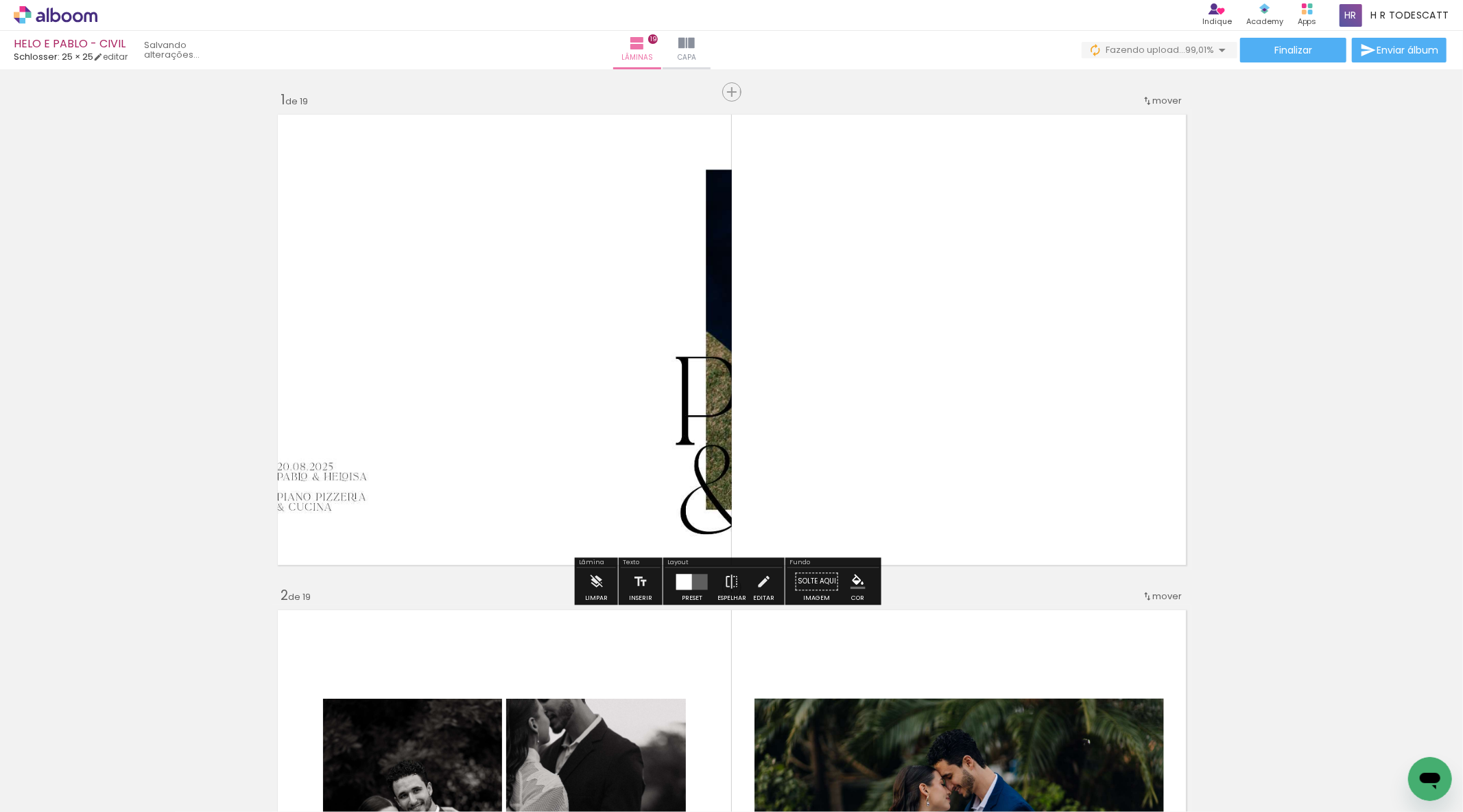
click at [682, 599] on div "Preset" at bounding box center [692, 597] width 20 height 6
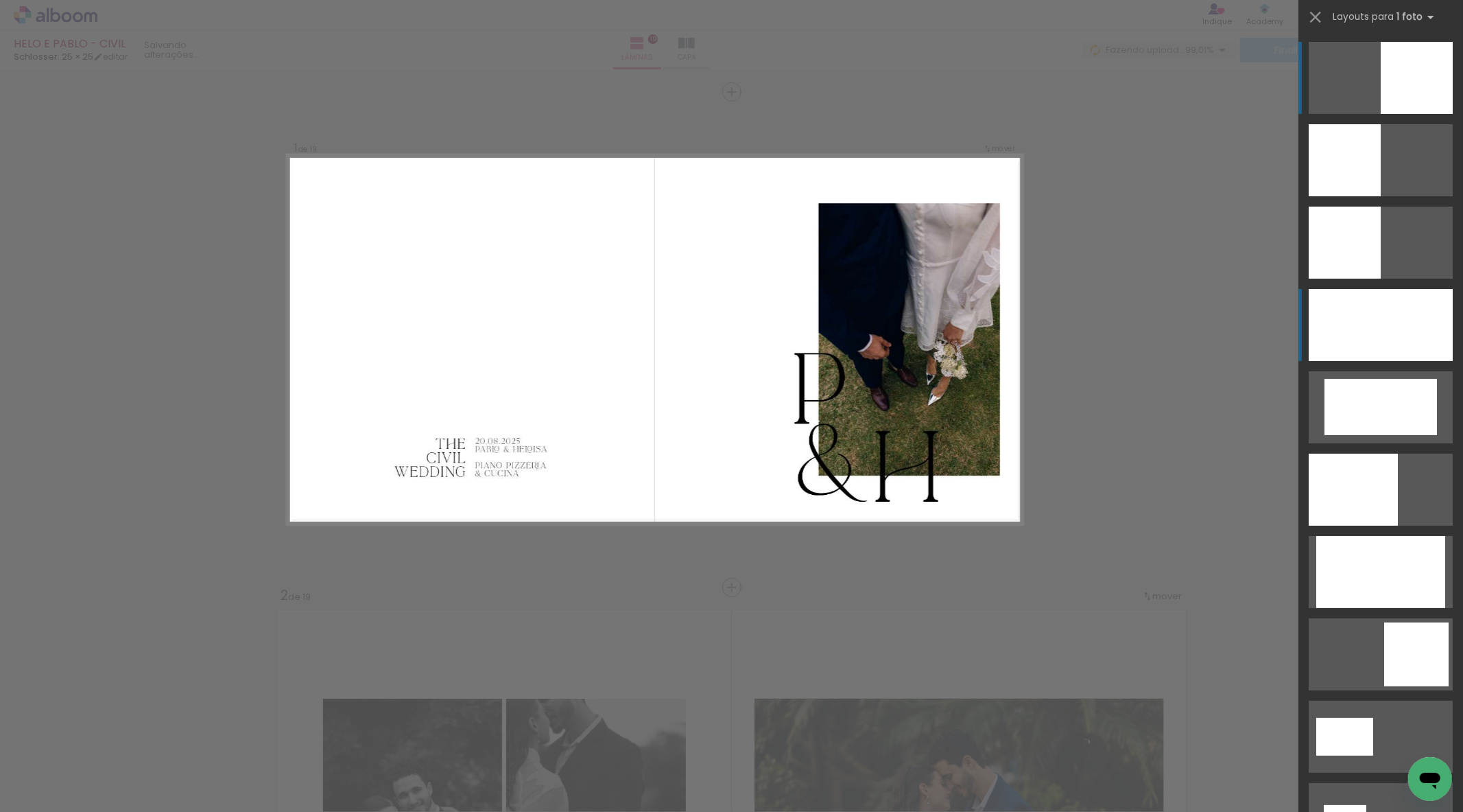
click at [1348, 347] on div at bounding box center [1380, 325] width 144 height 72
